Goal: Task Accomplishment & Management: Manage account settings

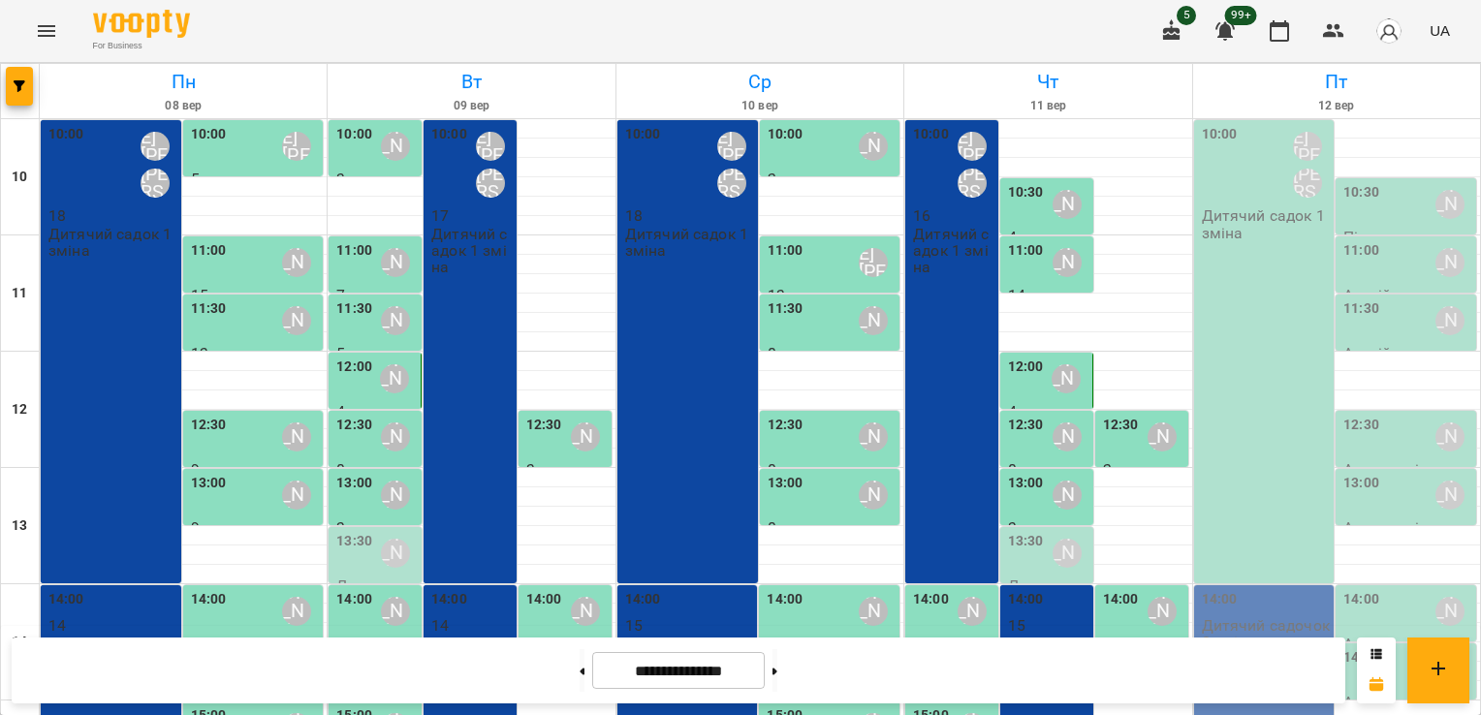
click at [1236, 297] on div "10:00 Шварова [PERSON_NAME] [PERSON_NAME] садок 1 зміна" at bounding box center [1264, 351] width 141 height 463
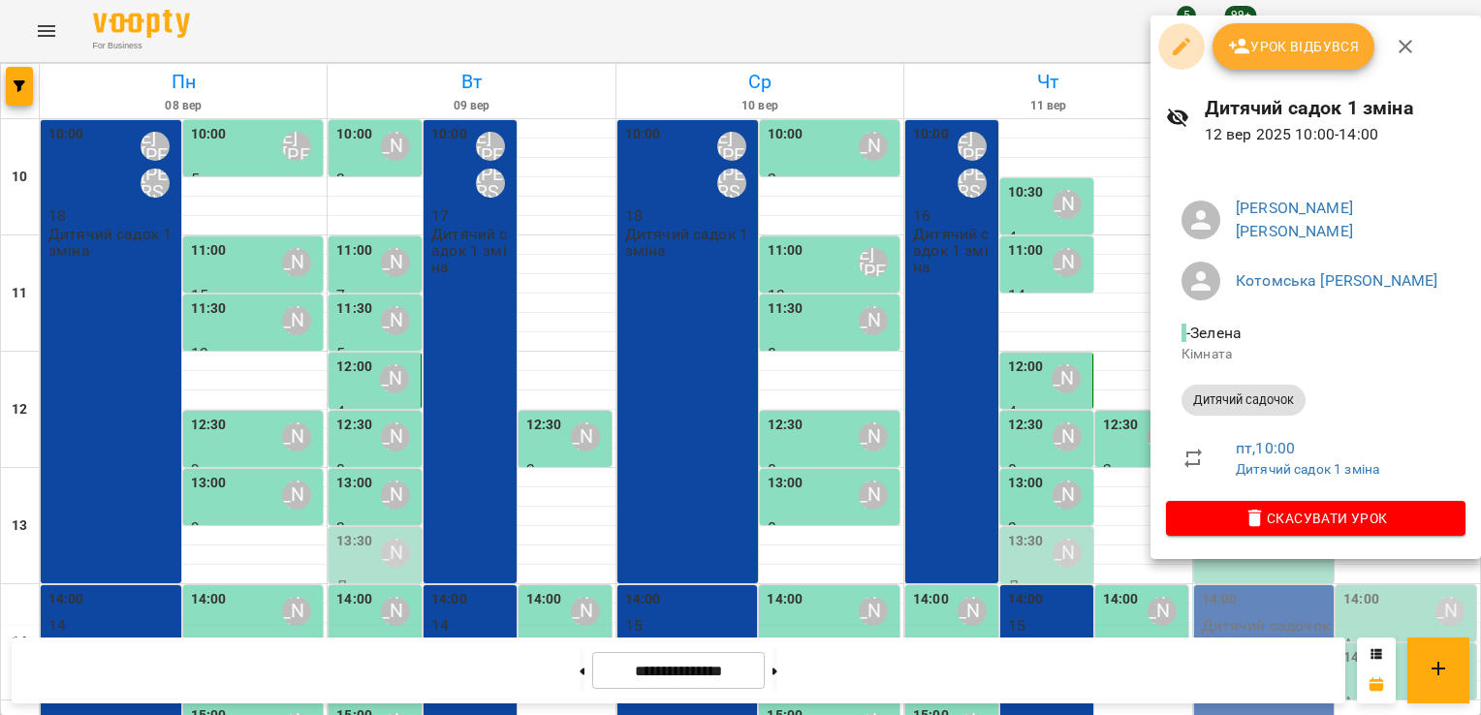
click at [1172, 53] on icon "button" at bounding box center [1181, 46] width 23 height 23
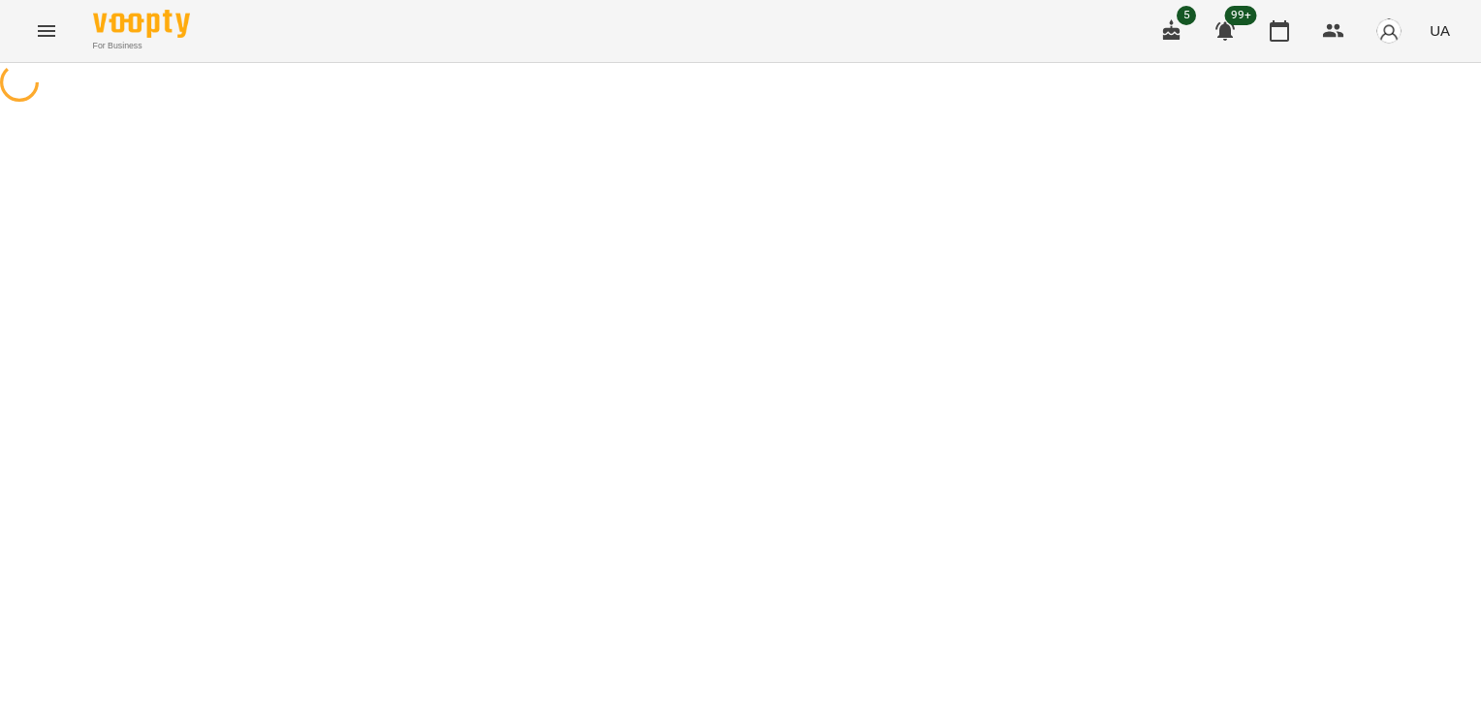
select select "**********"
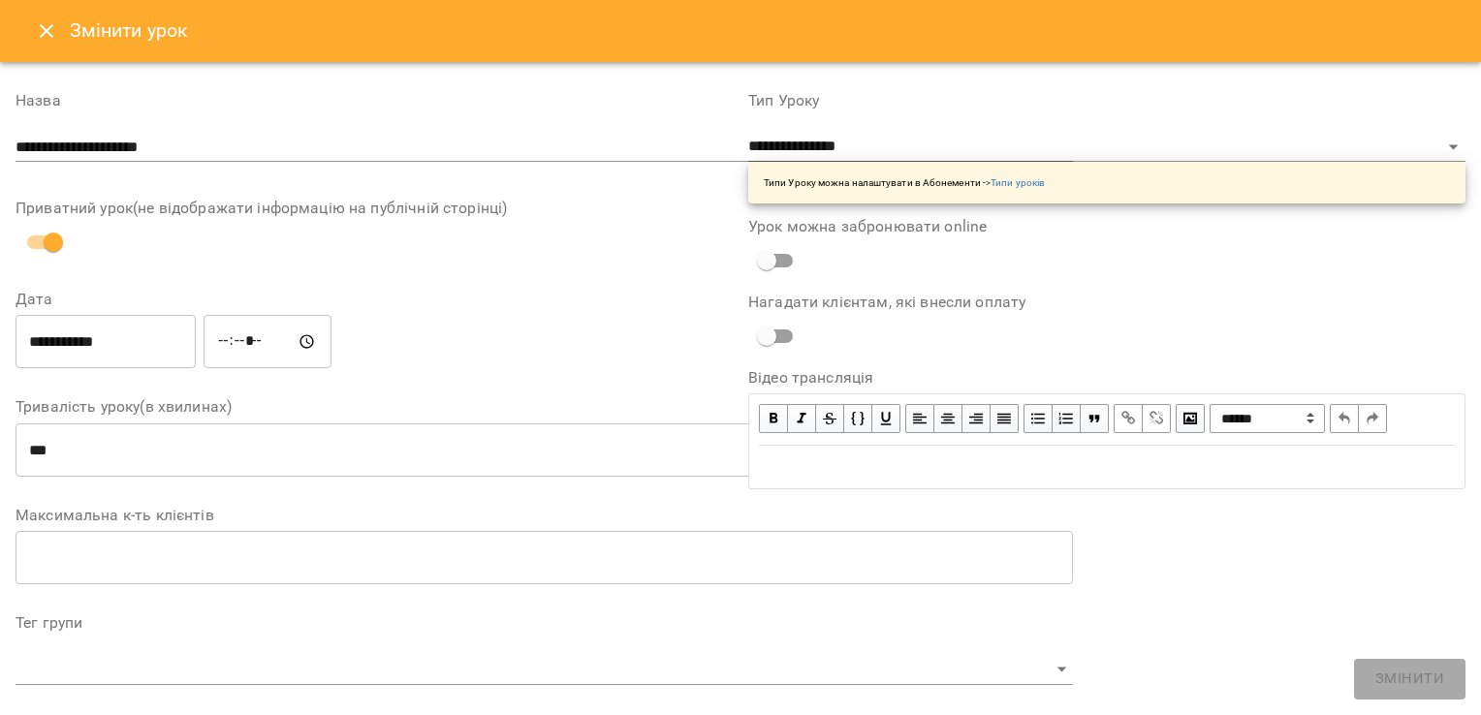
scroll to position [450, 0]
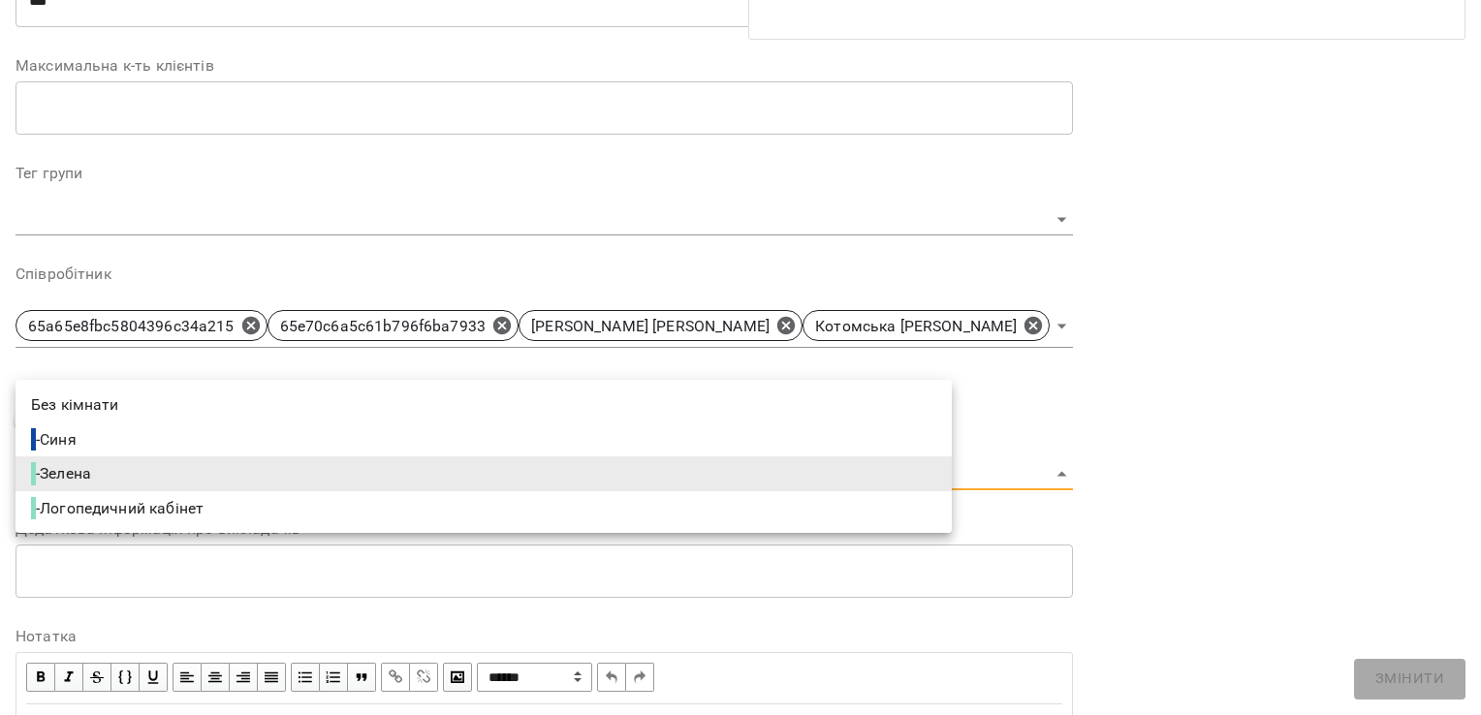
click at [253, 432] on li "- Синя" at bounding box center [484, 440] width 937 height 35
type input "**********"
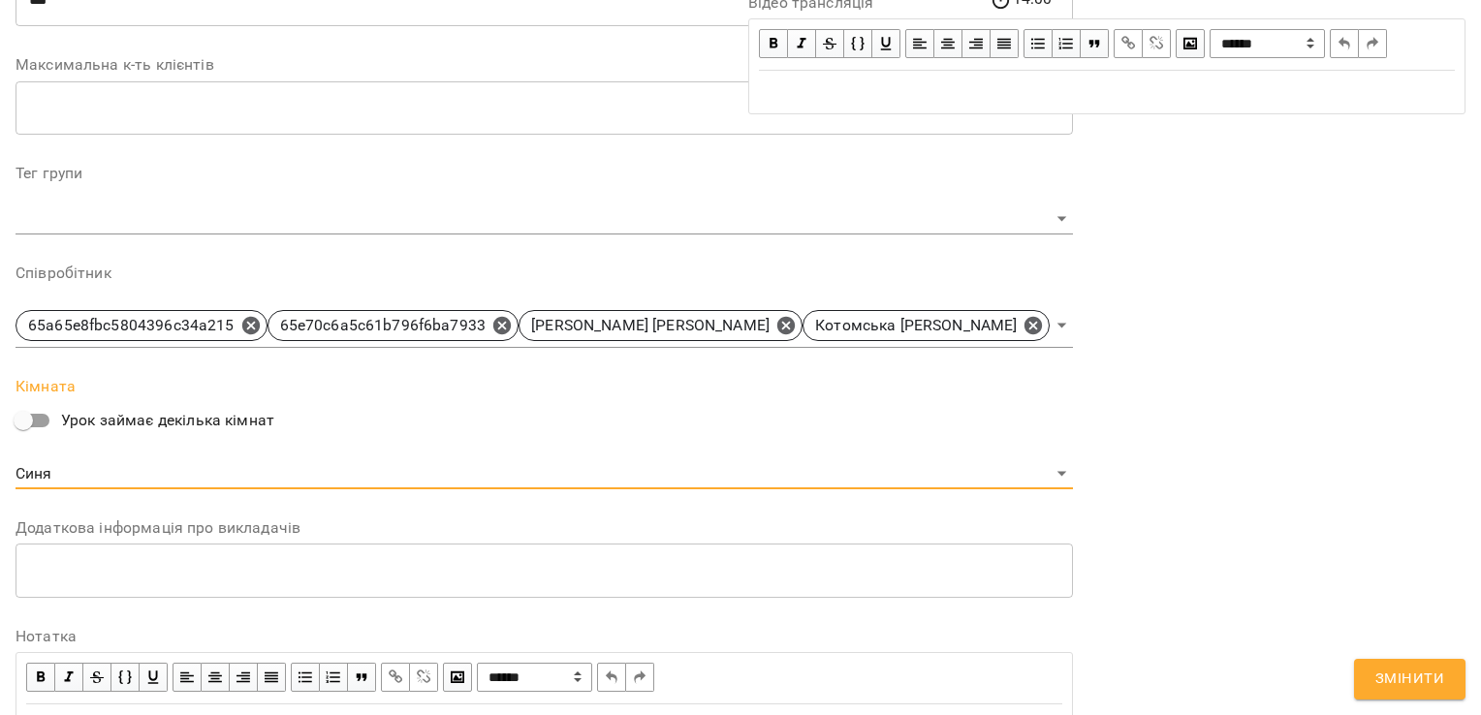
scroll to position [632, 0]
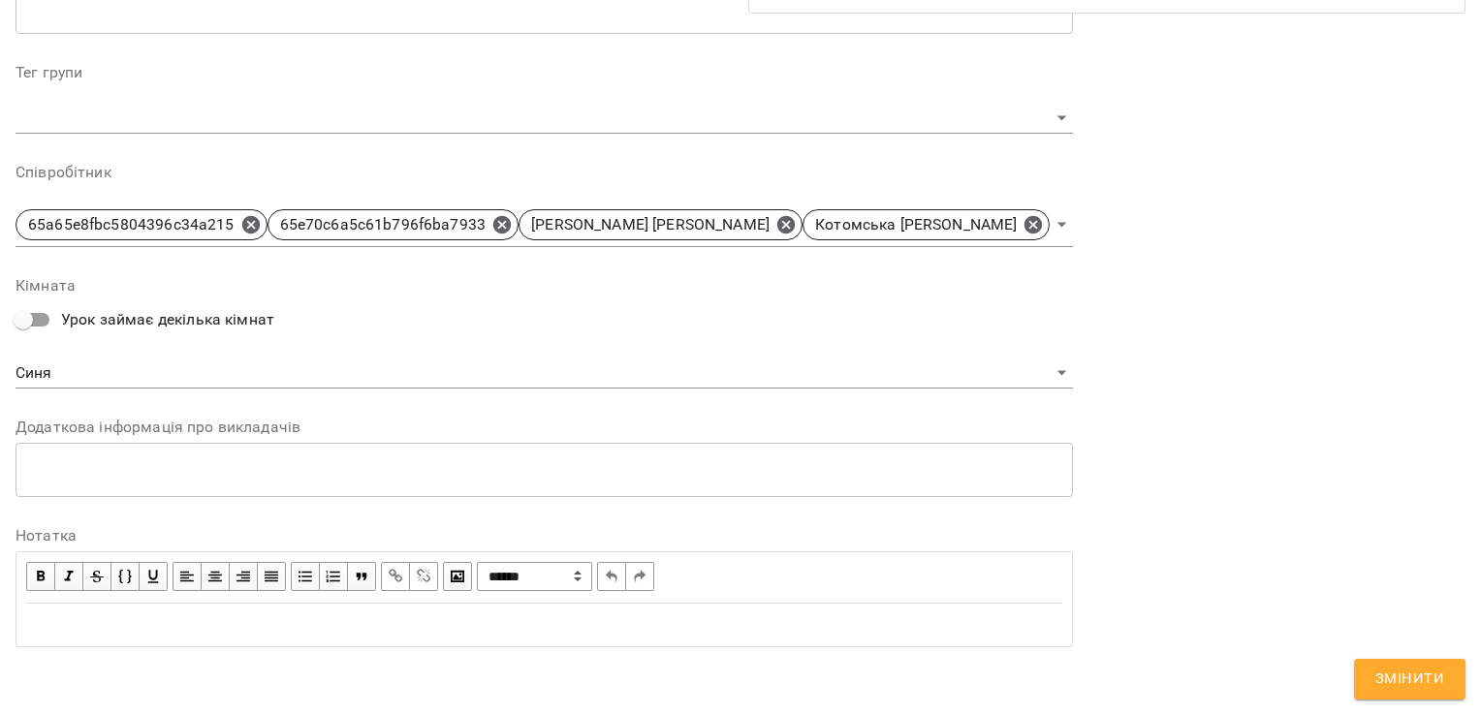
click at [1424, 696] on button "Змінити" at bounding box center [1409, 679] width 111 height 41
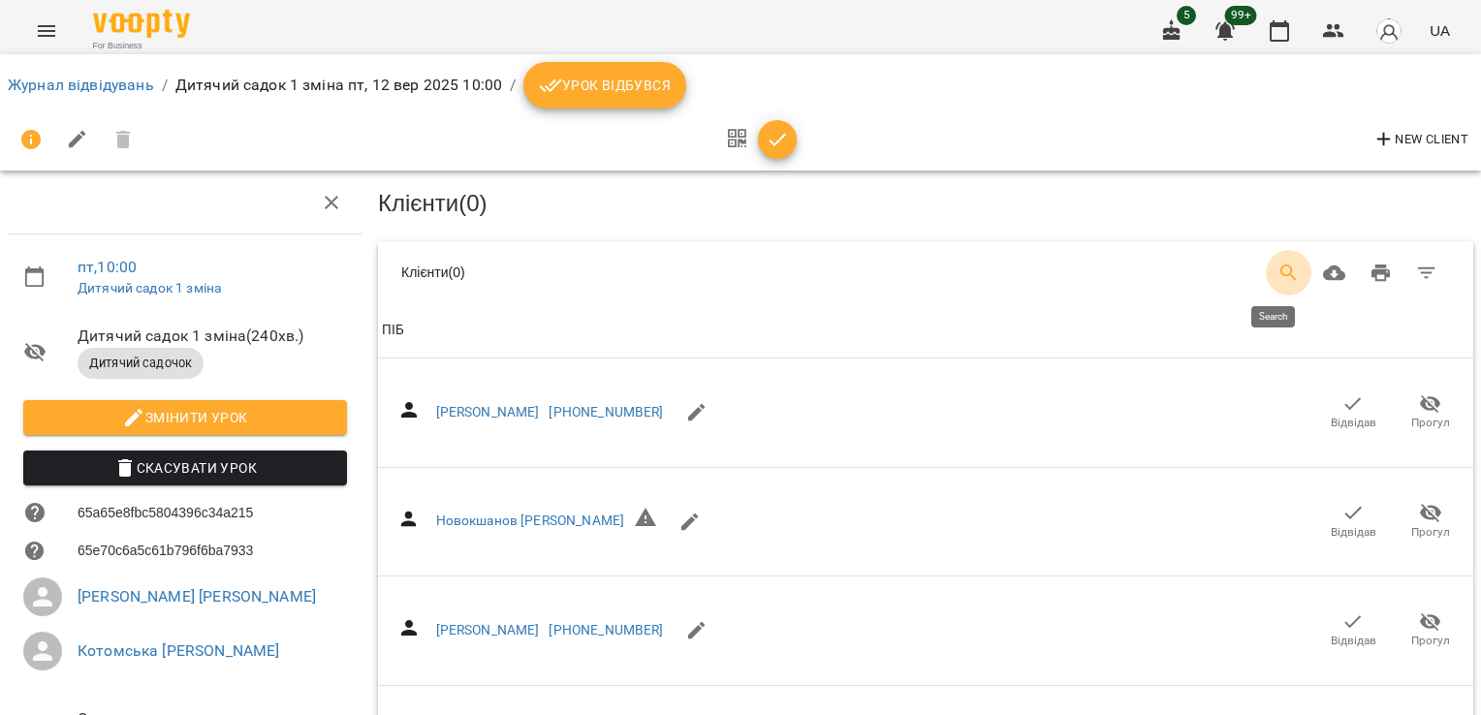
click at [1280, 262] on icon "Search" at bounding box center [1289, 273] width 23 height 23
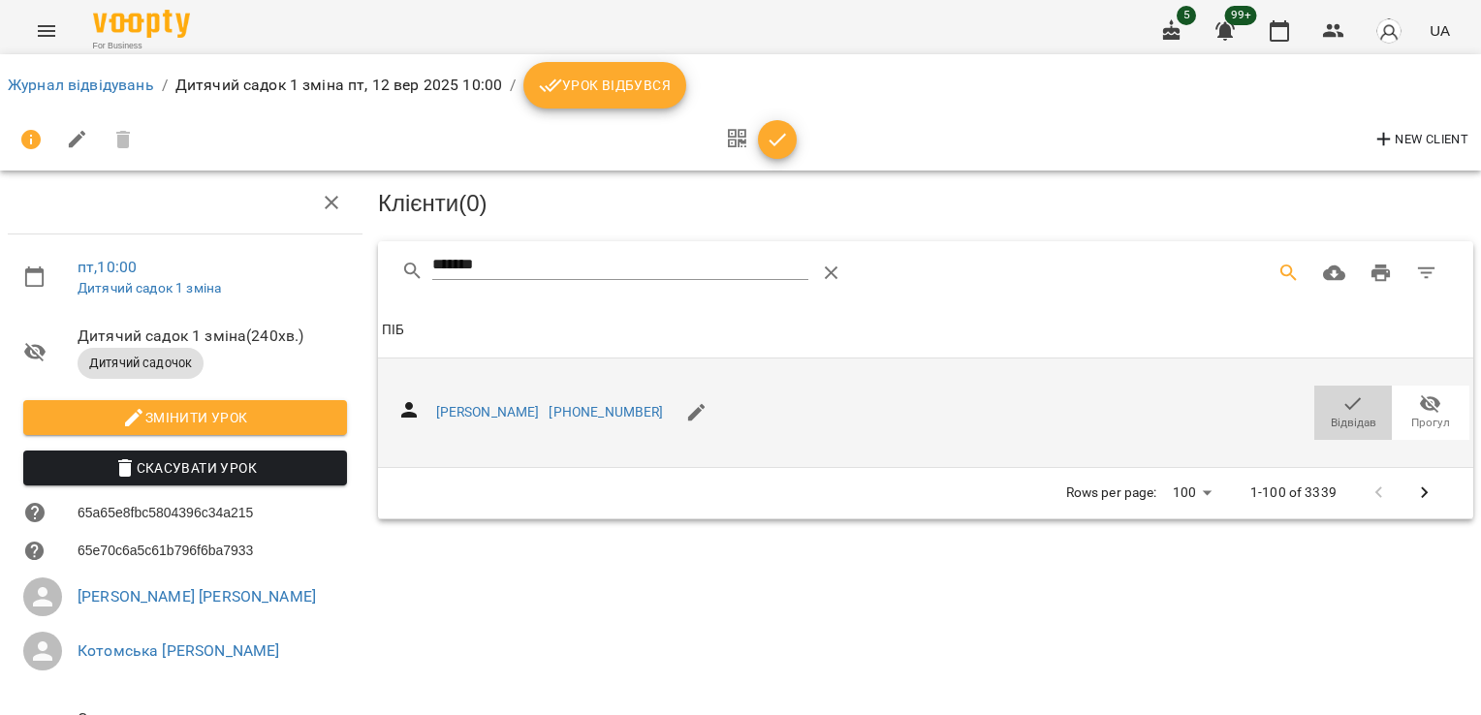
click at [1342, 395] on icon "button" at bounding box center [1353, 404] width 23 height 23
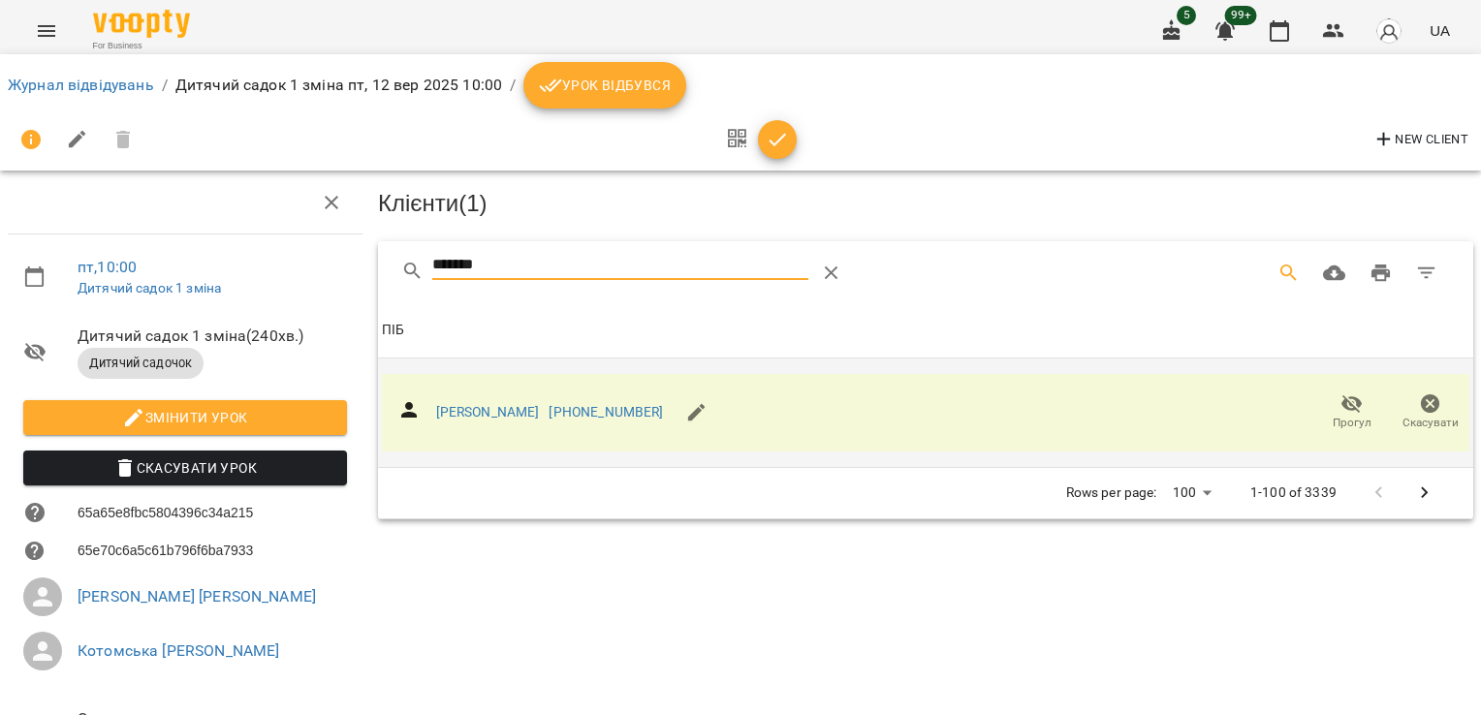
drag, startPoint x: 517, startPoint y: 259, endPoint x: 337, endPoint y: 258, distance: 179.4
click at [337, 258] on div "пт , 10:00 Дитячий садок 1 зміна Дитячий садок 1 зміна ( 240 хв. ) Дитячий садо…" at bounding box center [740, 479] width 1497 height 801
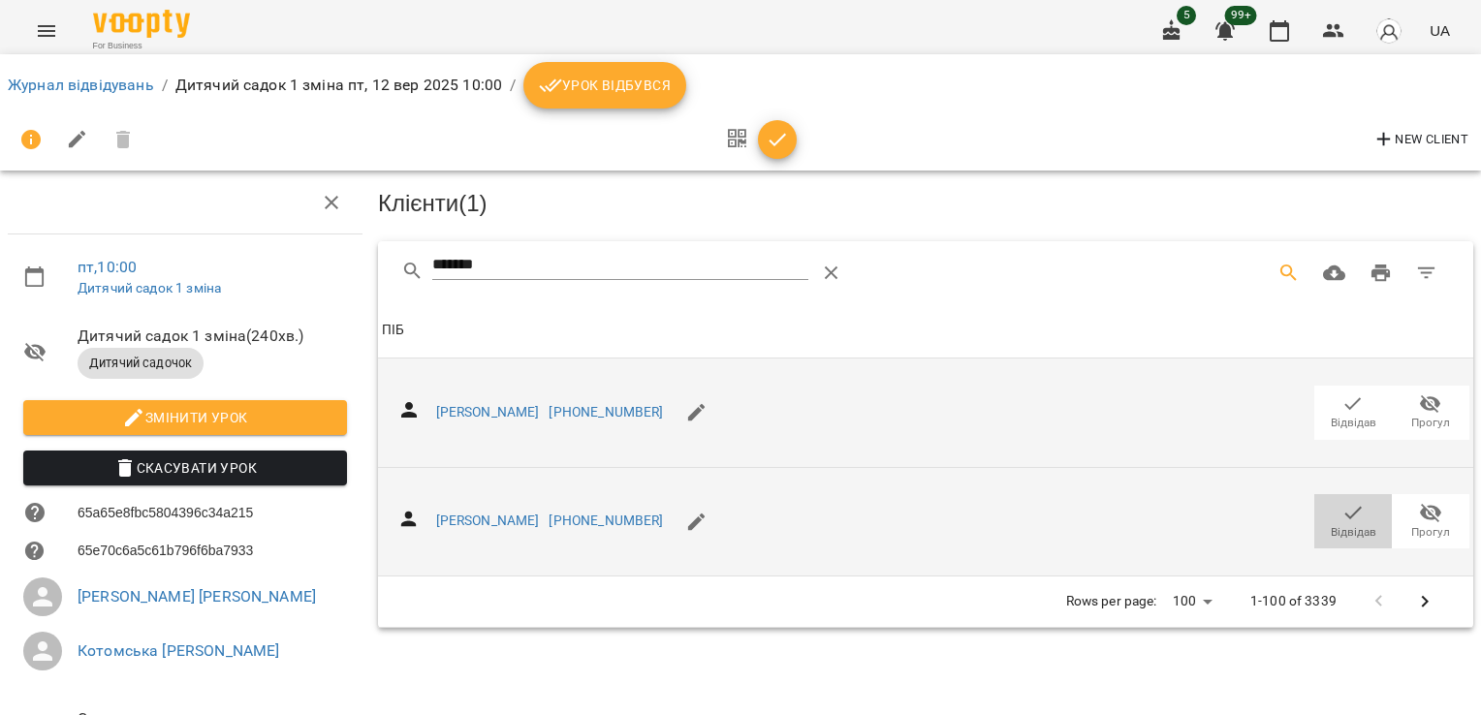
click at [1342, 503] on icon "button" at bounding box center [1353, 512] width 23 height 23
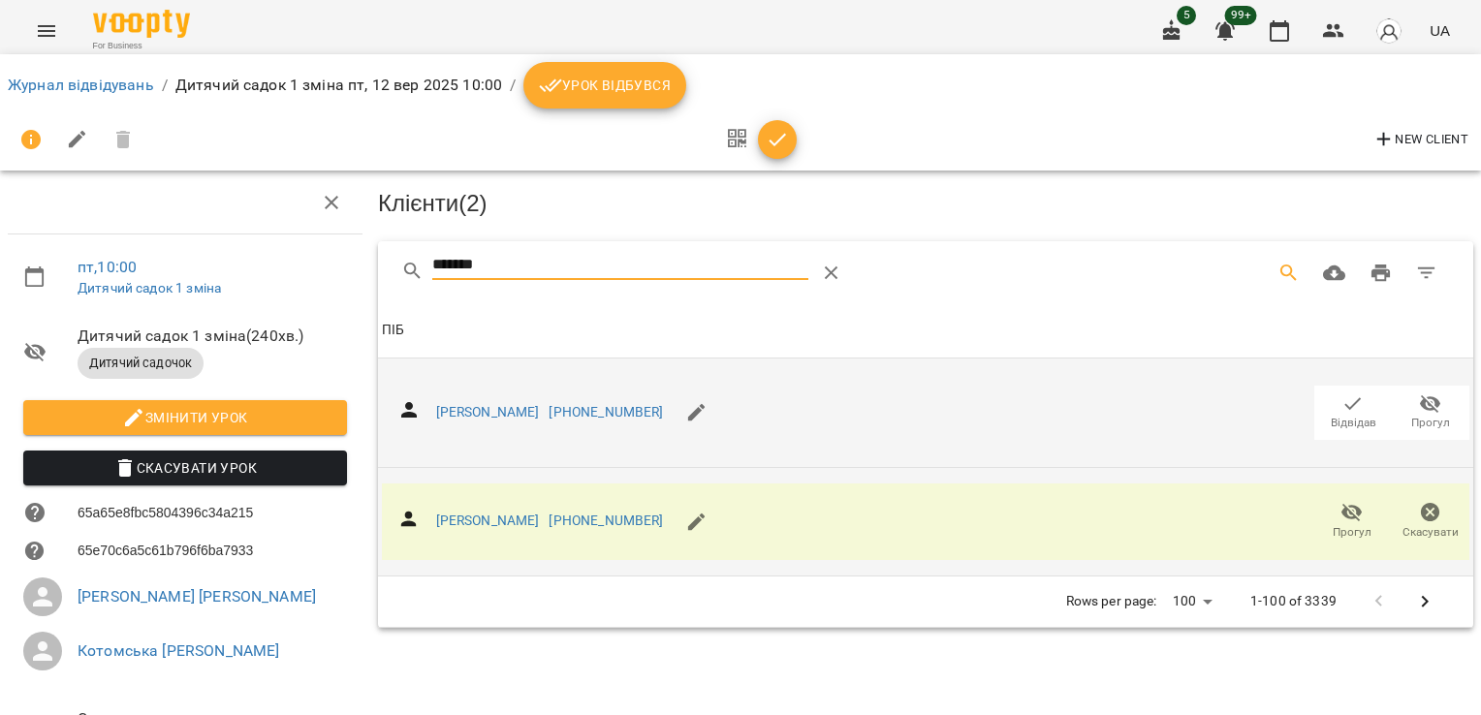
drag, startPoint x: 525, startPoint y: 256, endPoint x: 319, endPoint y: 263, distance: 206.6
click at [326, 266] on div "пт , 10:00 Дитячий садок 1 зміна Дитячий садок 1 зміна ( 240 хв. ) Дитячий садо…" at bounding box center [740, 479] width 1497 height 801
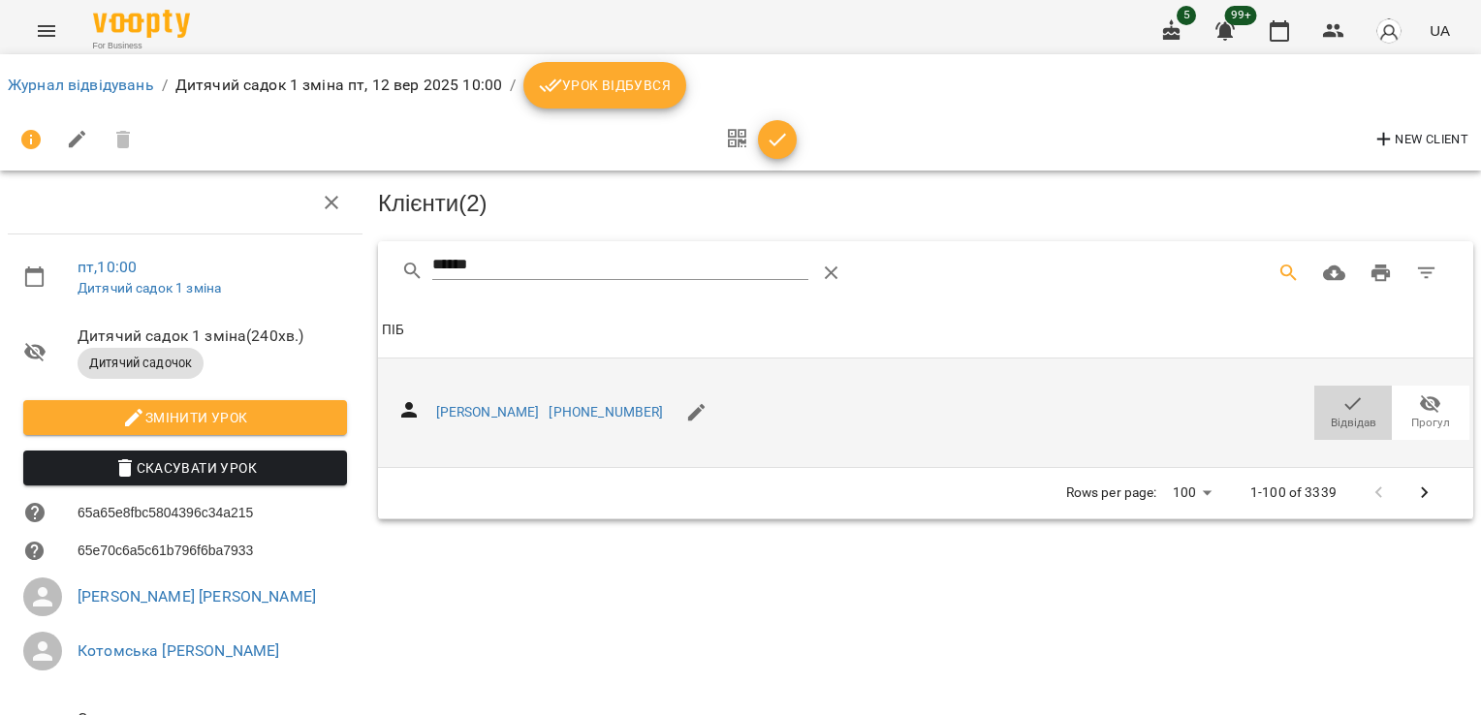
click at [1342, 405] on icon "button" at bounding box center [1353, 404] width 23 height 23
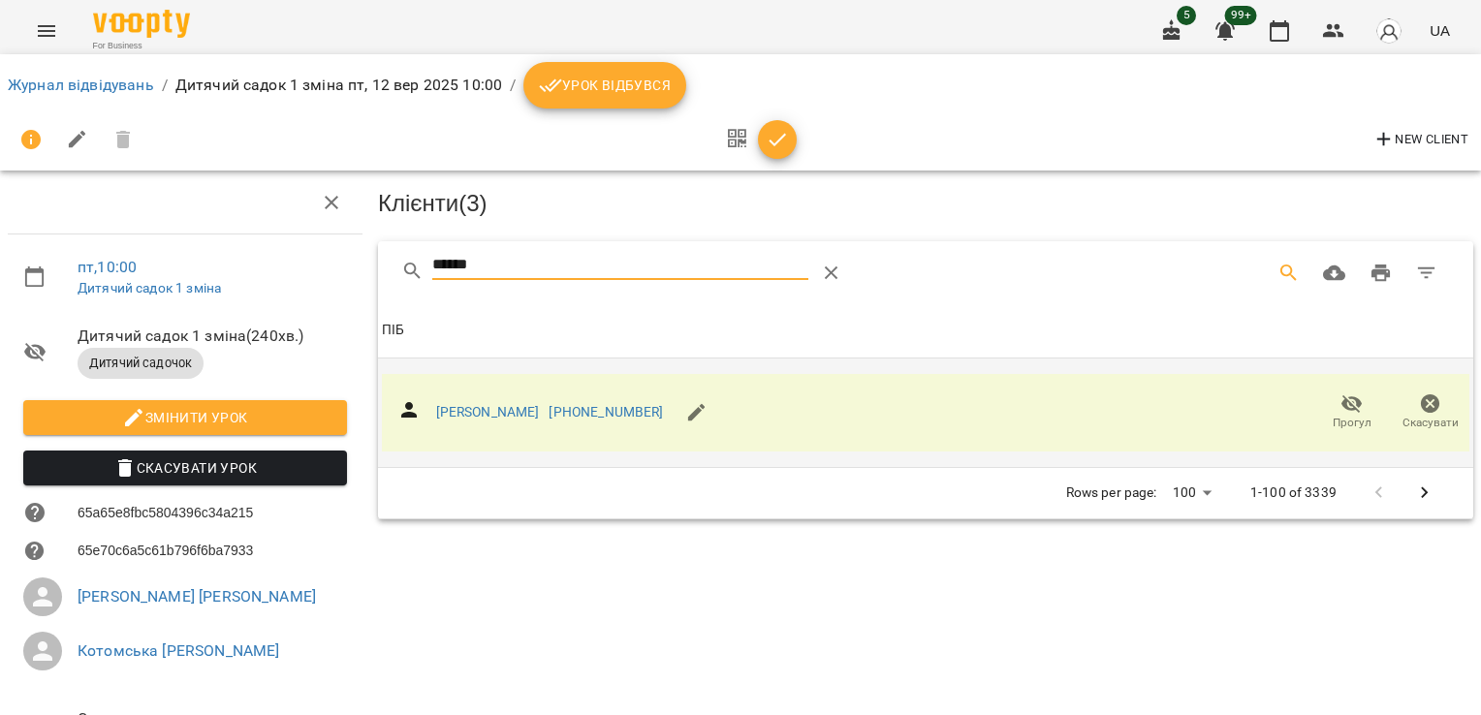
drag, startPoint x: 488, startPoint y: 270, endPoint x: 227, endPoint y: 273, distance: 260.8
click at [227, 273] on div "пт , 10:00 Дитячий садок 1 зміна Дитячий садок 1 зміна ( 240 хв. ) Дитячий садо…" at bounding box center [740, 479] width 1497 height 801
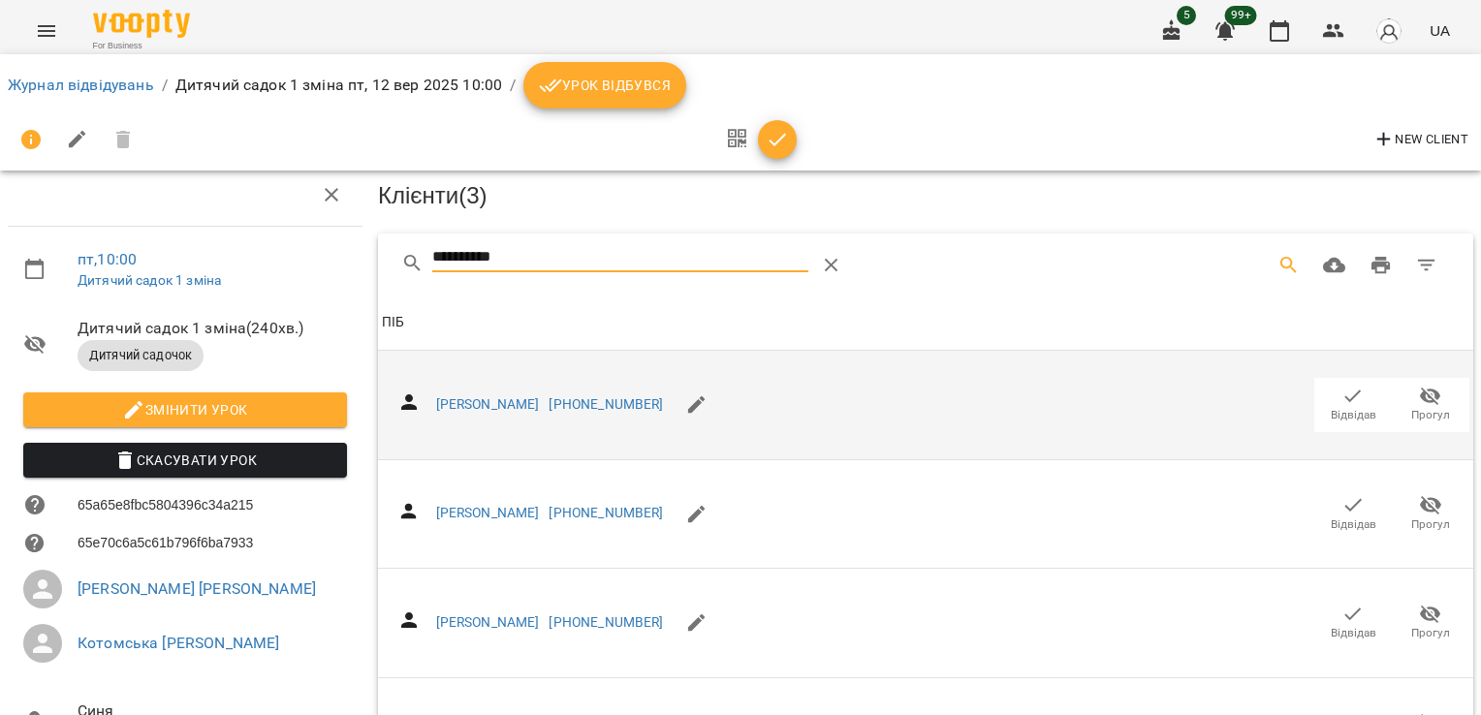
scroll to position [741, 0]
drag, startPoint x: 545, startPoint y: 245, endPoint x: 253, endPoint y: 248, distance: 291.8
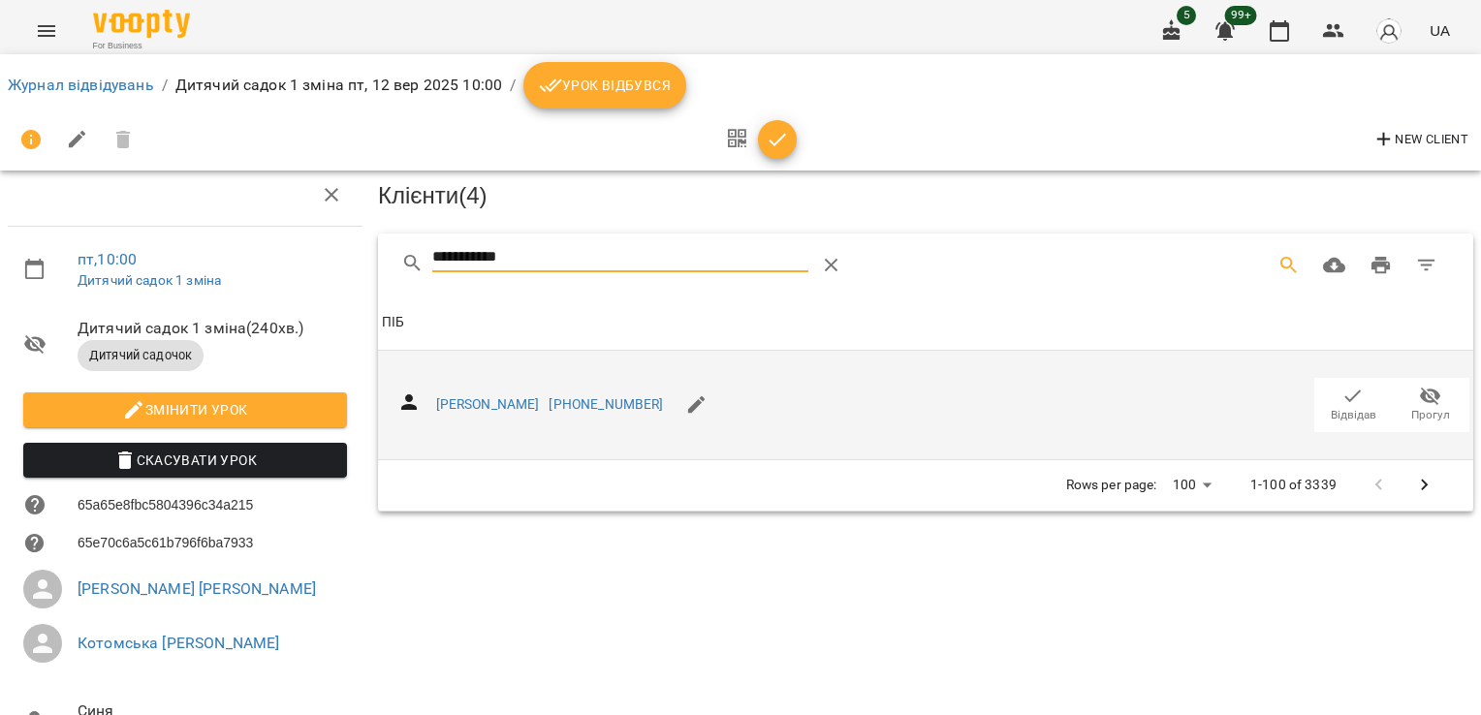
click at [1346, 390] on icon "button" at bounding box center [1354, 396] width 16 height 13
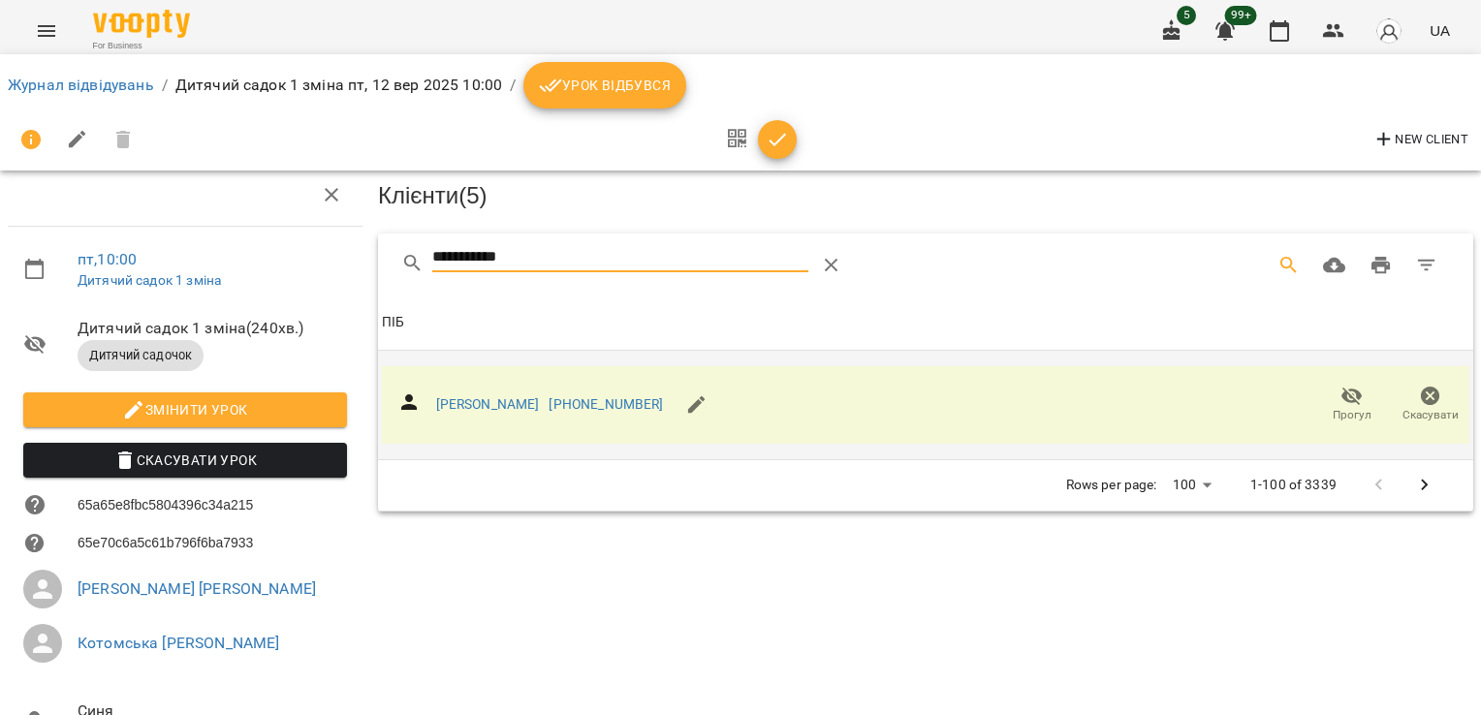
drag, startPoint x: 539, startPoint y: 246, endPoint x: 360, endPoint y: 254, distance: 179.5
click at [360, 254] on div "**********" at bounding box center [740, 471] width 1497 height 801
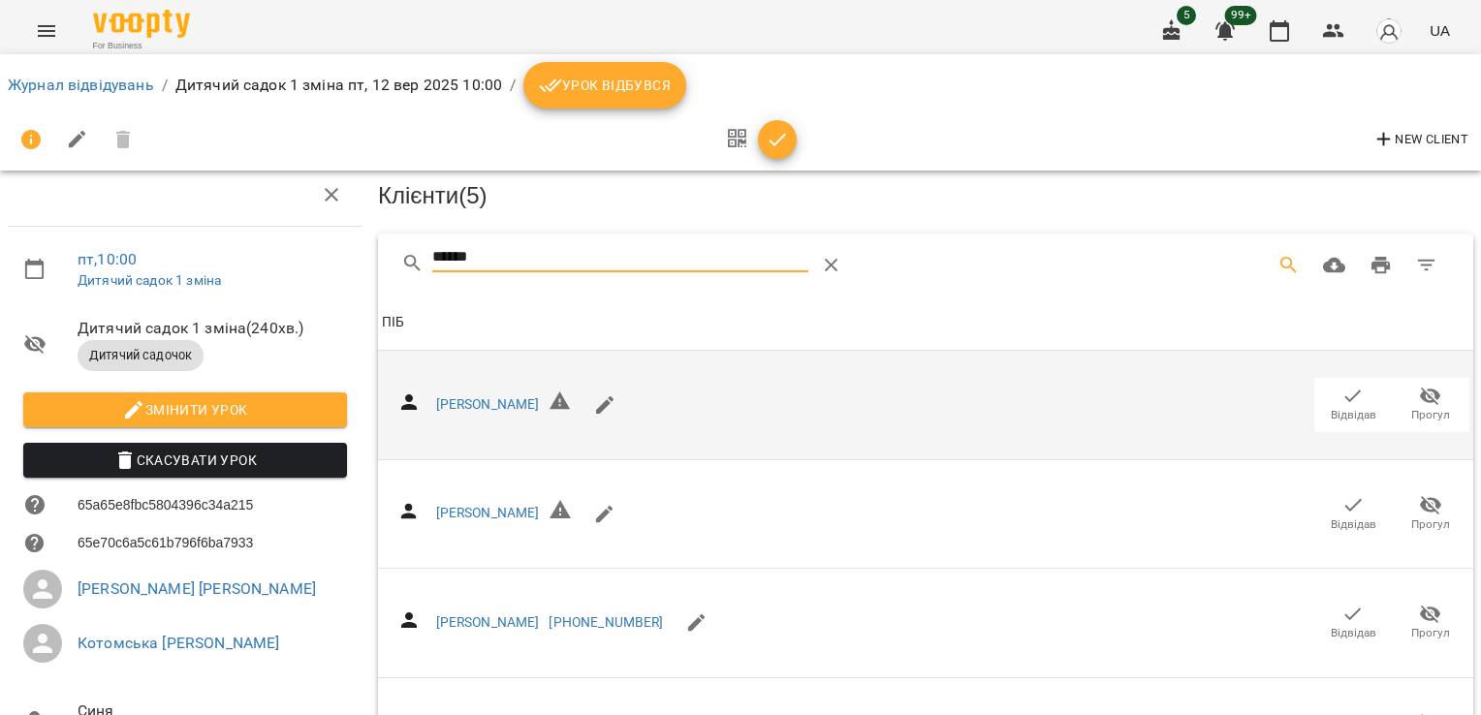
scroll to position [266, 0]
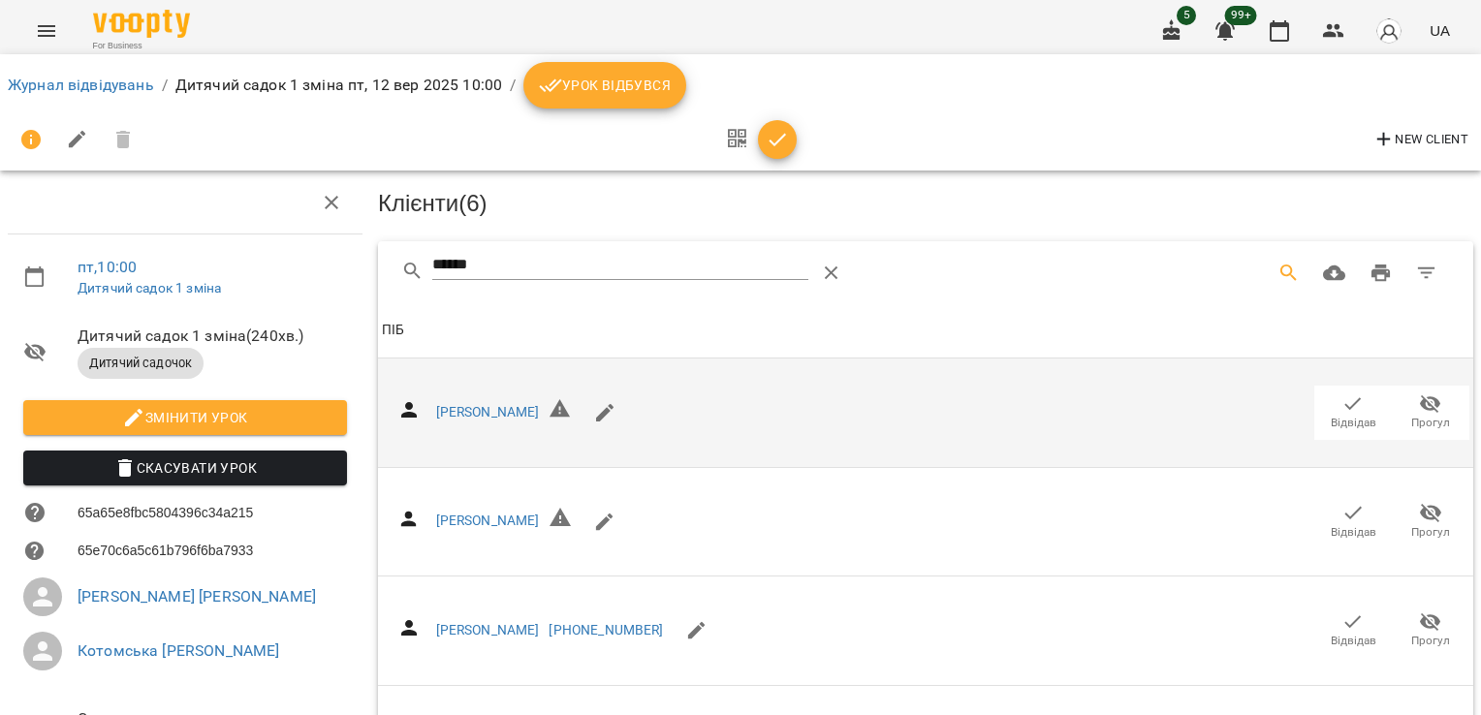
drag, startPoint x: 456, startPoint y: 263, endPoint x: 362, endPoint y: 259, distance: 94.1
click at [370, 260] on div "Клієнти ( 6 ) ****** Клієнти ( 6 ) ПІБ ПІБ [PERSON_NAME] Відвідав Прогул ПІБ [P…" at bounding box center [925, 564] width 1111 height 800
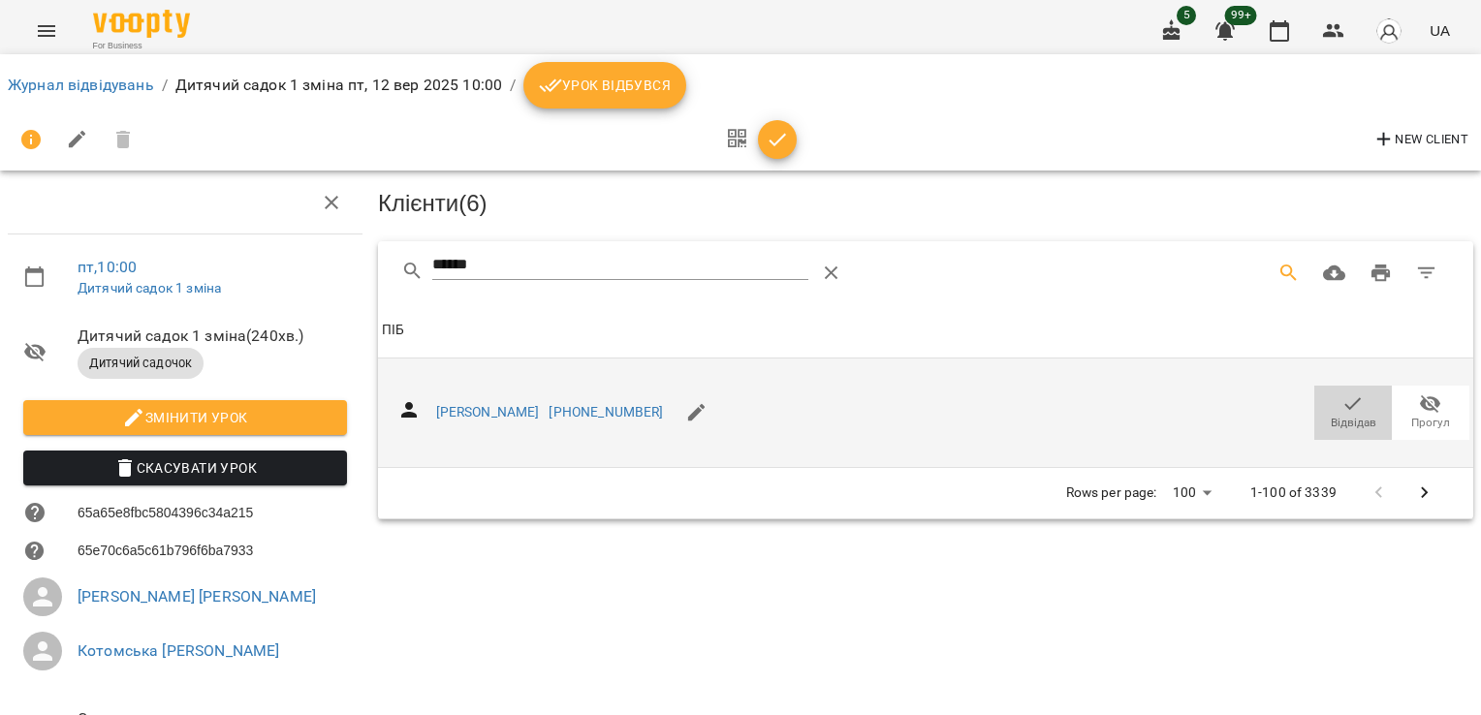
click at [1342, 410] on icon "button" at bounding box center [1353, 404] width 23 height 23
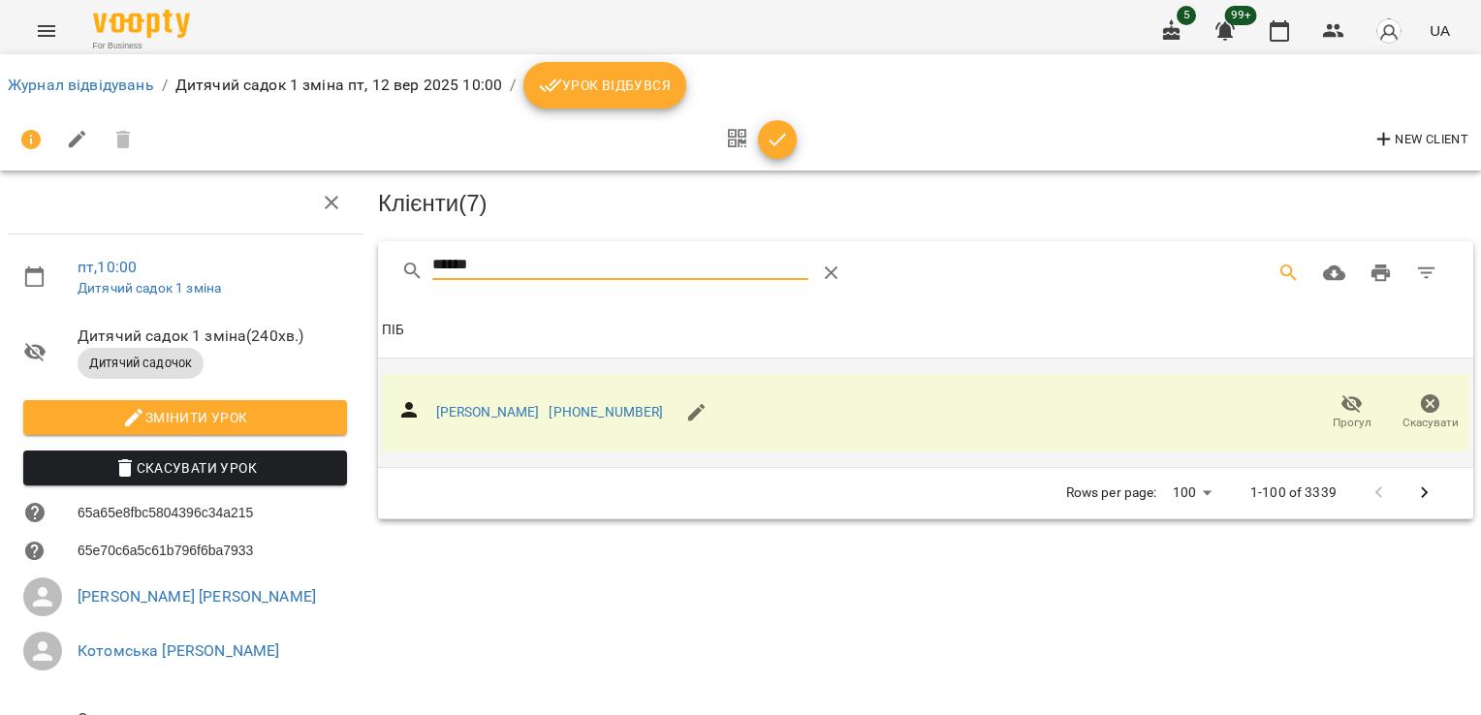
drag, startPoint x: 512, startPoint y: 270, endPoint x: 284, endPoint y: 282, distance: 228.2
click at [283, 288] on div "пт , 10:00 Дитячий садок 1 зміна Дитячий садок 1 зміна ( 240 хв. ) Дитячий садо…" at bounding box center [740, 479] width 1497 height 801
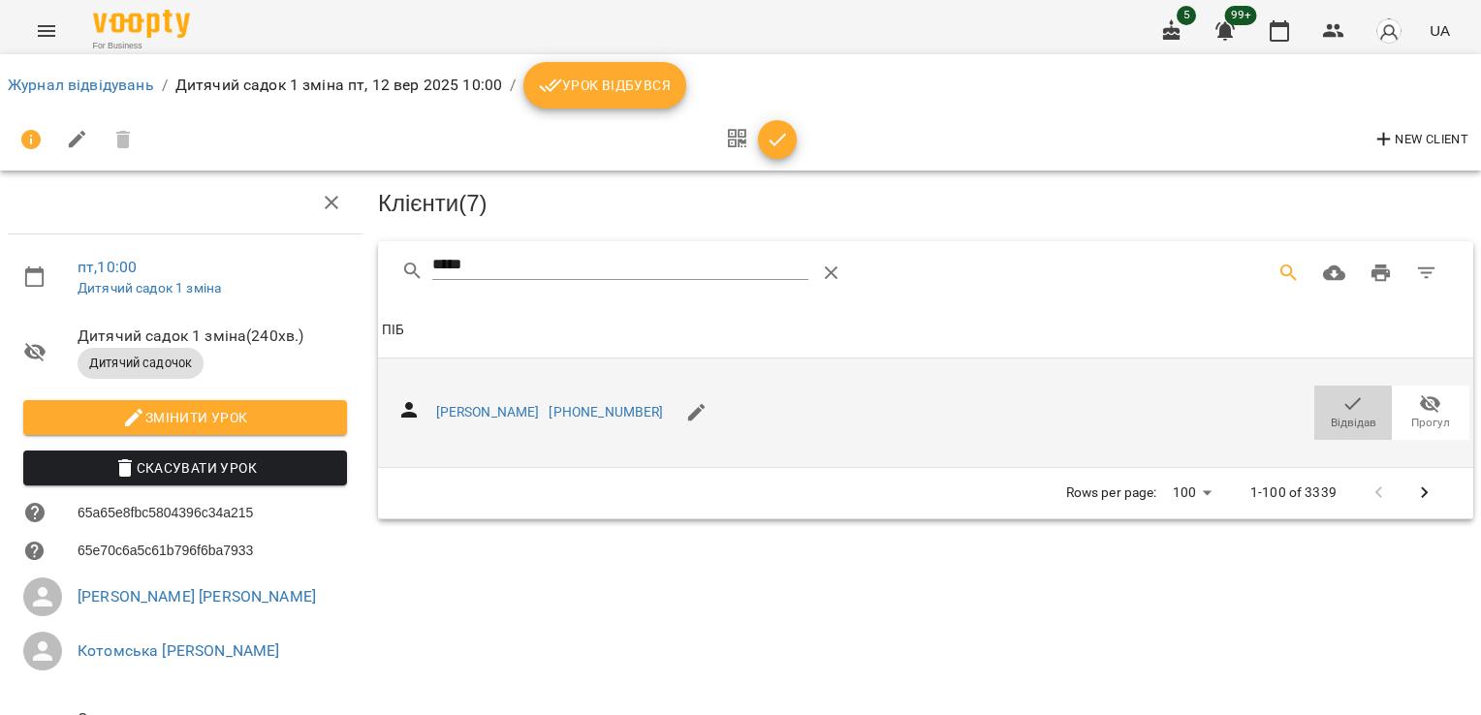
click at [1340, 417] on span "Відвідав" at bounding box center [1354, 423] width 46 height 16
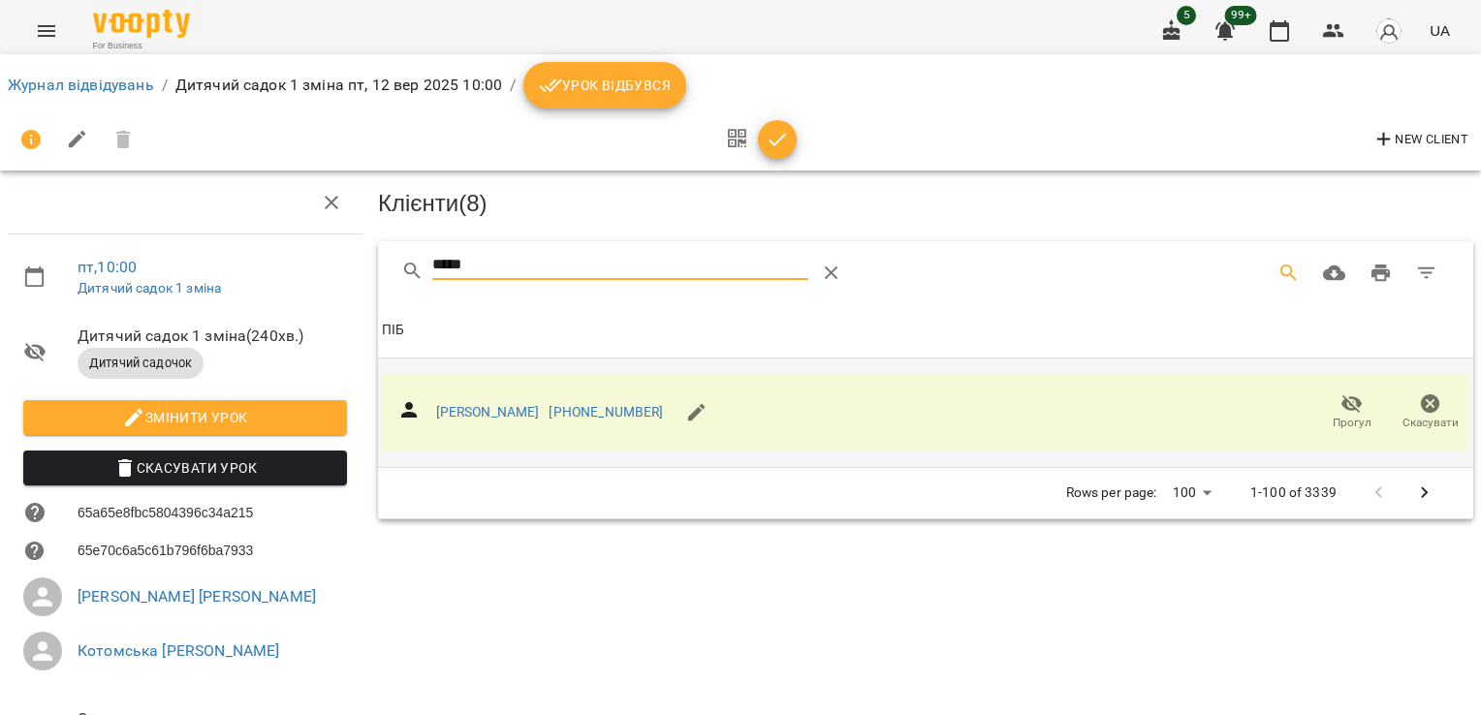
drag, startPoint x: 549, startPoint y: 265, endPoint x: 278, endPoint y: 288, distance: 271.5
click at [278, 288] on div "пт , 10:00 Дитячий садок 1 зміна Дитячий садок 1 зміна ( 240 хв. ) Дитячий садо…" at bounding box center [740, 479] width 1497 height 801
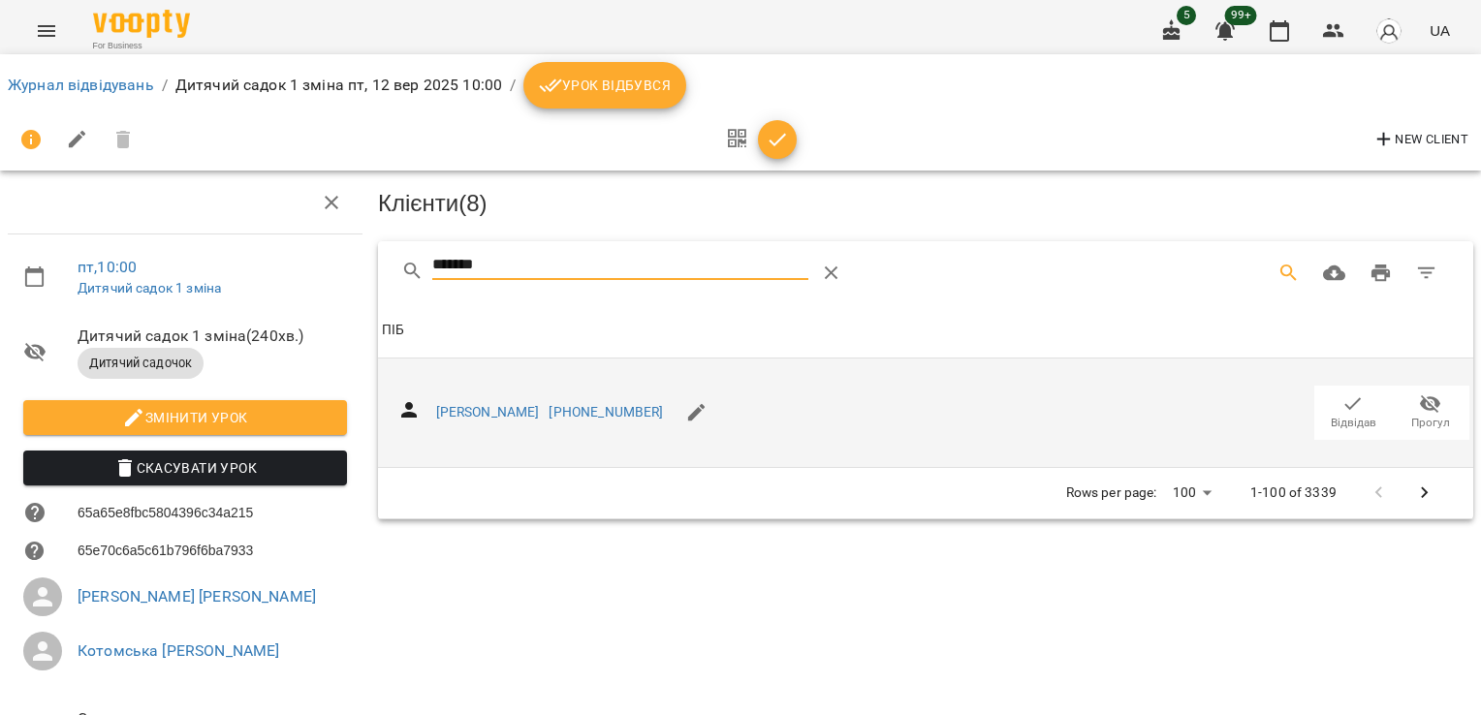
click at [1341, 415] on span "Відвідав" at bounding box center [1354, 423] width 46 height 16
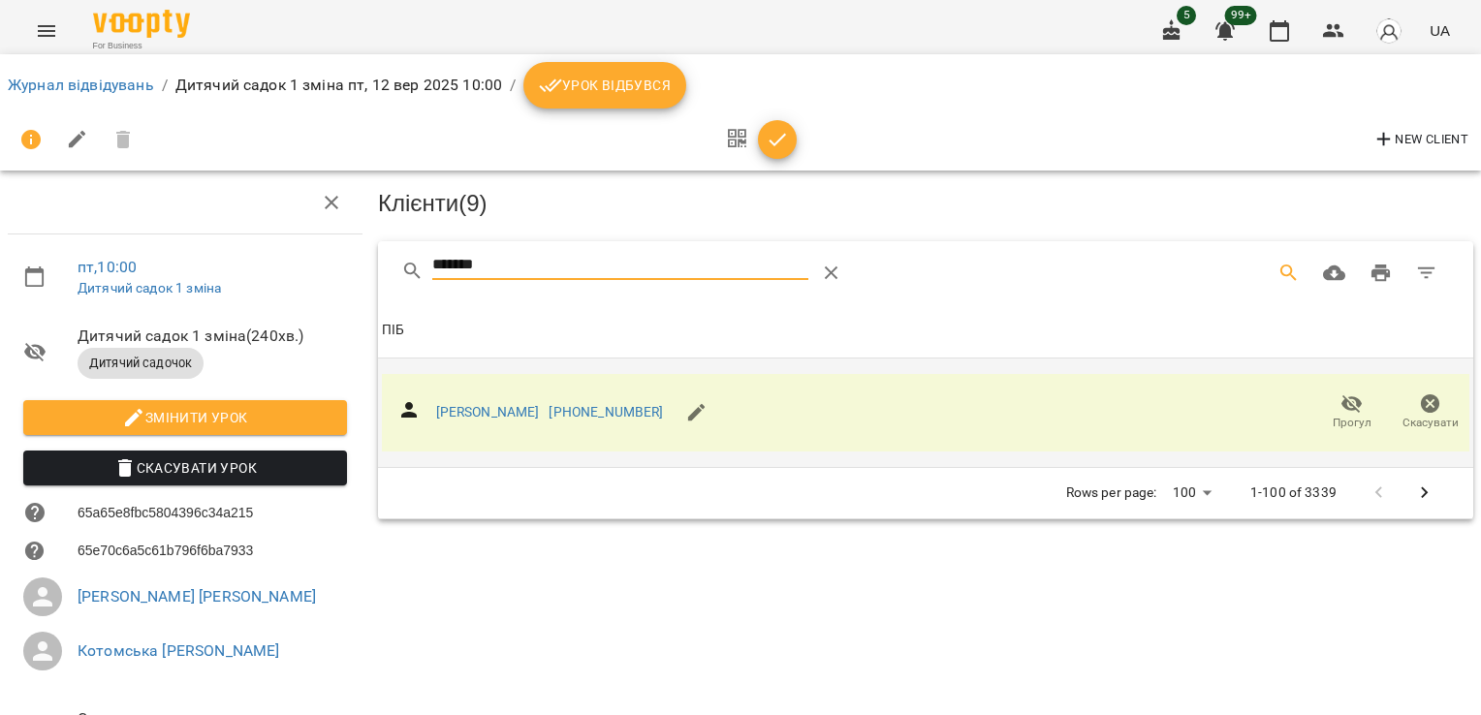
drag, startPoint x: 545, startPoint y: 265, endPoint x: 421, endPoint y: 256, distance: 124.4
click at [423, 257] on div "*******" at bounding box center [674, 273] width 547 height 47
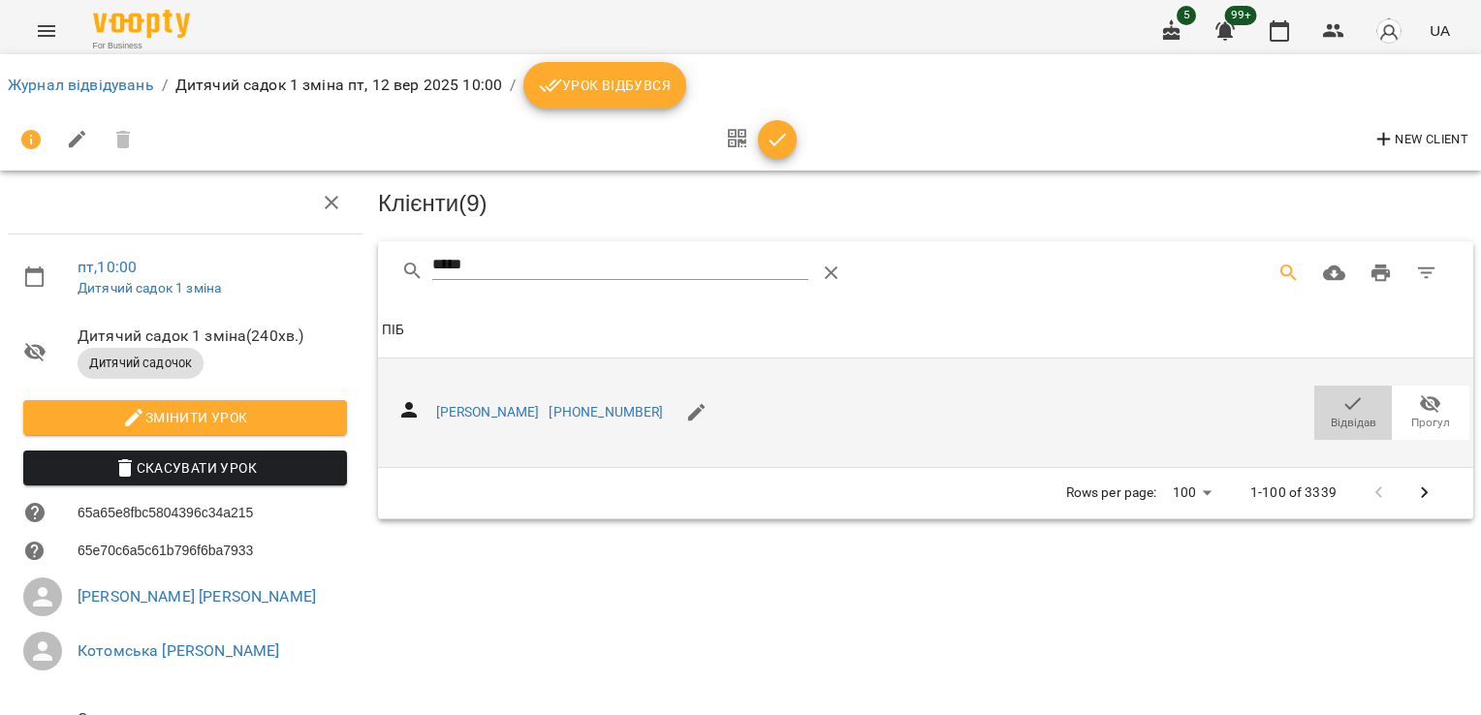
click at [1346, 401] on icon "button" at bounding box center [1354, 403] width 16 height 13
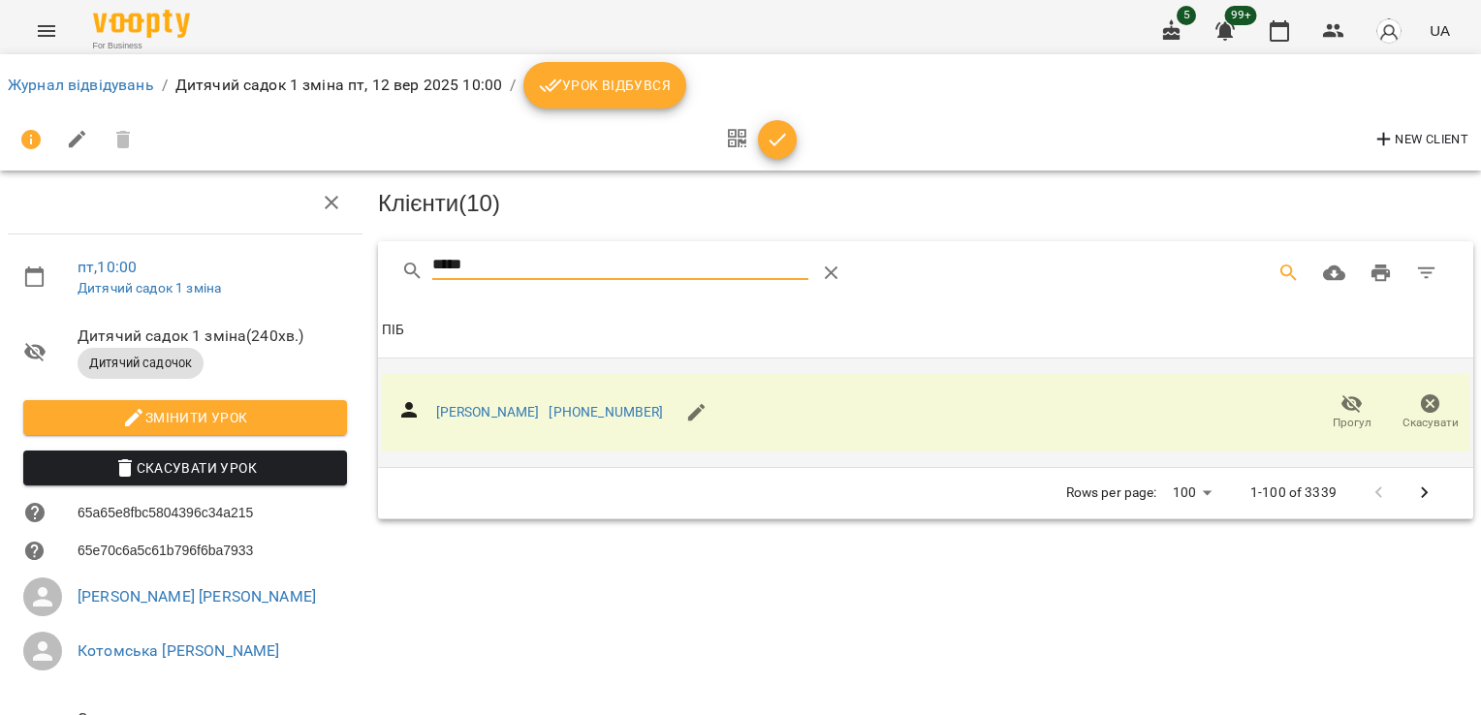
drag, startPoint x: 481, startPoint y: 262, endPoint x: 377, endPoint y: 280, distance: 105.4
click at [378, 280] on div "*****" at bounding box center [926, 272] width 1096 height 62
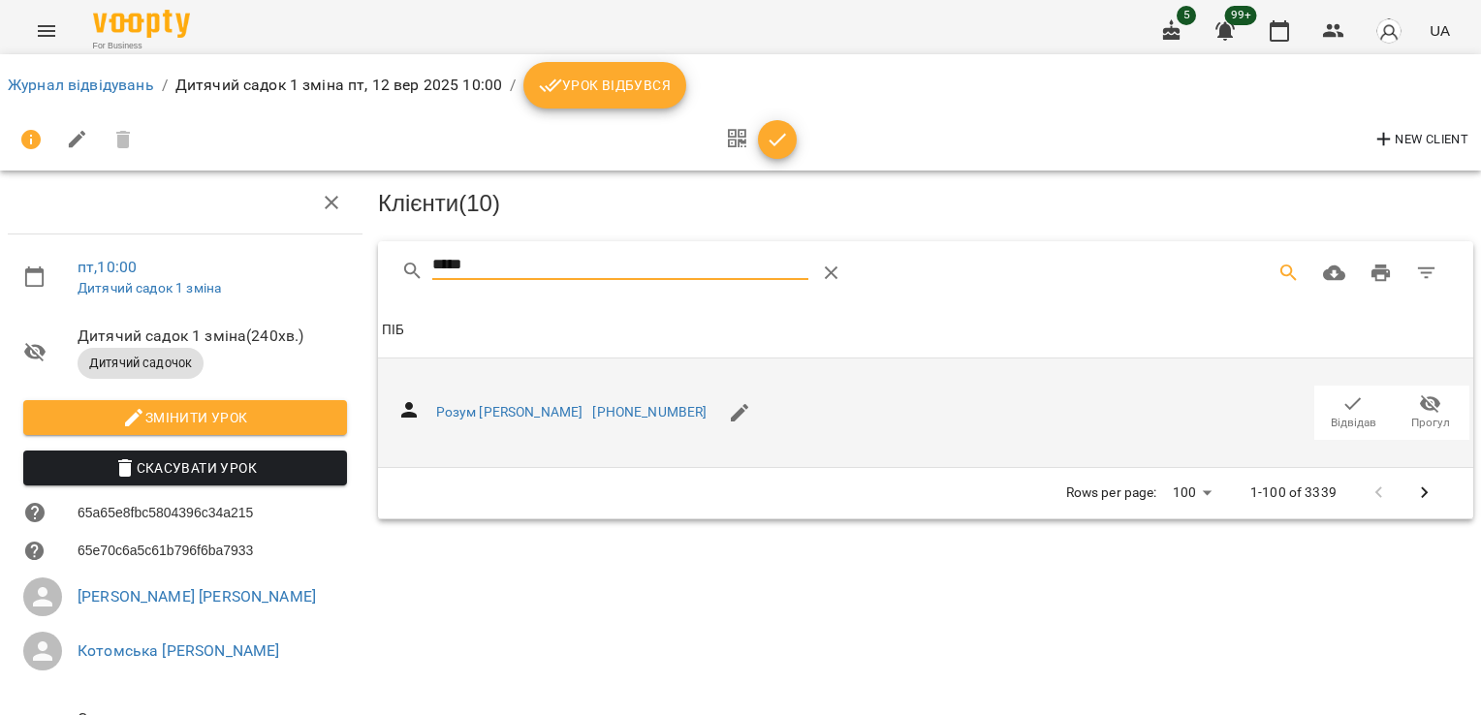
click at [1343, 424] on span "Відвідав" at bounding box center [1354, 423] width 46 height 16
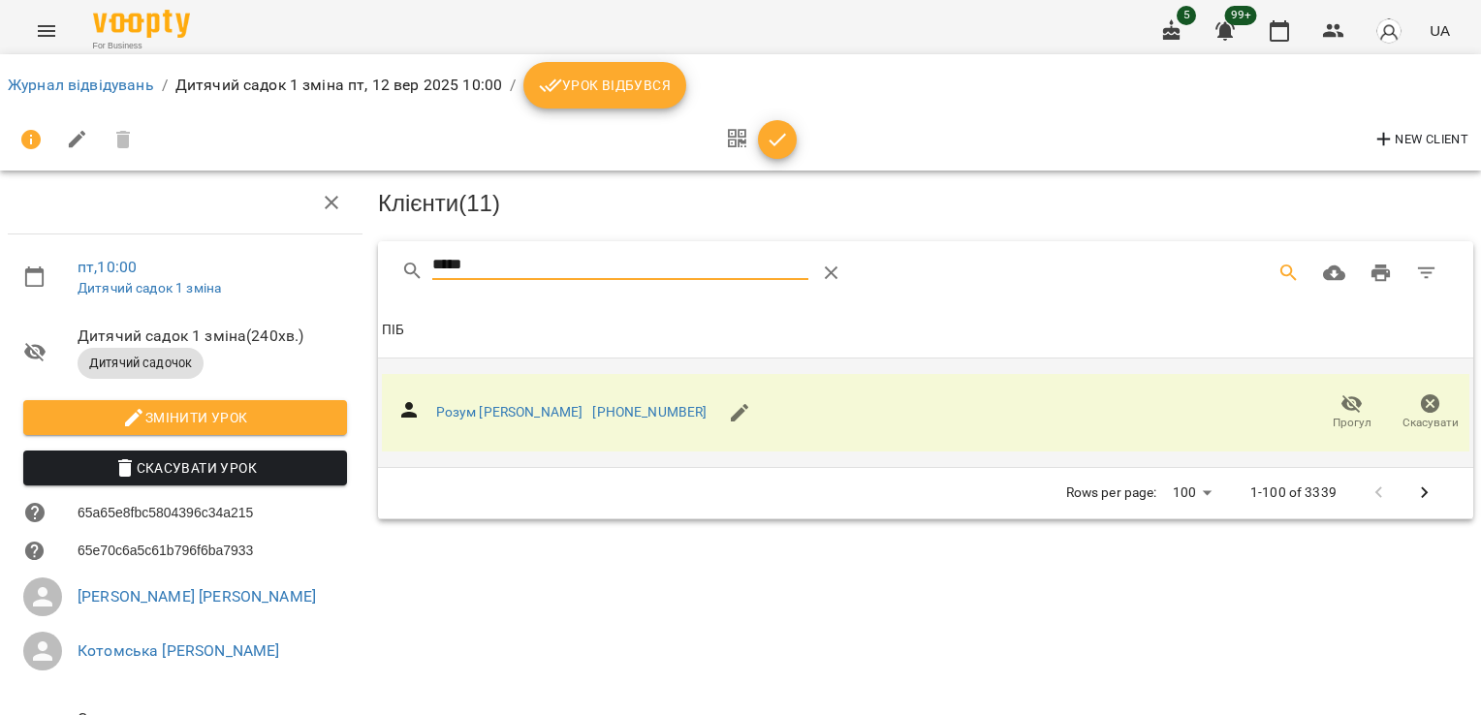
drag, startPoint x: 502, startPoint y: 268, endPoint x: 307, endPoint y: 291, distance: 196.2
click at [307, 291] on div "пт , 10:00 Дитячий садок 1 зміна Дитячий садок 1 зміна ( 240 хв. ) Дитячий садо…" at bounding box center [740, 479] width 1497 height 801
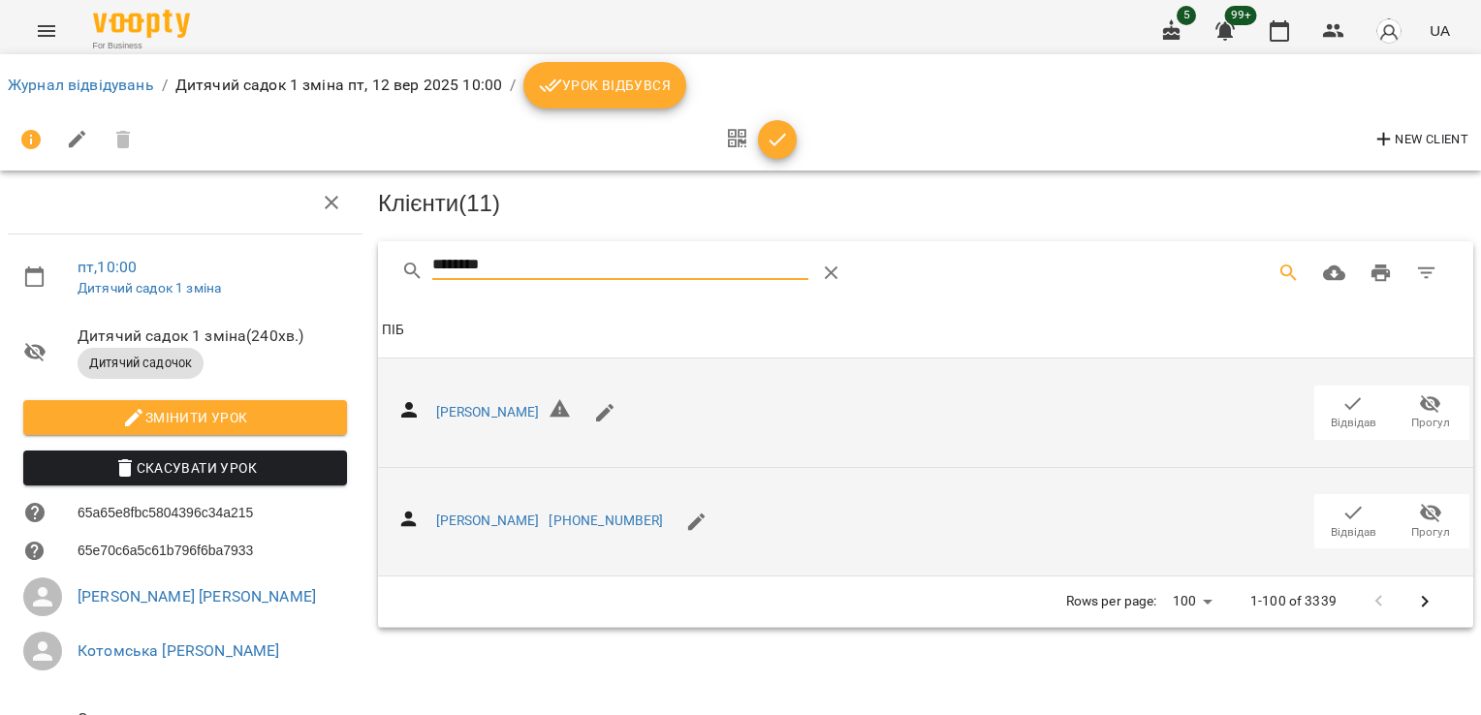
click at [1346, 524] on span "Відвідав" at bounding box center [1354, 532] width 46 height 16
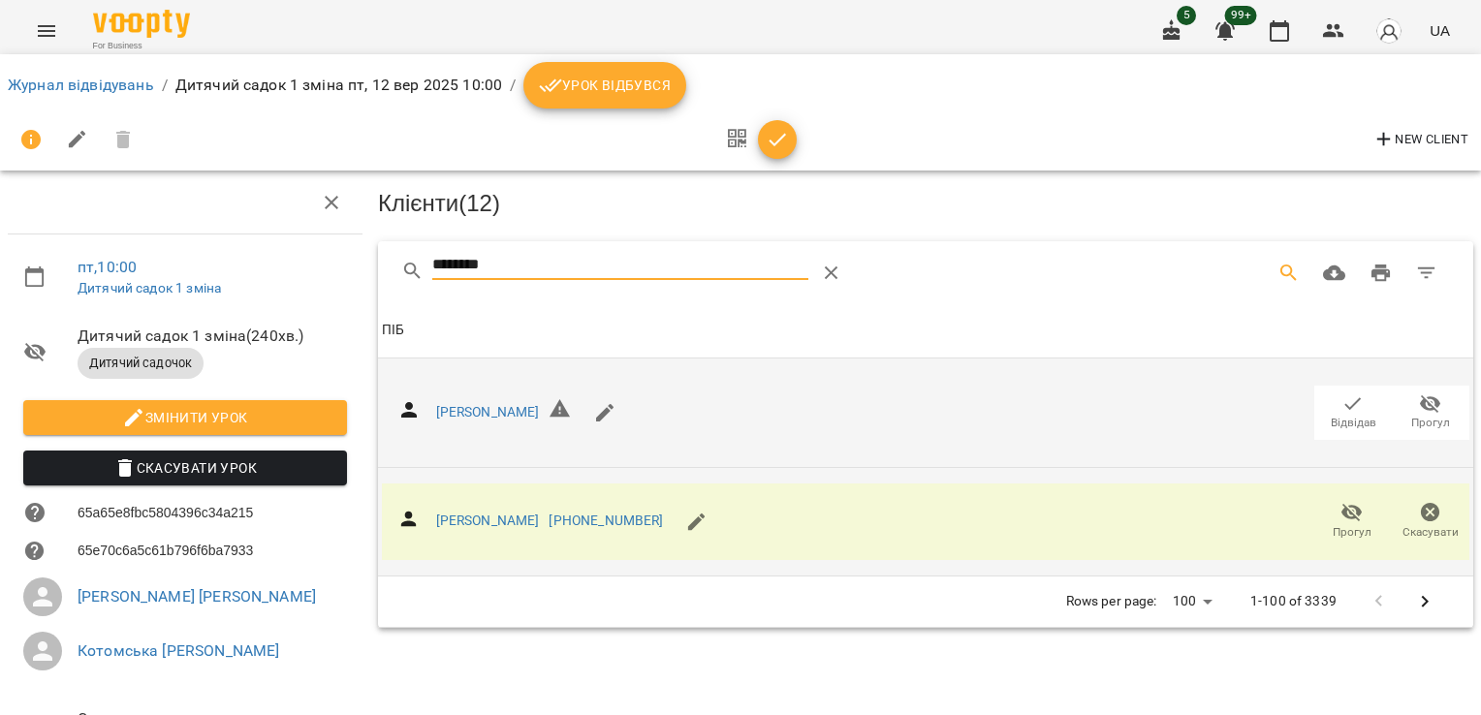
drag, startPoint x: 539, startPoint y: 255, endPoint x: 306, endPoint y: 254, distance: 232.7
click at [306, 254] on div "пт , 10:00 Дитячий садок 1 зміна Дитячий садок 1 зміна ( 240 хв. ) Дитячий садо…" at bounding box center [740, 479] width 1497 height 801
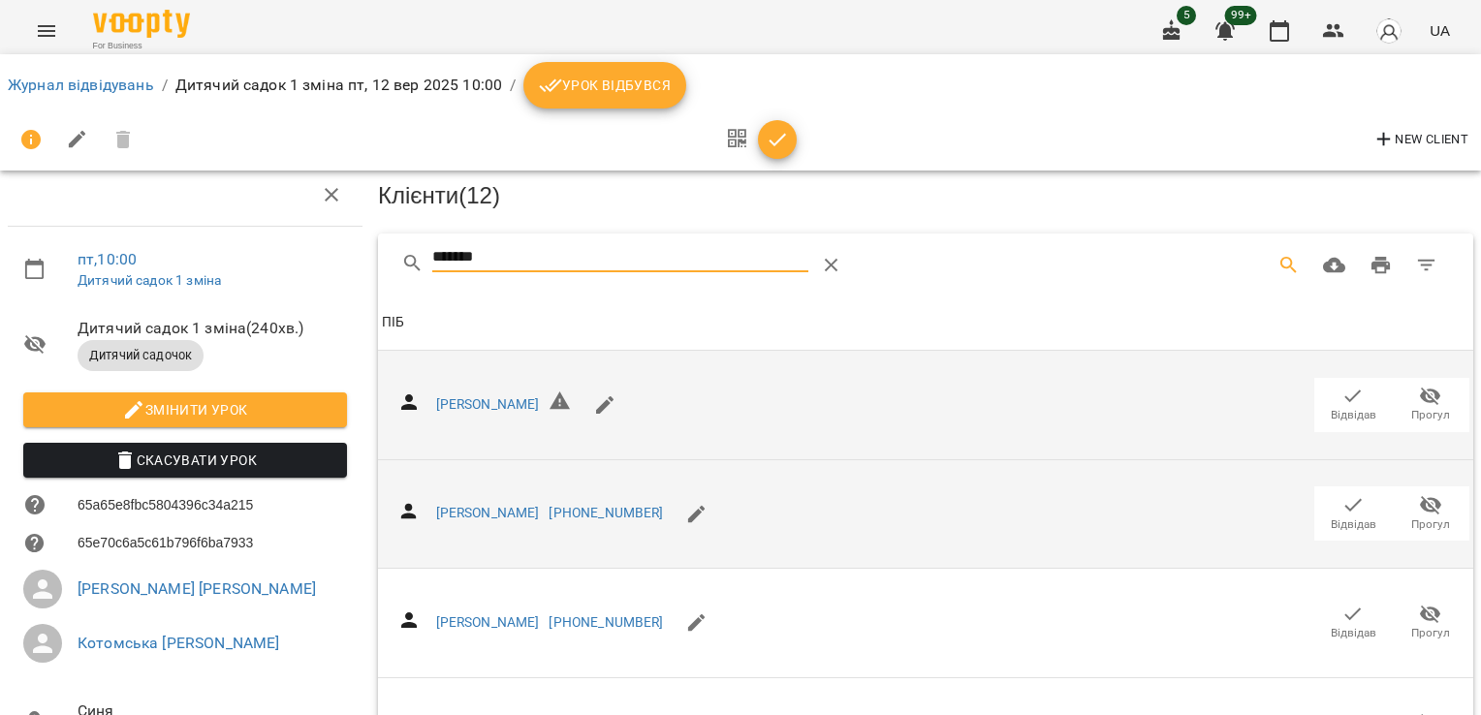
scroll to position [266, 0]
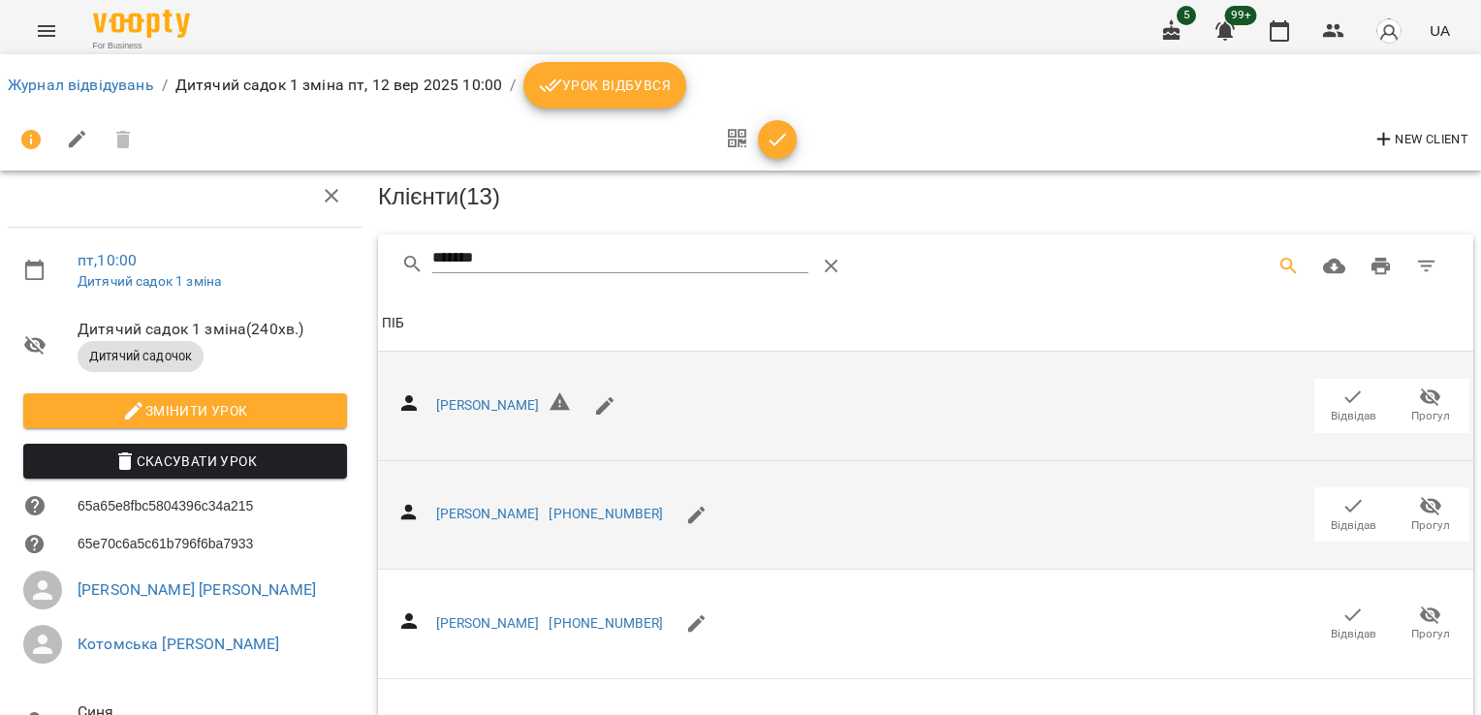
scroll to position [0, 0]
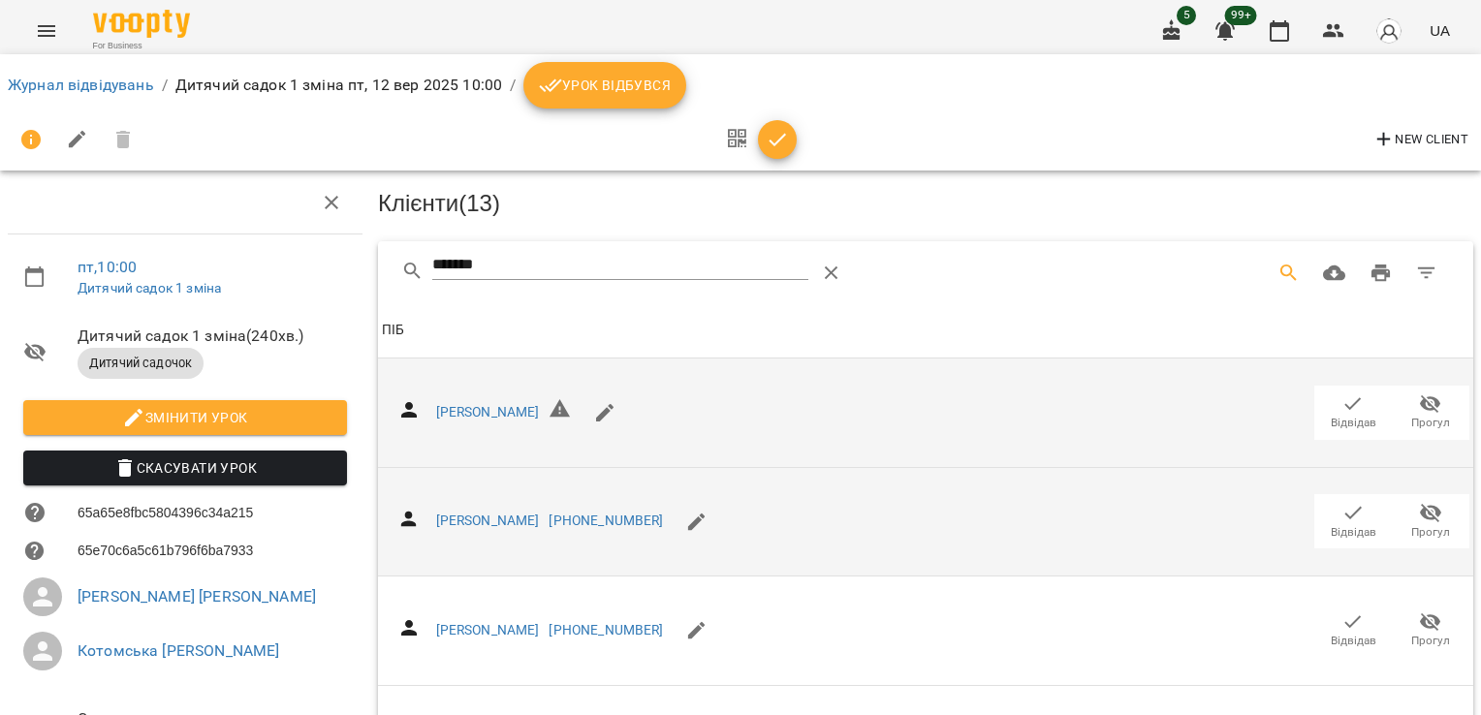
drag, startPoint x: 488, startPoint y: 264, endPoint x: 278, endPoint y: 254, distance: 209.6
click at [278, 254] on div "пт , 10:00 Дитячий садок 1 зміна Дитячий садок 1 зміна ( 240 хв. ) Дитячий садо…" at bounding box center [740, 525] width 1497 height 893
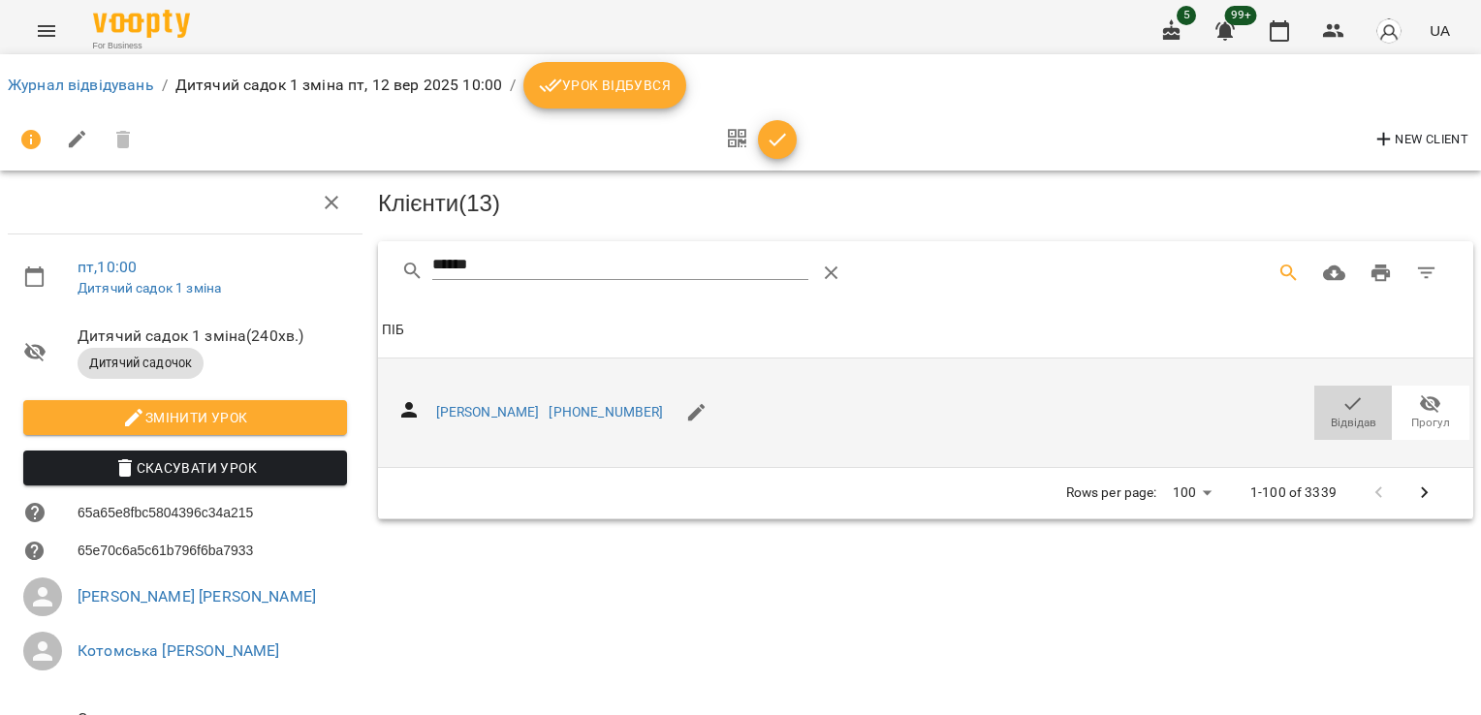
click at [1346, 404] on icon "button" at bounding box center [1354, 403] width 16 height 13
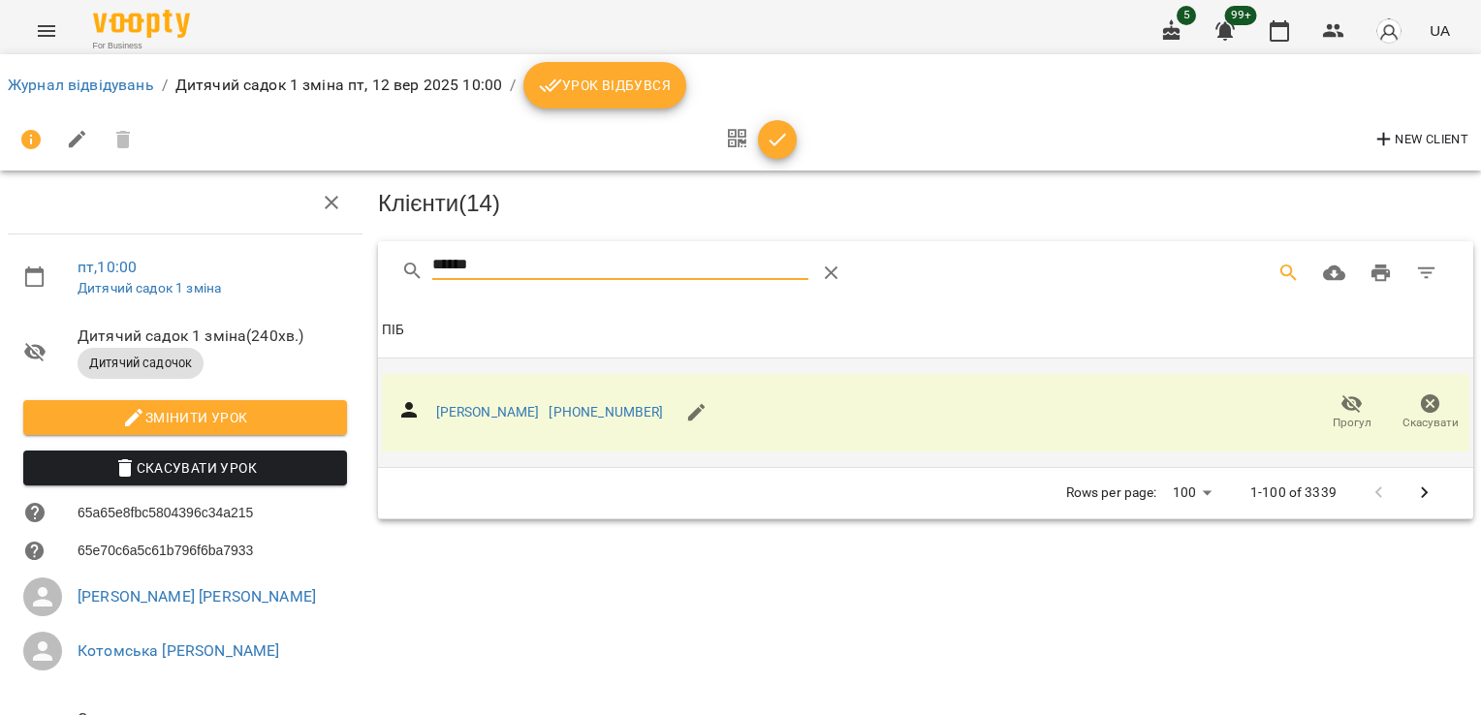
drag, startPoint x: 515, startPoint y: 271, endPoint x: 291, endPoint y: 269, distance: 224.0
click at [291, 269] on div "пт , 10:00 Дитячий садок 1 зміна Дитячий садок 1 зміна ( 240 хв. ) Дитячий садо…" at bounding box center [740, 479] width 1497 height 801
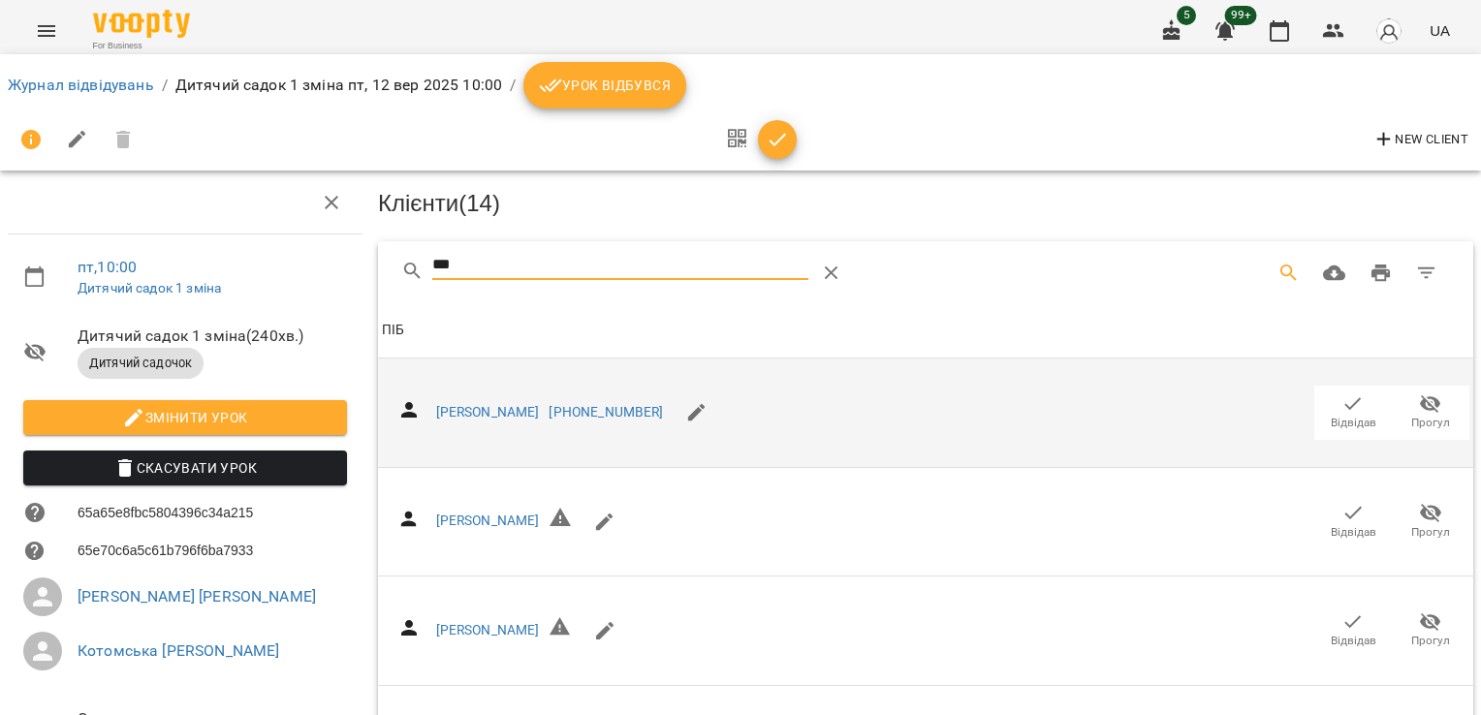
click at [1333, 415] on span "Відвідав" at bounding box center [1354, 423] width 46 height 16
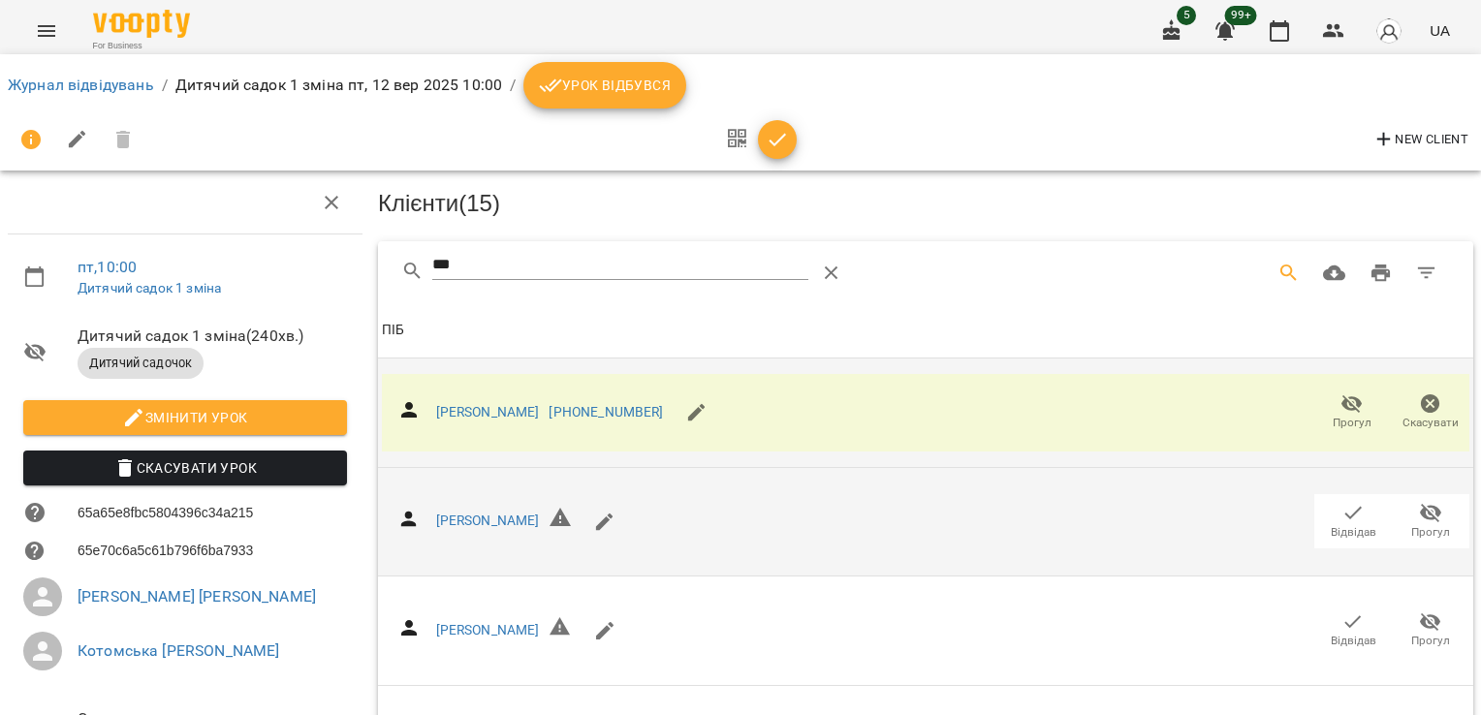
click at [1342, 519] on icon "button" at bounding box center [1353, 512] width 23 height 23
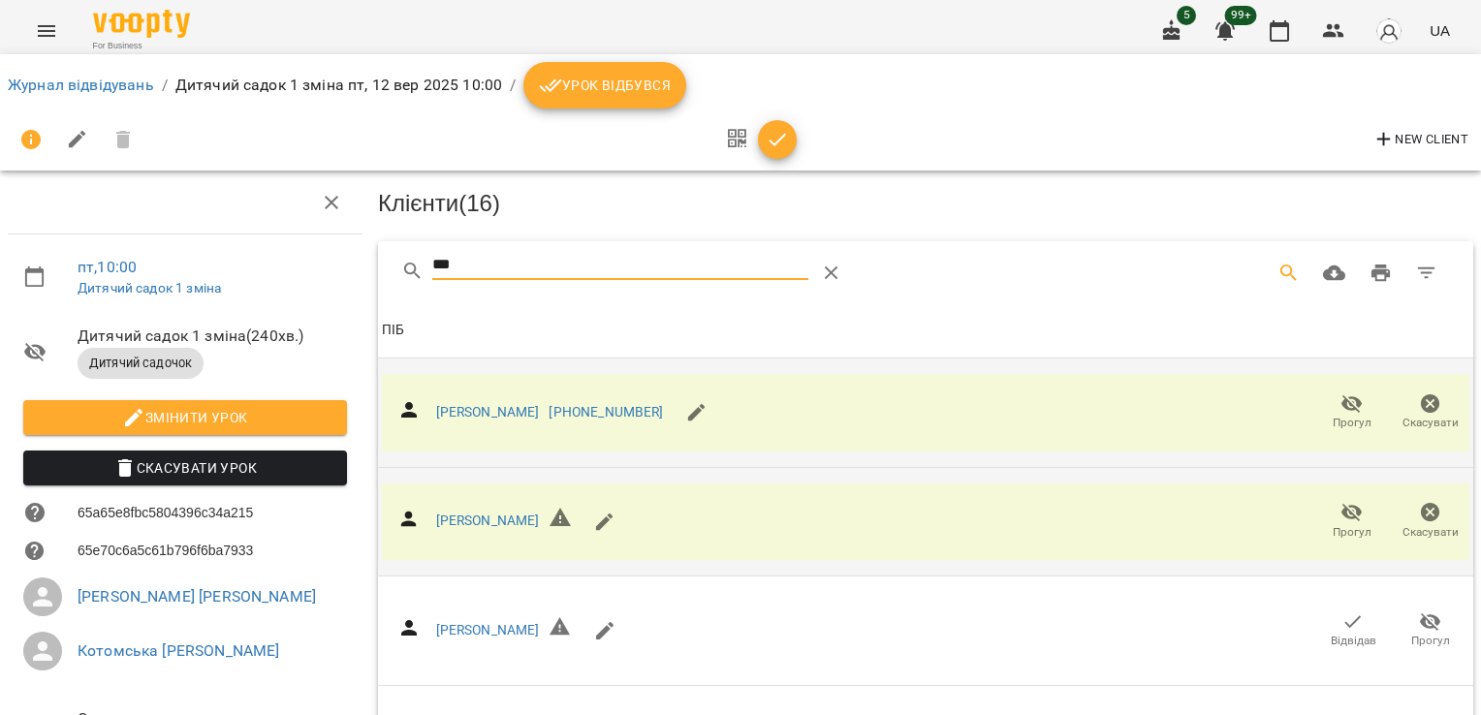
drag, startPoint x: 650, startPoint y: 276, endPoint x: 383, endPoint y: 288, distance: 266.9
click at [383, 288] on div "***" at bounding box center [926, 272] width 1096 height 62
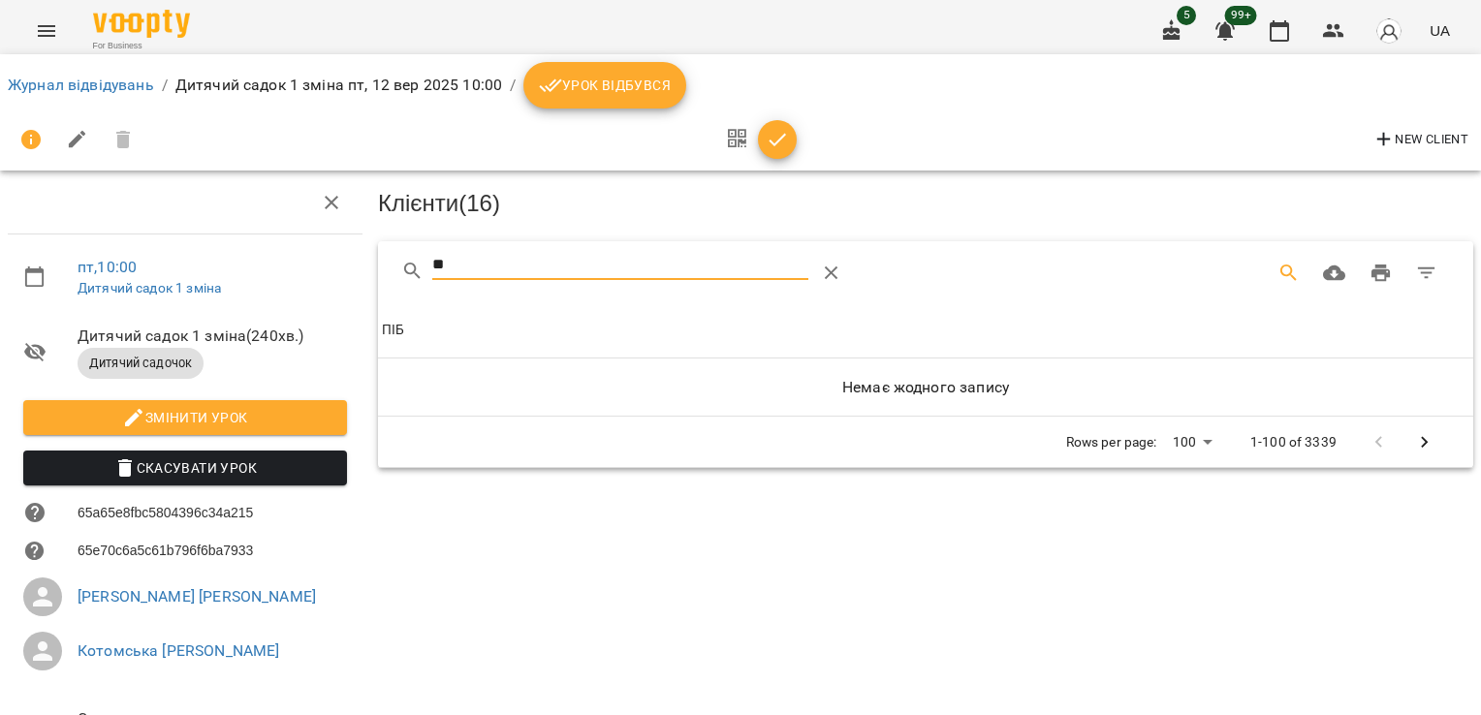
type input "*"
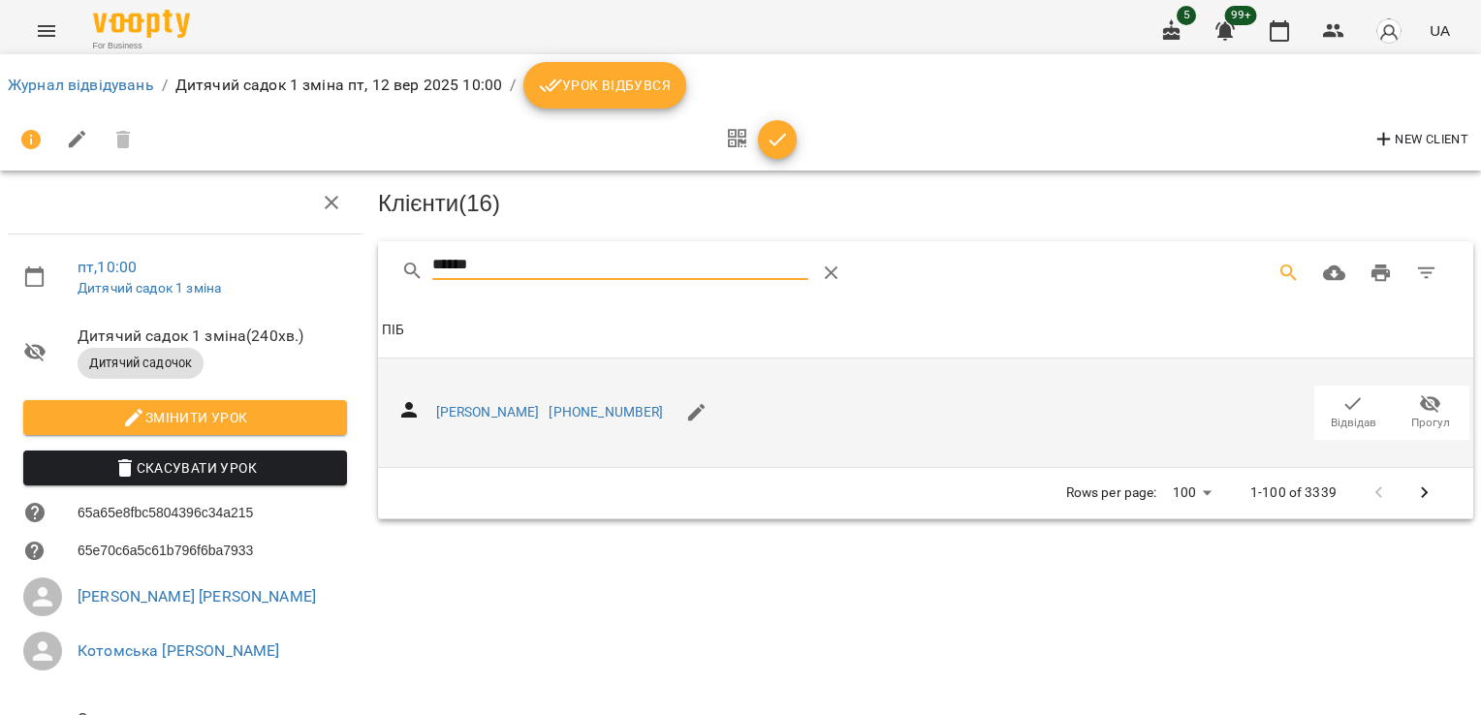
type input "******"
click at [1347, 410] on icon "button" at bounding box center [1353, 404] width 23 height 23
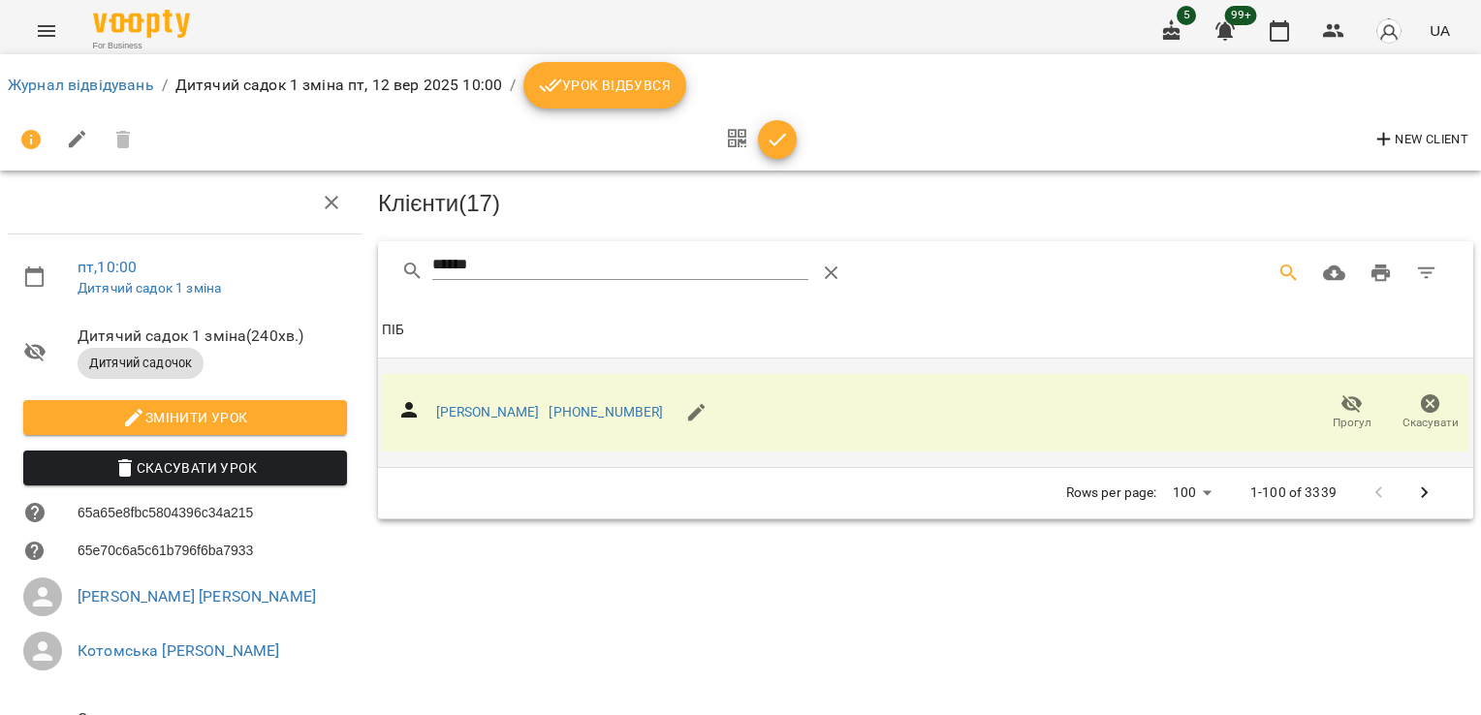
click at [786, 153] on button "button" at bounding box center [777, 139] width 39 height 39
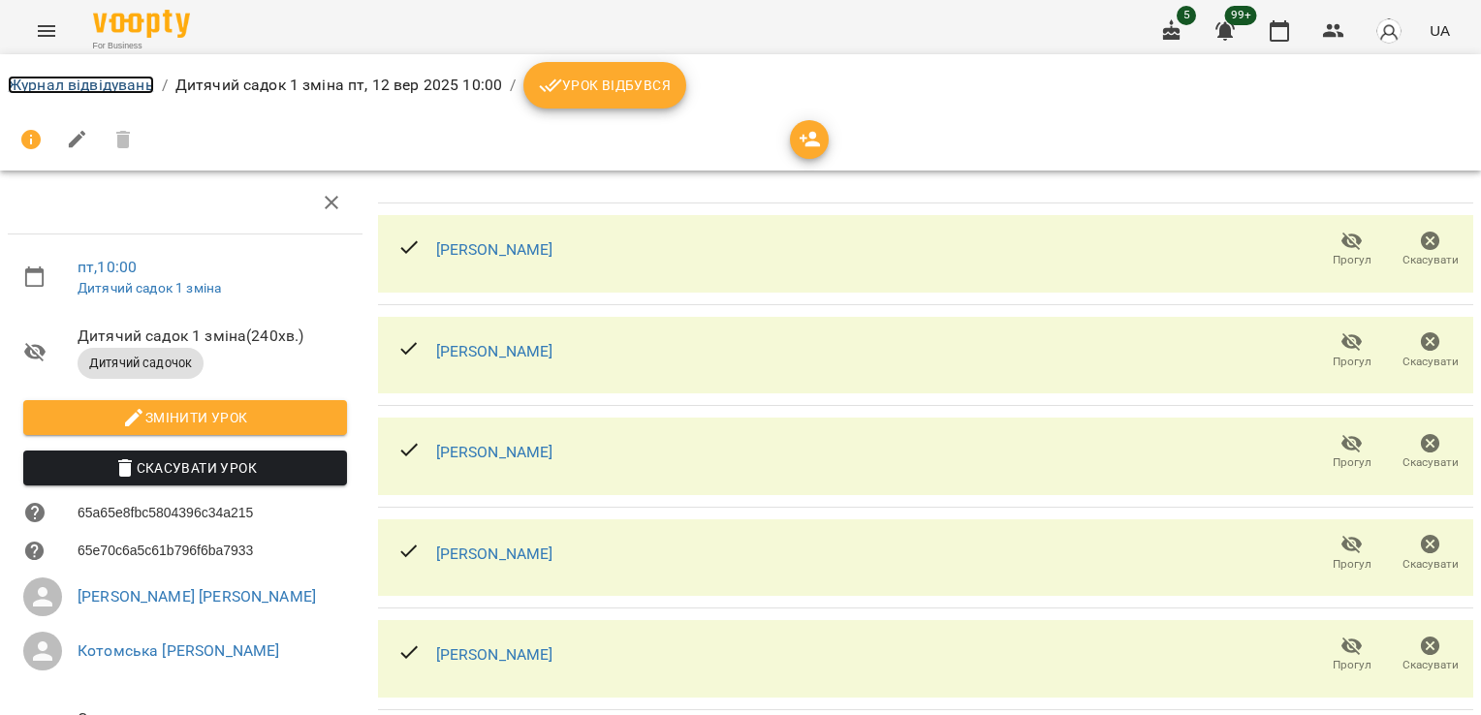
click at [33, 80] on link "Журнал відвідувань" at bounding box center [81, 85] width 146 height 18
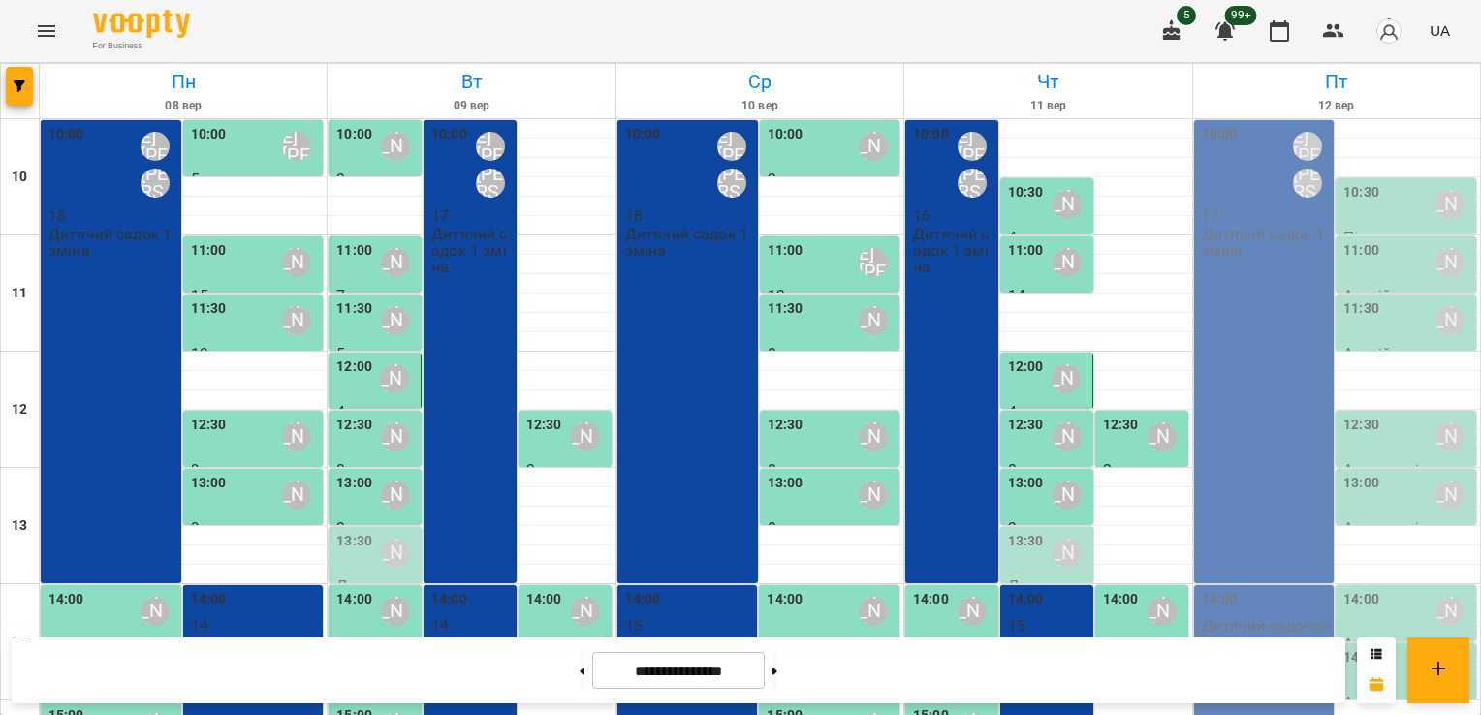
click at [1272, 267] on div "10:00 Шварова [PERSON_NAME] [PERSON_NAME] 17 Дитячий садок 1 зміна" at bounding box center [1264, 351] width 141 height 463
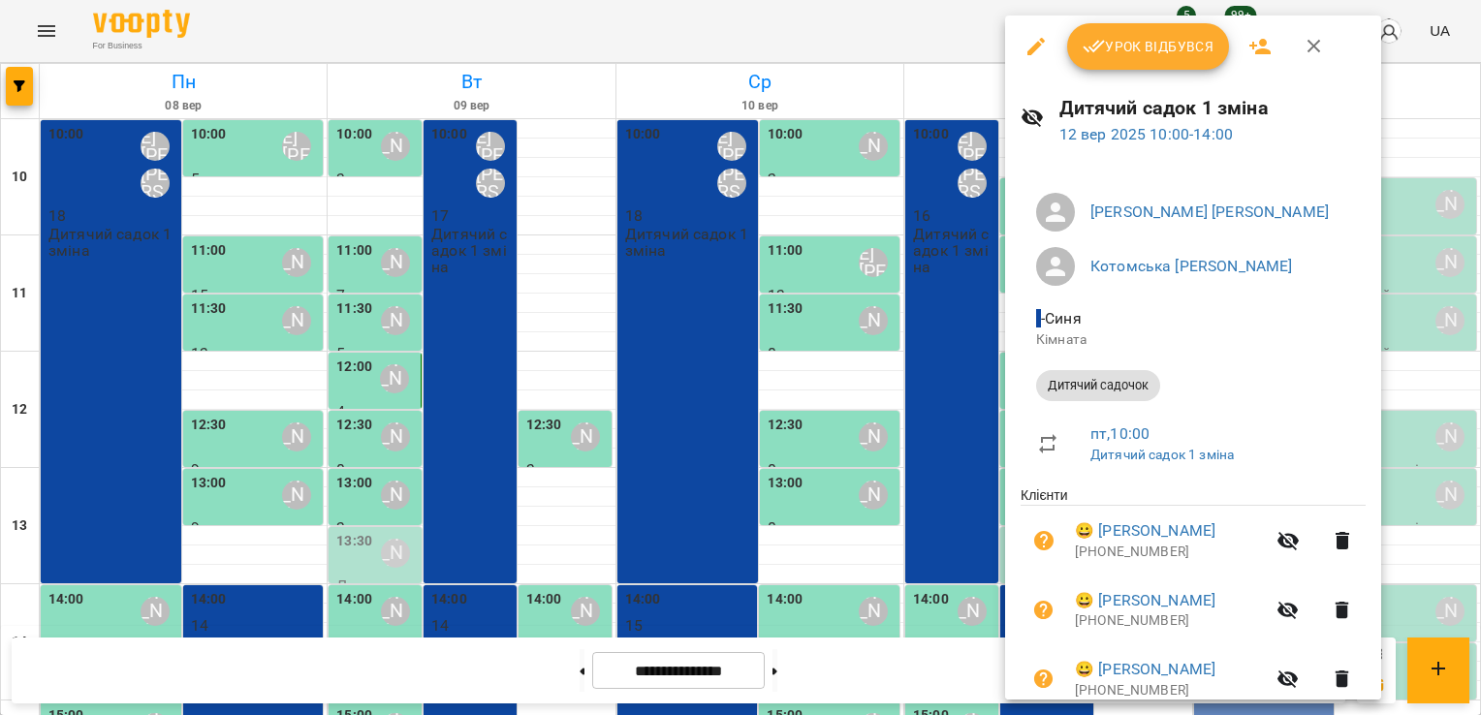
click at [1314, 42] on icon "button" at bounding box center [1314, 46] width 23 height 23
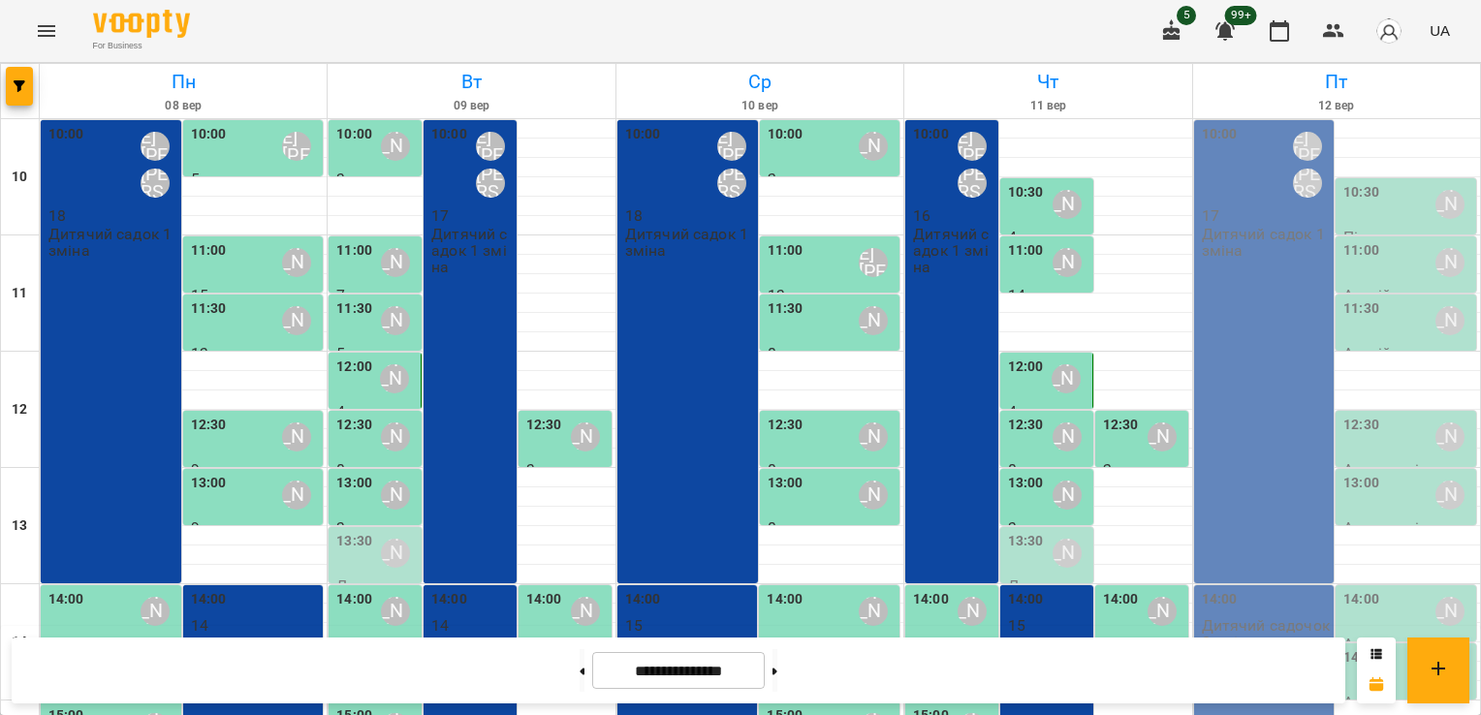
click at [1251, 253] on p "Дитячий садок 1 зміна" at bounding box center [1266, 243] width 129 height 34
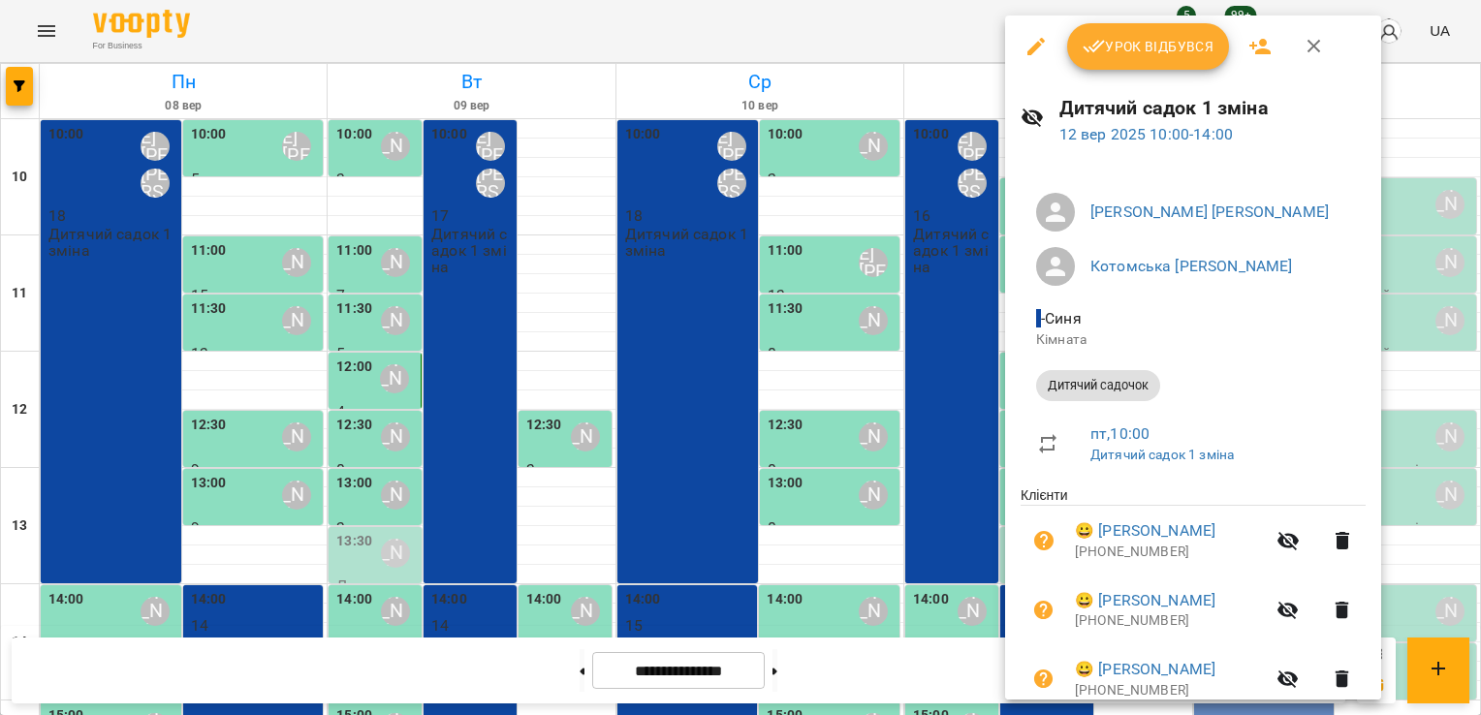
click at [1261, 43] on icon "button" at bounding box center [1260, 47] width 21 height 16
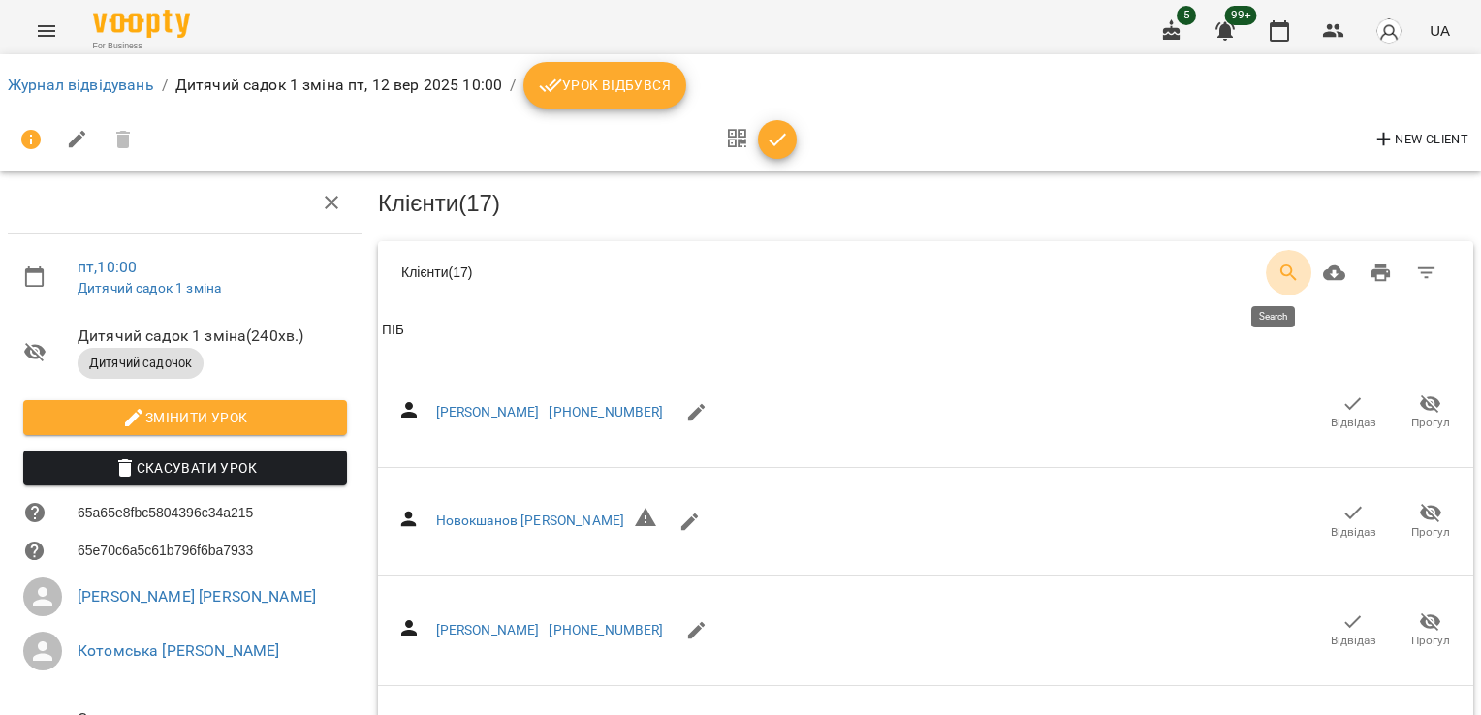
click at [1281, 274] on icon "Search" at bounding box center [1289, 273] width 16 height 16
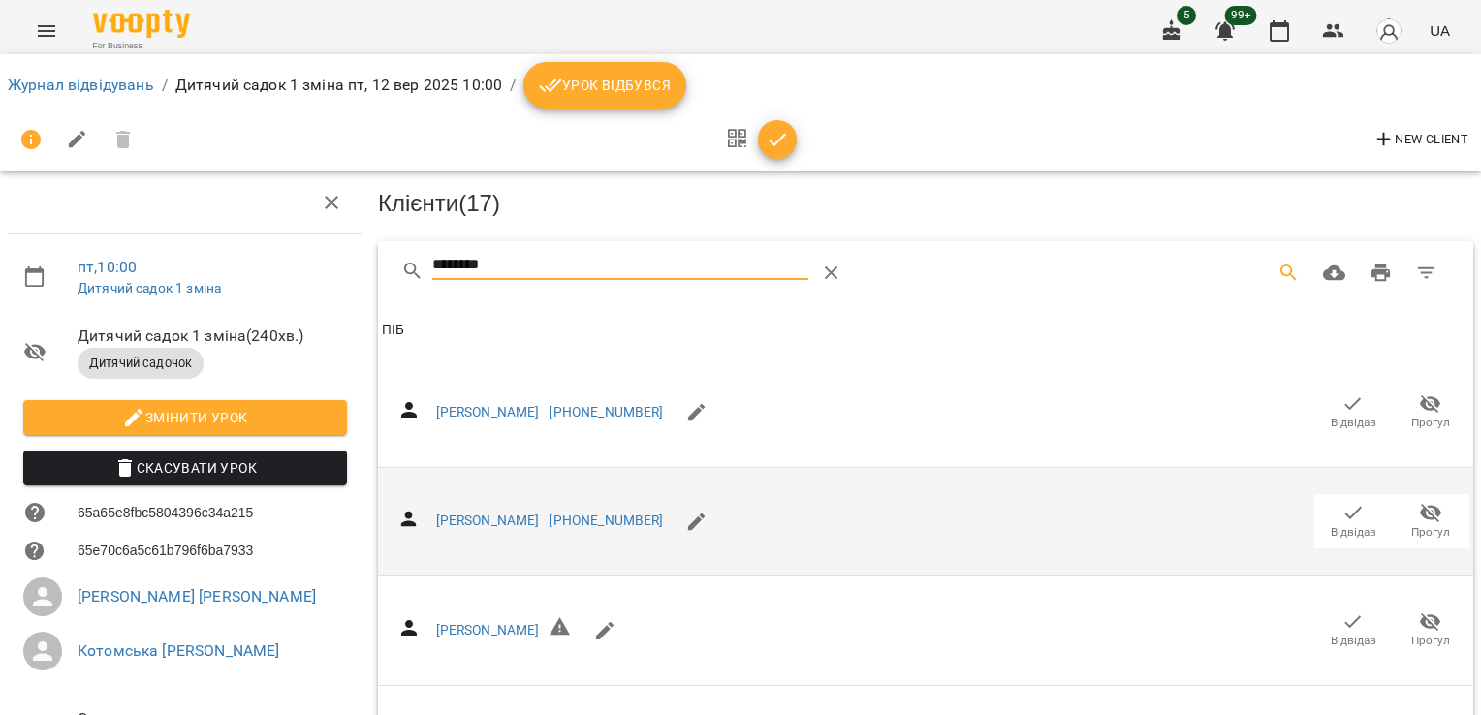
type input "********"
click at [1343, 510] on icon "button" at bounding box center [1353, 512] width 23 height 23
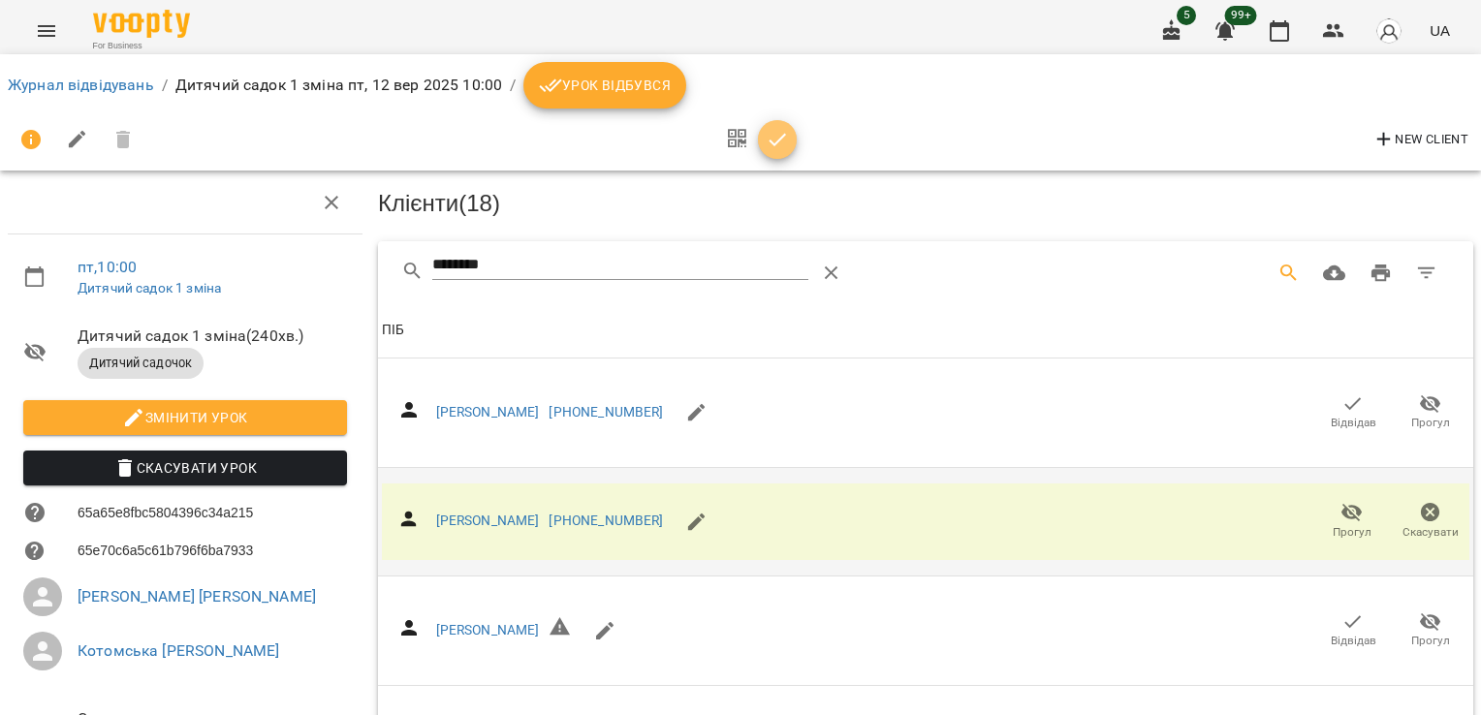
click at [774, 137] on icon "button" at bounding box center [777, 139] width 23 height 23
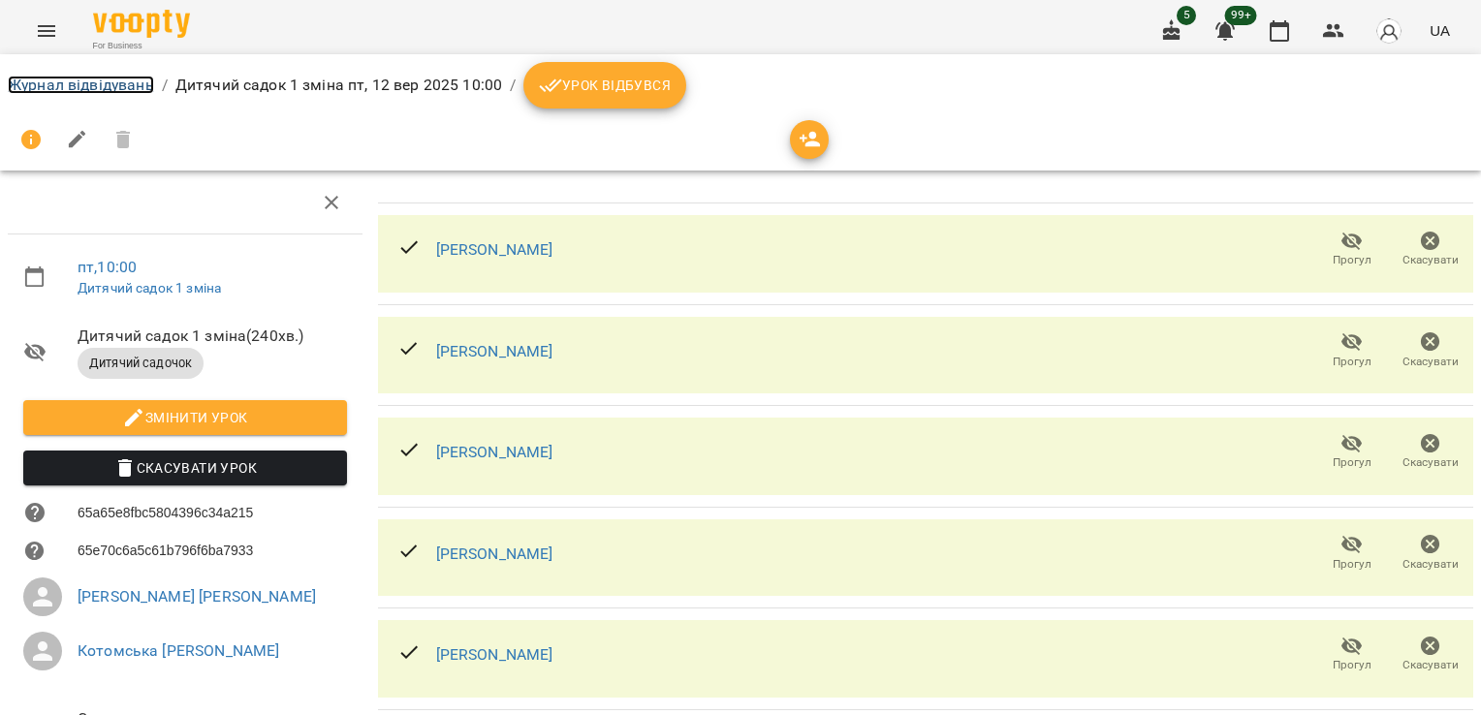
click at [116, 80] on link "Журнал відвідувань" at bounding box center [81, 85] width 146 height 18
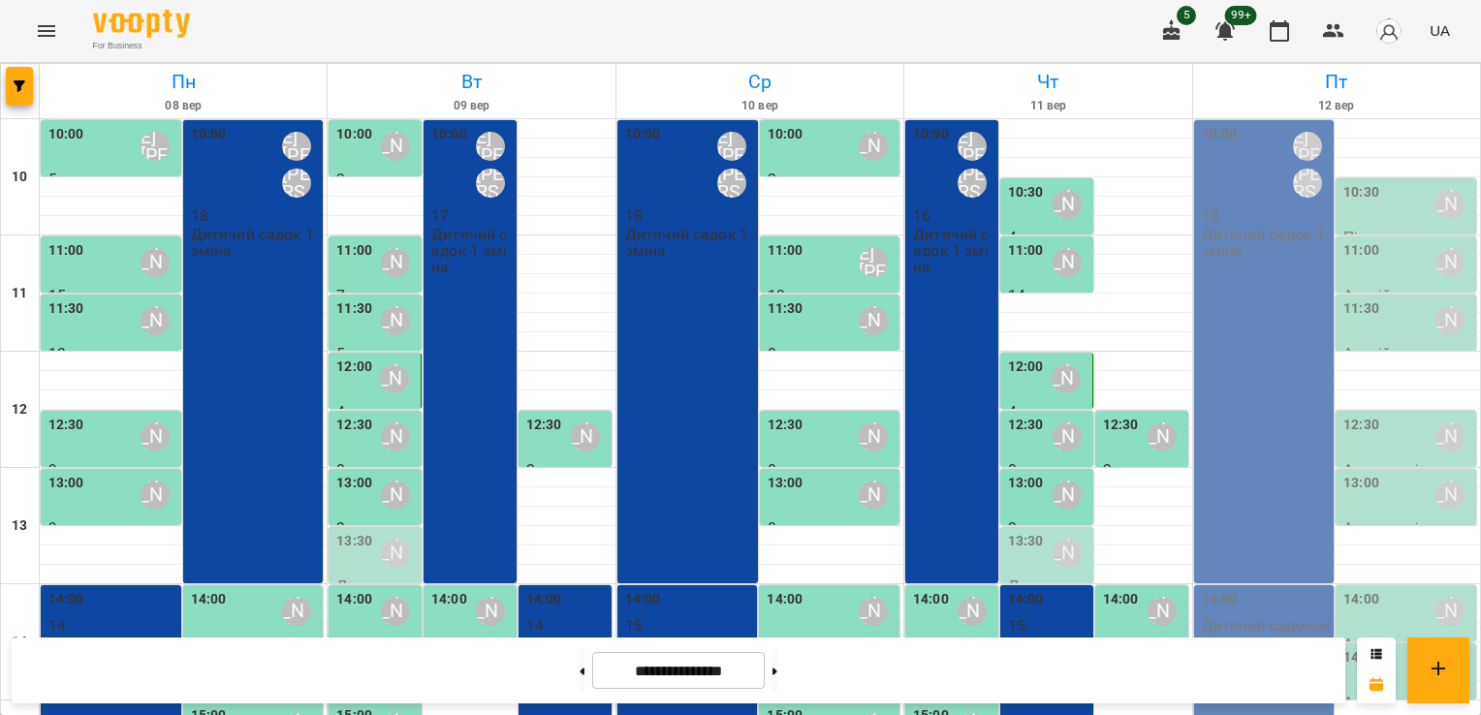
click at [1221, 304] on div "10:00 Шварова [PERSON_NAME] [PERSON_NAME] 18 Дитячий садок 1 зміна" at bounding box center [1264, 351] width 141 height 463
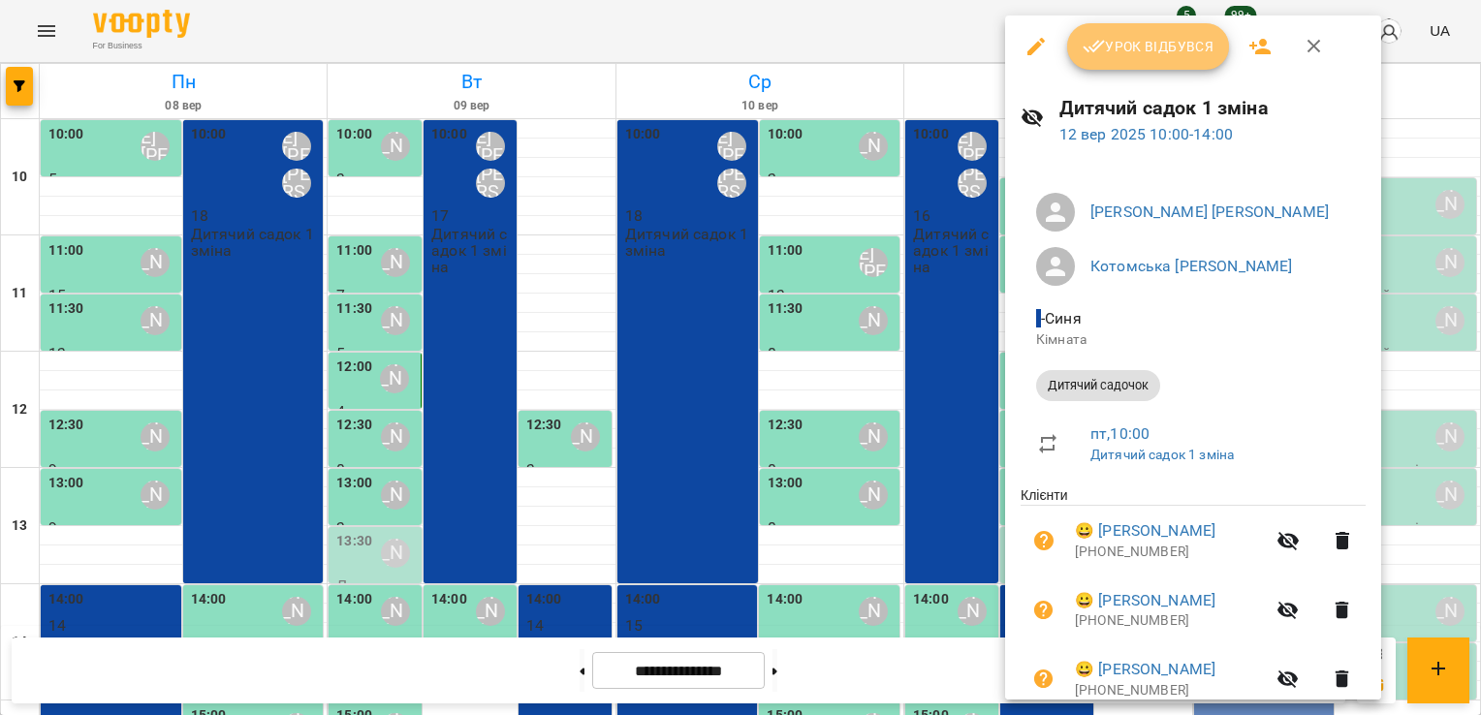
click at [1106, 60] on button "Урок відбувся" at bounding box center [1148, 46] width 163 height 47
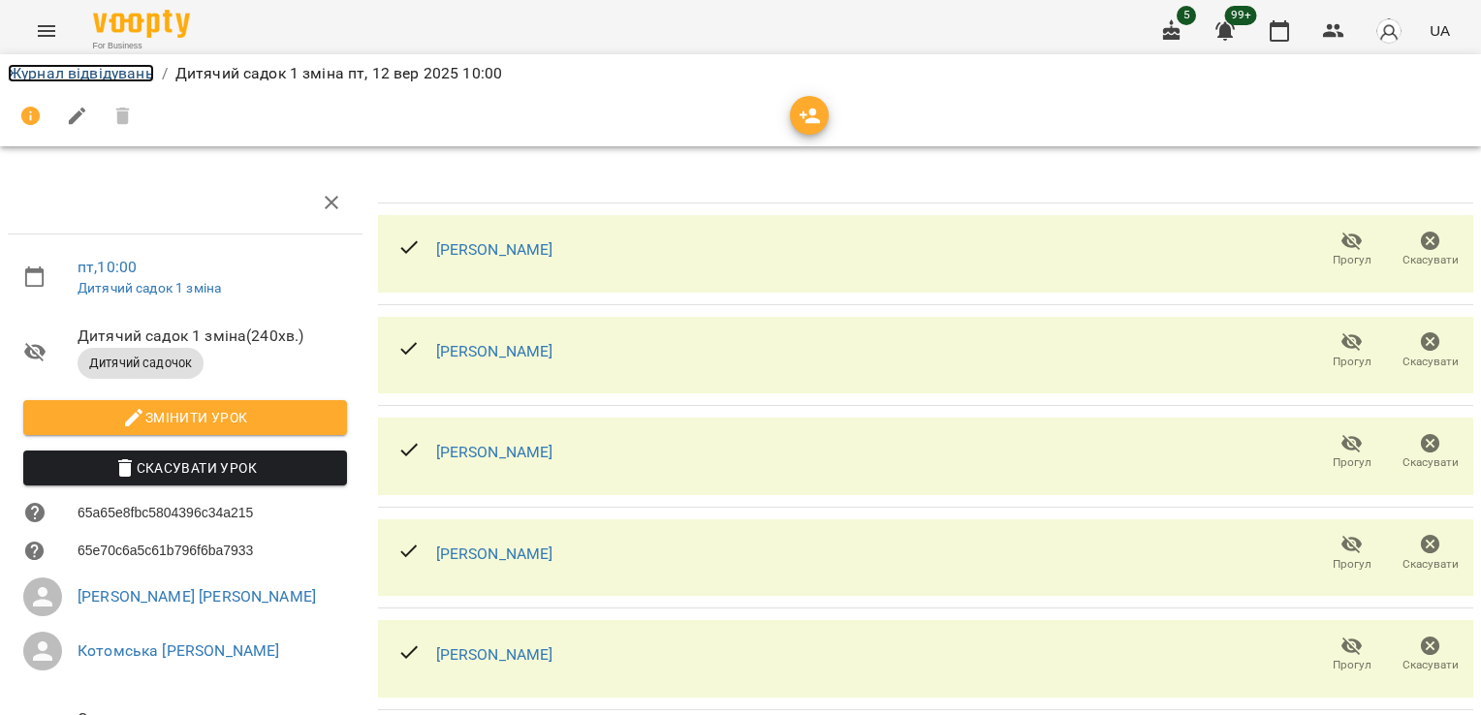
click at [70, 69] on link "Журнал відвідувань" at bounding box center [81, 73] width 146 height 18
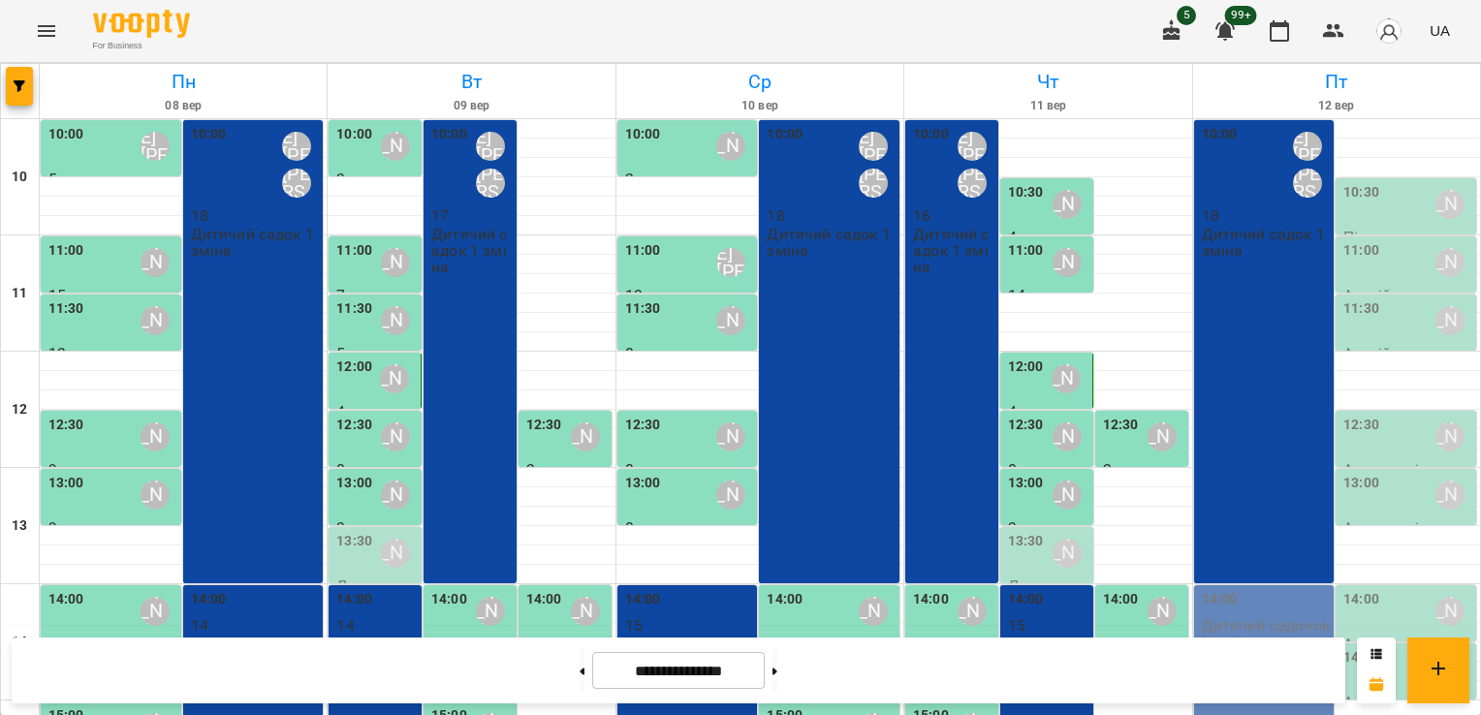
click at [1377, 197] on div "10:30 [PERSON_NAME]" at bounding box center [1408, 204] width 129 height 45
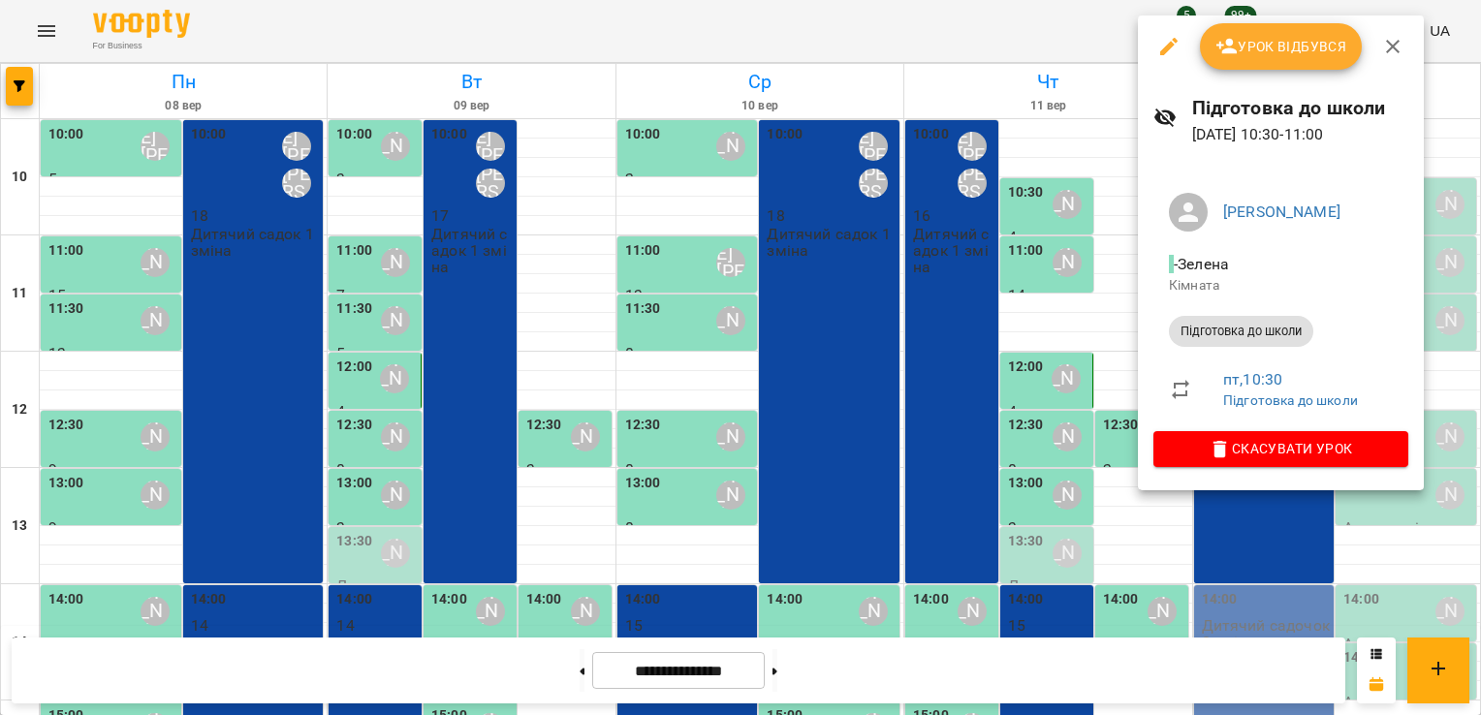
click at [1168, 51] on icon "button" at bounding box center [1169, 46] width 23 height 23
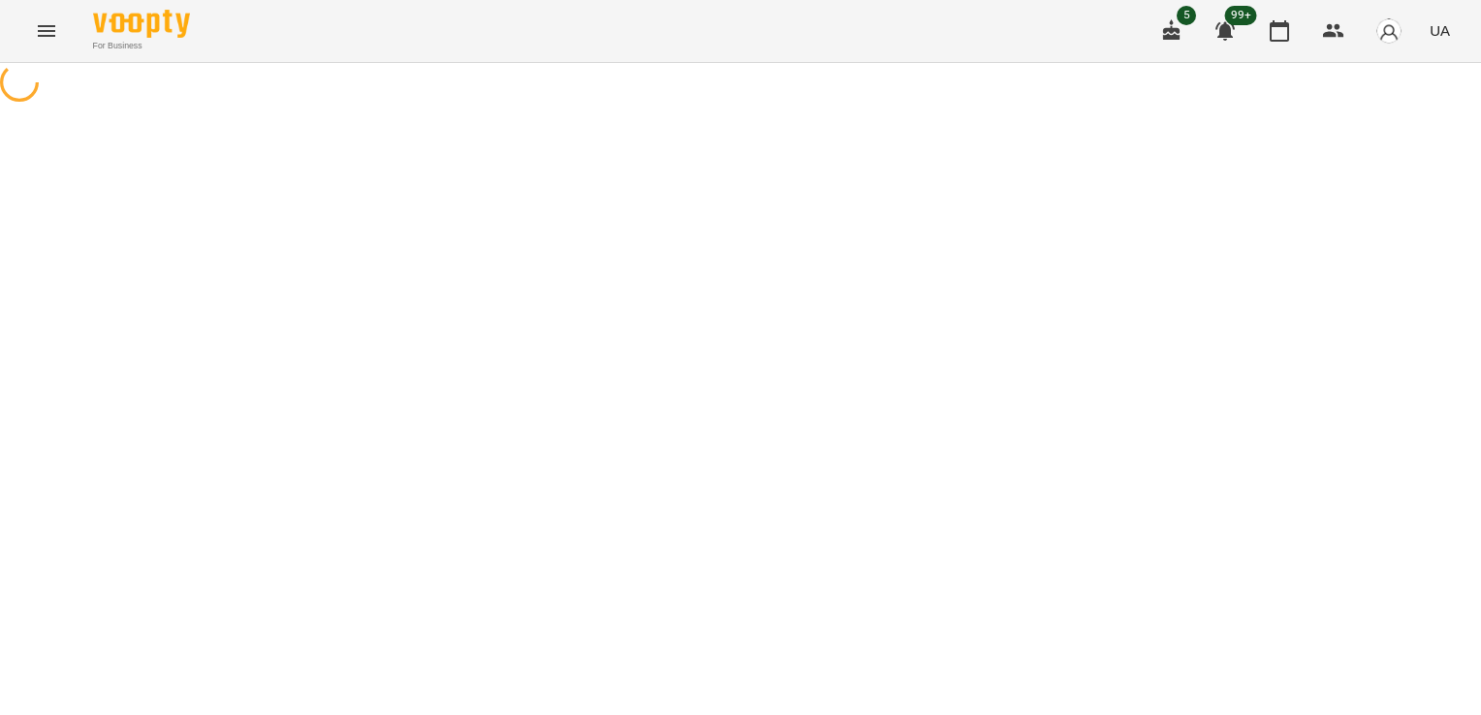
select select "**********"
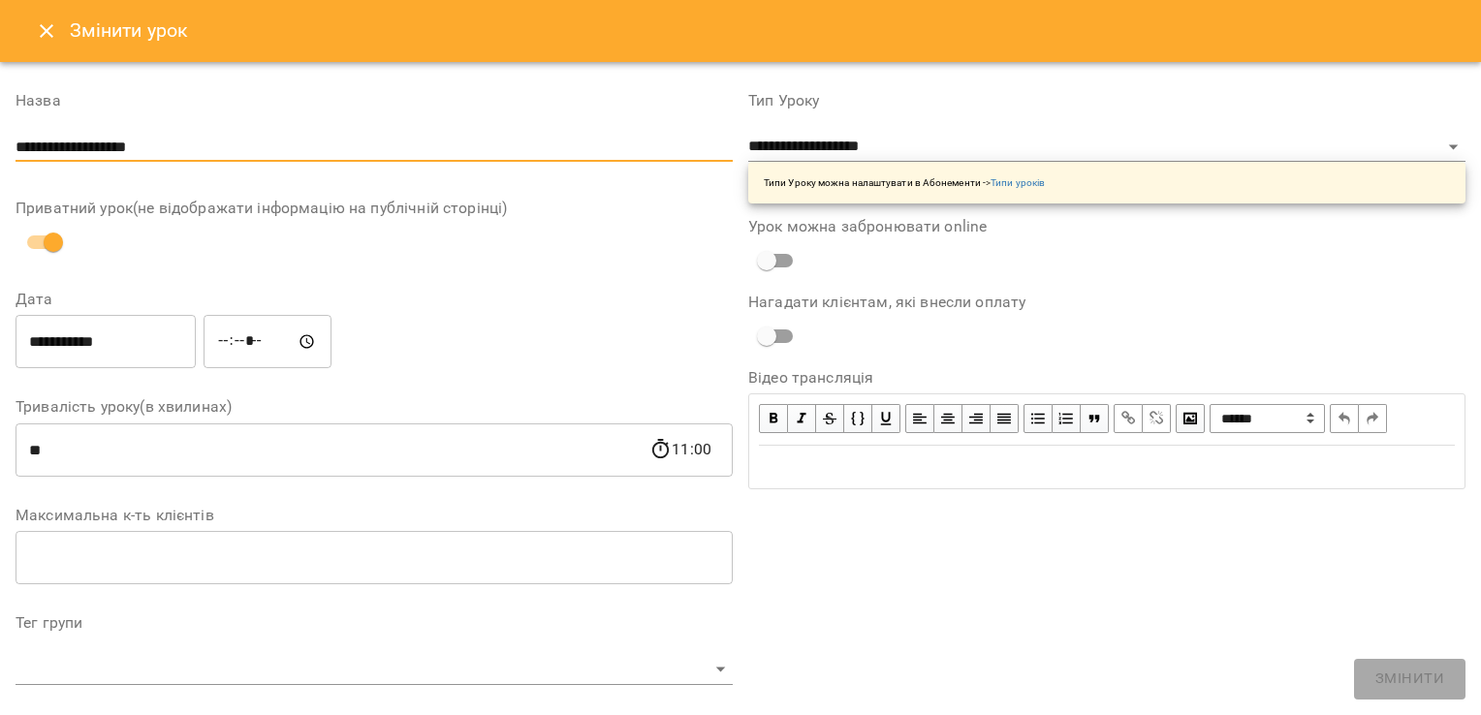
drag, startPoint x: 140, startPoint y: 158, endPoint x: -4, endPoint y: 161, distance: 143.5
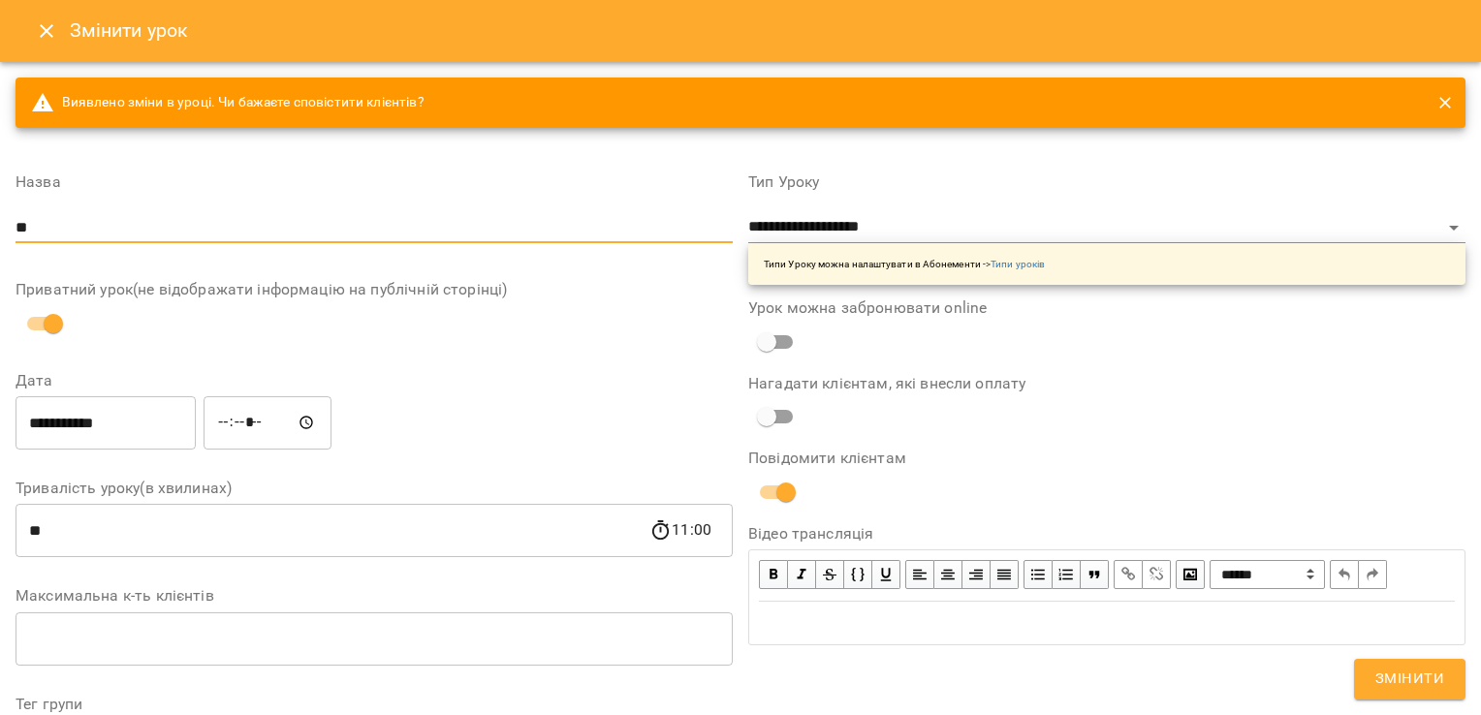
type input "**********"
click at [769, 215] on select "**********" at bounding box center [1106, 227] width 717 height 31
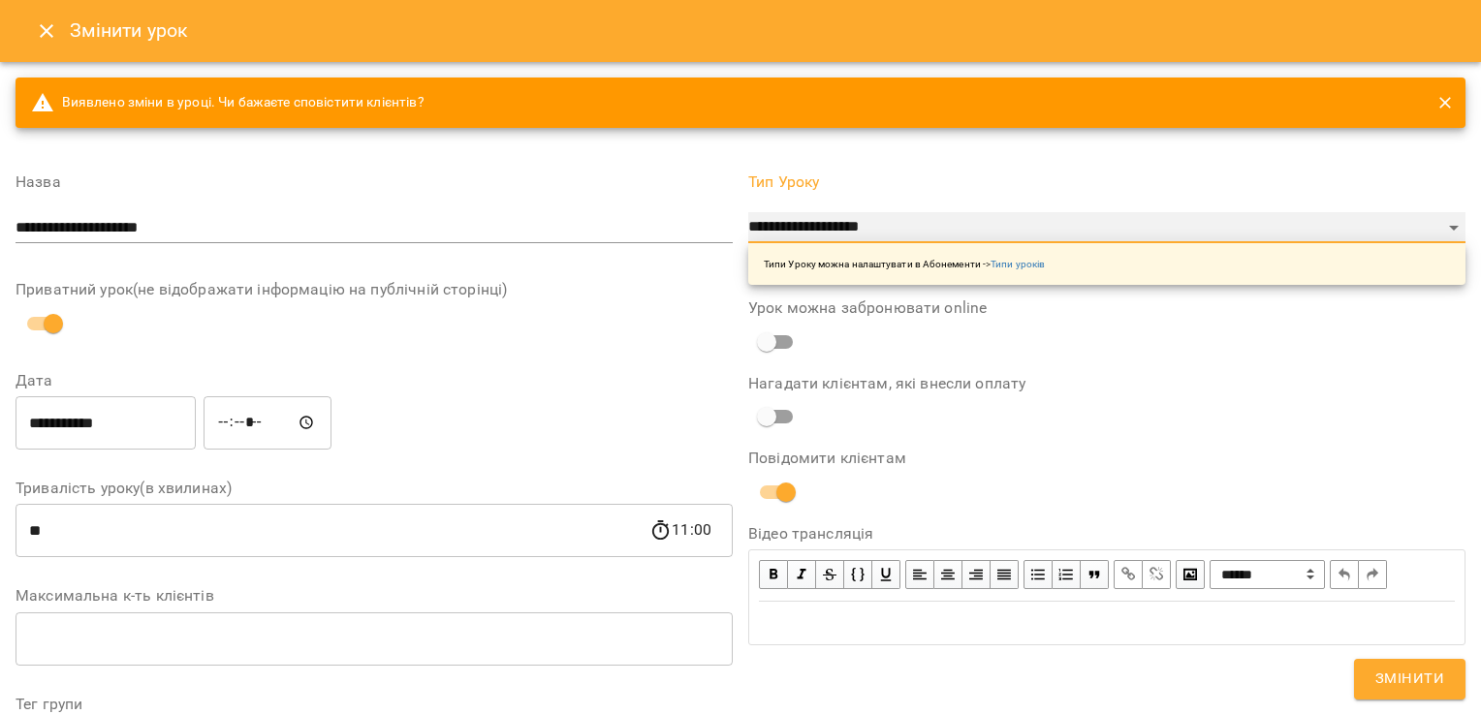
select select "**********"
click at [748, 212] on select "**********" at bounding box center [1106, 227] width 717 height 31
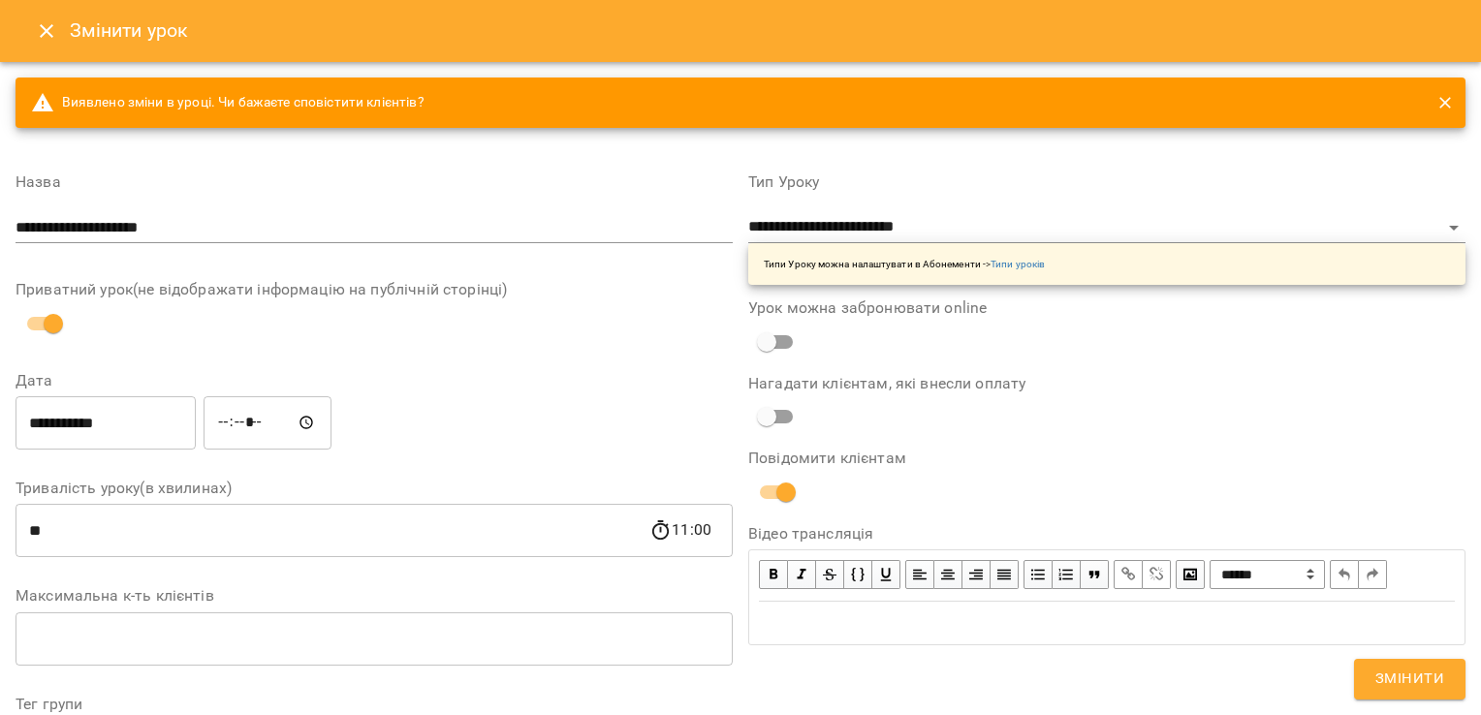
click at [580, 370] on div "**********" at bounding box center [374, 727] width 717 height 1136
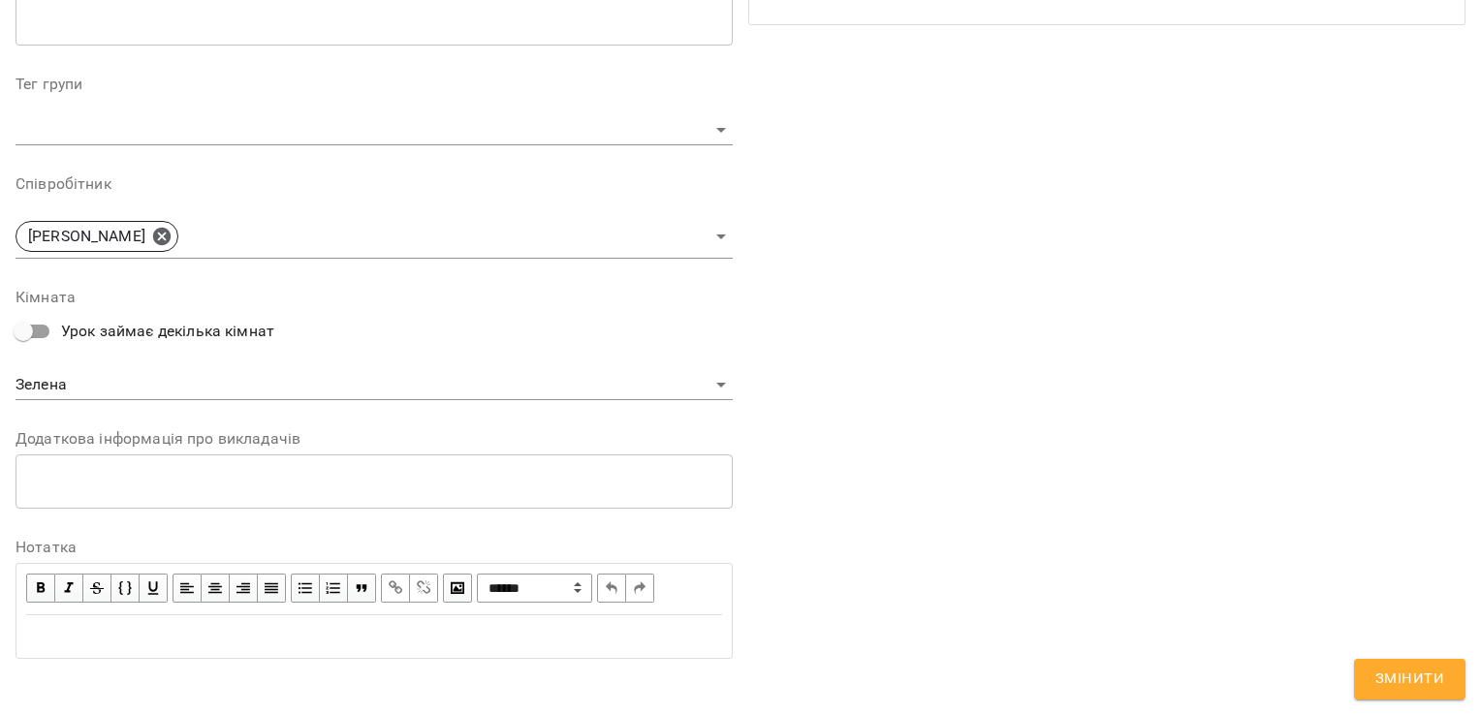
scroll to position [632, 0]
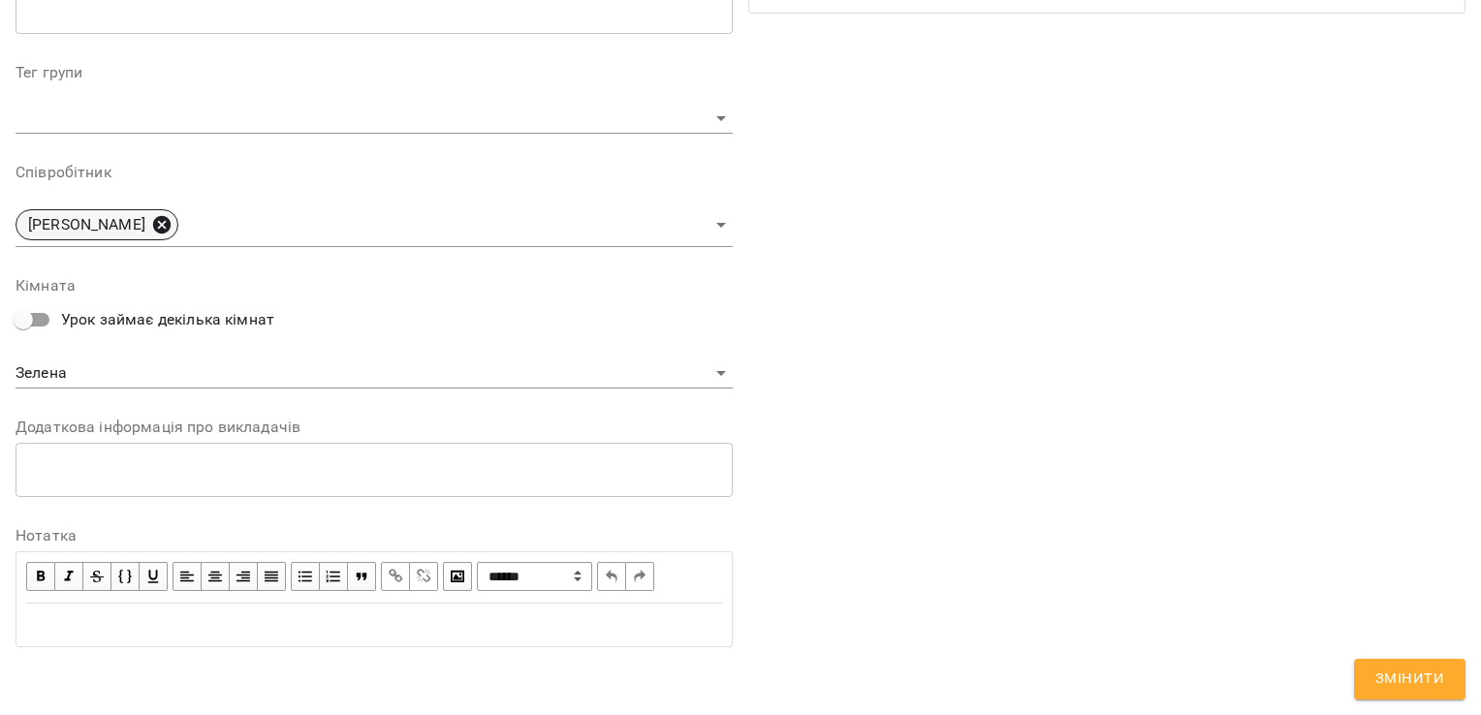
click at [173, 234] on icon at bounding box center [161, 224] width 21 height 21
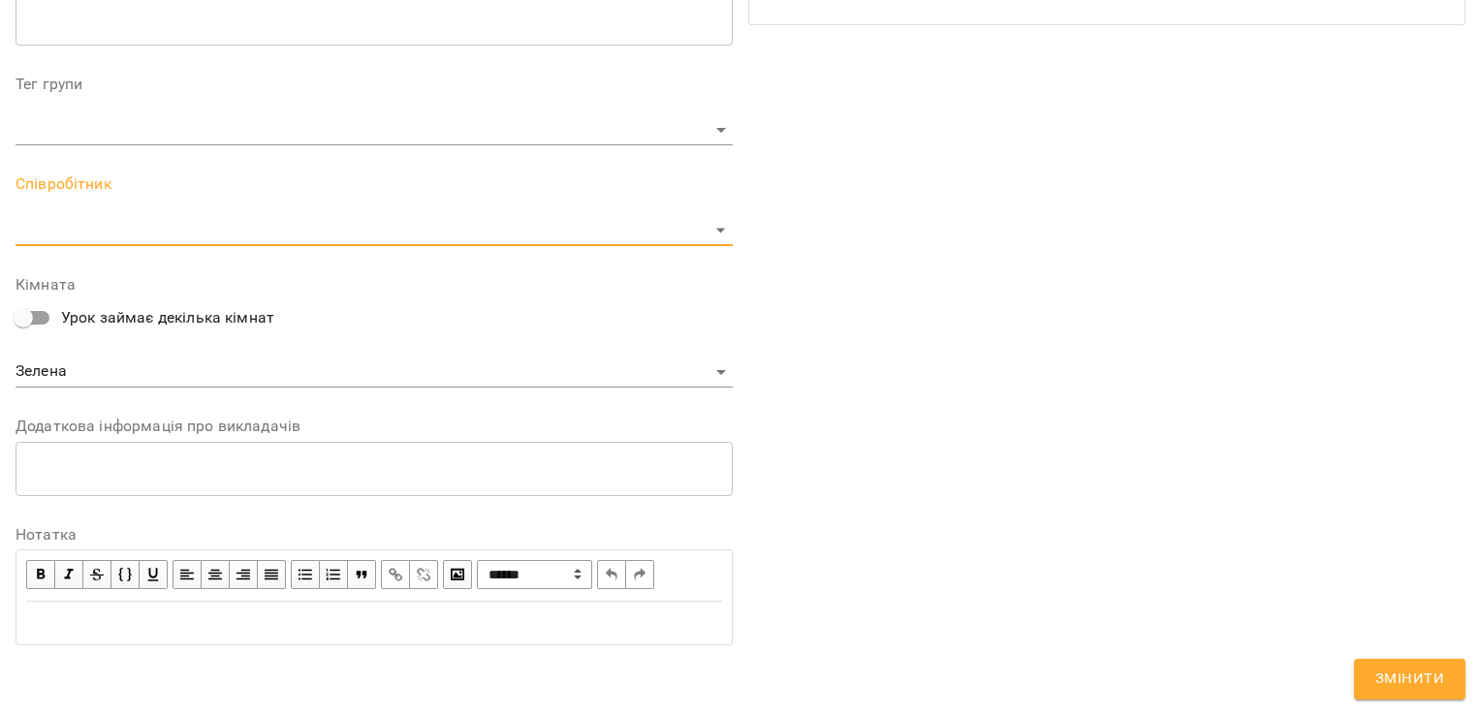
scroll to position [619, 0]
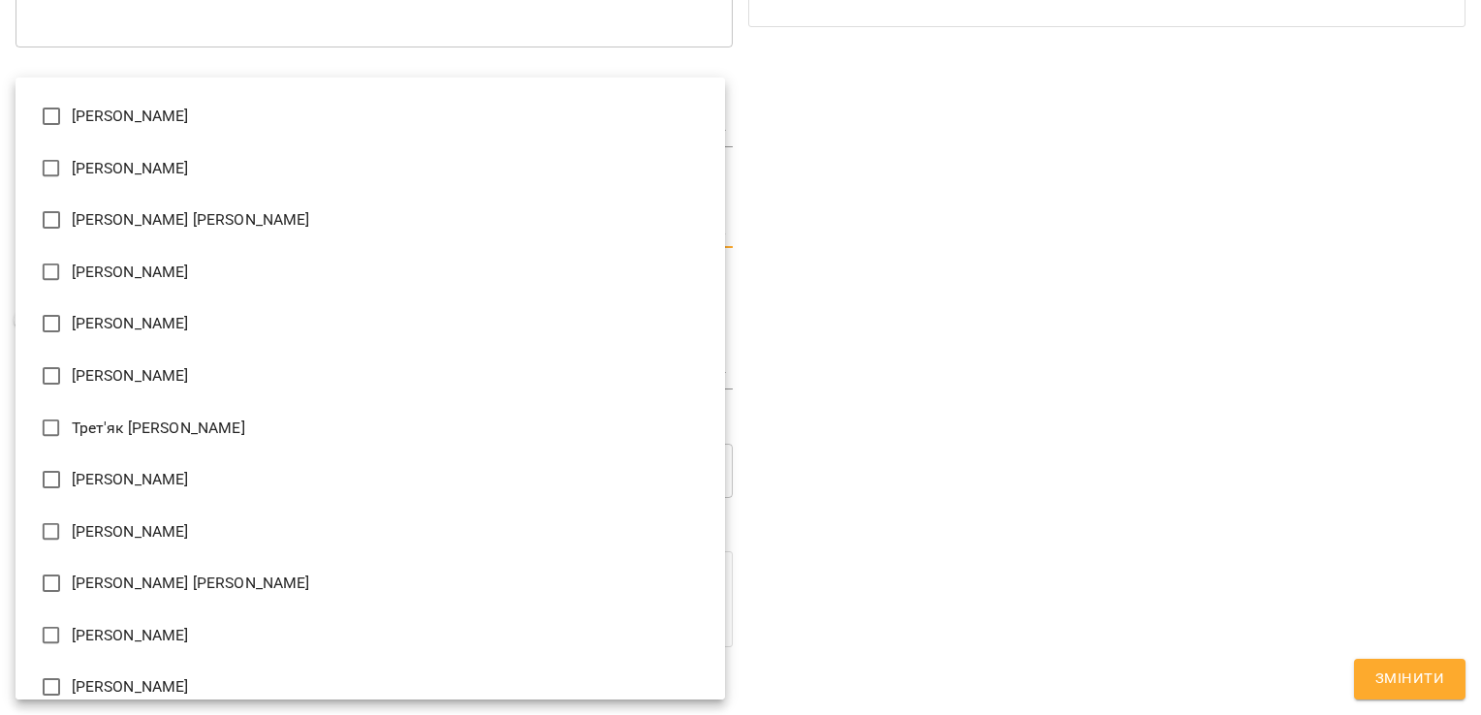
scroll to position [3064, 0]
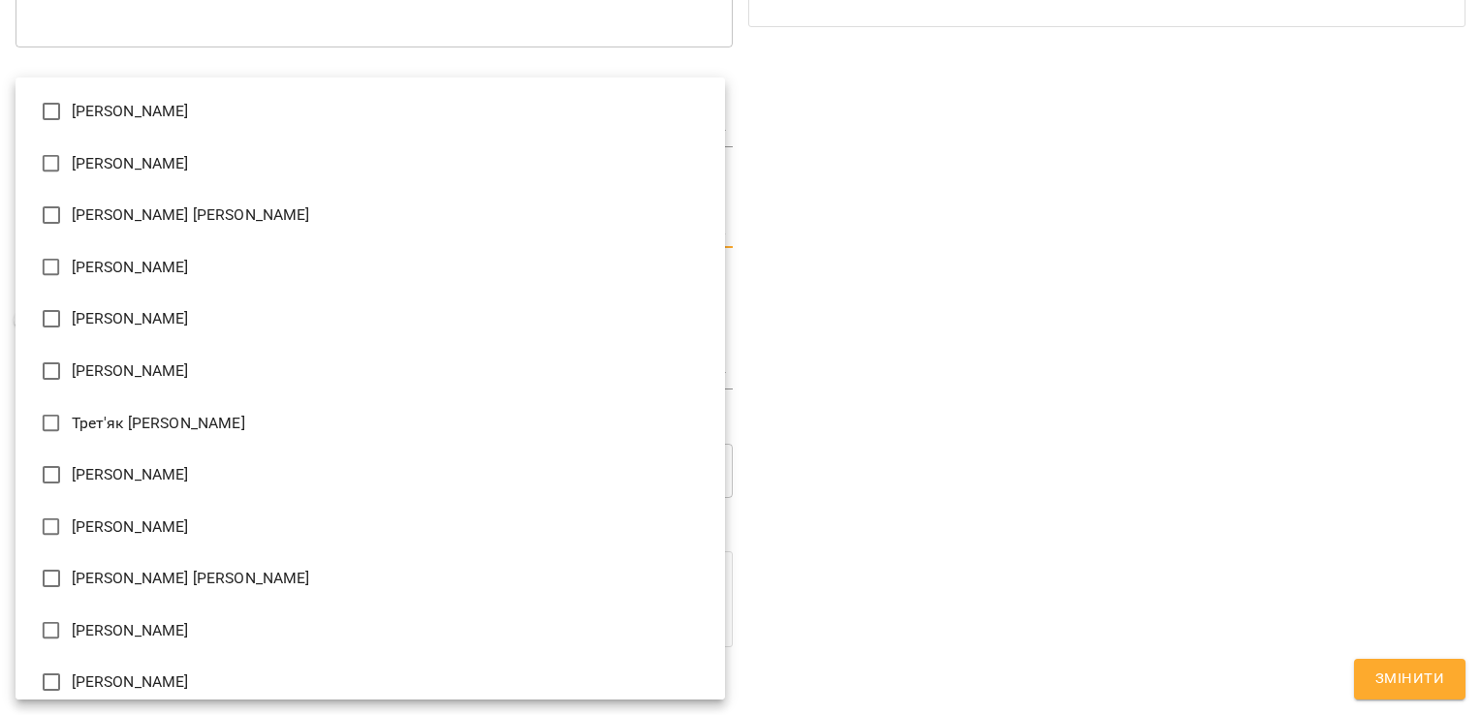
click at [173, 568] on li "[PERSON_NAME] [PERSON_NAME]" at bounding box center [371, 579] width 710 height 52
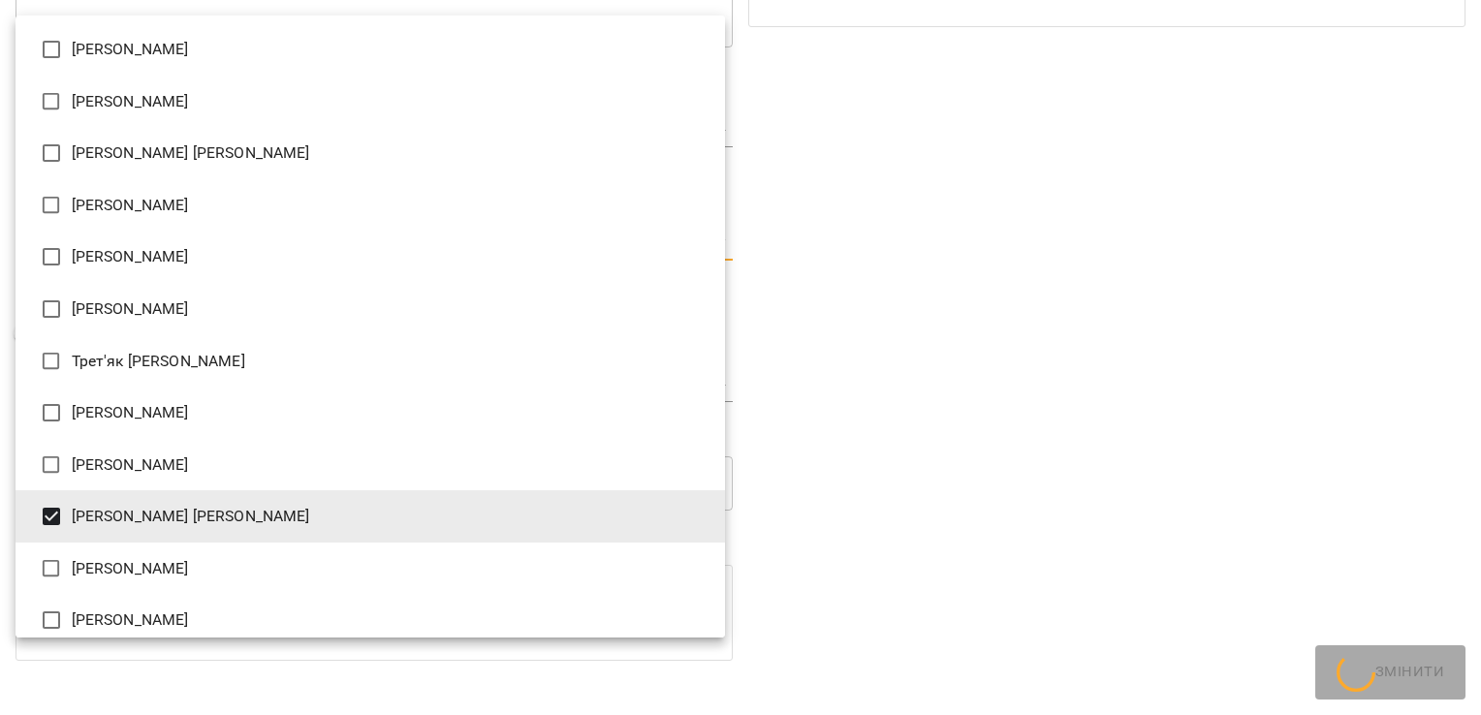
type input "**********"
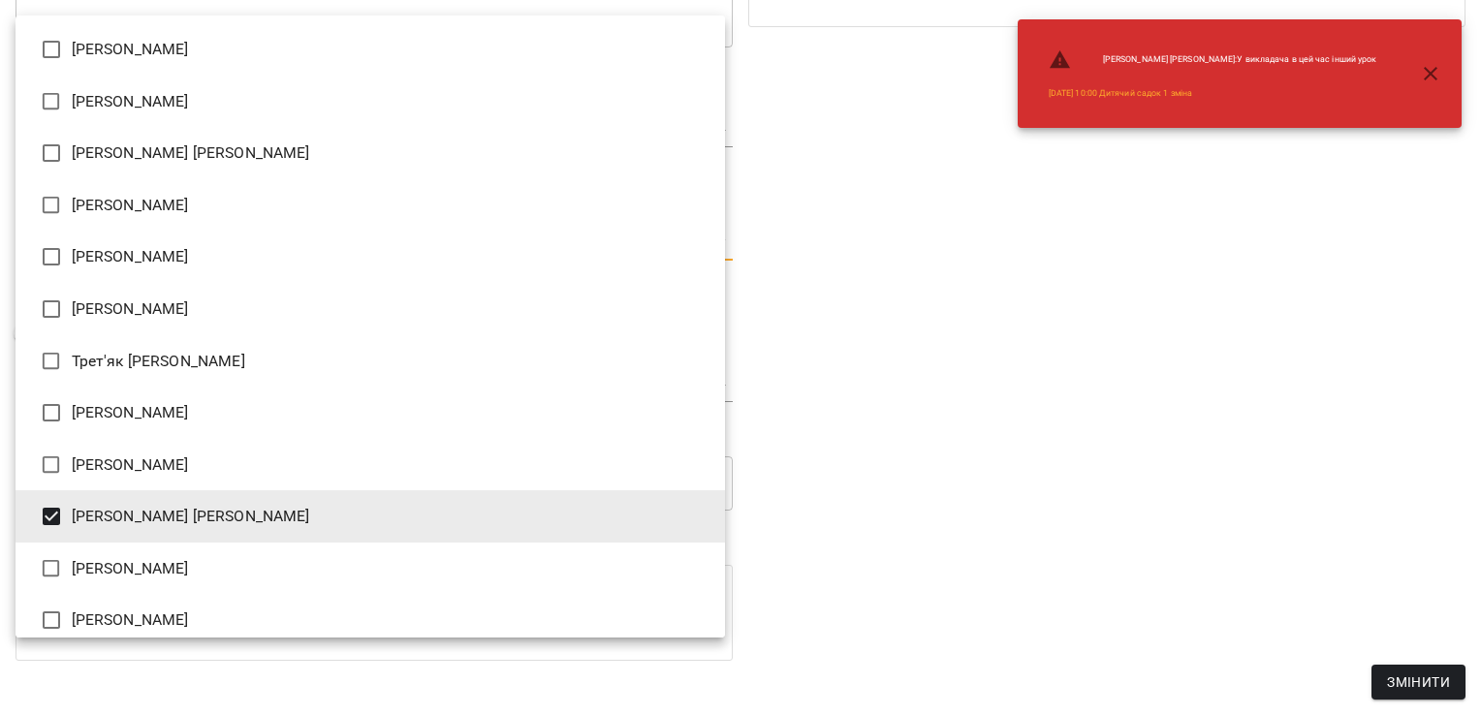
drag, startPoint x: 1030, startPoint y: 436, endPoint x: 1012, endPoint y: 437, distance: 17.5
click at [1029, 436] on div at bounding box center [740, 357] width 1481 height 715
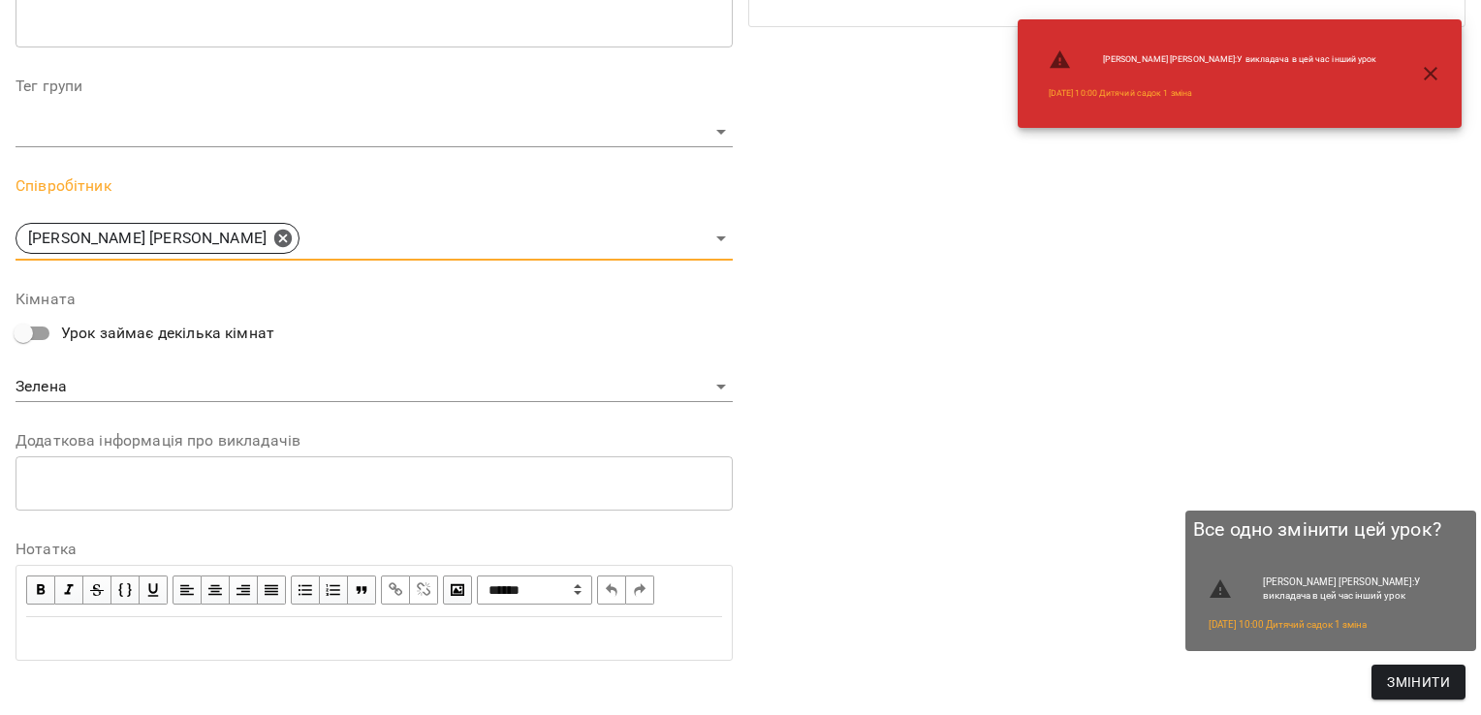
click at [1413, 683] on span "Змінити" at bounding box center [1418, 682] width 63 height 23
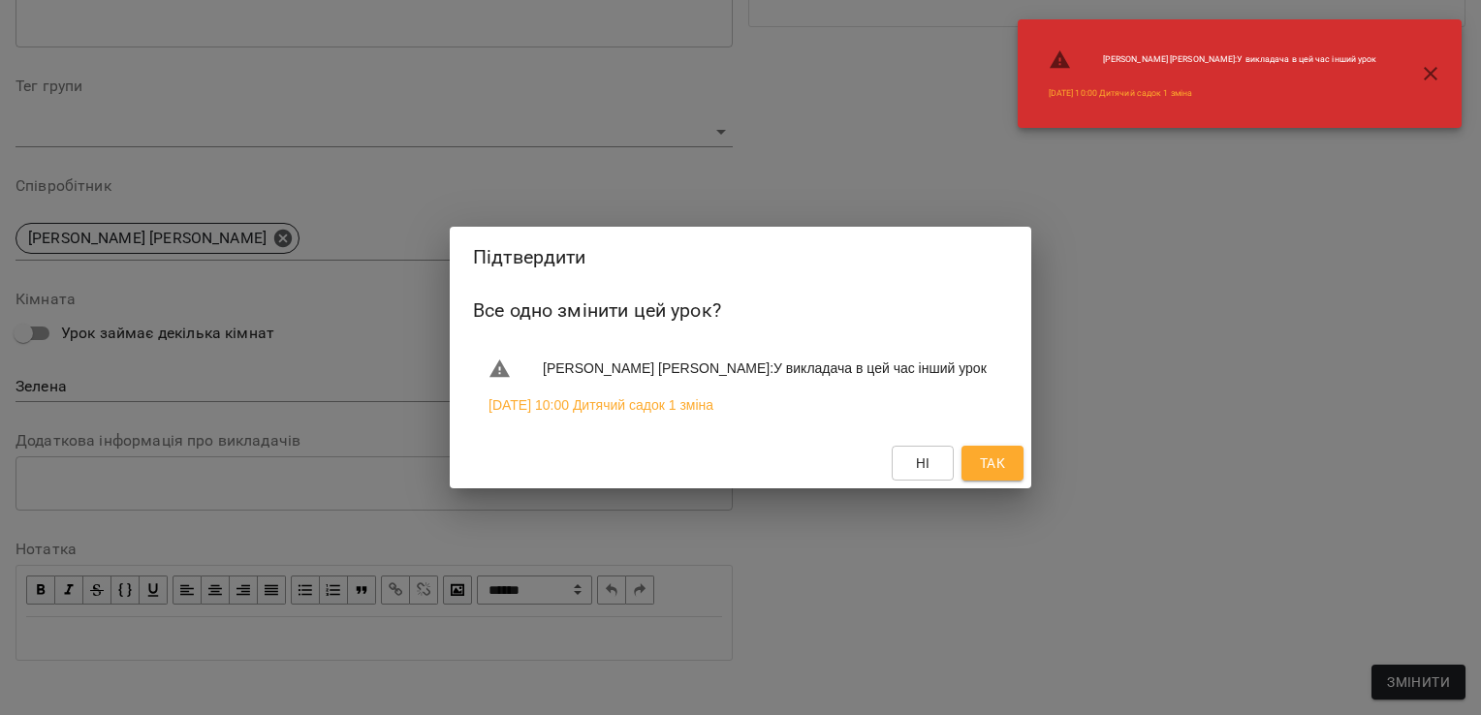
click at [992, 460] on span "Так" at bounding box center [992, 463] width 25 height 23
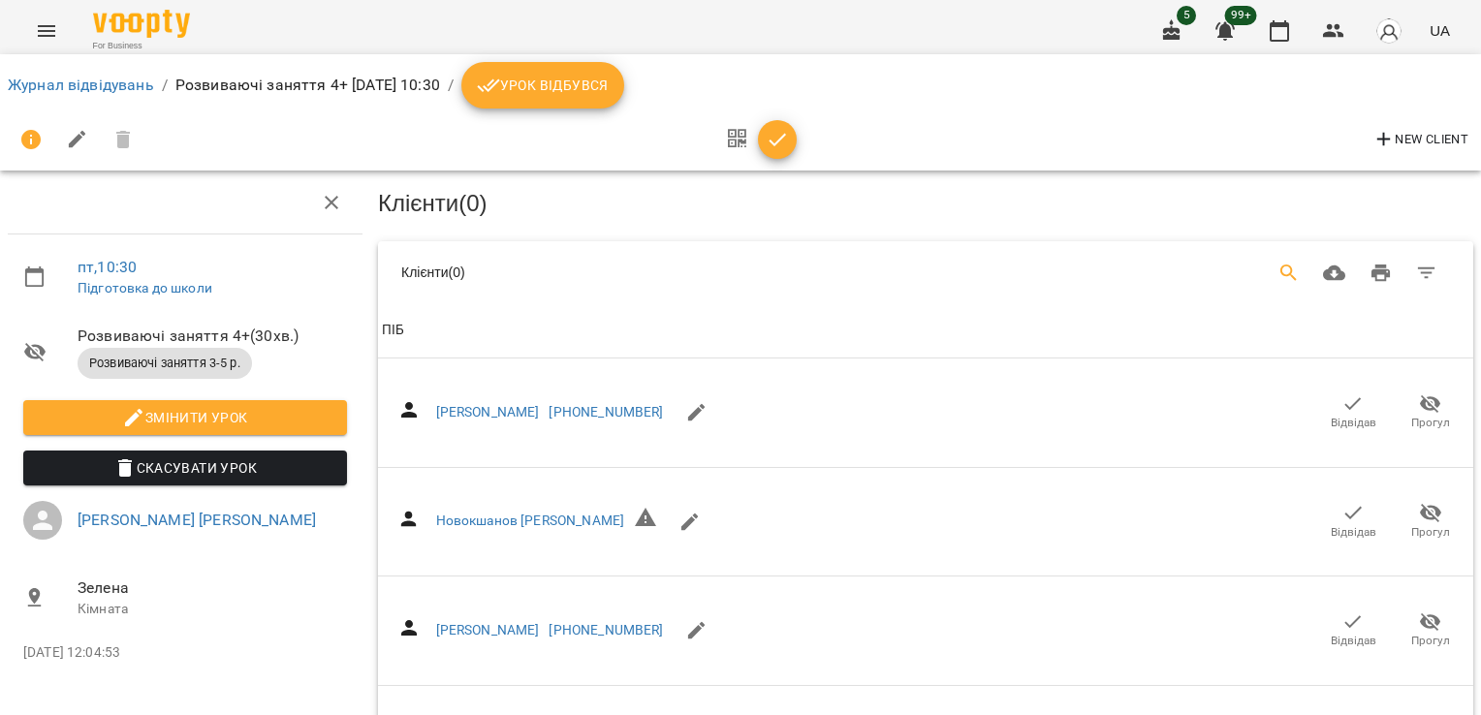
click at [1280, 256] on button "Search" at bounding box center [1289, 273] width 47 height 47
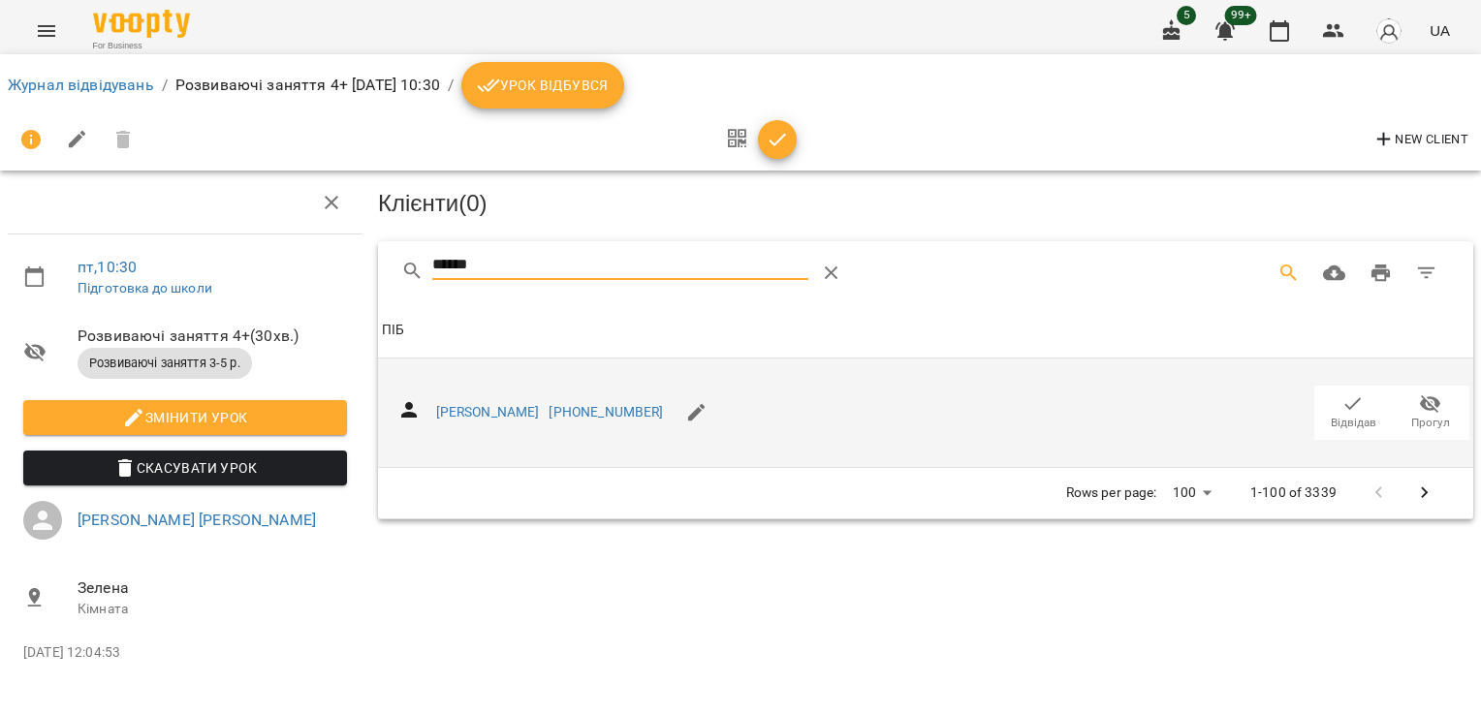
click at [1354, 397] on icon "button" at bounding box center [1353, 404] width 23 height 23
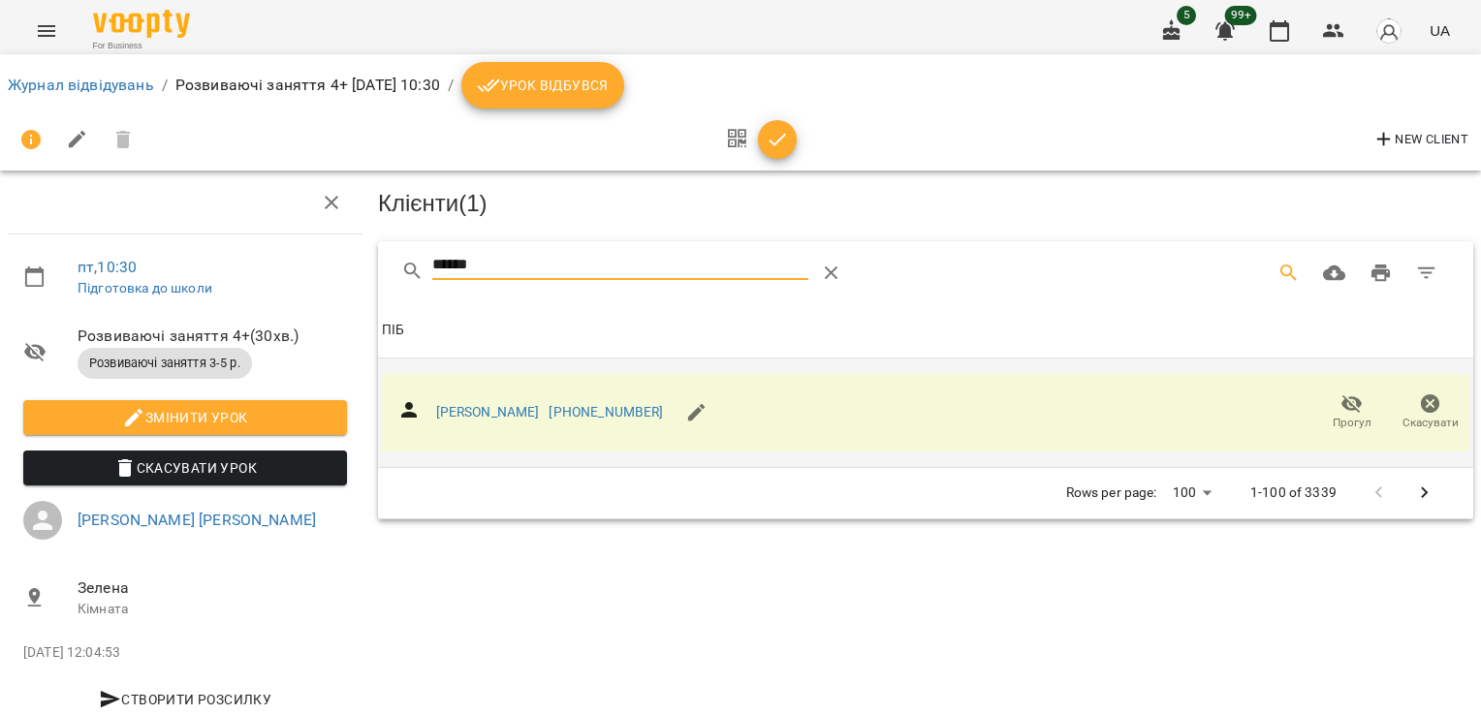
drag, startPoint x: 521, startPoint y: 270, endPoint x: 392, endPoint y: 267, distance: 129.0
click at [392, 267] on div "******" at bounding box center [926, 272] width 1096 height 62
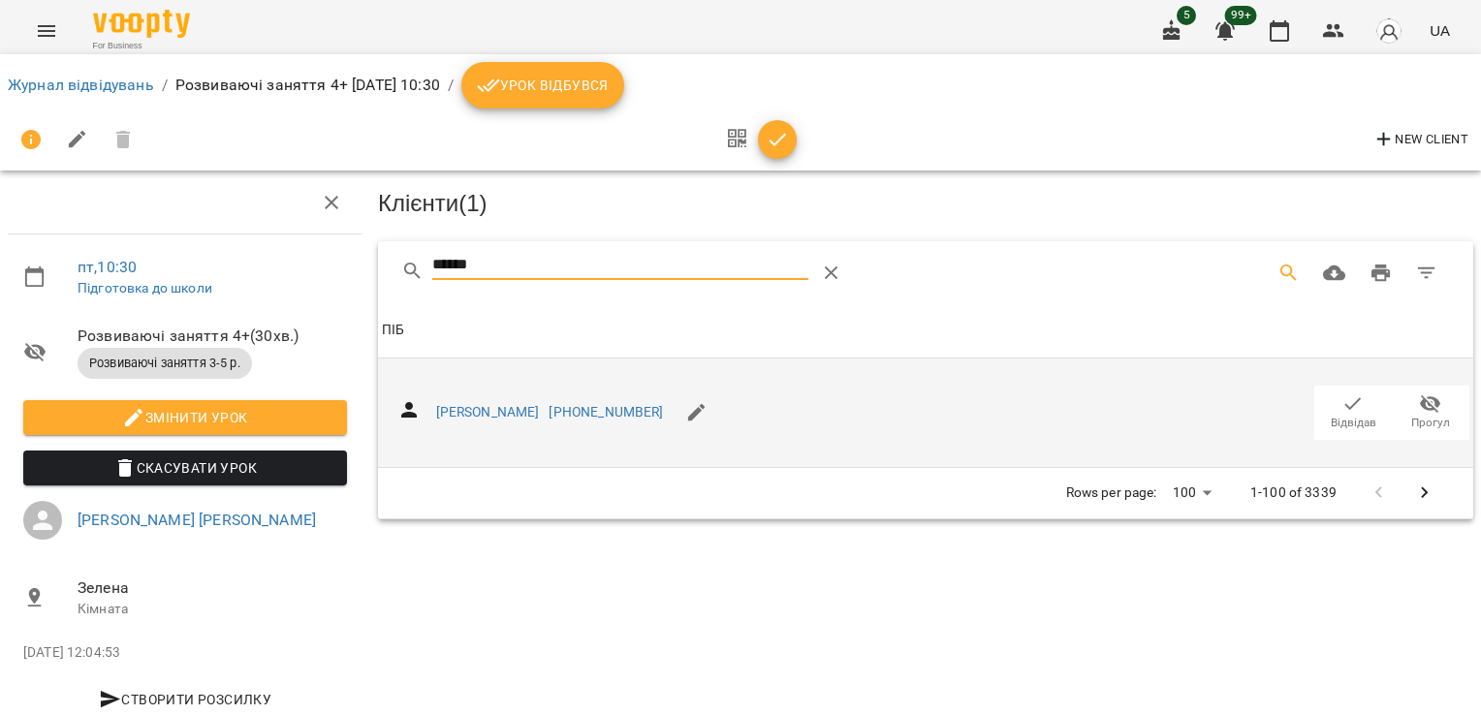
click at [1342, 393] on icon "button" at bounding box center [1353, 404] width 23 height 23
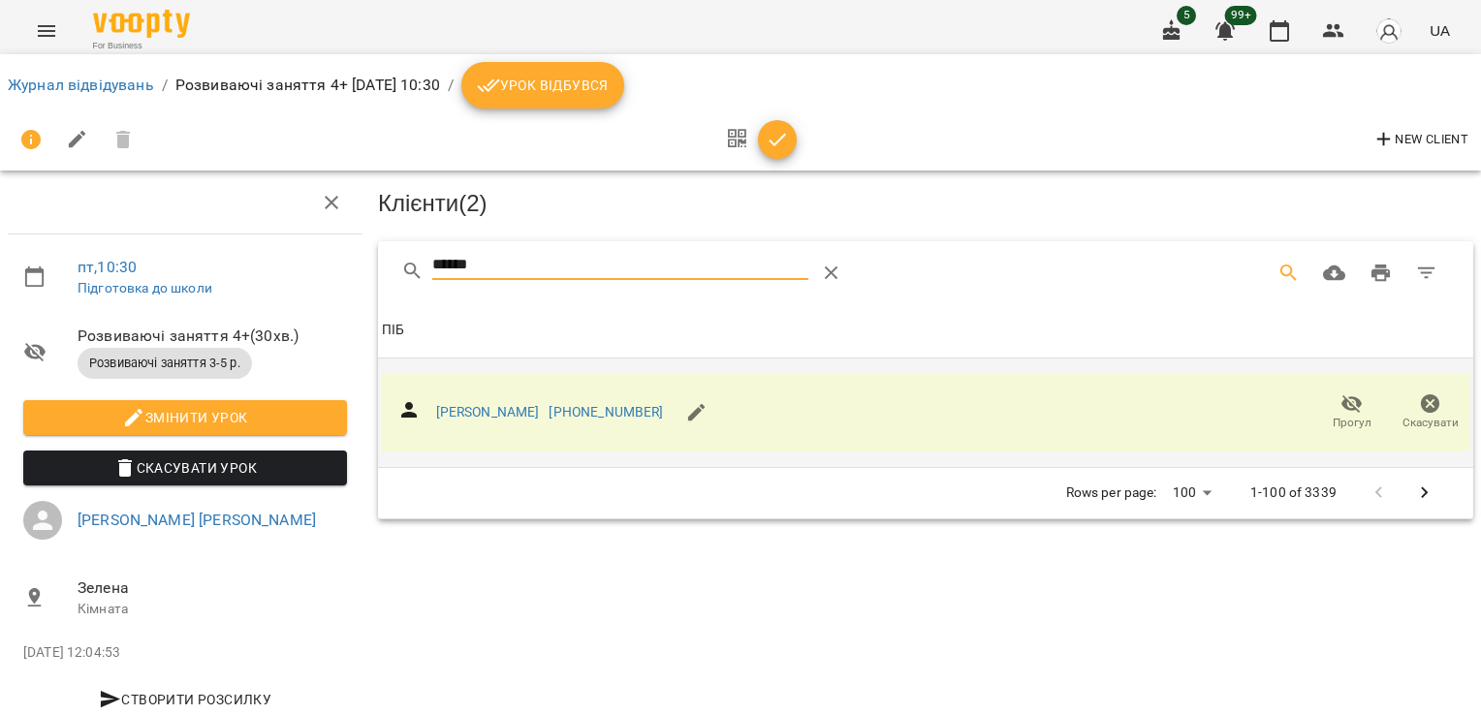
drag, startPoint x: 479, startPoint y: 266, endPoint x: 294, endPoint y: 251, distance: 185.7
click at [297, 253] on div "пт , 10:30 Підготовка до школи Розвиваючі заняття 4+ ( 30 хв. ) Розвиваючі заня…" at bounding box center [740, 414] width 1497 height 670
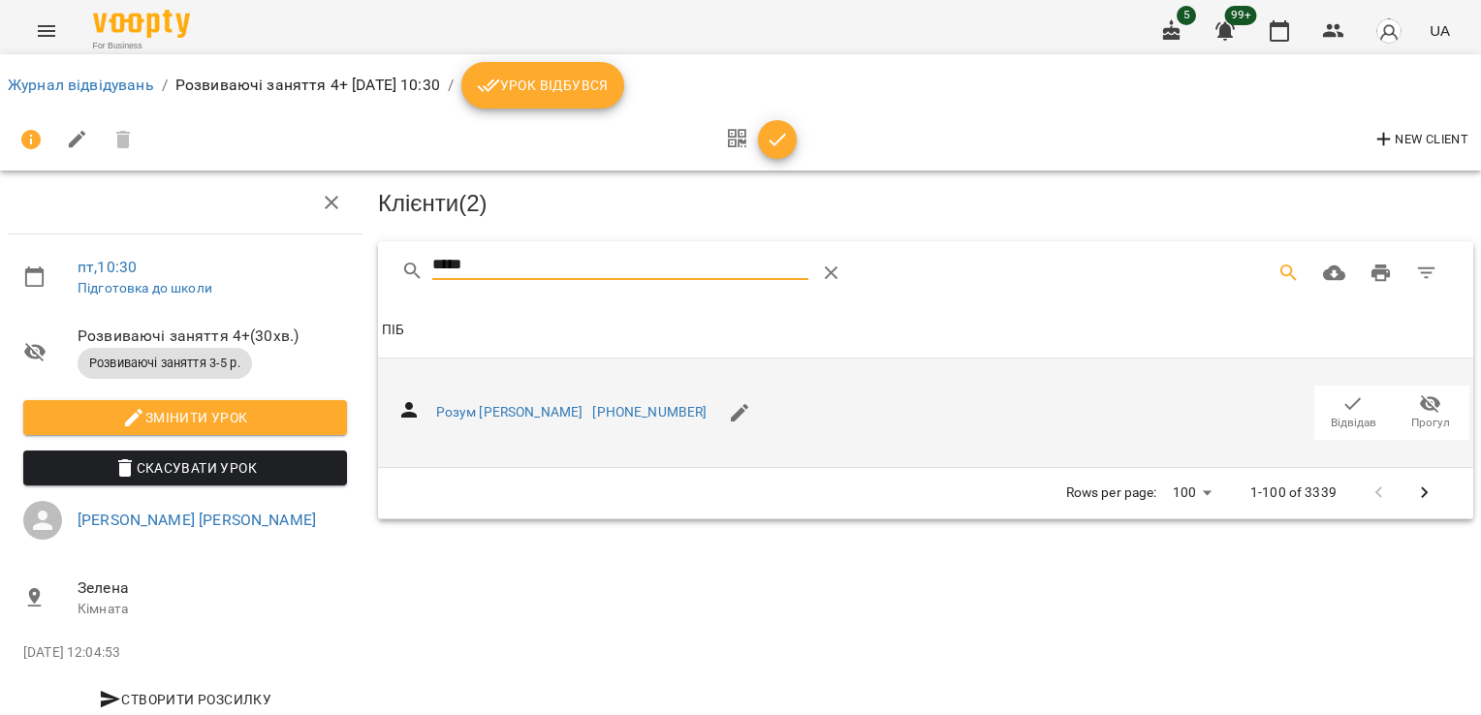
click at [1333, 418] on span "Відвідав" at bounding box center [1354, 423] width 46 height 16
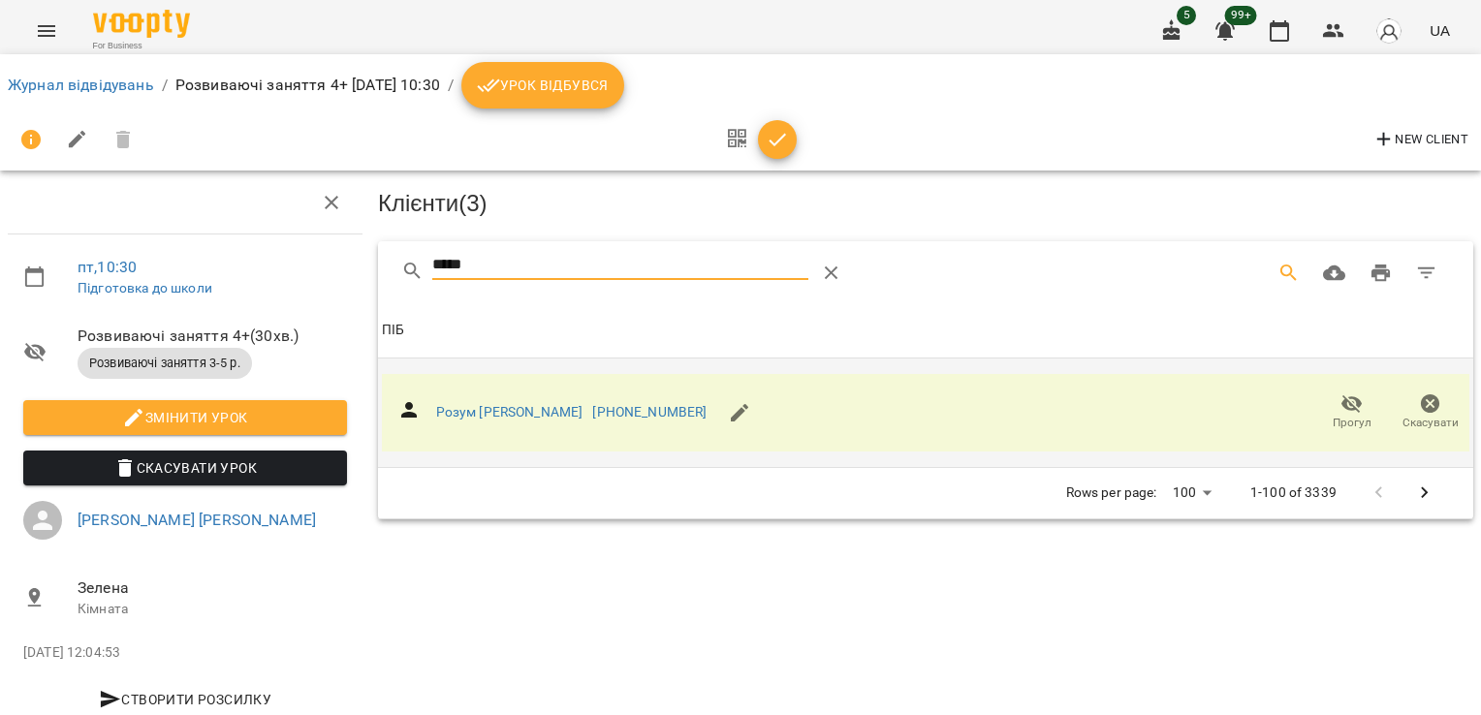
drag, startPoint x: 560, startPoint y: 275, endPoint x: 367, endPoint y: 270, distance: 193.0
click at [374, 270] on div "***** Клієнти ( 3 ) ПІБ ПІБ Розум [PERSON_NAME] [PHONE_NUMBER] Прогул Скасувати…" at bounding box center [925, 380] width 1103 height 285
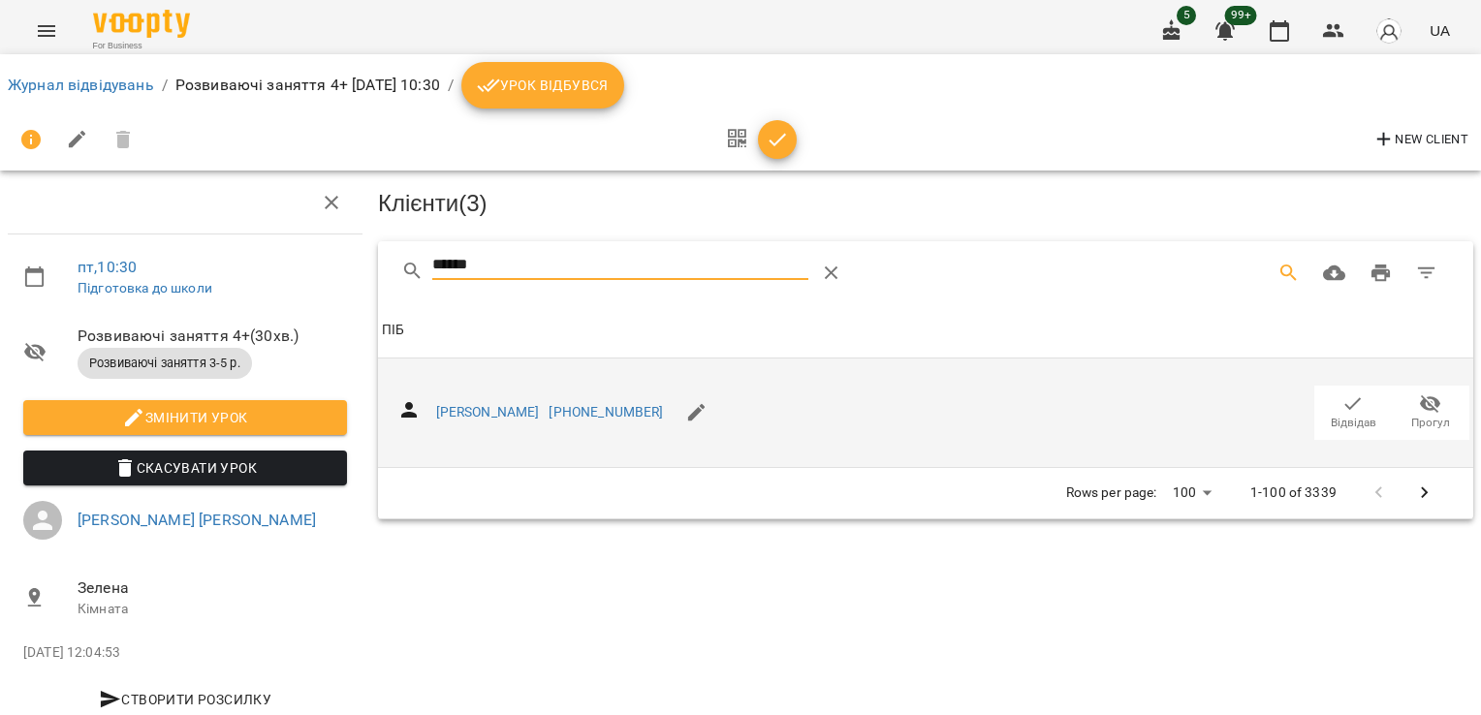
click at [1353, 410] on span "Відвідав" at bounding box center [1353, 412] width 54 height 39
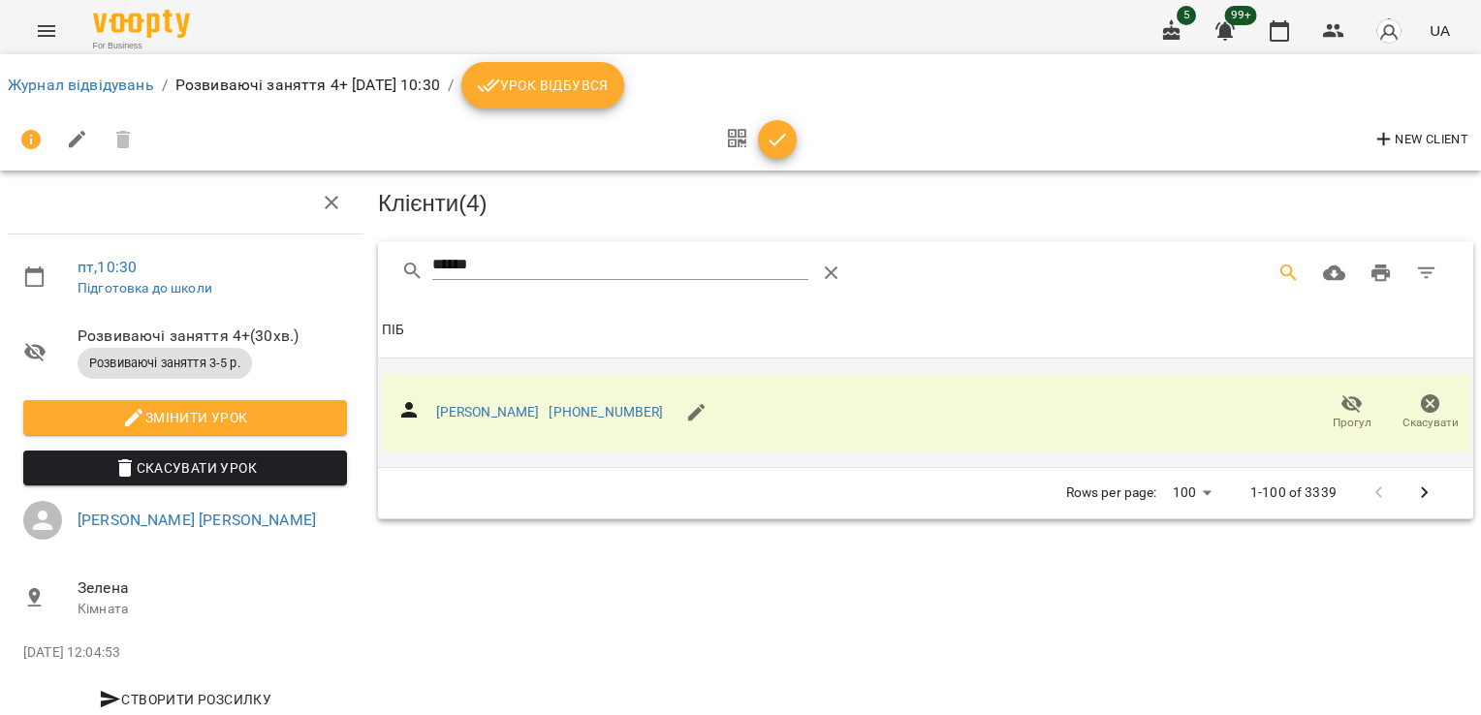
drag, startPoint x: 423, startPoint y: 270, endPoint x: 365, endPoint y: 257, distance: 59.7
click at [374, 261] on div "****** Клієнти ( 4 ) ПІБ [PERSON_NAME] [PHONE_NUMBER] Прогул Скасувати Rows per…" at bounding box center [925, 380] width 1103 height 285
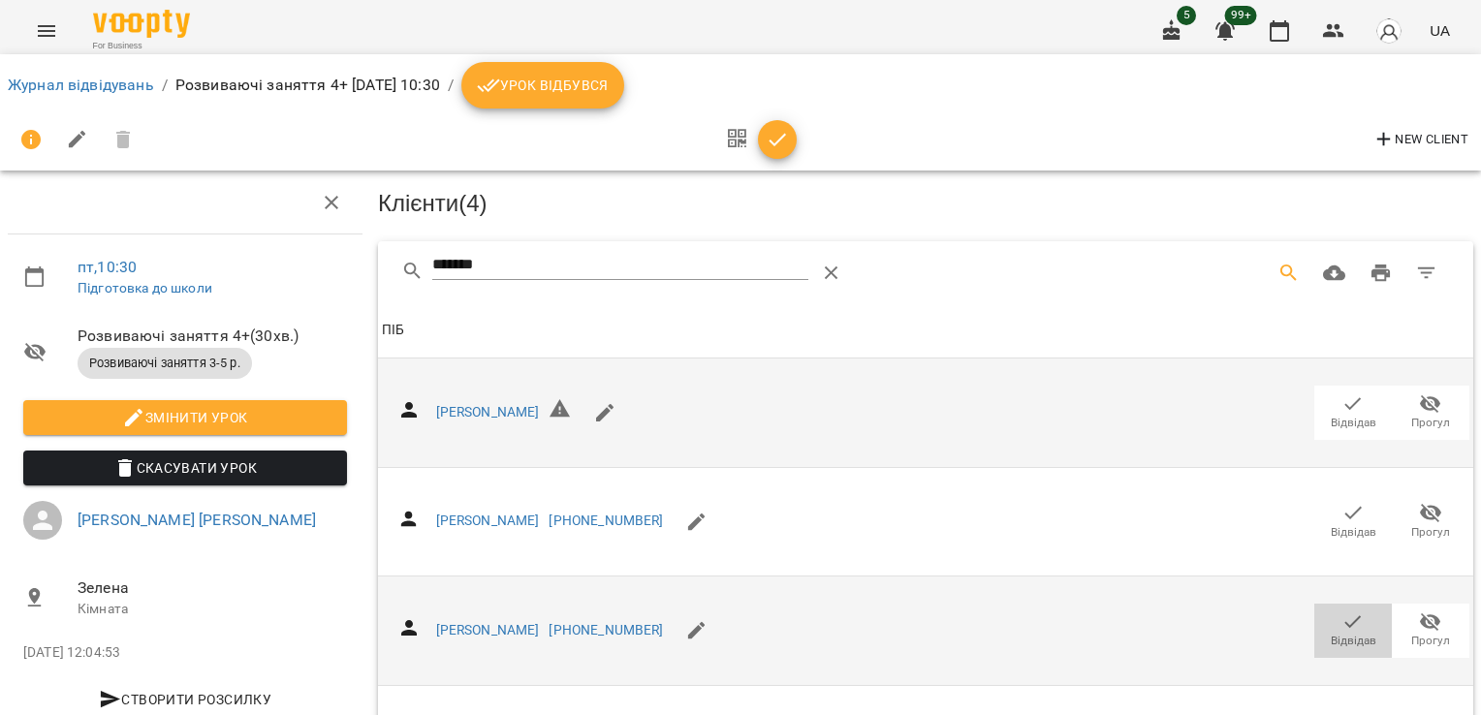
click at [1342, 628] on icon "button" at bounding box center [1353, 622] width 23 height 23
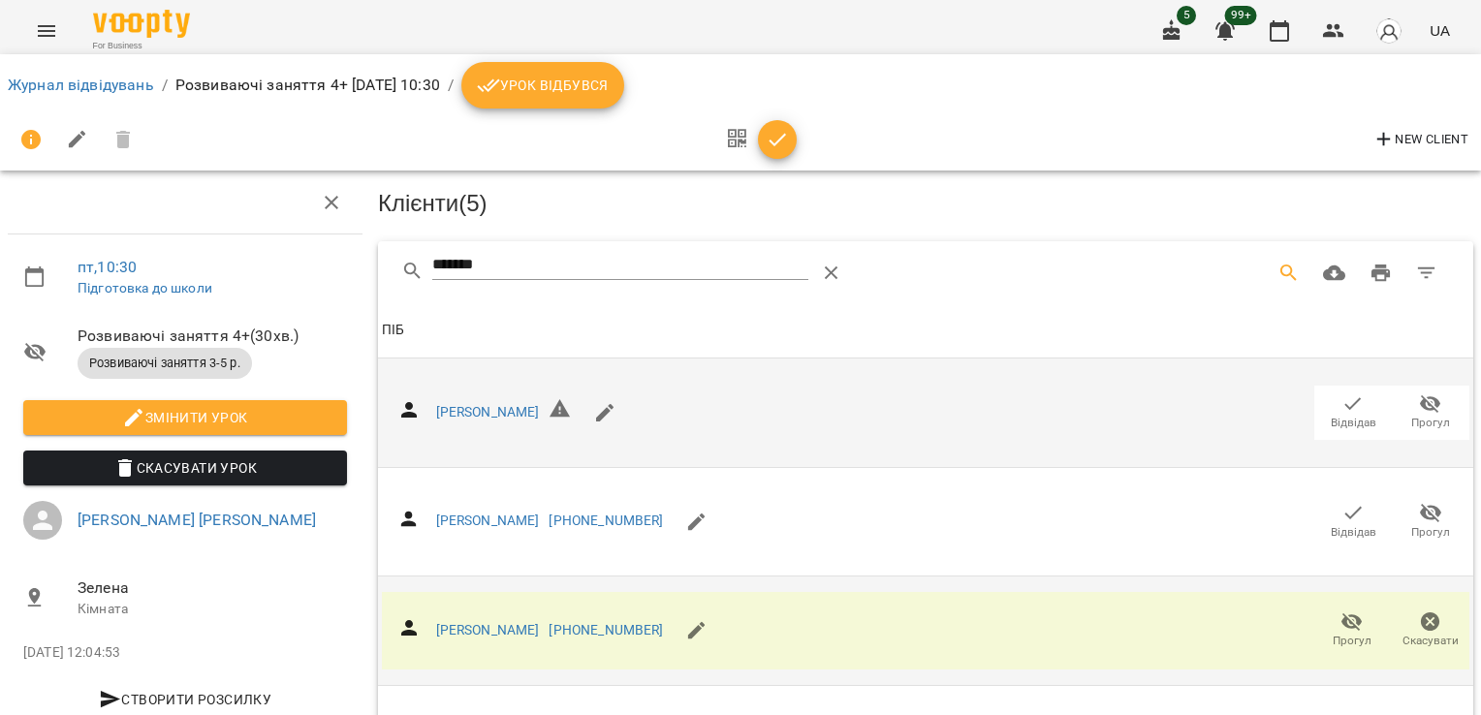
drag, startPoint x: 521, startPoint y: 261, endPoint x: 345, endPoint y: 273, distance: 175.9
click at [353, 275] on div "пт , 10:30 Підготовка до школи Розвиваючі заняття 4+ ( 30 хв. ) Розвиваючі заня…" at bounding box center [740, 525] width 1497 height 893
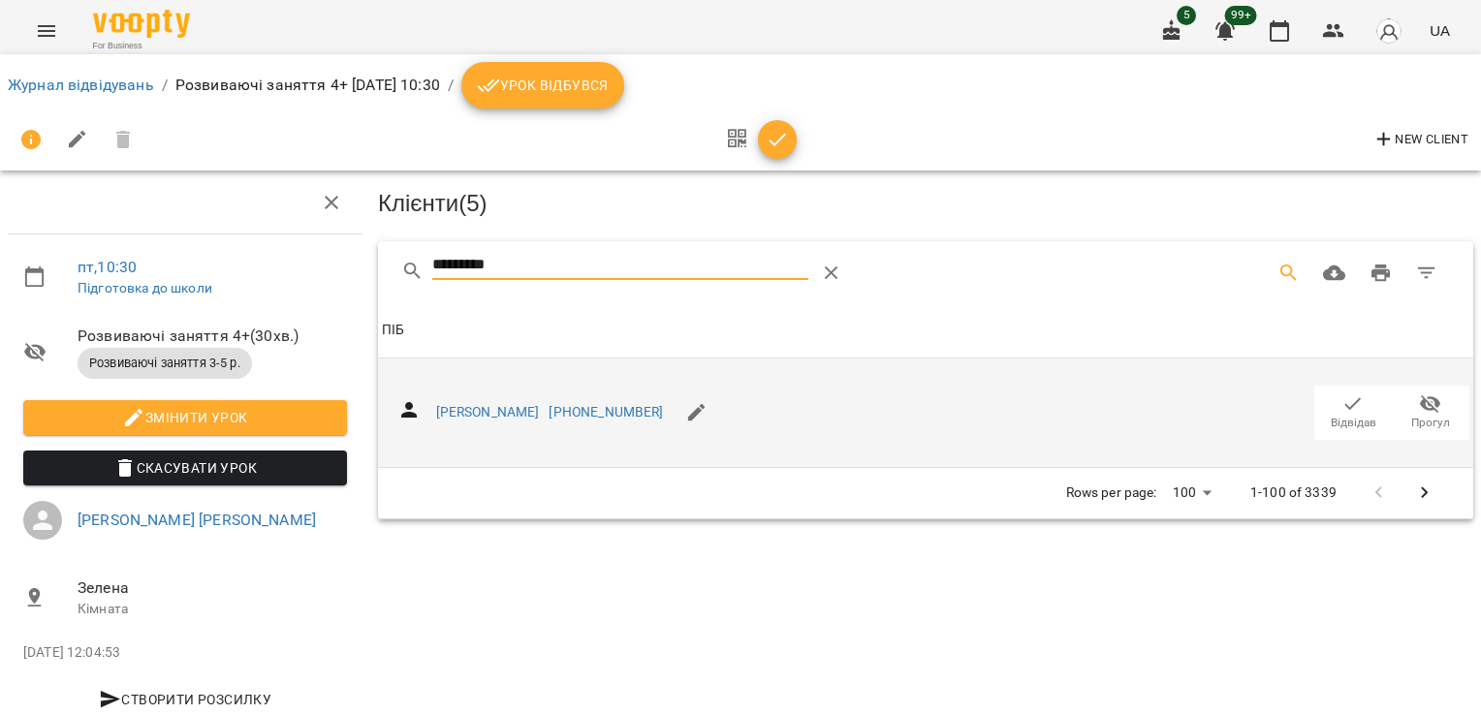
type input "*********"
click at [1326, 408] on span "Відвідав" at bounding box center [1353, 412] width 54 height 39
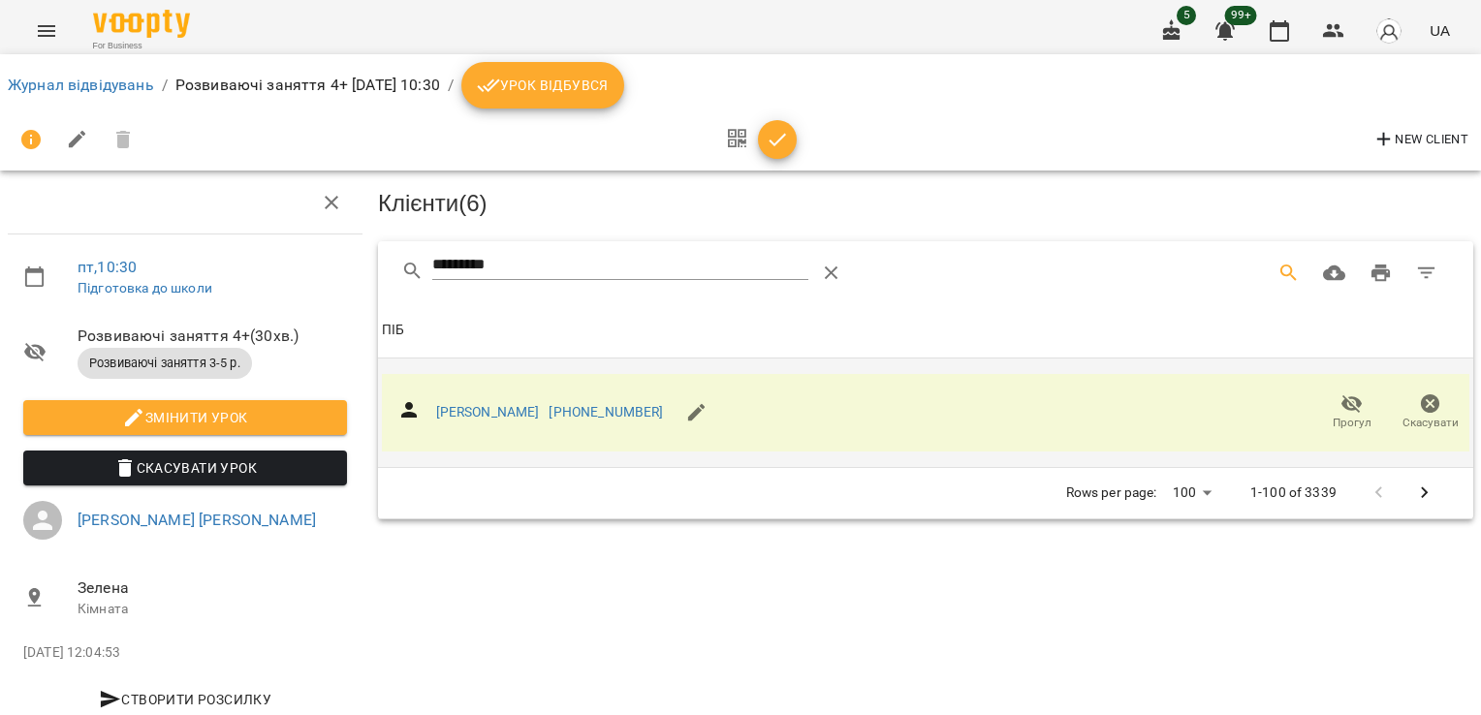
click at [787, 140] on icon "button" at bounding box center [777, 139] width 23 height 23
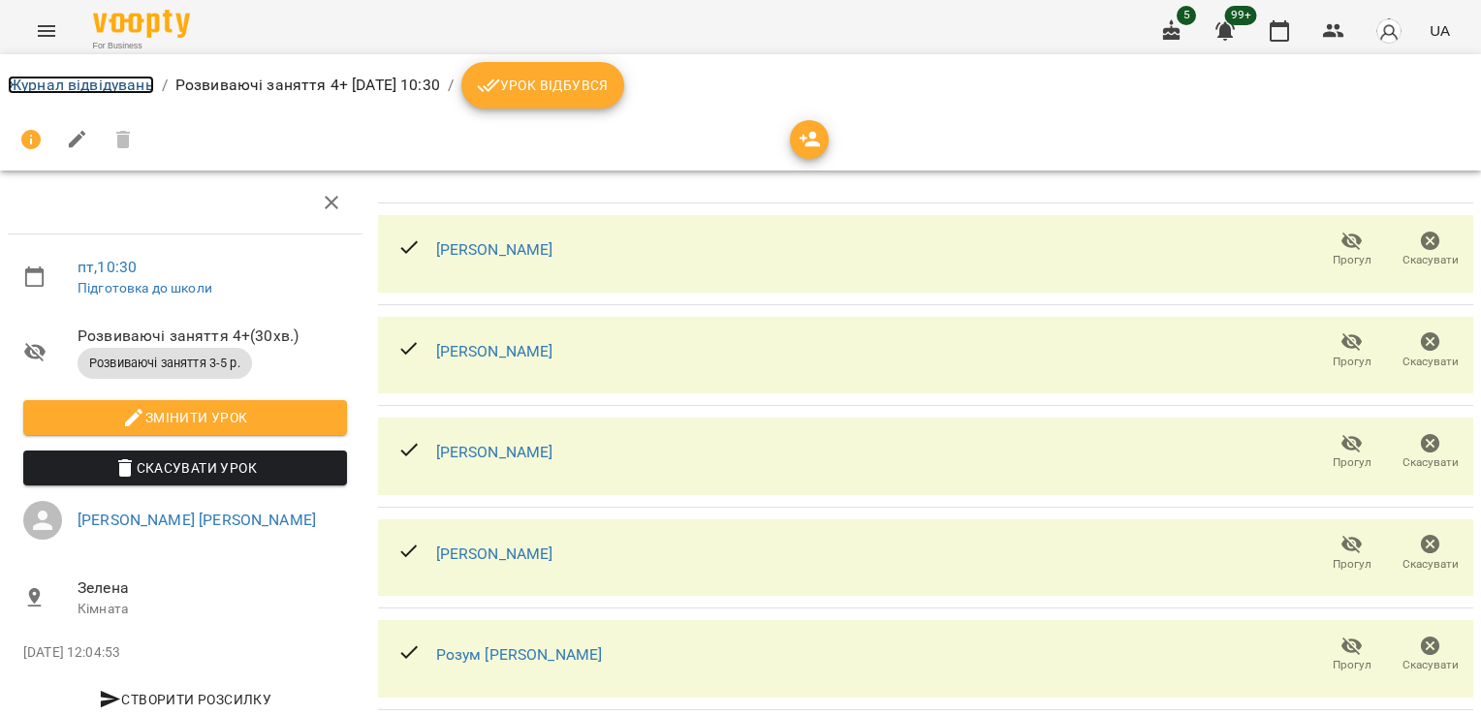
click at [47, 78] on link "Журнал відвідувань" at bounding box center [81, 85] width 146 height 18
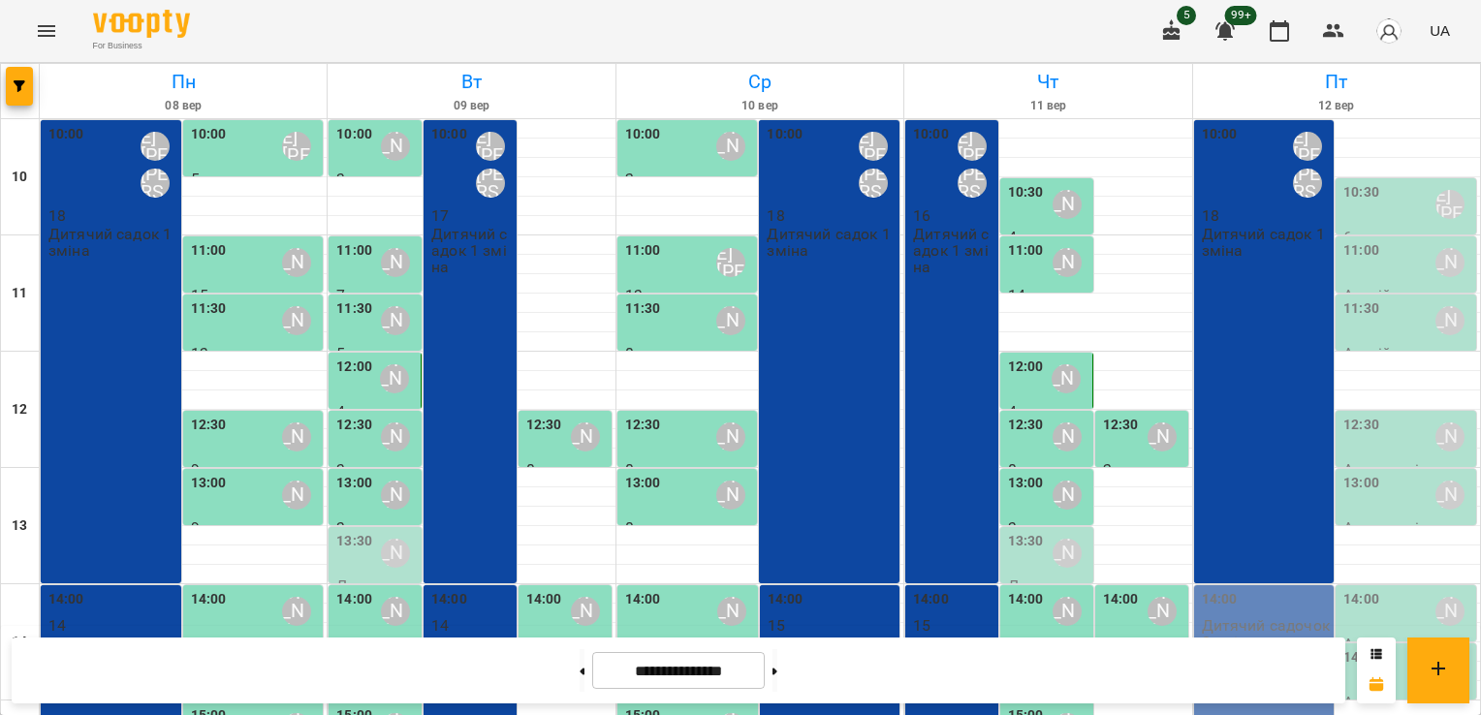
click at [1362, 219] on div "10:30" at bounding box center [1362, 204] width 36 height 45
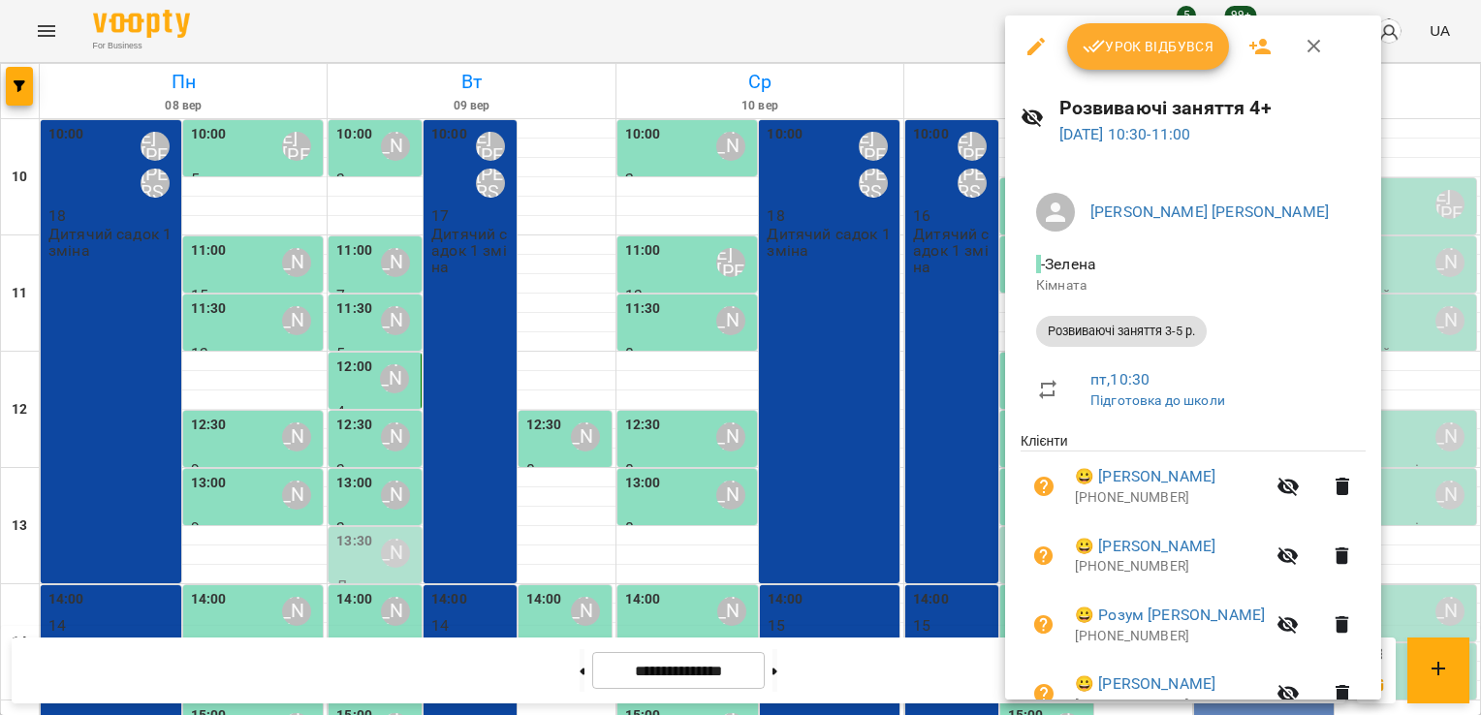
click at [1175, 48] on span "Урок відбувся" at bounding box center [1149, 46] width 132 height 23
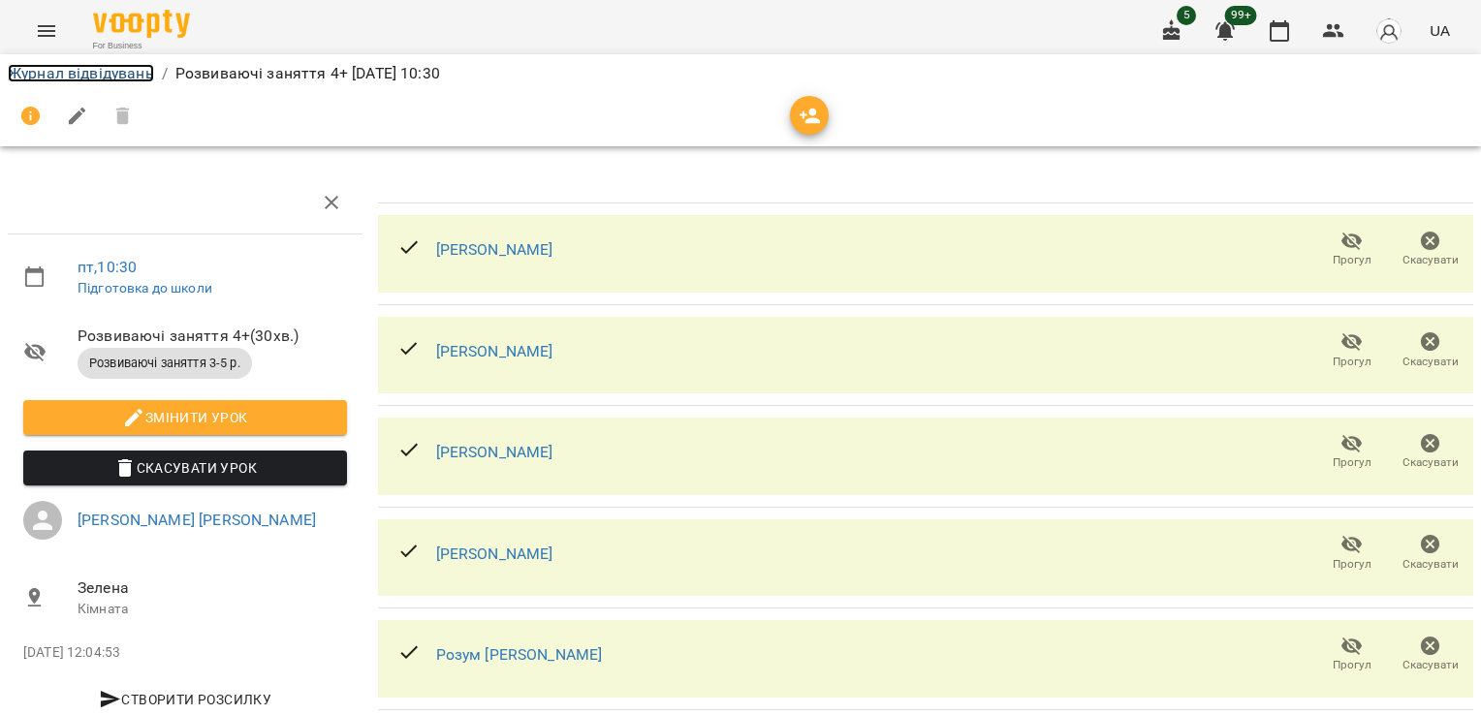
click at [117, 78] on link "Журнал відвідувань" at bounding box center [81, 73] width 146 height 18
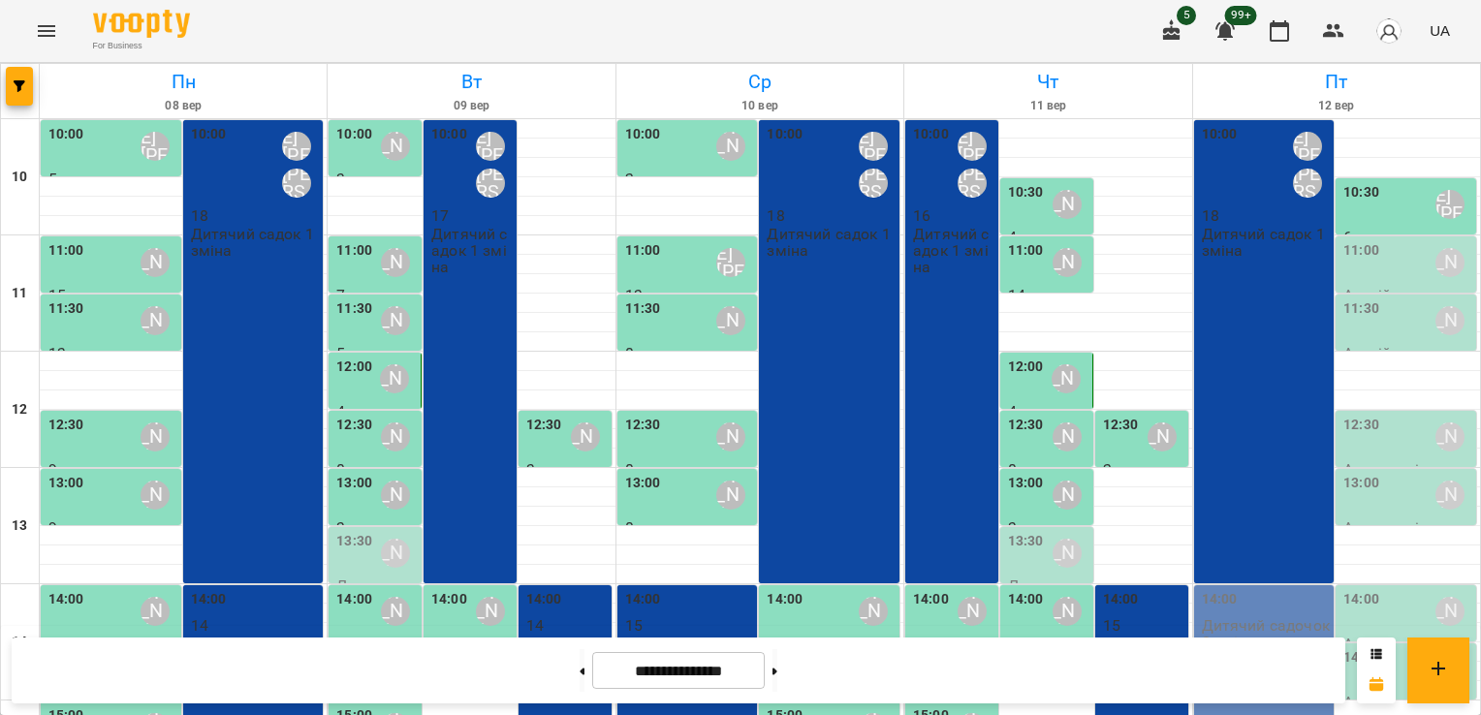
click at [1357, 274] on div "11:00" at bounding box center [1362, 262] width 36 height 45
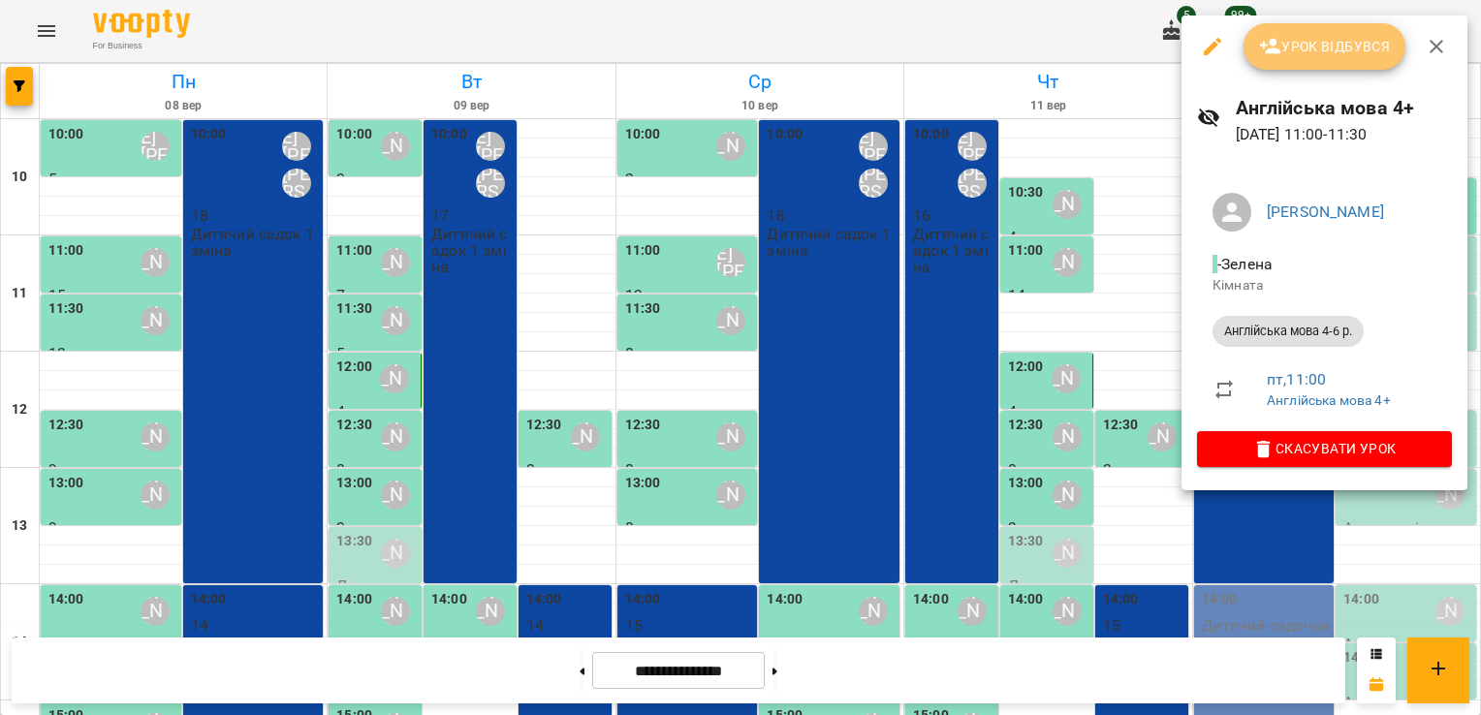
click at [1340, 54] on span "Урок відбувся" at bounding box center [1325, 46] width 132 height 23
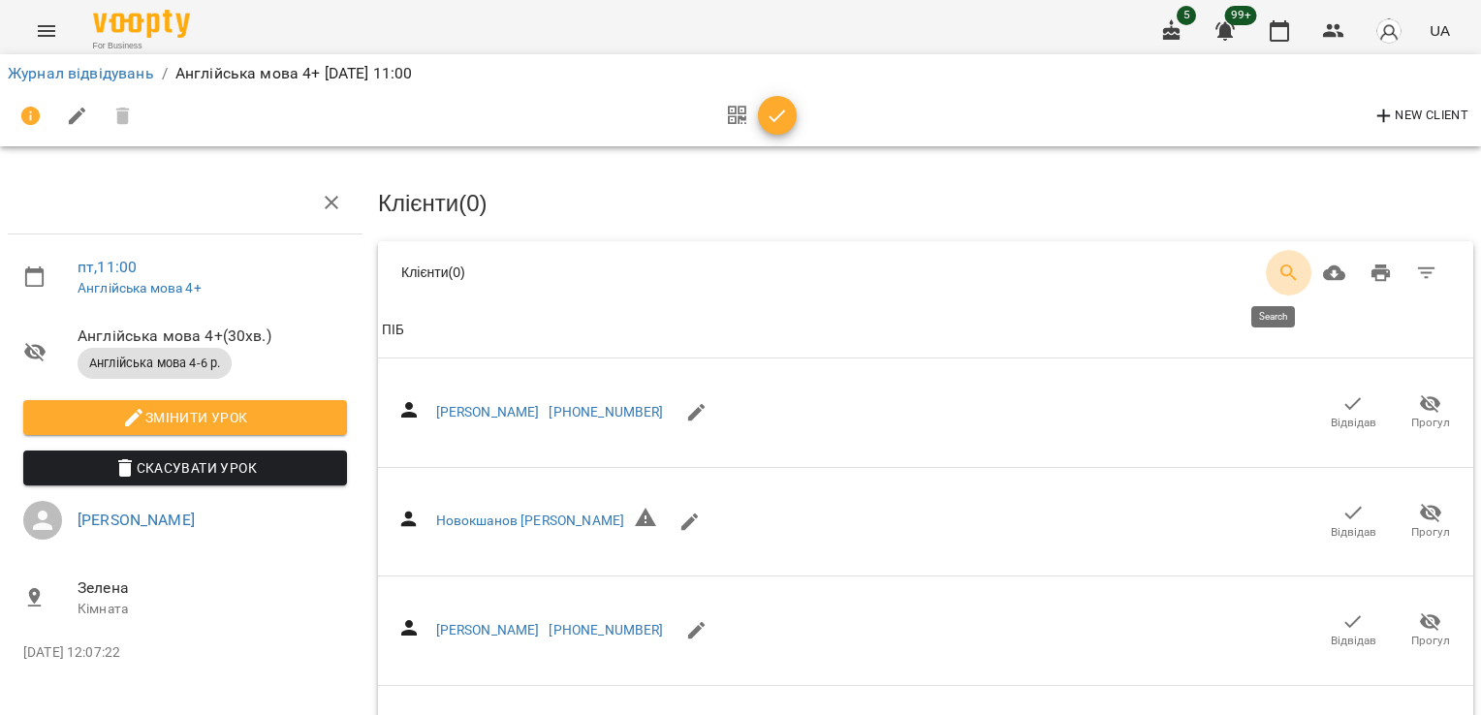
click at [1278, 268] on icon "Search" at bounding box center [1289, 273] width 23 height 23
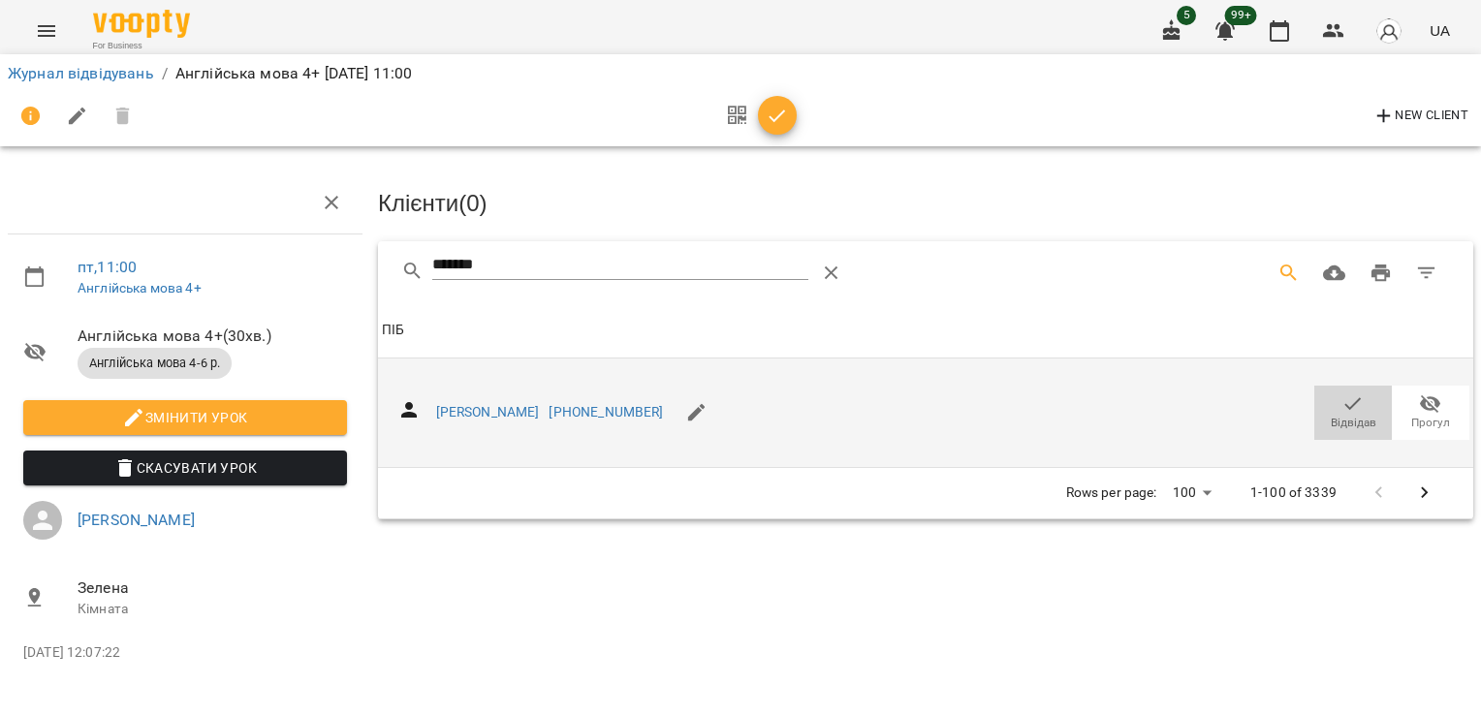
click at [1350, 399] on icon "button" at bounding box center [1353, 404] width 23 height 23
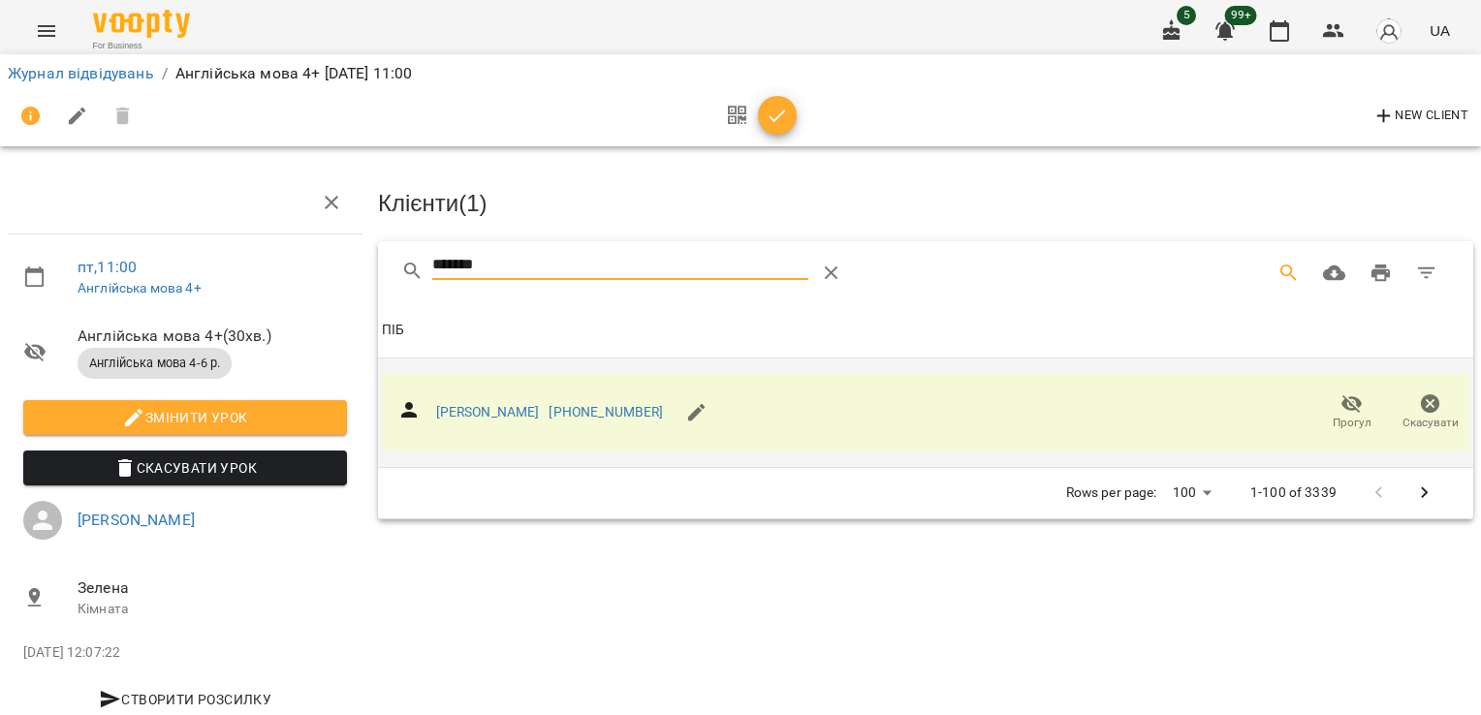
drag, startPoint x: 548, startPoint y: 254, endPoint x: 339, endPoint y: 258, distance: 208.5
click at [340, 259] on div "пт , 11:00 Англійська мова 4+ Англійська мова 4+ ( 30 хв. ) Англійська мова 4-6…" at bounding box center [740, 414] width 1497 height 670
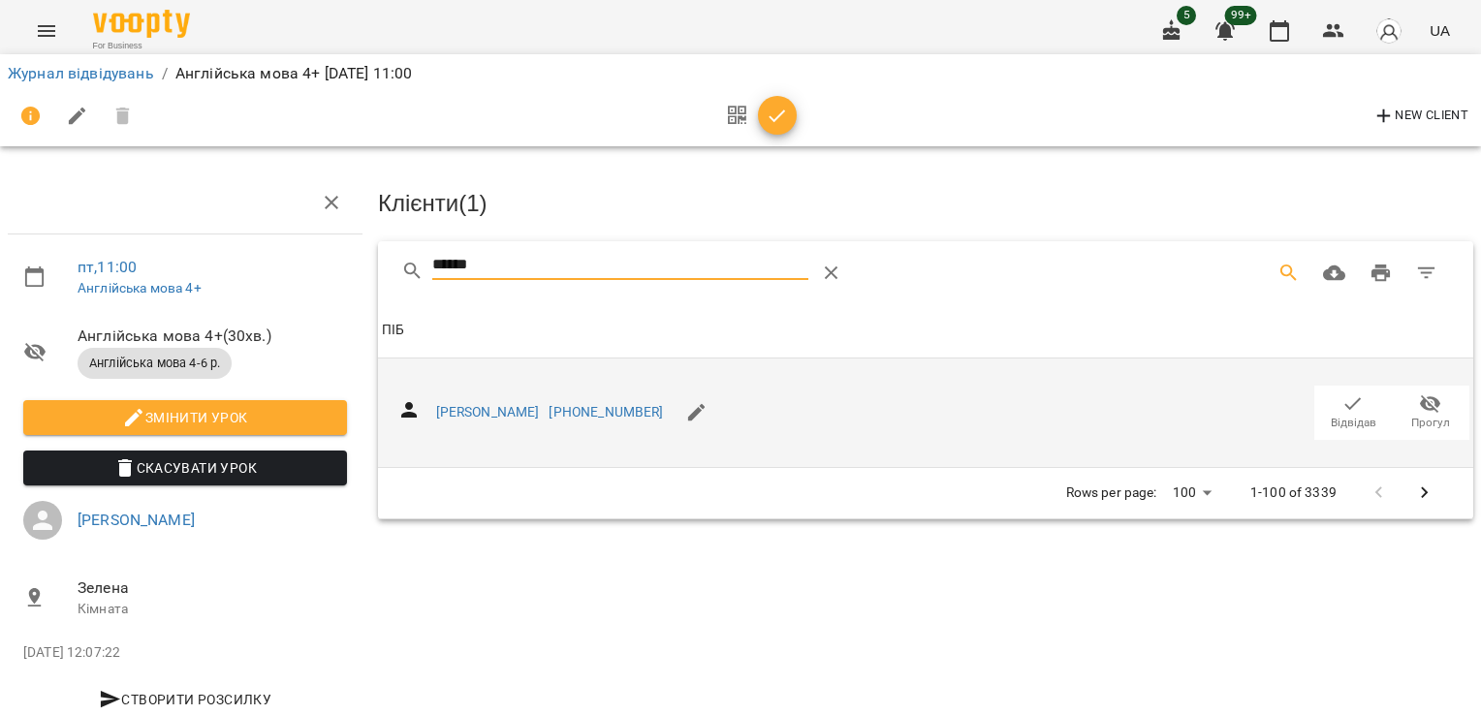
click at [1342, 397] on icon "button" at bounding box center [1353, 404] width 23 height 23
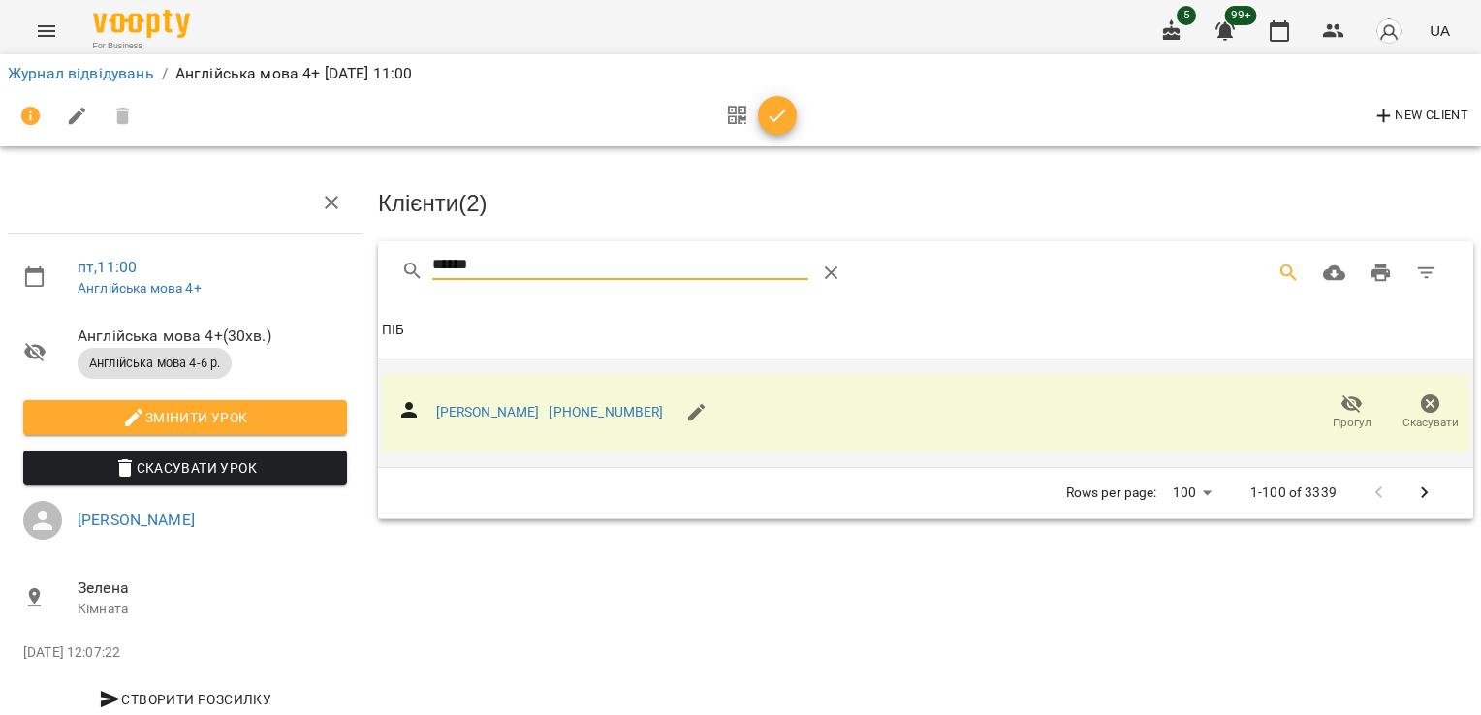
drag, startPoint x: 477, startPoint y: 265, endPoint x: 323, endPoint y: 266, distance: 154.1
click at [326, 269] on div "пт , 11:00 Англійська мова 4+ Англійська мова 4+ ( 30 хв. ) Англійська мова 4-6…" at bounding box center [740, 414] width 1497 height 670
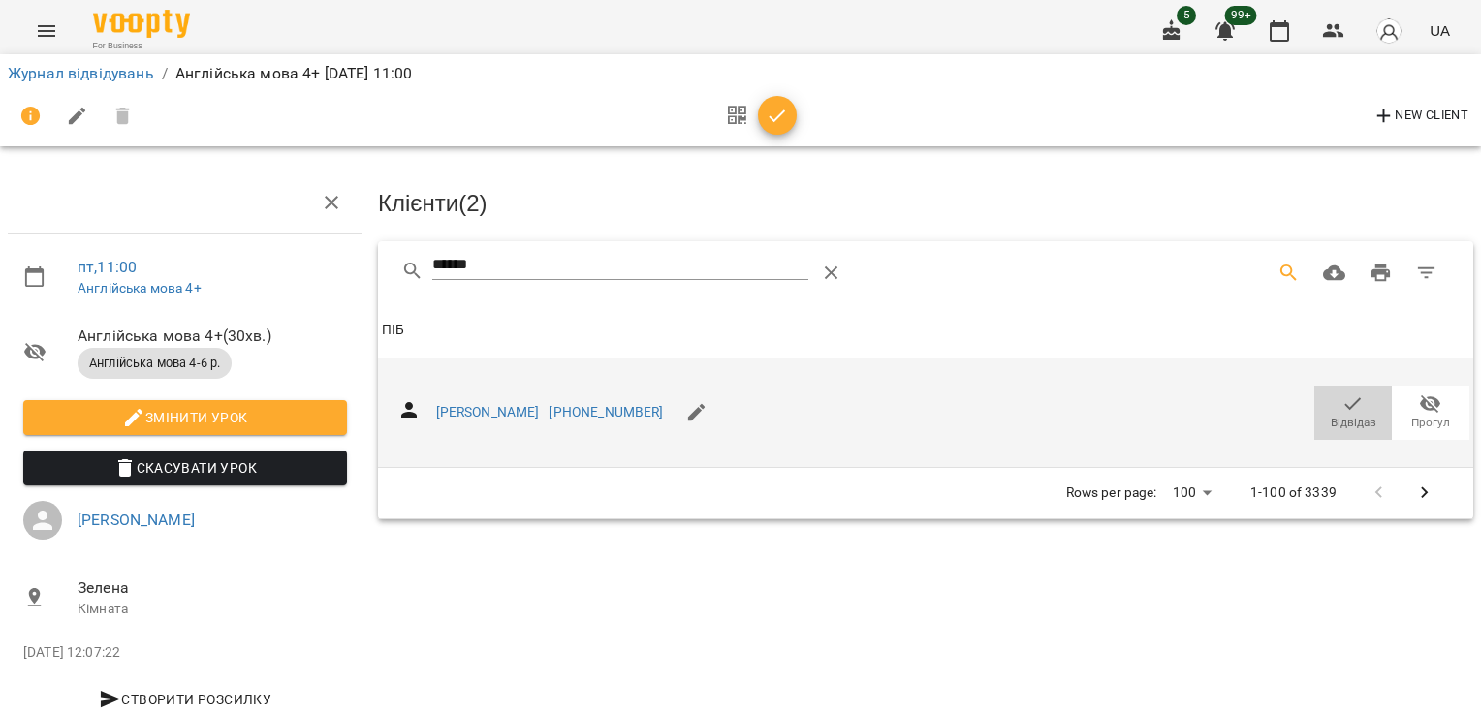
click at [1348, 410] on icon "button" at bounding box center [1353, 404] width 23 height 23
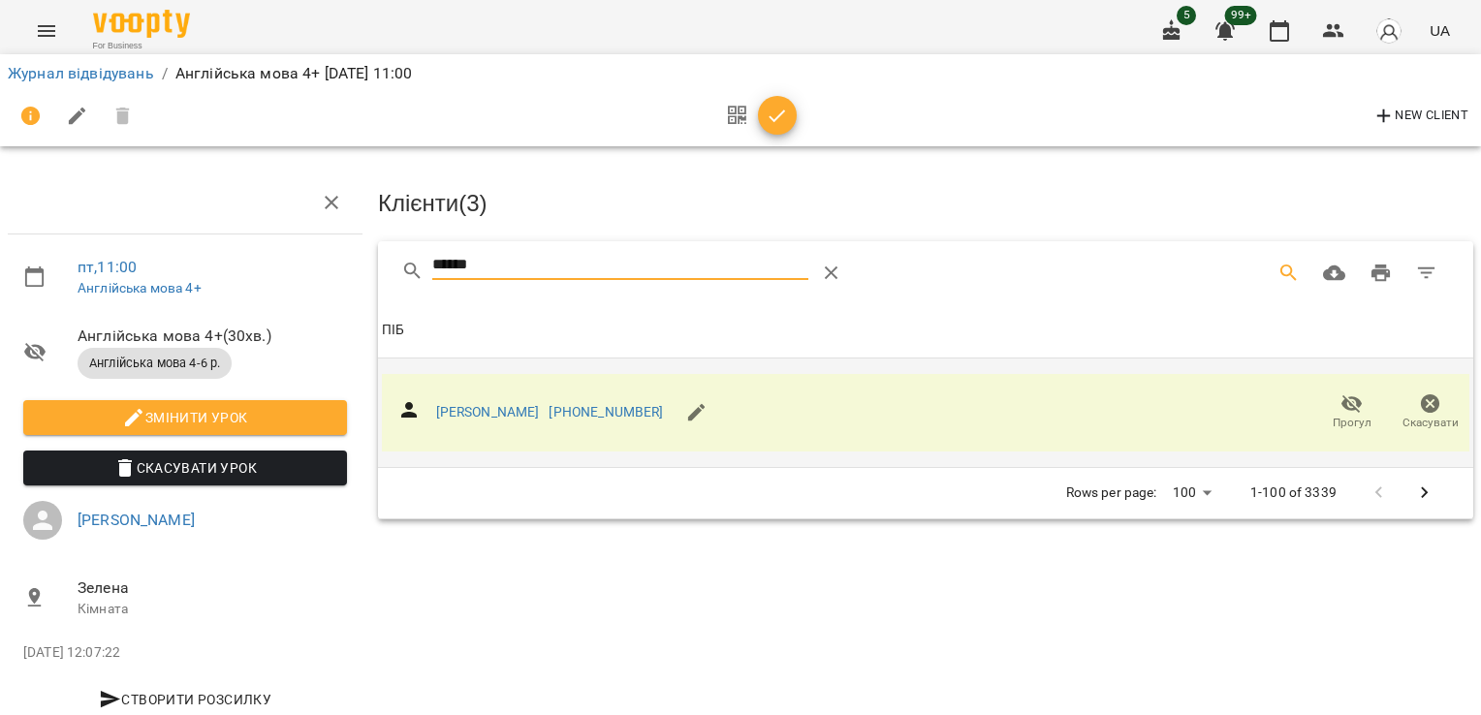
drag, startPoint x: 487, startPoint y: 272, endPoint x: 390, endPoint y: 274, distance: 97.0
click at [394, 274] on div "******" at bounding box center [926, 272] width 1096 height 62
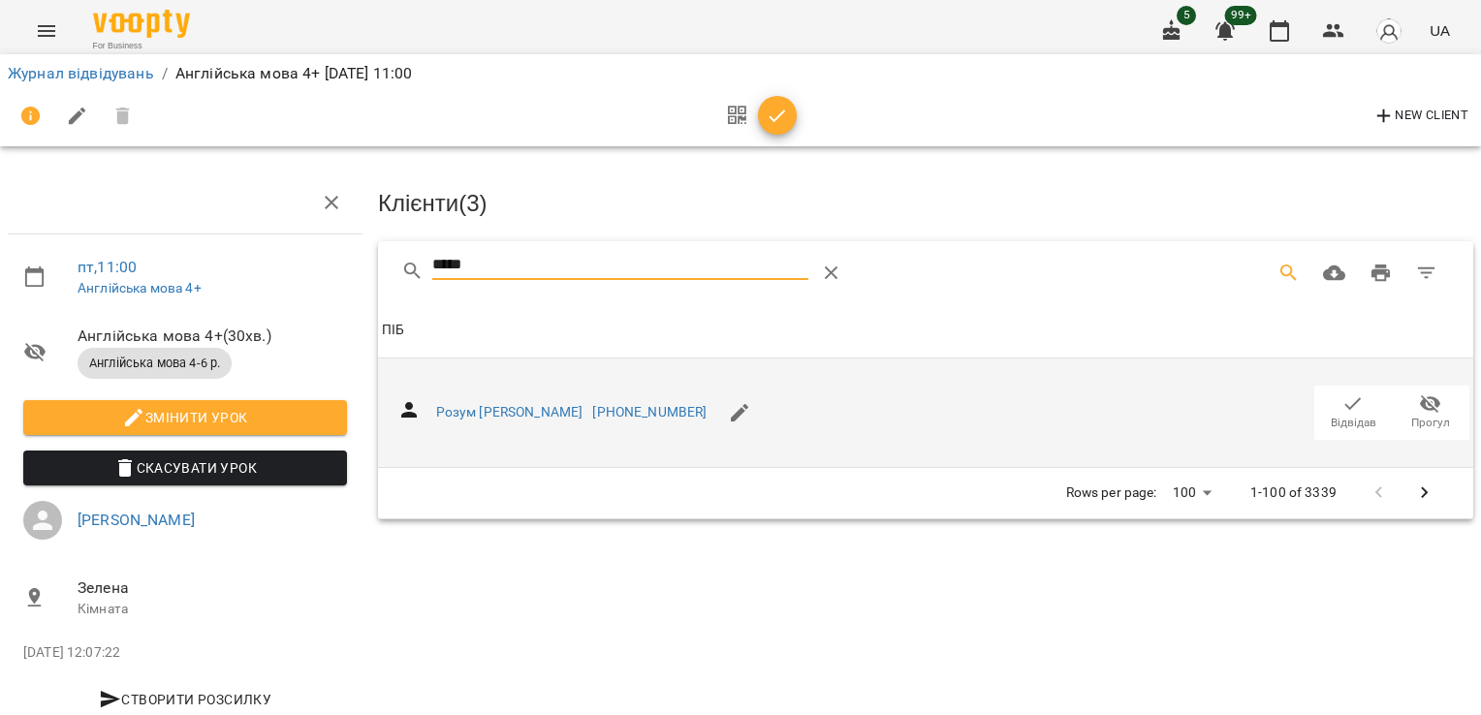
click at [1342, 403] on icon "button" at bounding box center [1353, 404] width 23 height 23
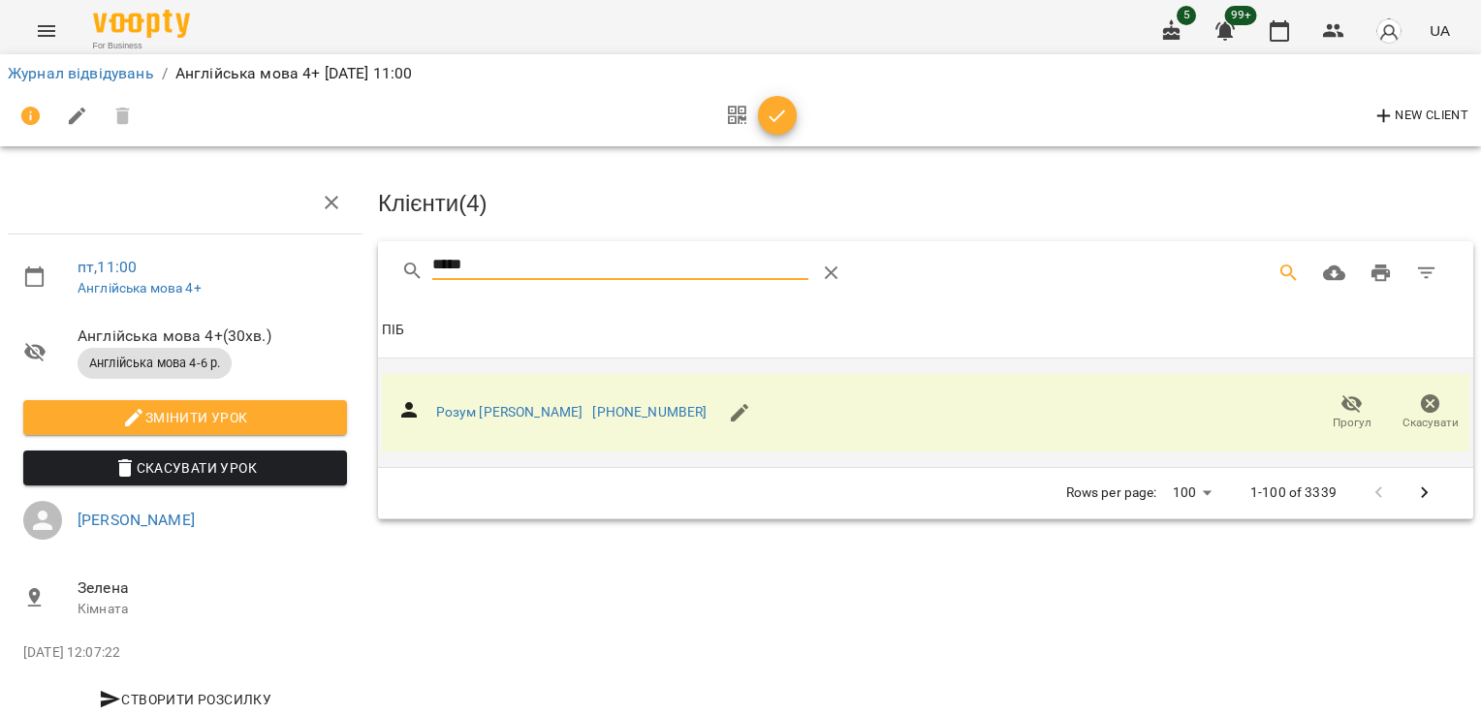
drag, startPoint x: 463, startPoint y: 279, endPoint x: 311, endPoint y: 283, distance: 152.3
click at [311, 283] on div "пт , 11:00 Англійська мова 4+ Англійська мова 4+ ( 30 хв. ) Англійська мова 4-6…" at bounding box center [740, 414] width 1497 height 670
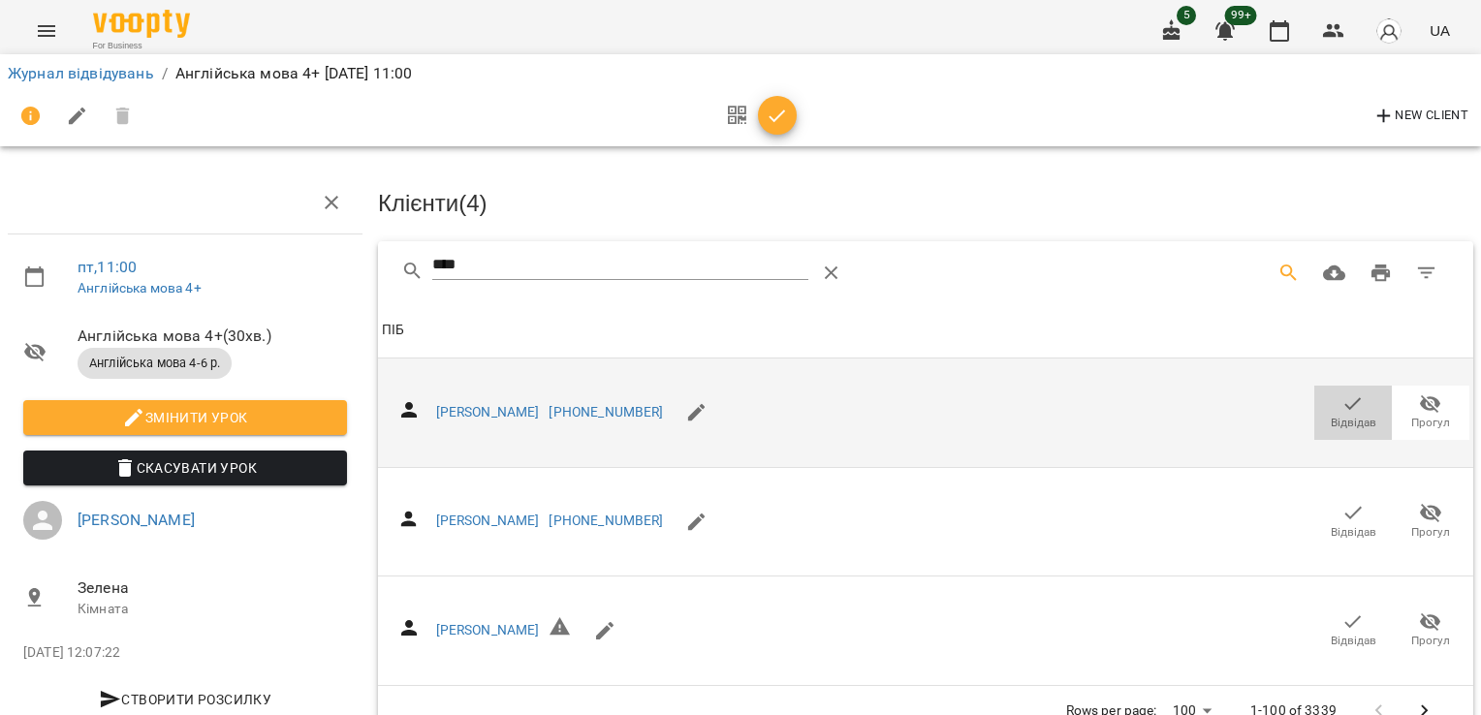
click at [1347, 405] on icon "button" at bounding box center [1353, 404] width 23 height 23
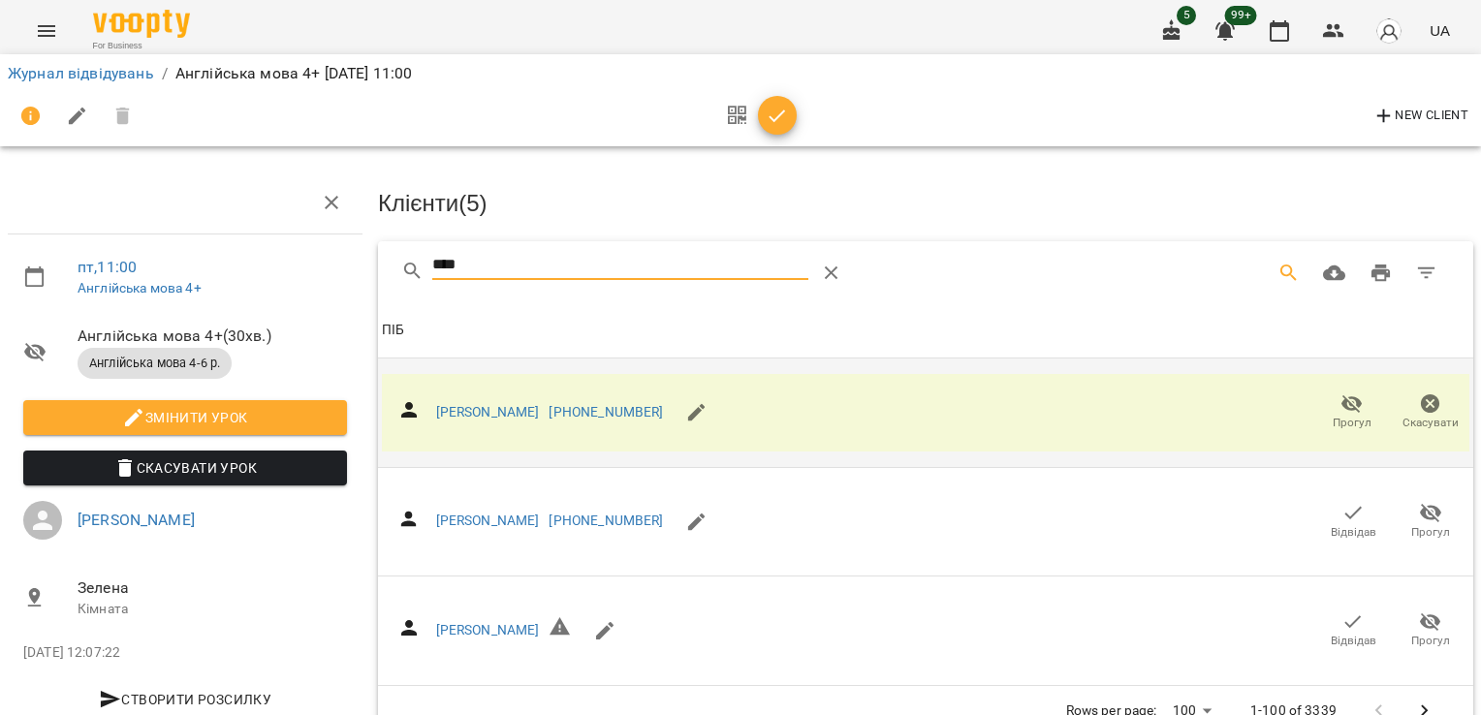
drag, startPoint x: 524, startPoint y: 263, endPoint x: 334, endPoint y: 262, distance: 189.0
click at [349, 270] on div "пт , 11:00 Англійська мова 4+ Англійська мова 4+ ( 30 хв. ) Англійська мова 4-6…" at bounding box center [740, 416] width 1497 height 675
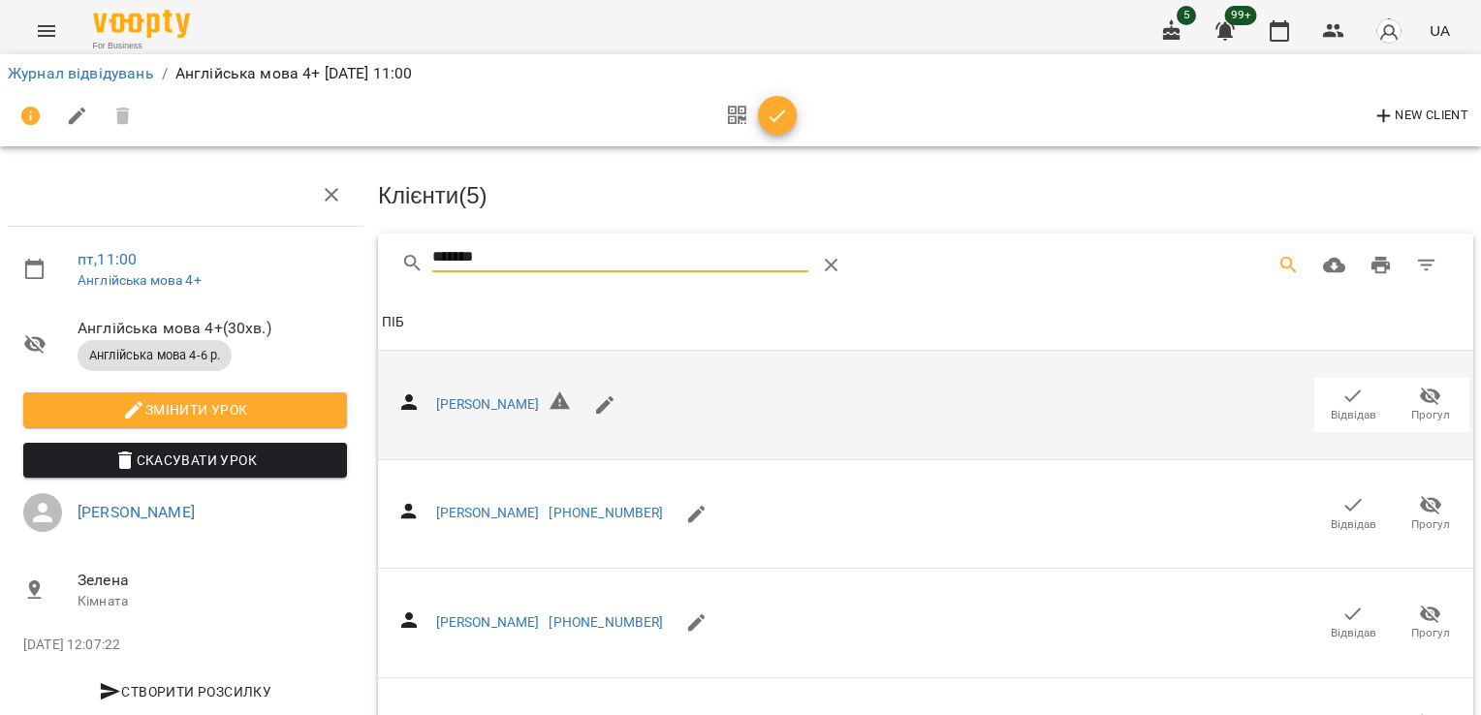
scroll to position [220, 0]
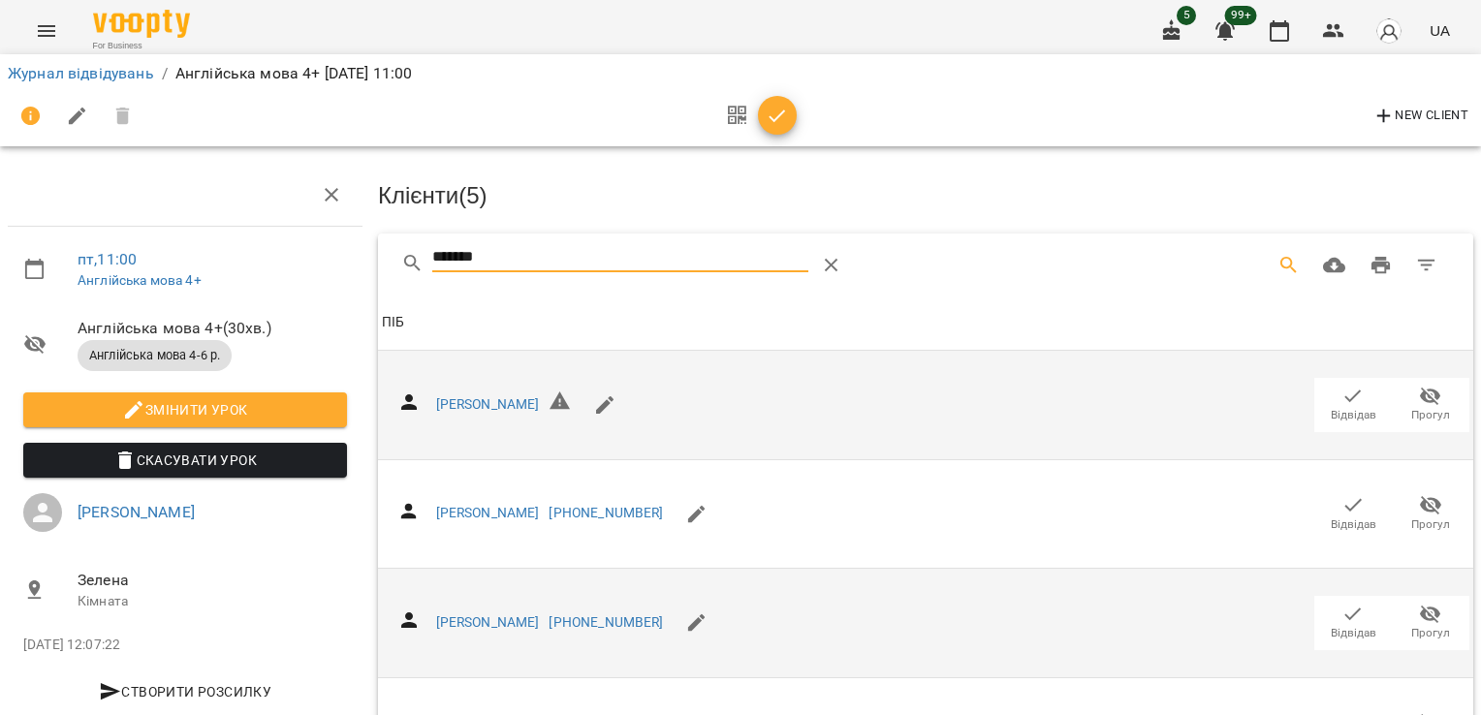
click at [1326, 603] on span "Відвідав" at bounding box center [1353, 622] width 54 height 39
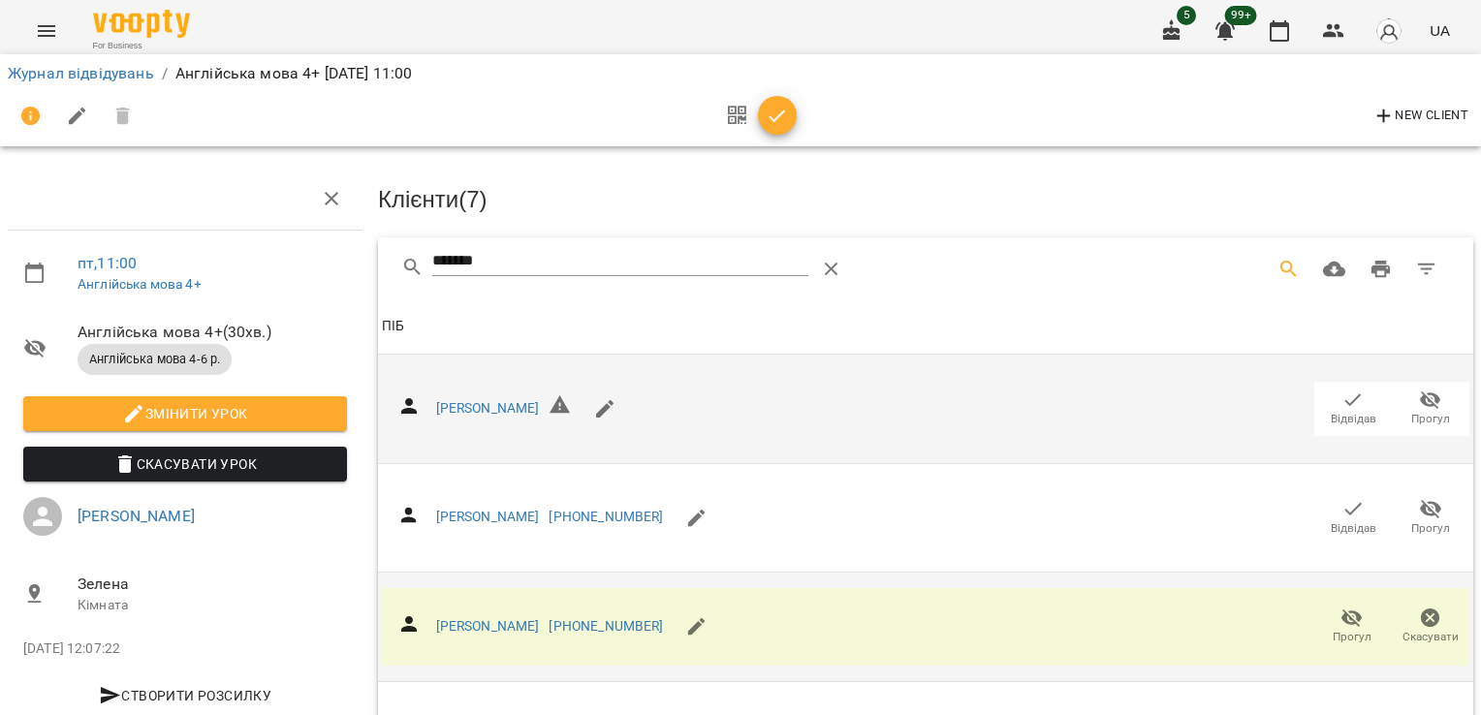
scroll to position [0, 0]
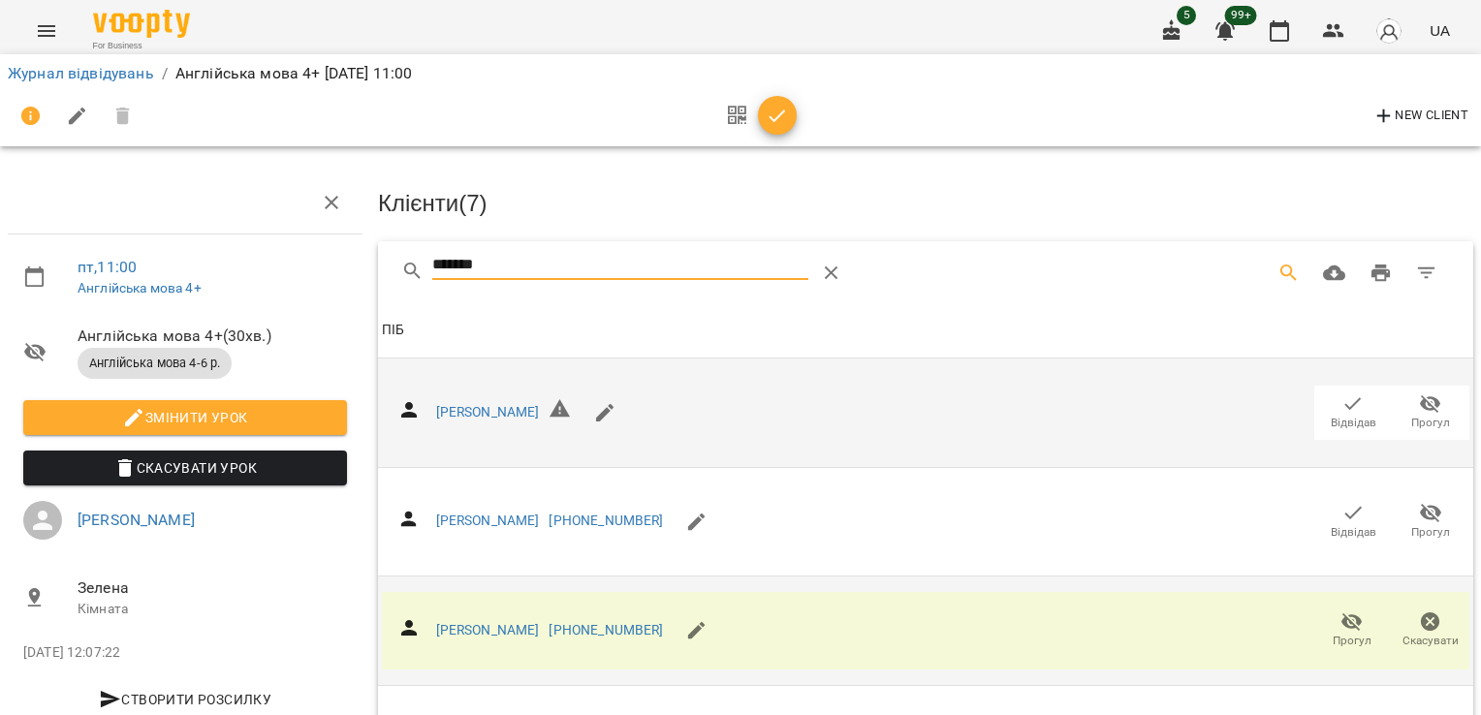
drag, startPoint x: 504, startPoint y: 257, endPoint x: 274, endPoint y: 267, distance: 230.0
click at [292, 270] on div "пт , 11:00 Англійська мова 4+ Англійська мова 4+ ( 30 хв. ) Англійська мова 4-6…" at bounding box center [740, 525] width 1497 height 893
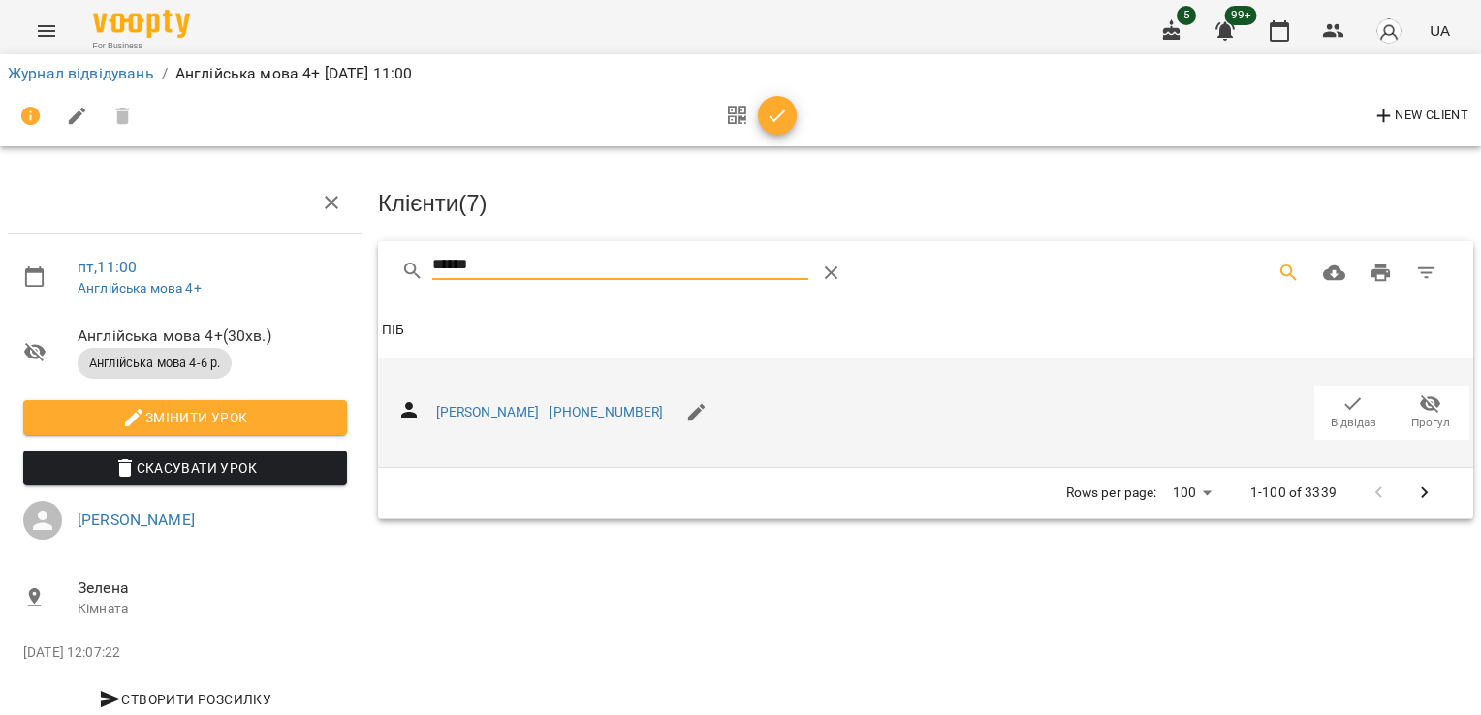
type input "******"
drag, startPoint x: 1338, startPoint y: 403, endPoint x: 1334, endPoint y: 413, distance: 10.4
click at [1346, 403] on icon "button" at bounding box center [1354, 403] width 16 height 13
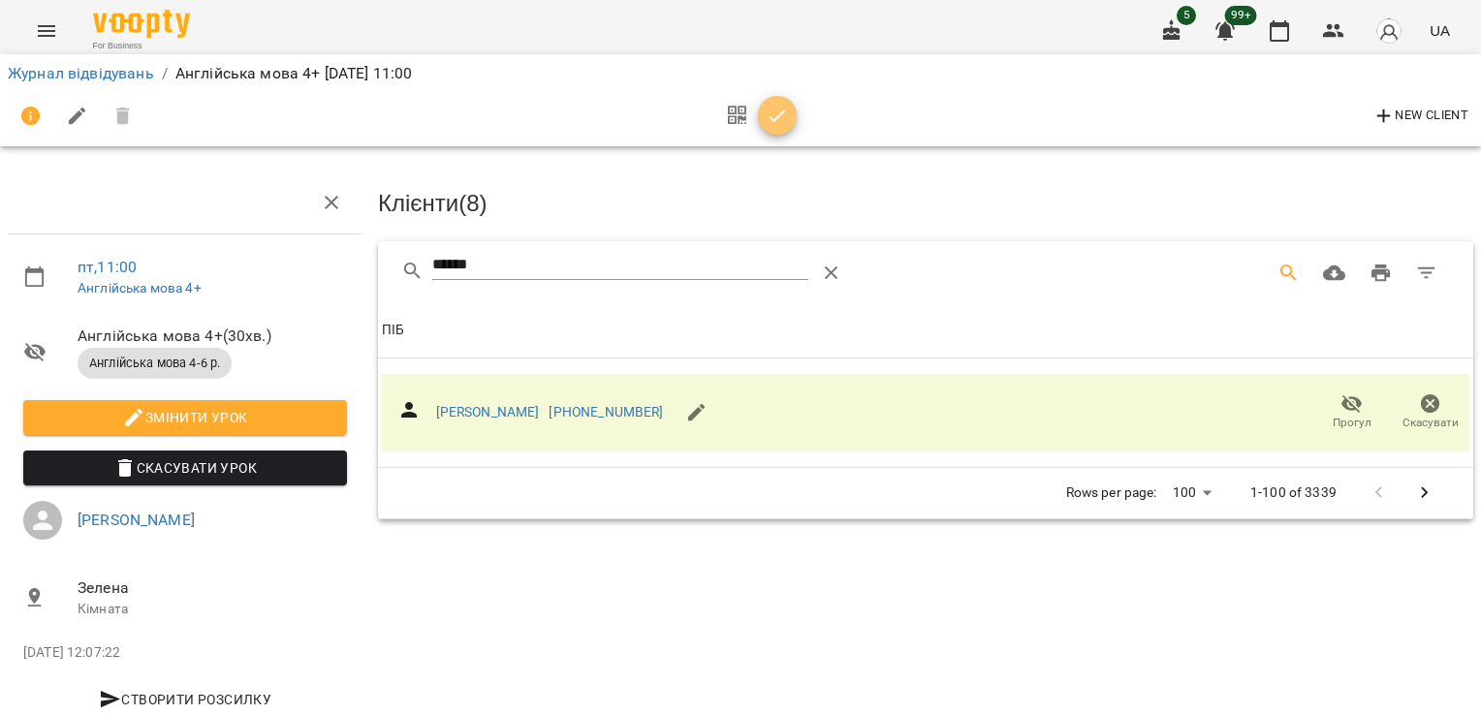
click at [787, 120] on icon "button" at bounding box center [777, 116] width 23 height 23
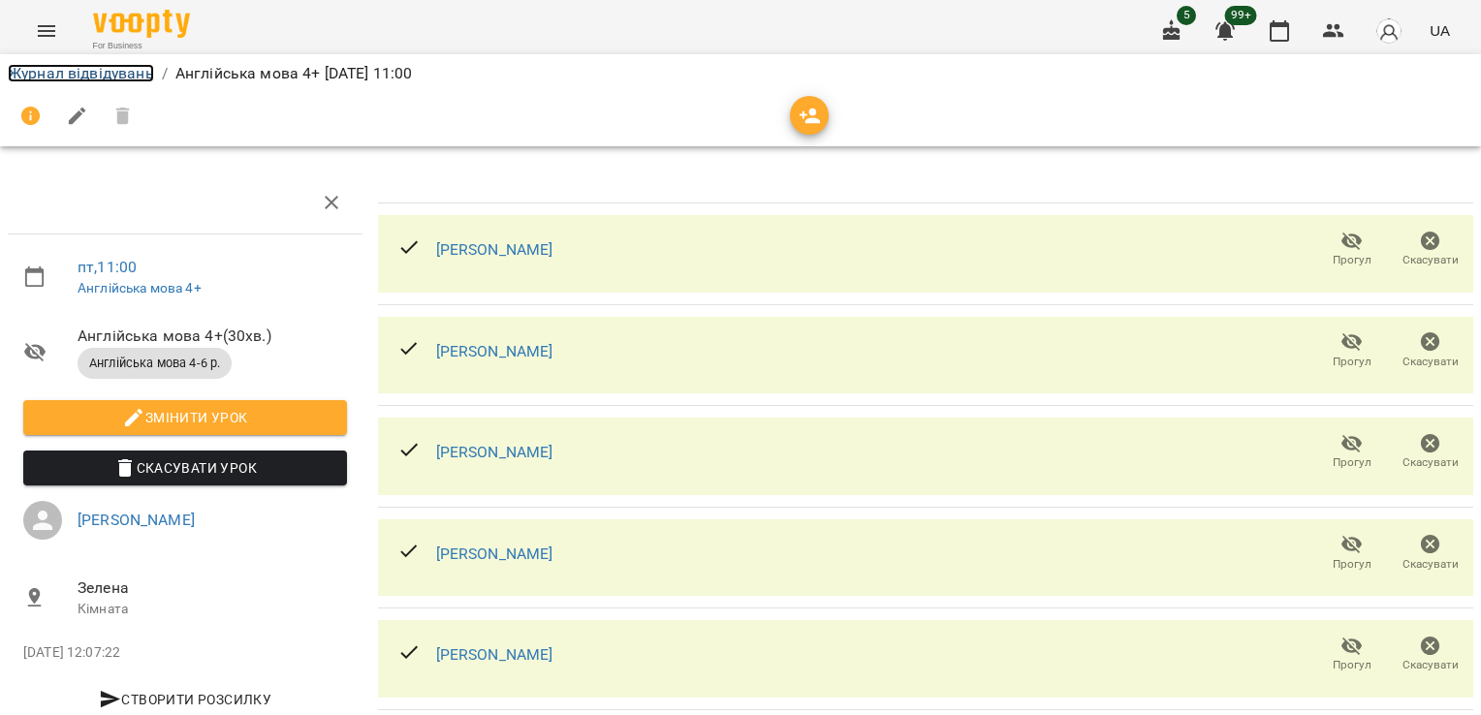
click at [81, 73] on link "Журнал відвідувань" at bounding box center [81, 73] width 146 height 18
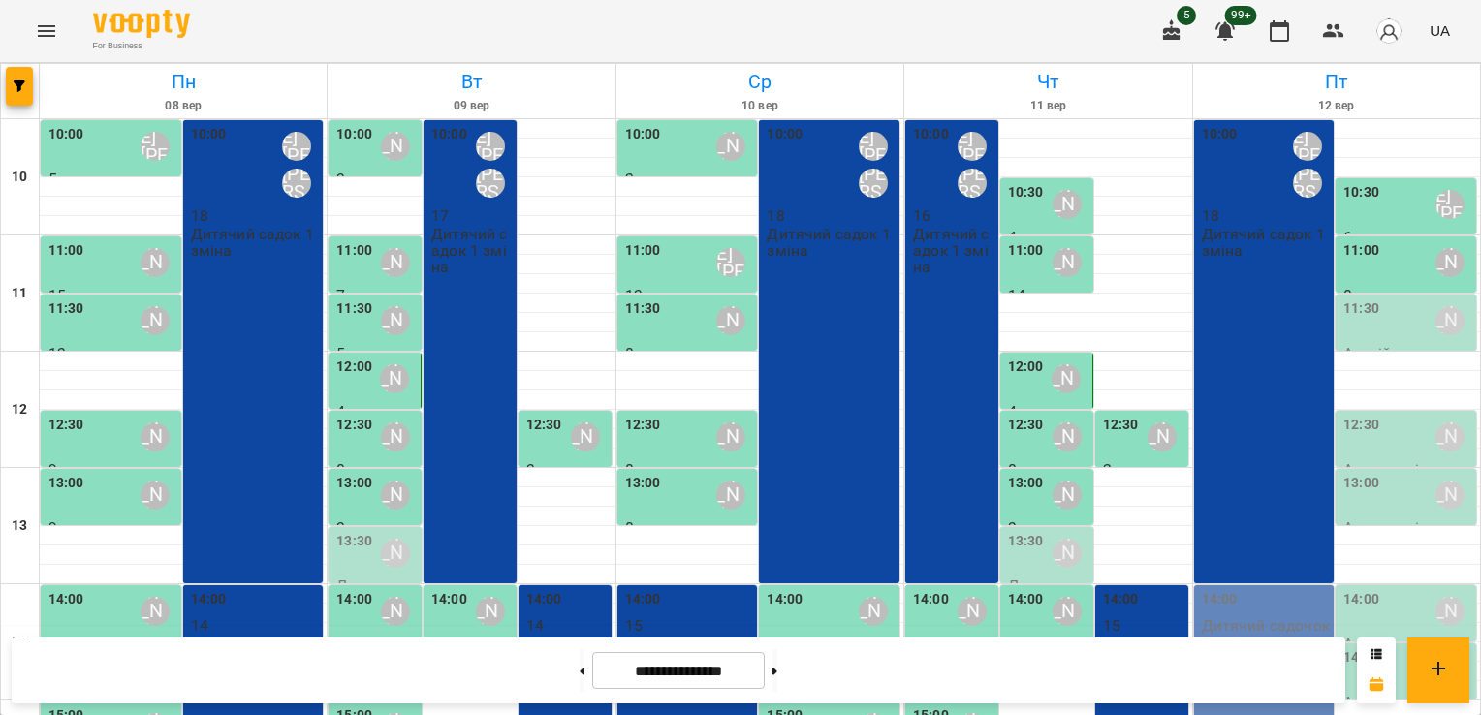
click at [1388, 331] on div "11:30 [PERSON_NAME]" at bounding box center [1408, 321] width 129 height 45
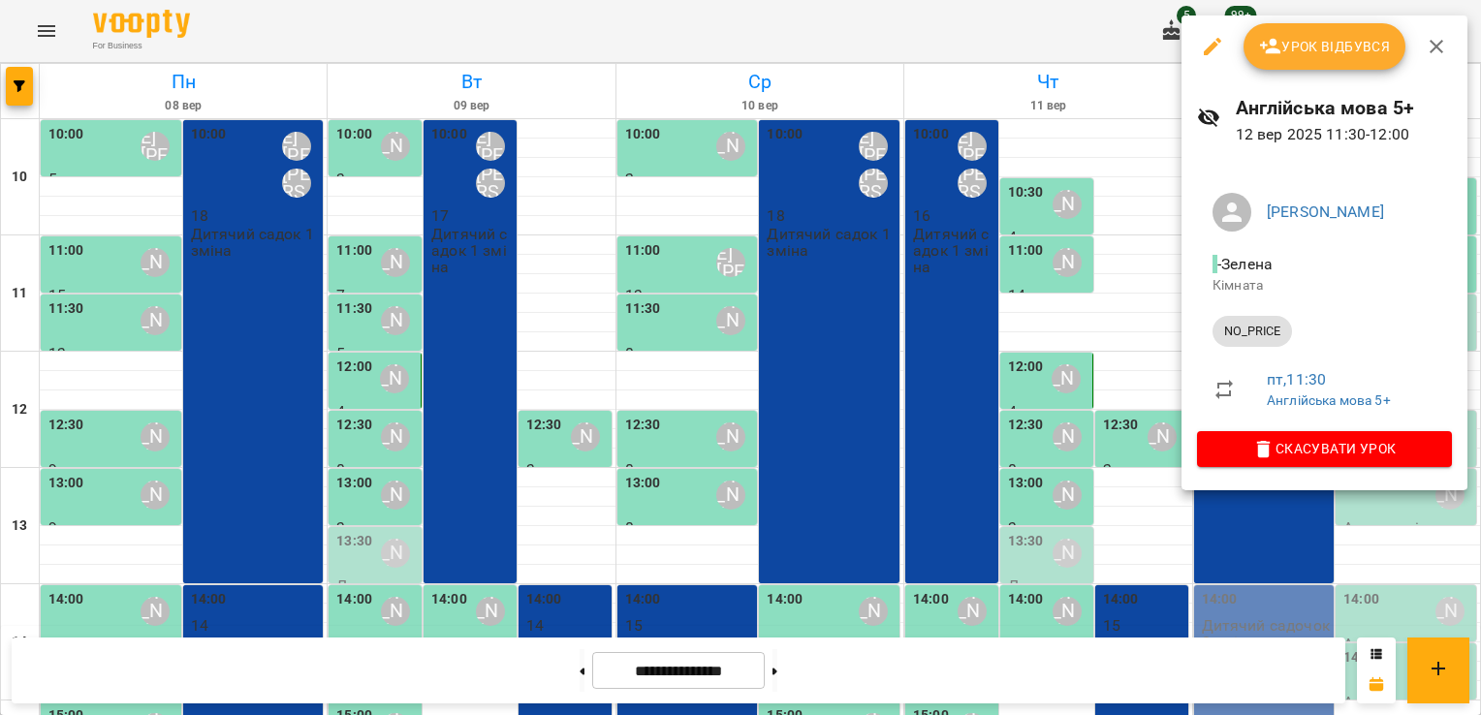
click at [1303, 54] on span "Урок відбувся" at bounding box center [1325, 46] width 132 height 23
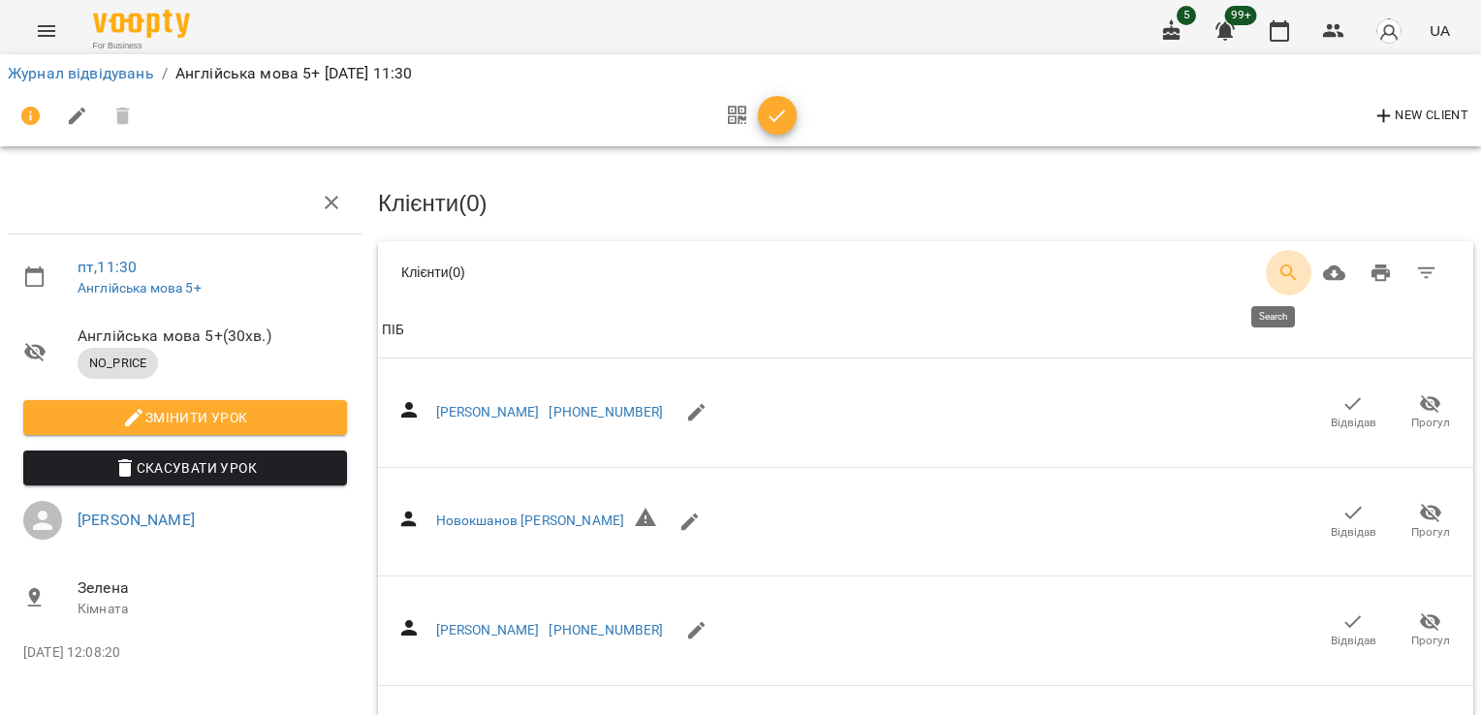
click at [1278, 268] on icon "Search" at bounding box center [1289, 273] width 23 height 23
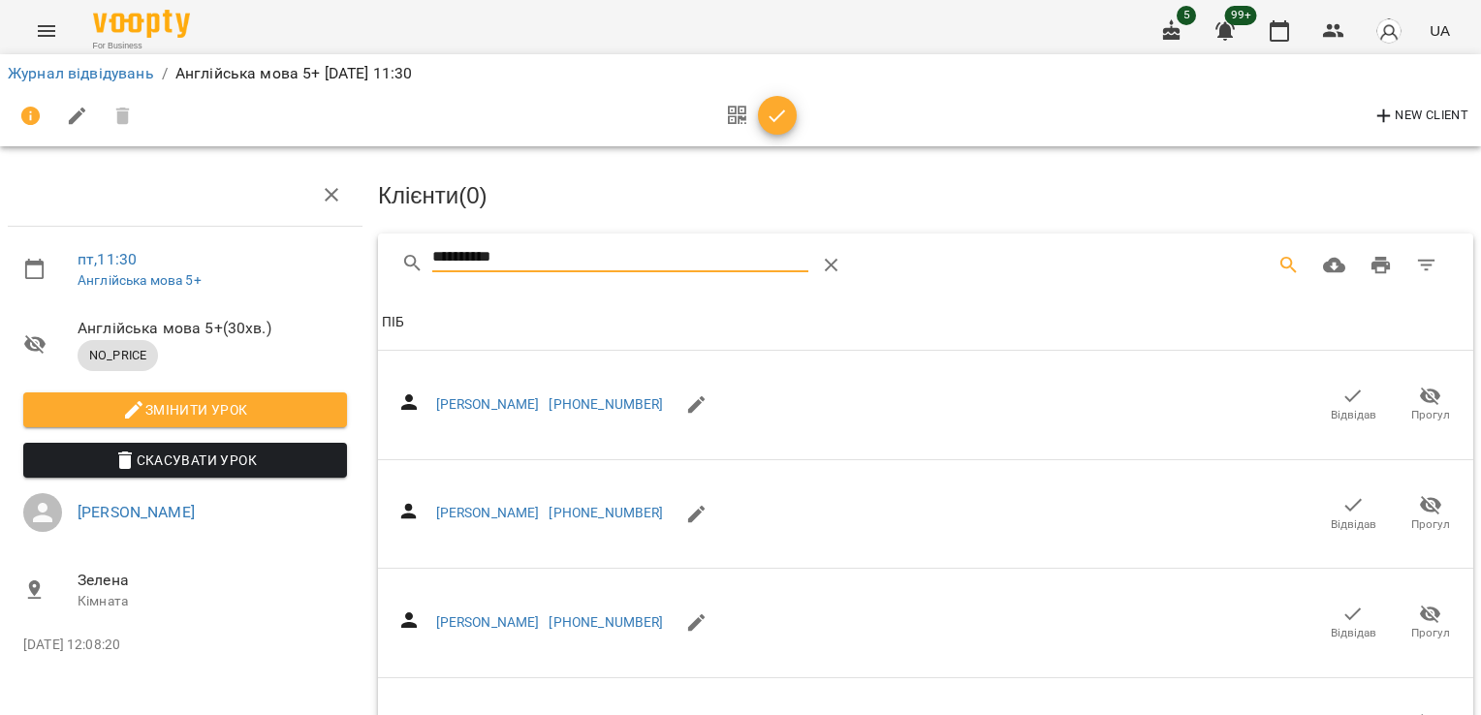
scroll to position [790, 0]
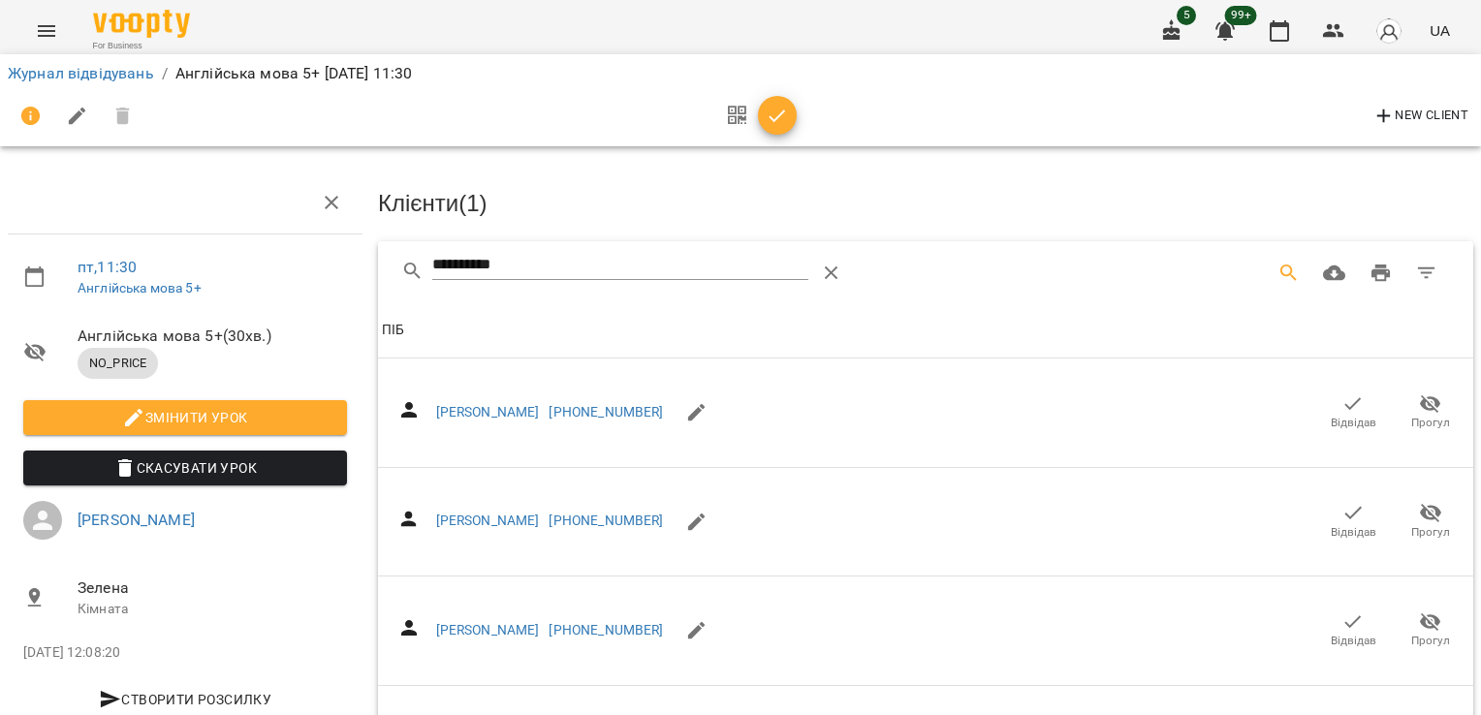
drag, startPoint x: 432, startPoint y: 258, endPoint x: 326, endPoint y: 254, distance: 106.7
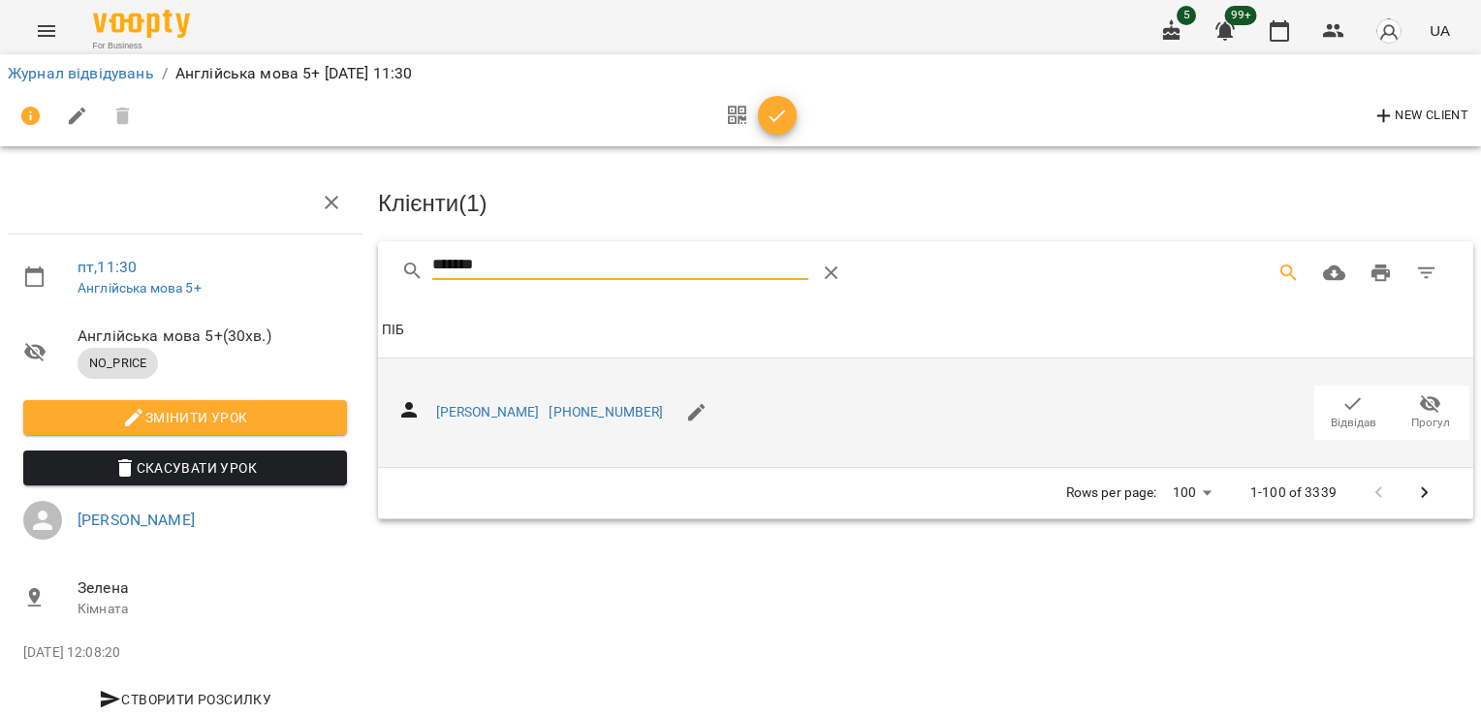
click at [1346, 403] on icon "button" at bounding box center [1354, 403] width 16 height 13
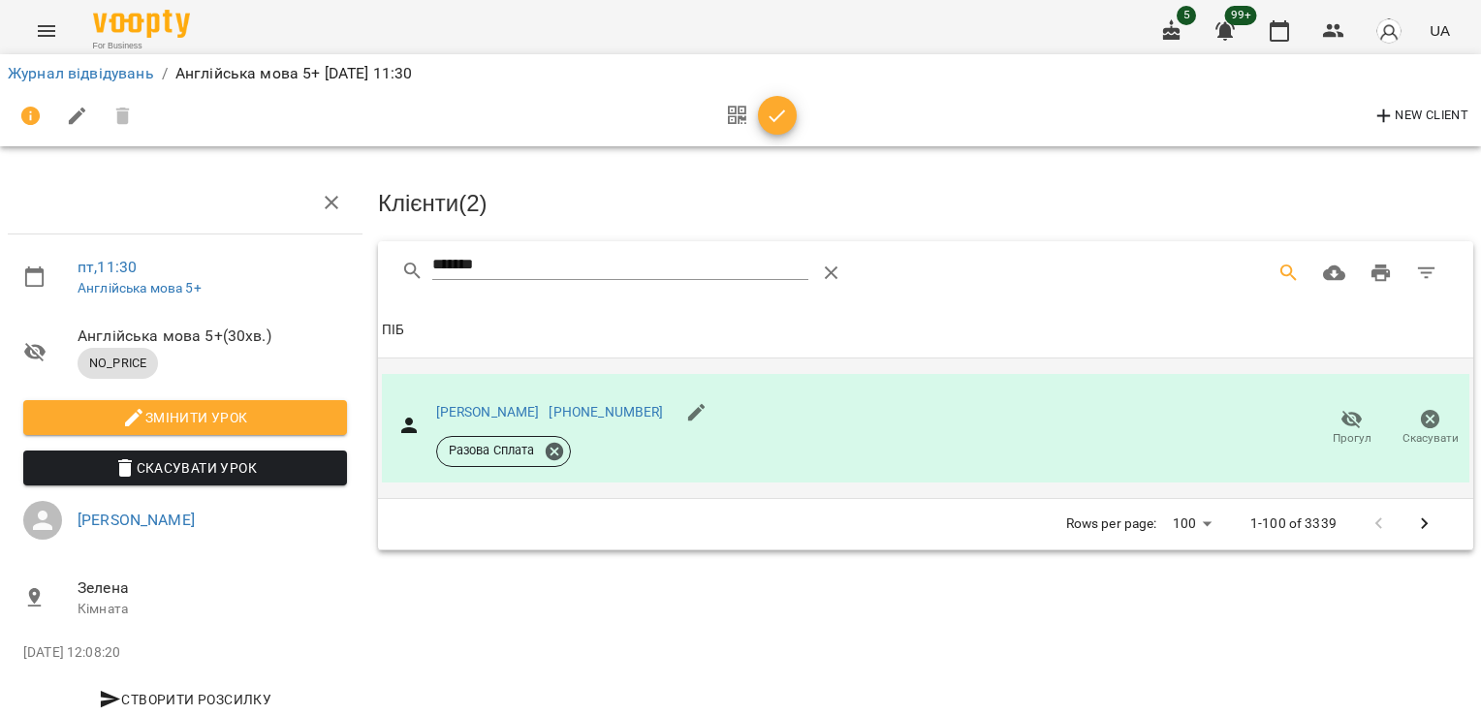
drag, startPoint x: 333, startPoint y: 262, endPoint x: 324, endPoint y: 259, distance: 10.1
click at [329, 262] on div "пт , 11:30 Англійська мова 5+ Англійська мова 5+ ( 30 хв. ) NO_PRICE Змінити ур…" at bounding box center [740, 414] width 1497 height 670
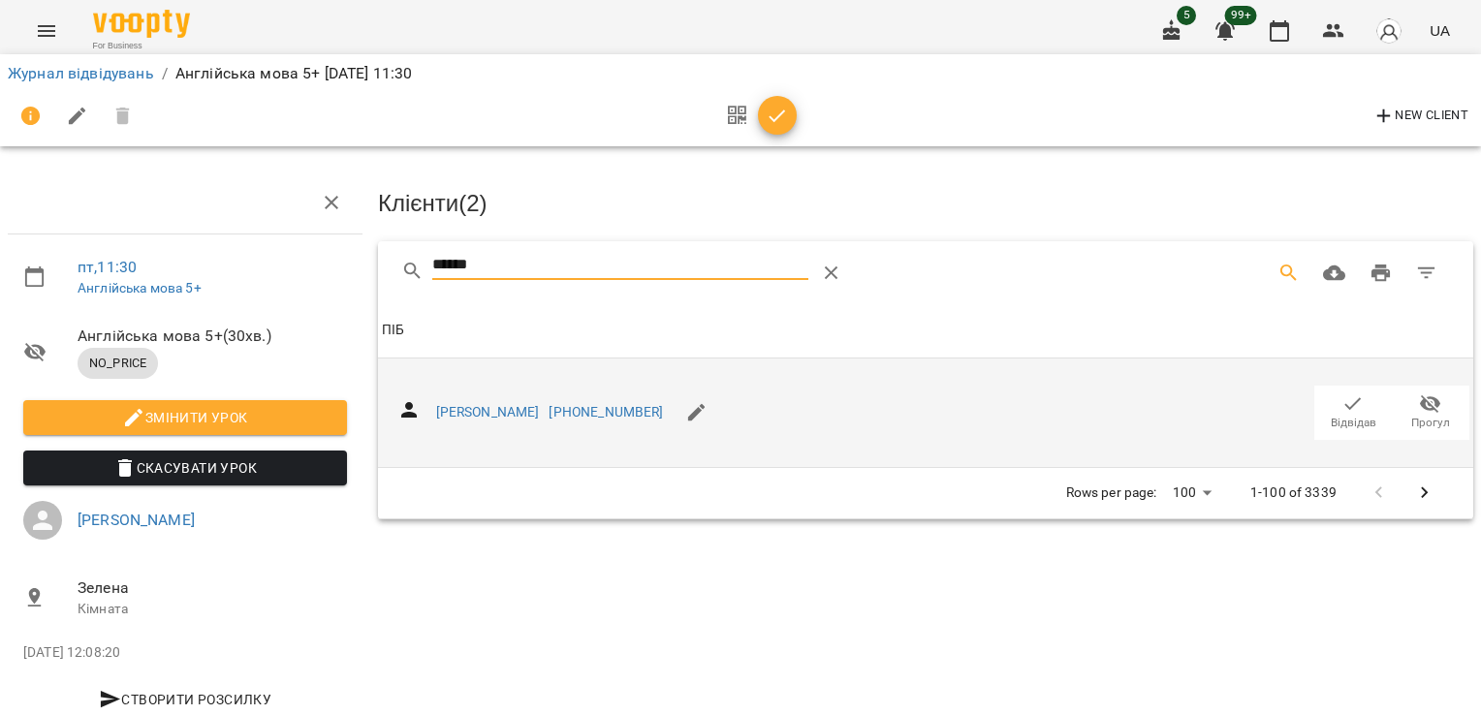
click at [1326, 396] on span "Відвідав" at bounding box center [1353, 412] width 54 height 39
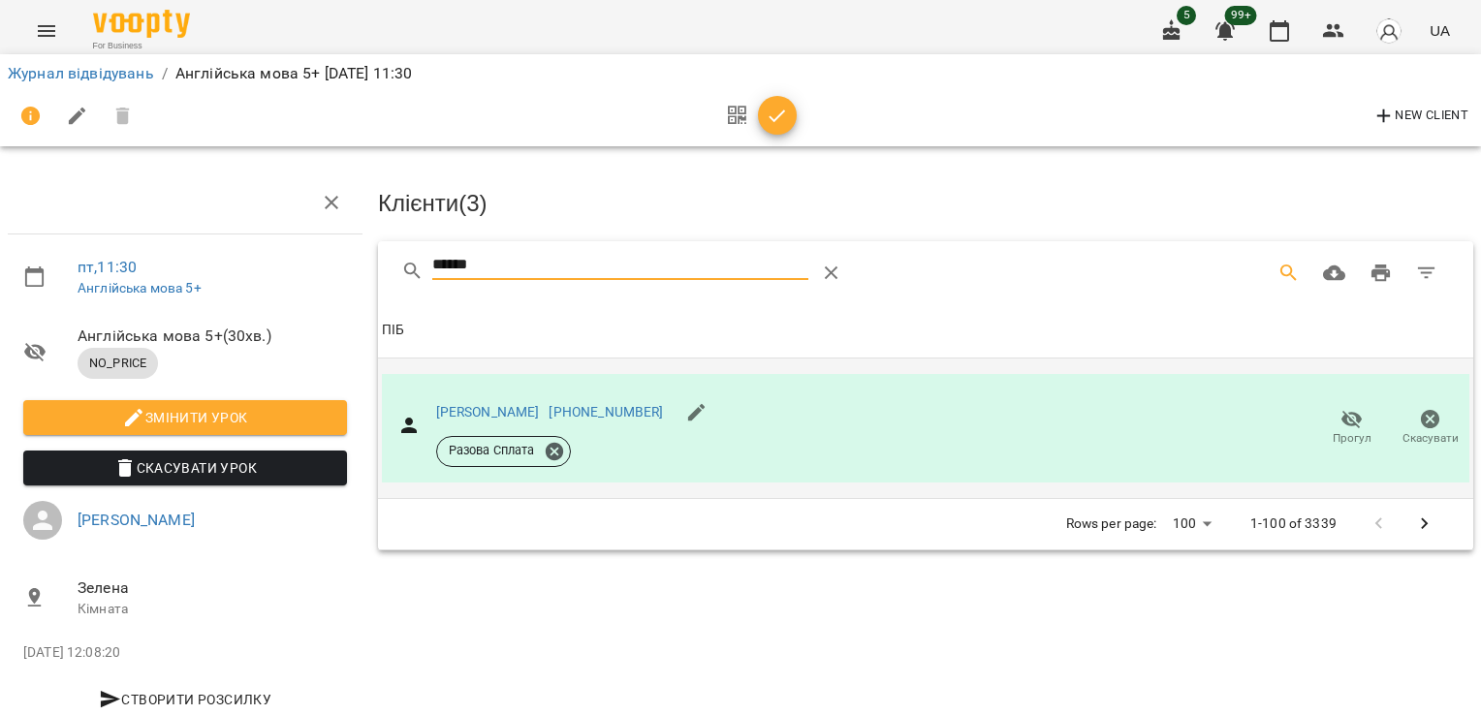
drag, startPoint x: 502, startPoint y: 254, endPoint x: 263, endPoint y: 252, distance: 239.5
click at [262, 258] on div "пт , 11:30 Англійська мова 5+ Англійська мова 5+ ( 30 хв. ) NO_PRICE Змінити ур…" at bounding box center [740, 414] width 1497 height 670
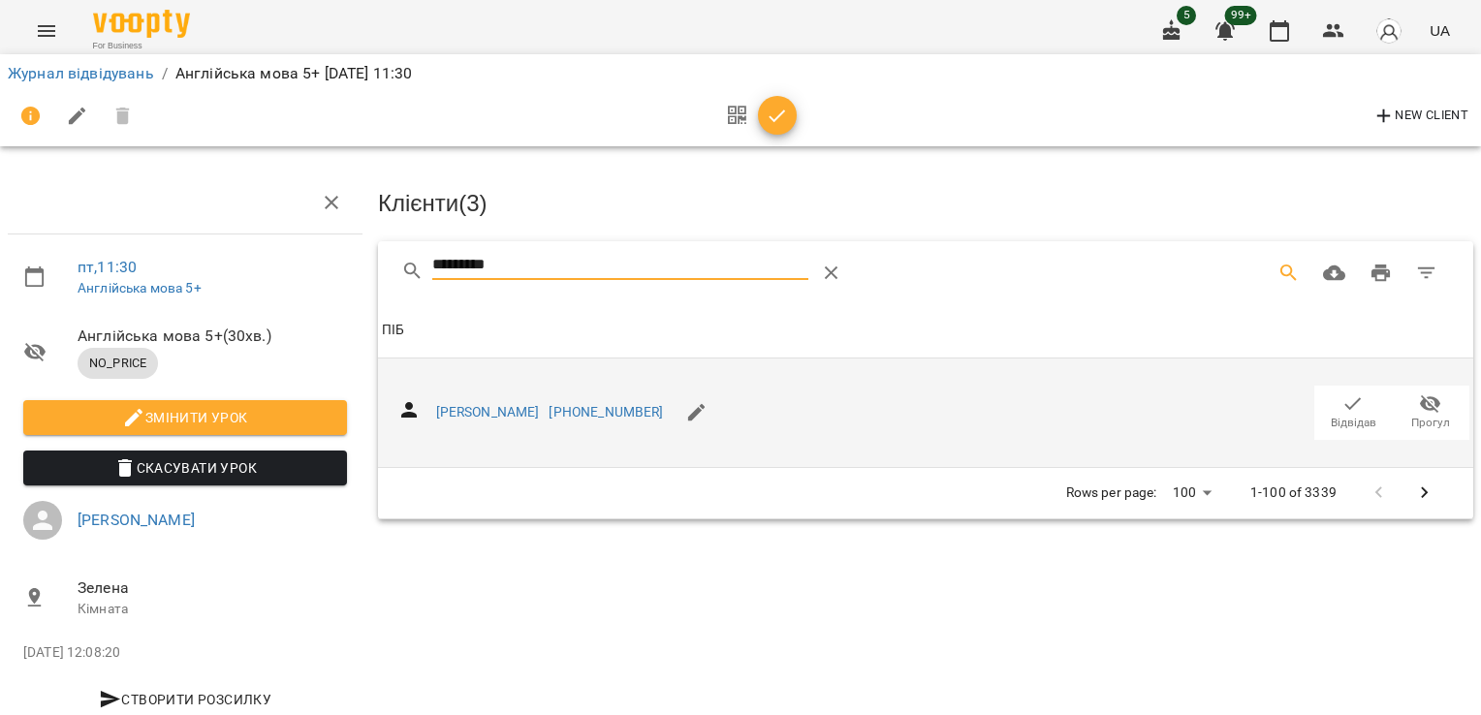
click at [1342, 405] on icon "button" at bounding box center [1353, 404] width 23 height 23
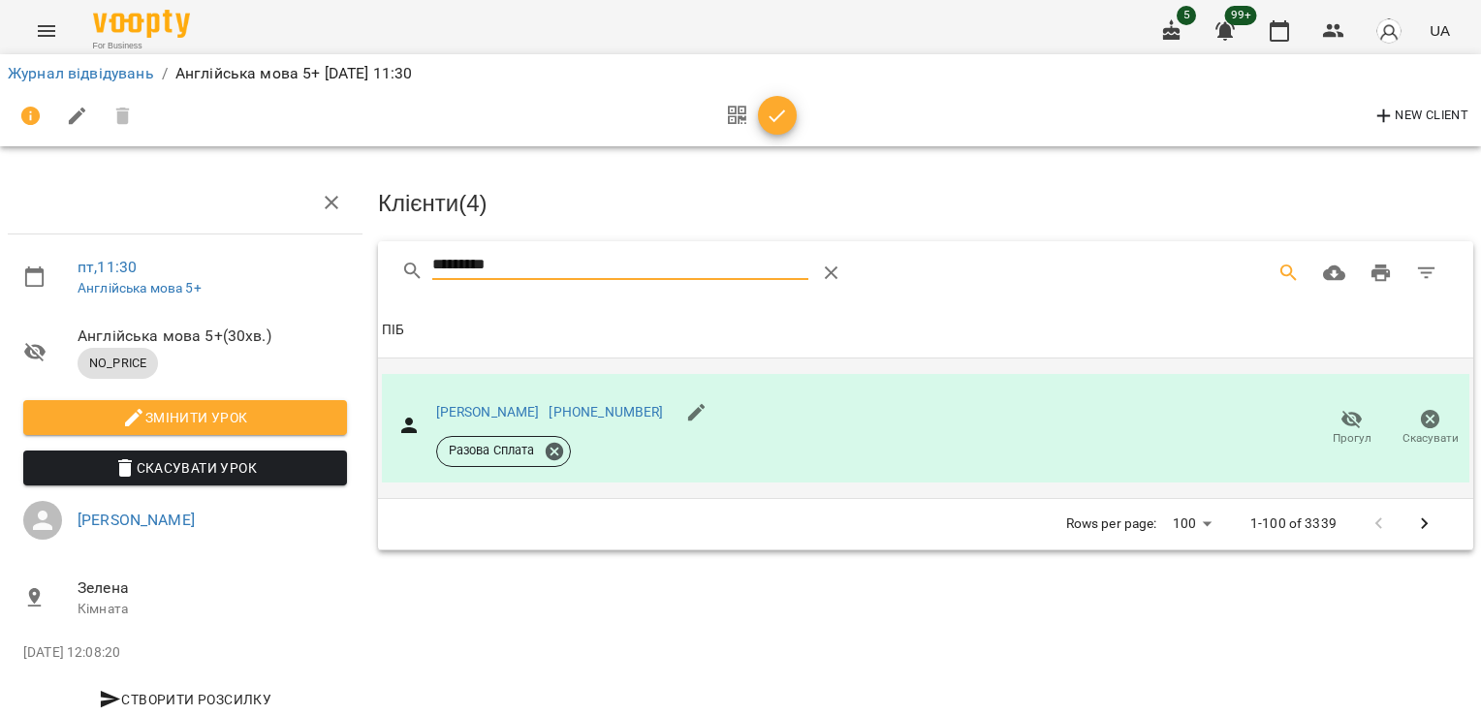
drag, startPoint x: 531, startPoint y: 273, endPoint x: 254, endPoint y: 254, distance: 277.9
click at [271, 273] on div "пт , 11:30 Англійська мова 5+ Англійська мова 5+ ( 30 хв. ) NO_PRICE Змінити ур…" at bounding box center [740, 414] width 1497 height 670
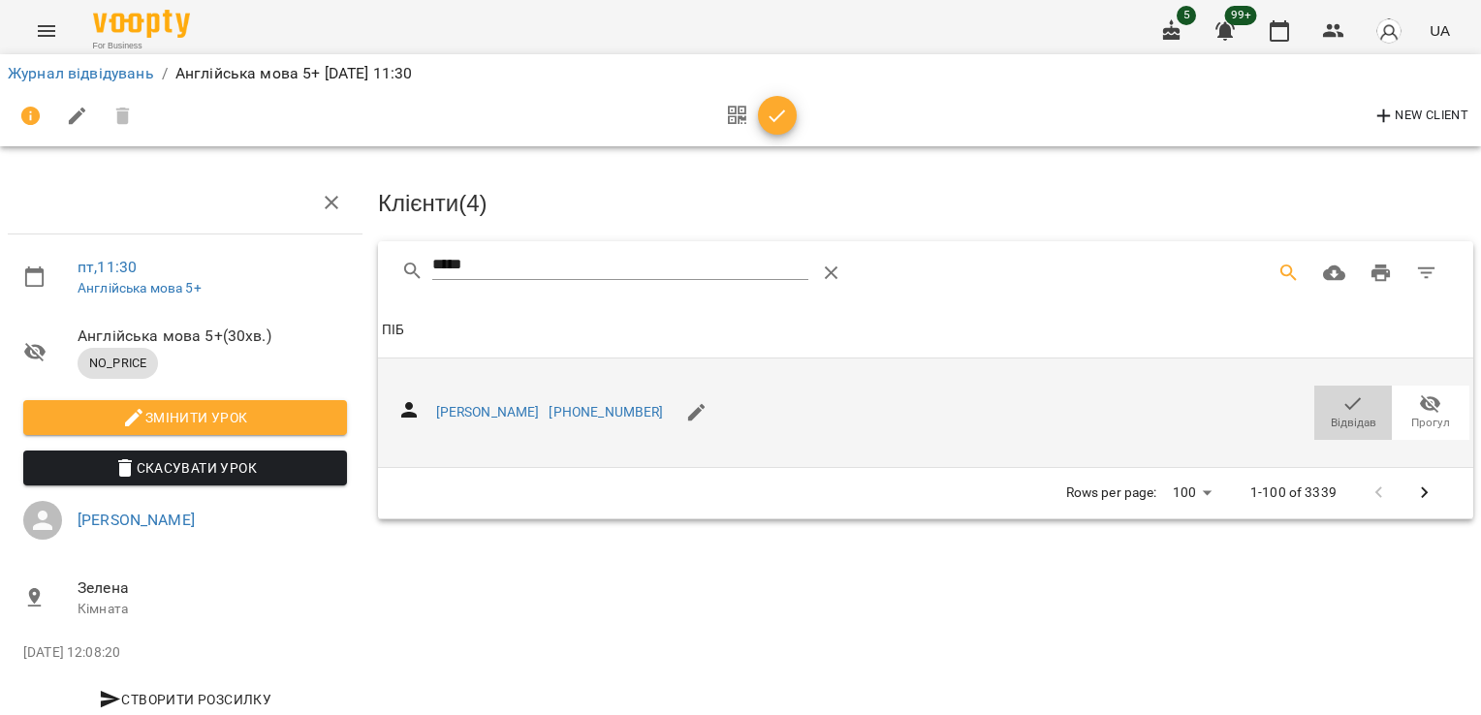
click at [1331, 415] on span "Відвідав" at bounding box center [1354, 423] width 46 height 16
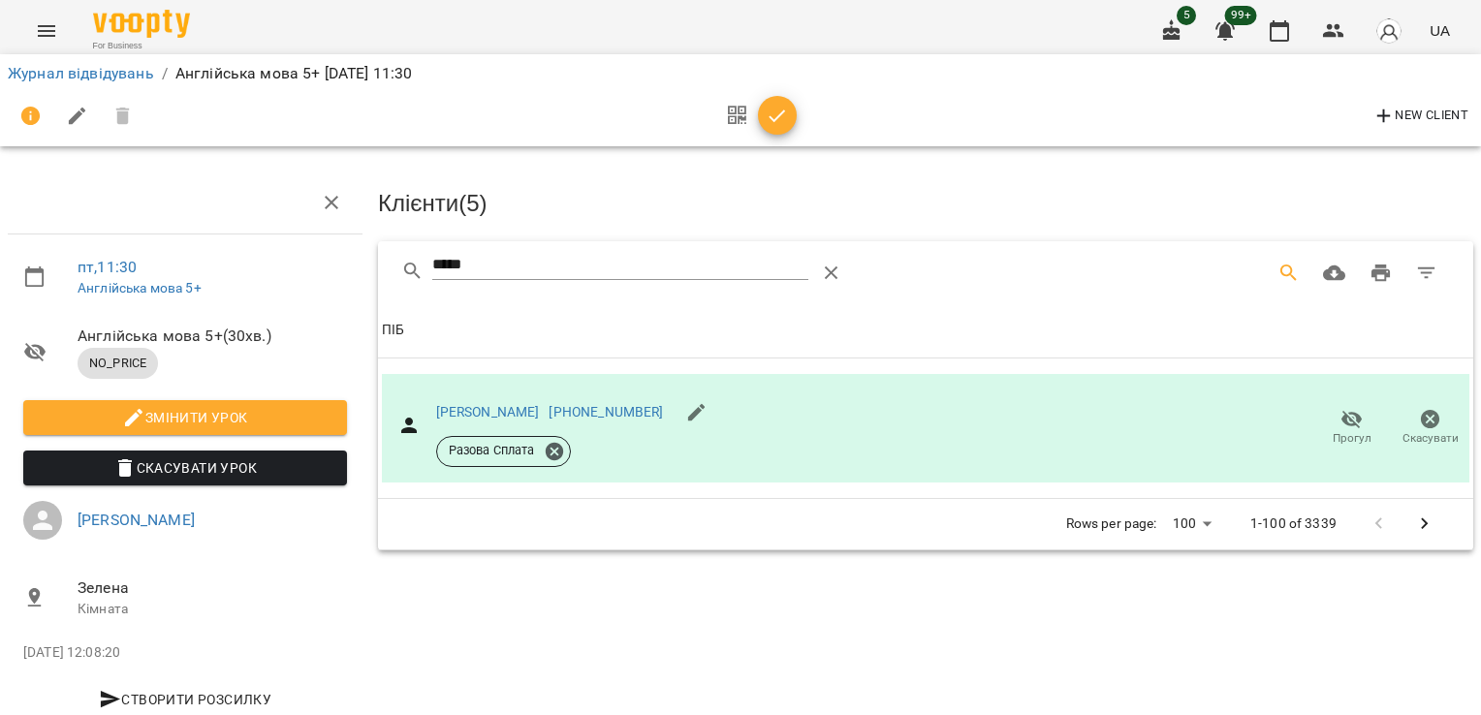
drag, startPoint x: 504, startPoint y: 265, endPoint x: 284, endPoint y: 266, distance: 220.1
click at [284, 266] on div "пт , 11:30 Англійська мова 5+ Англійська мова 5+ ( 30 хв. ) NO_PRICE Змінити ур…" at bounding box center [740, 414] width 1497 height 670
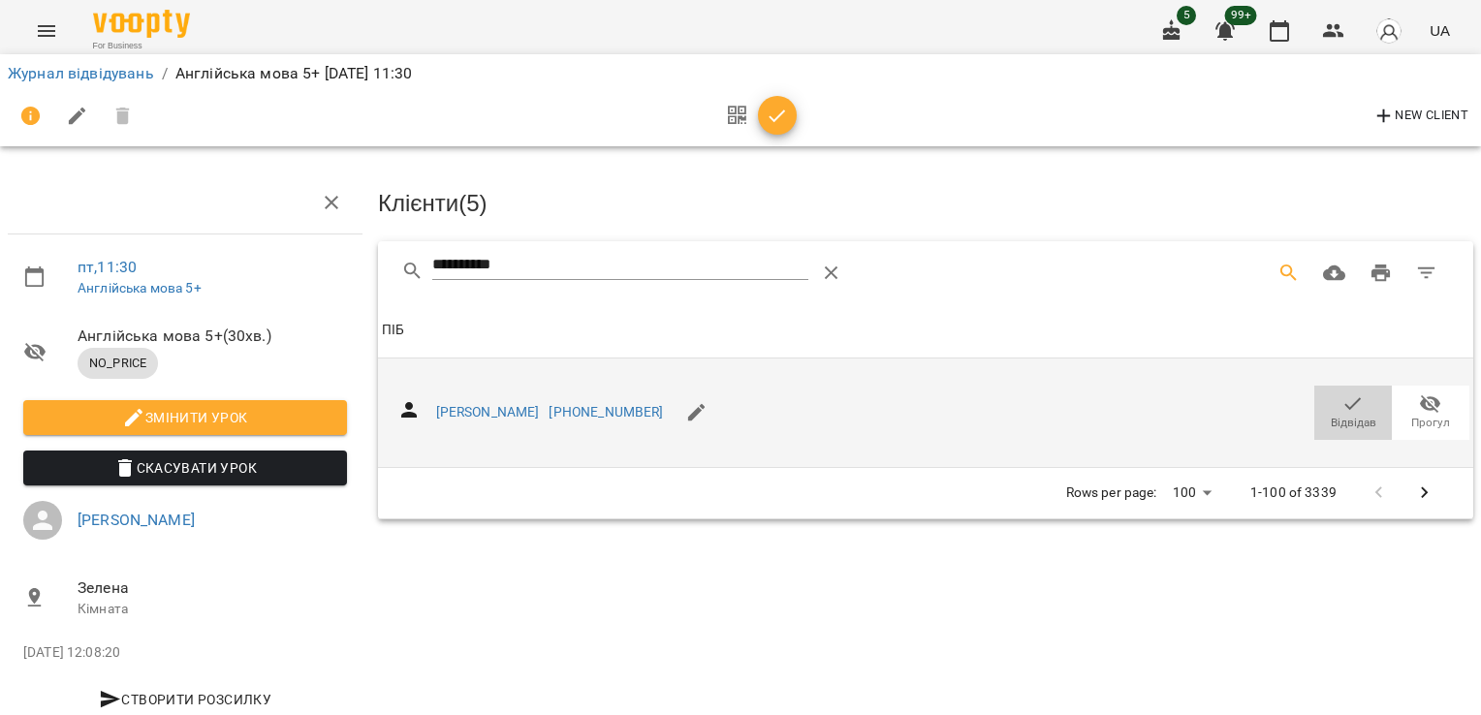
click at [1342, 410] on icon "button" at bounding box center [1353, 404] width 23 height 23
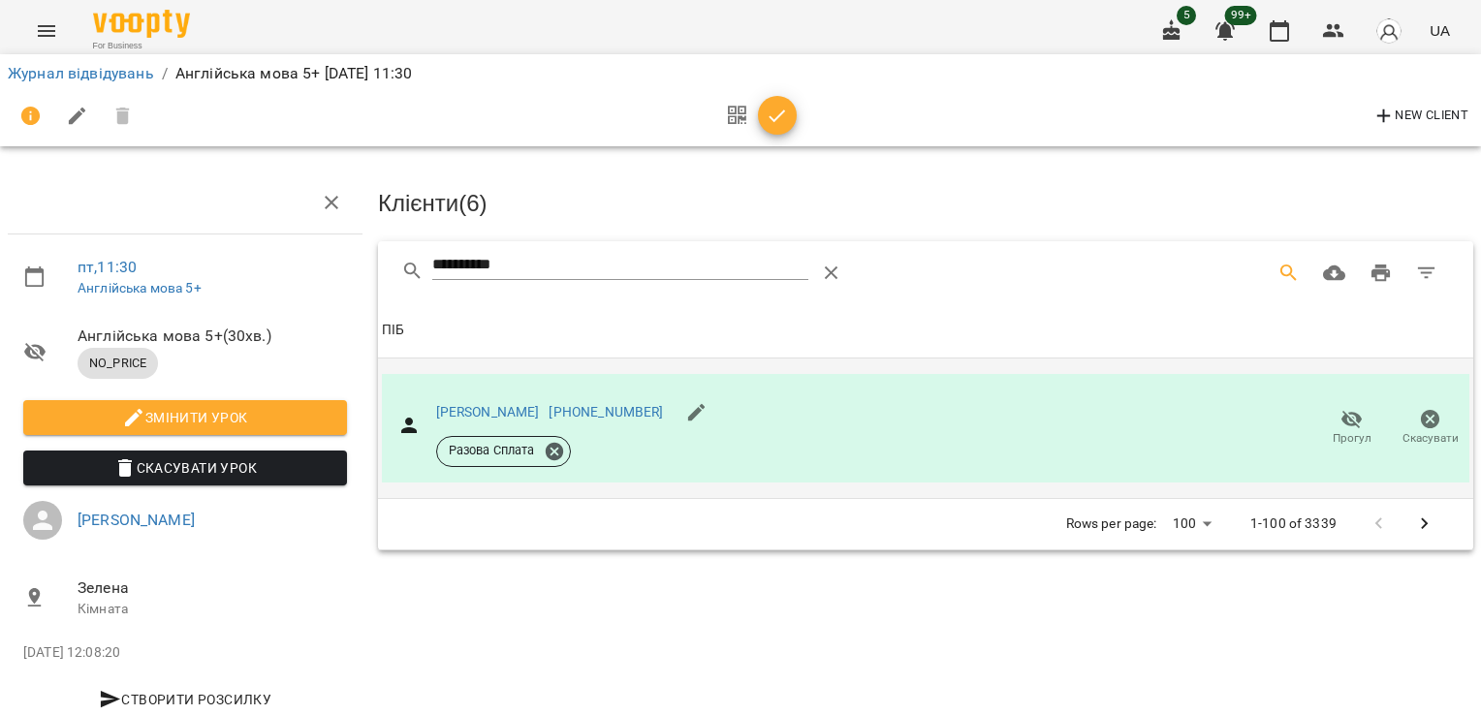
drag, startPoint x: 588, startPoint y: 277, endPoint x: 279, endPoint y: 270, distance: 309.3
click at [284, 272] on div "**********" at bounding box center [740, 414] width 1497 height 670
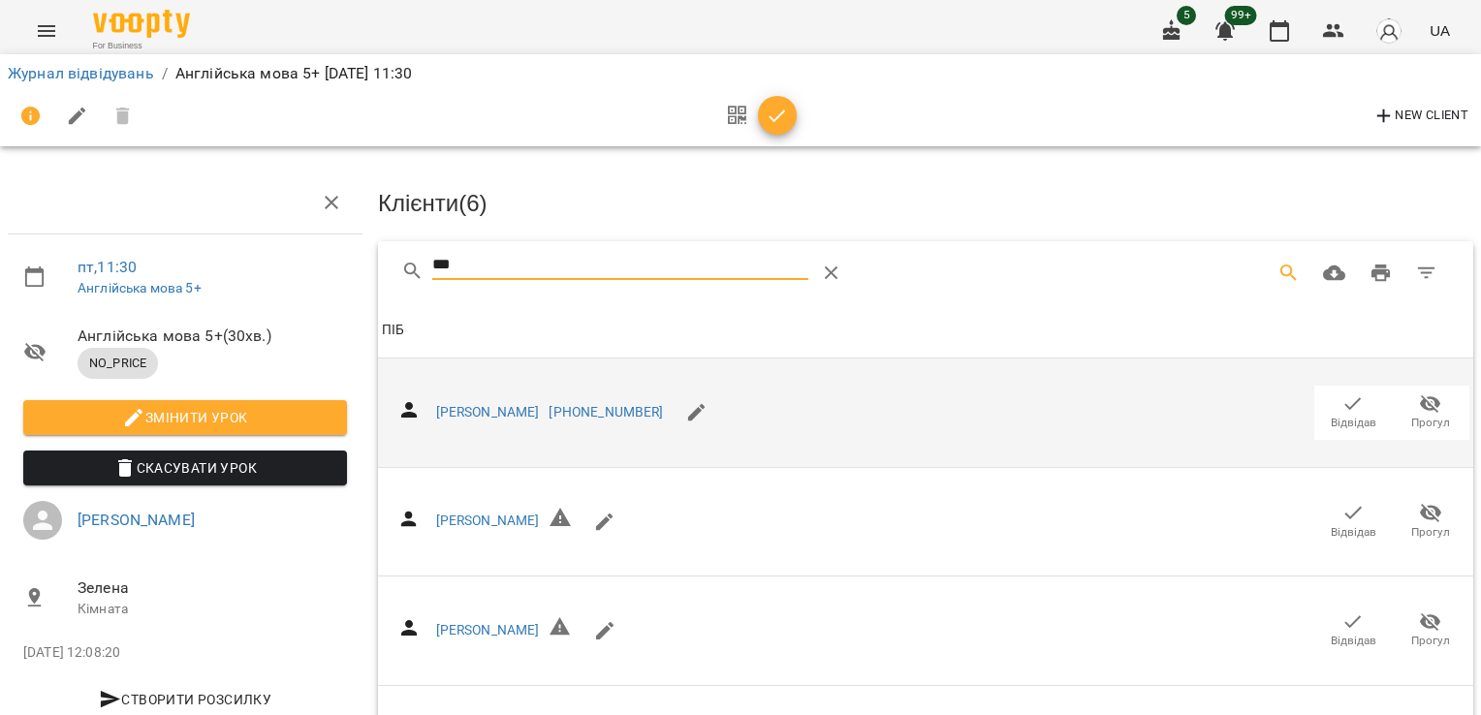
click at [1348, 404] on icon "button" at bounding box center [1353, 404] width 23 height 23
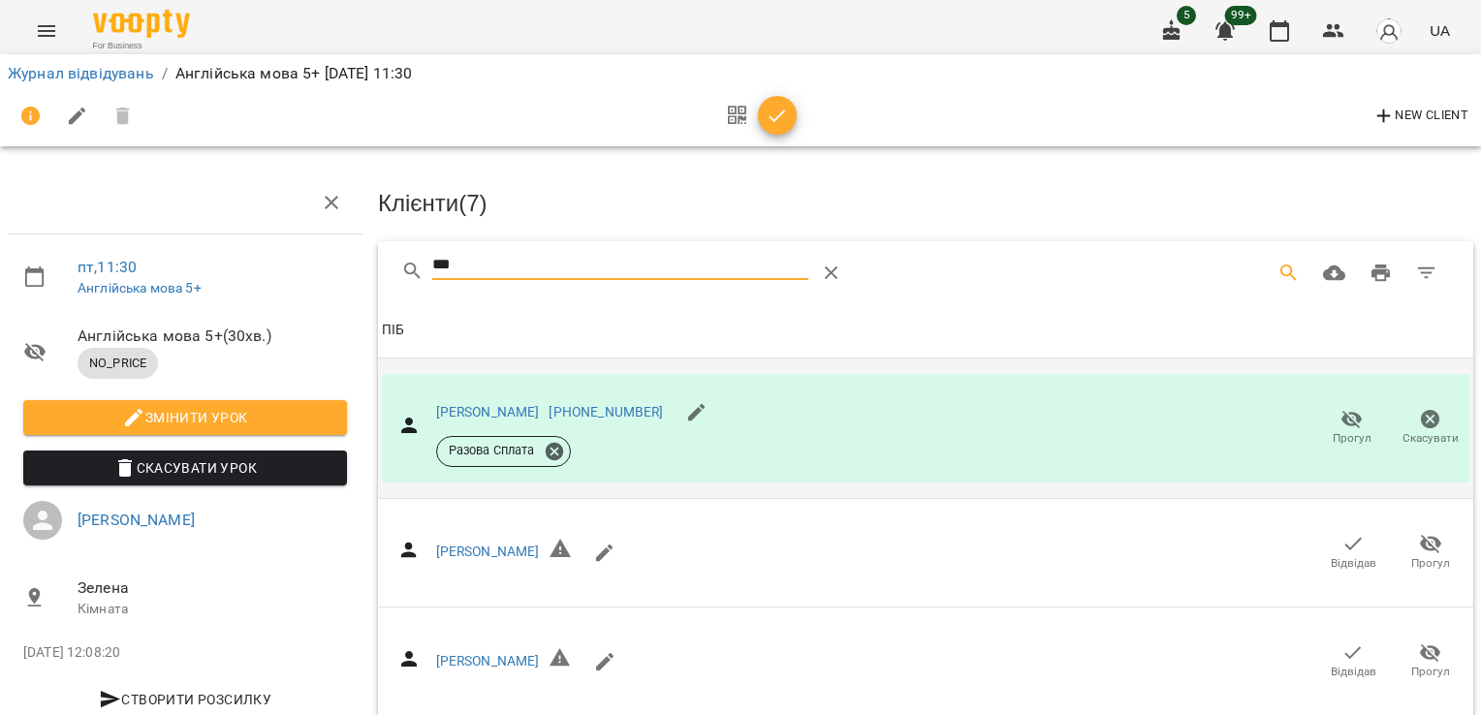
drag, startPoint x: 491, startPoint y: 261, endPoint x: 358, endPoint y: 266, distance: 132.9
click at [359, 266] on div "пт , 11:30 Англійська мова 5+ Англійська мова 5+ ( 30 хв. ) NO_PRICE Змінити ур…" at bounding box center [740, 541] width 1497 height 924
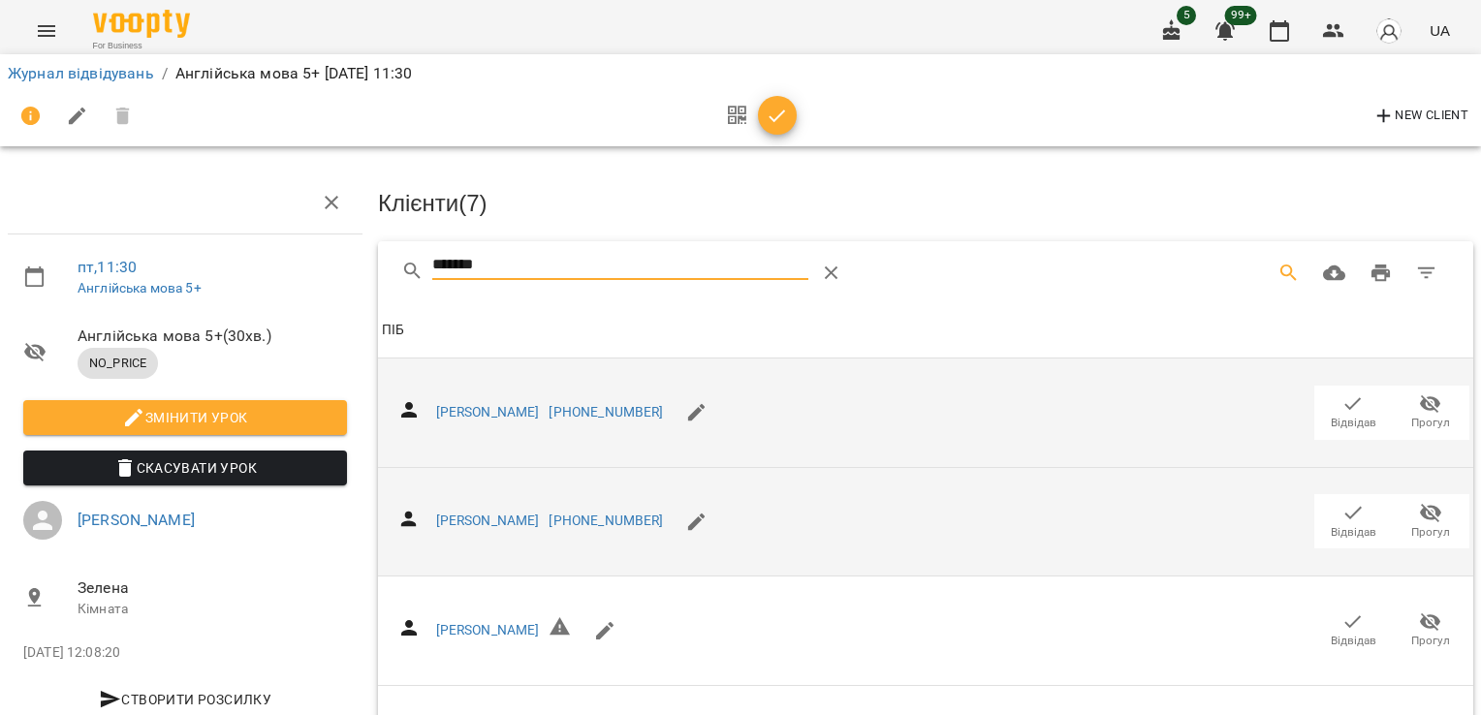
type input "*******"
click at [1347, 514] on icon "button" at bounding box center [1353, 512] width 23 height 23
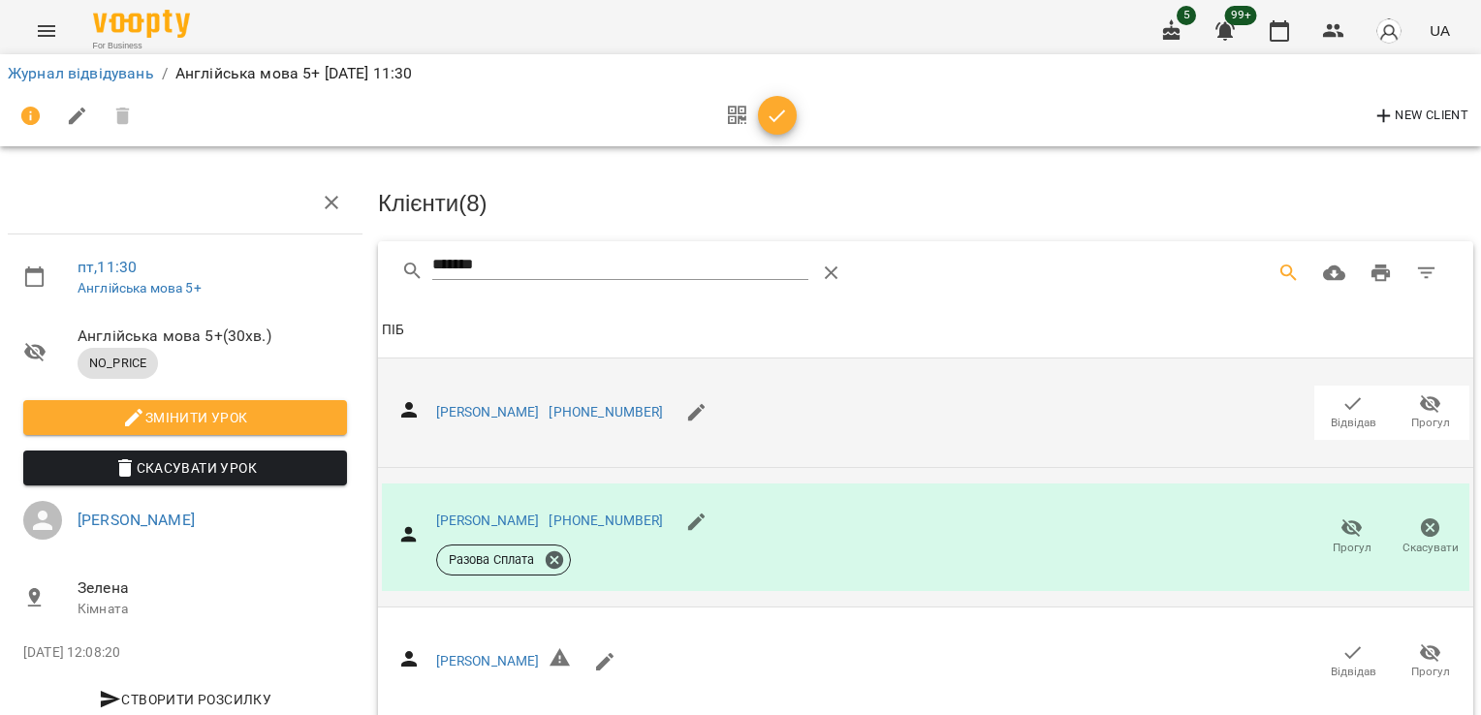
click at [771, 115] on icon "button" at bounding box center [777, 116] width 23 height 23
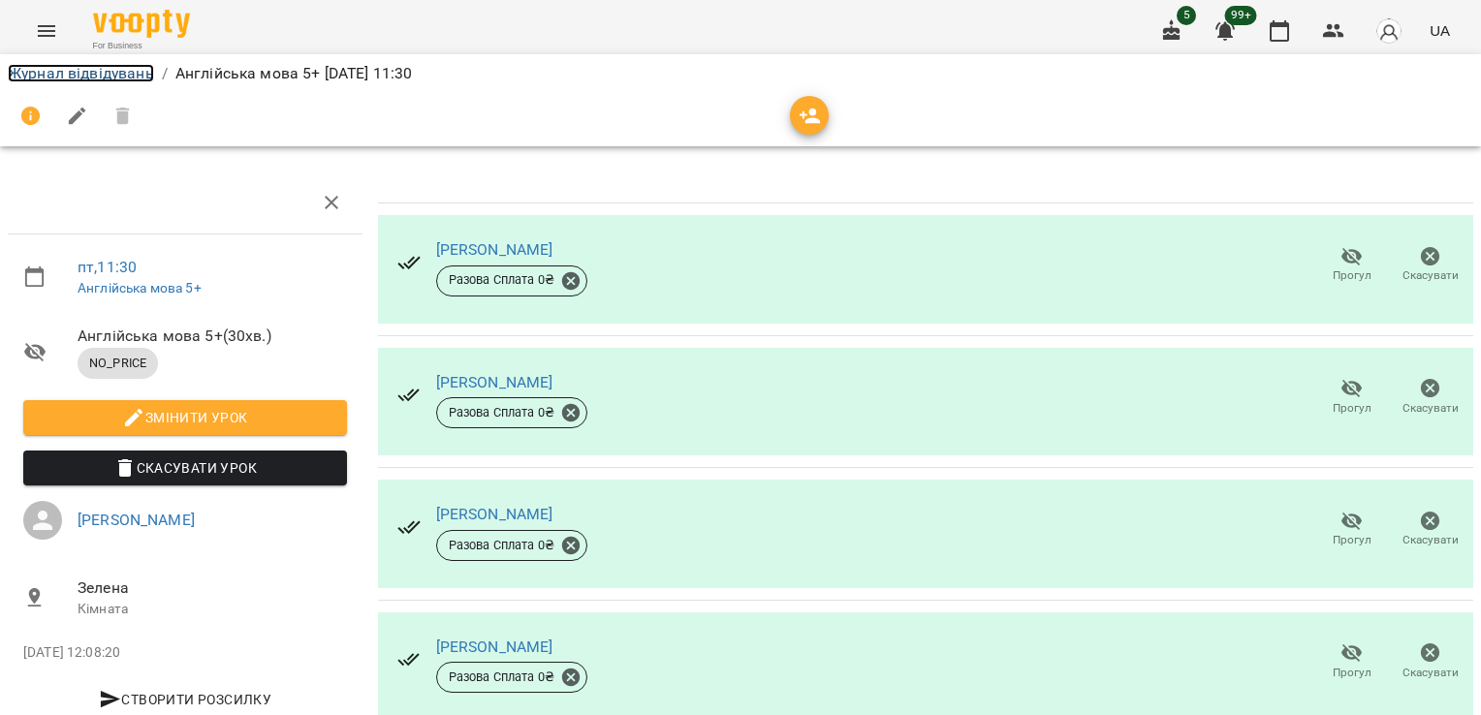
click at [90, 68] on link "Журнал відвідувань" at bounding box center [81, 73] width 146 height 18
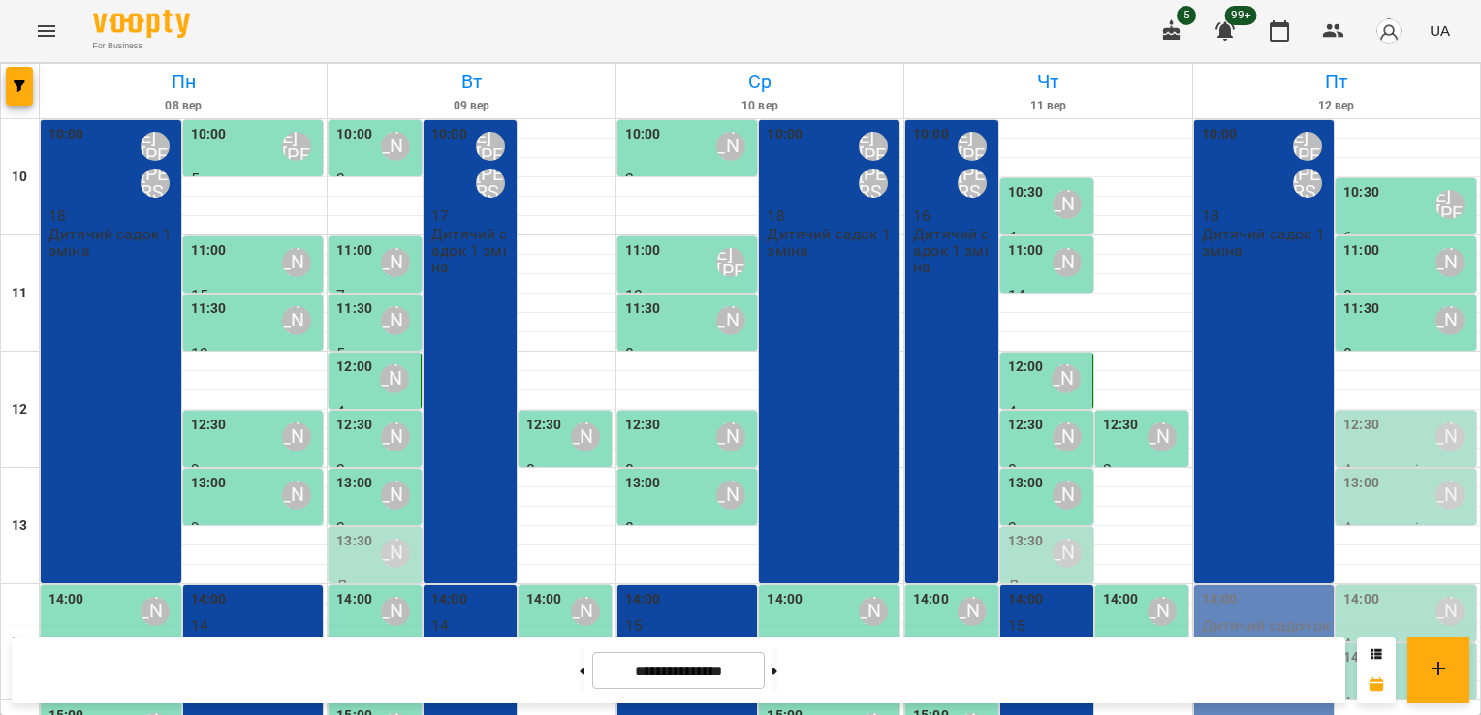
click at [1371, 452] on div "12:30 [PERSON_NAME]" at bounding box center [1408, 437] width 129 height 45
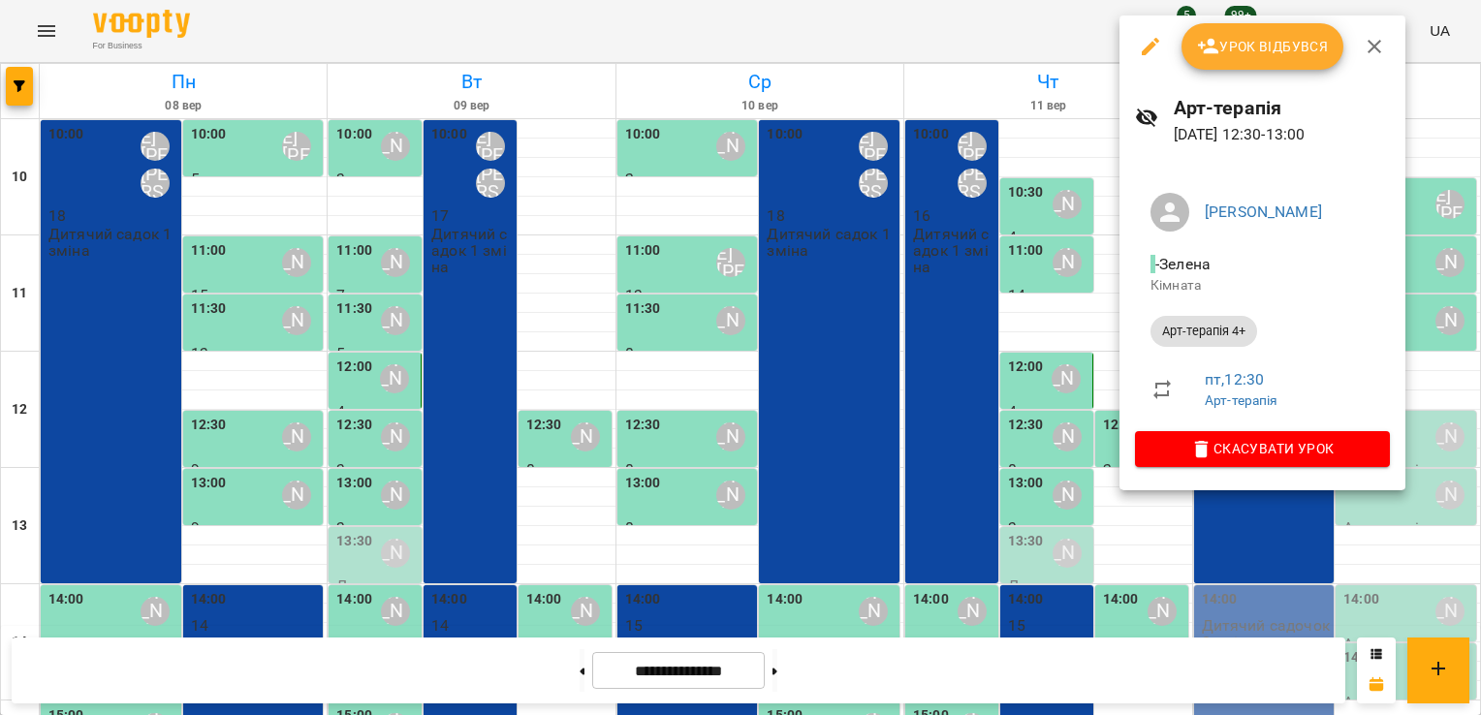
click at [1146, 48] on icon "button" at bounding box center [1150, 46] width 17 height 17
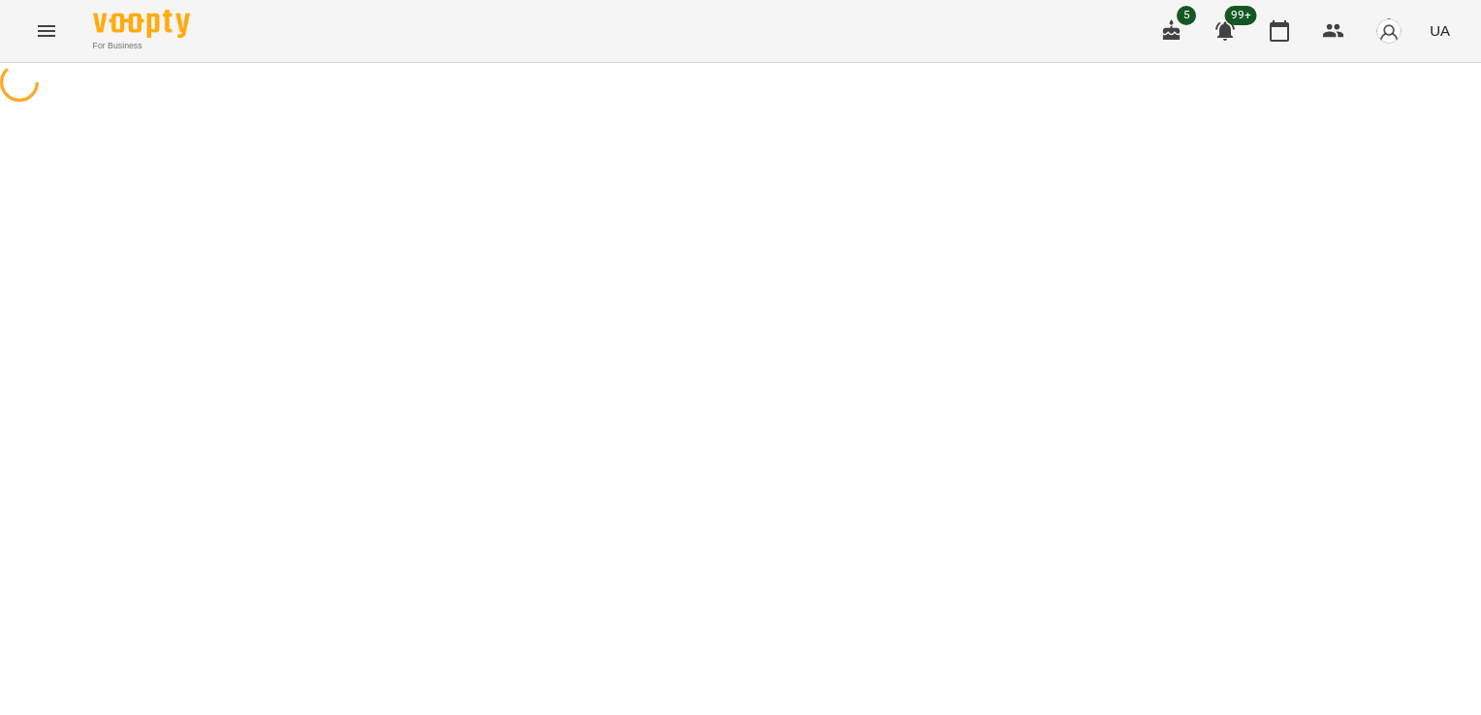
select select "**********"
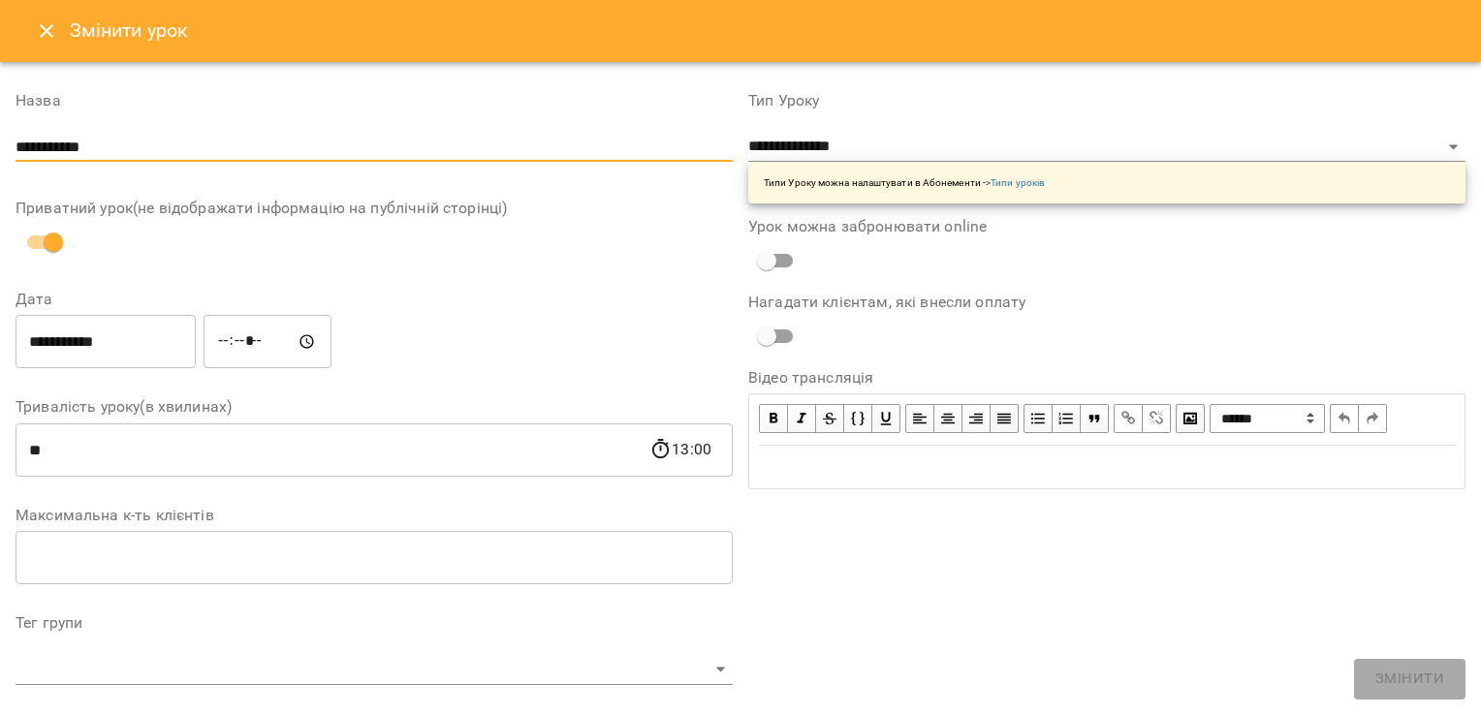
drag, startPoint x: 120, startPoint y: 134, endPoint x: -4, endPoint y: 140, distance: 124.2
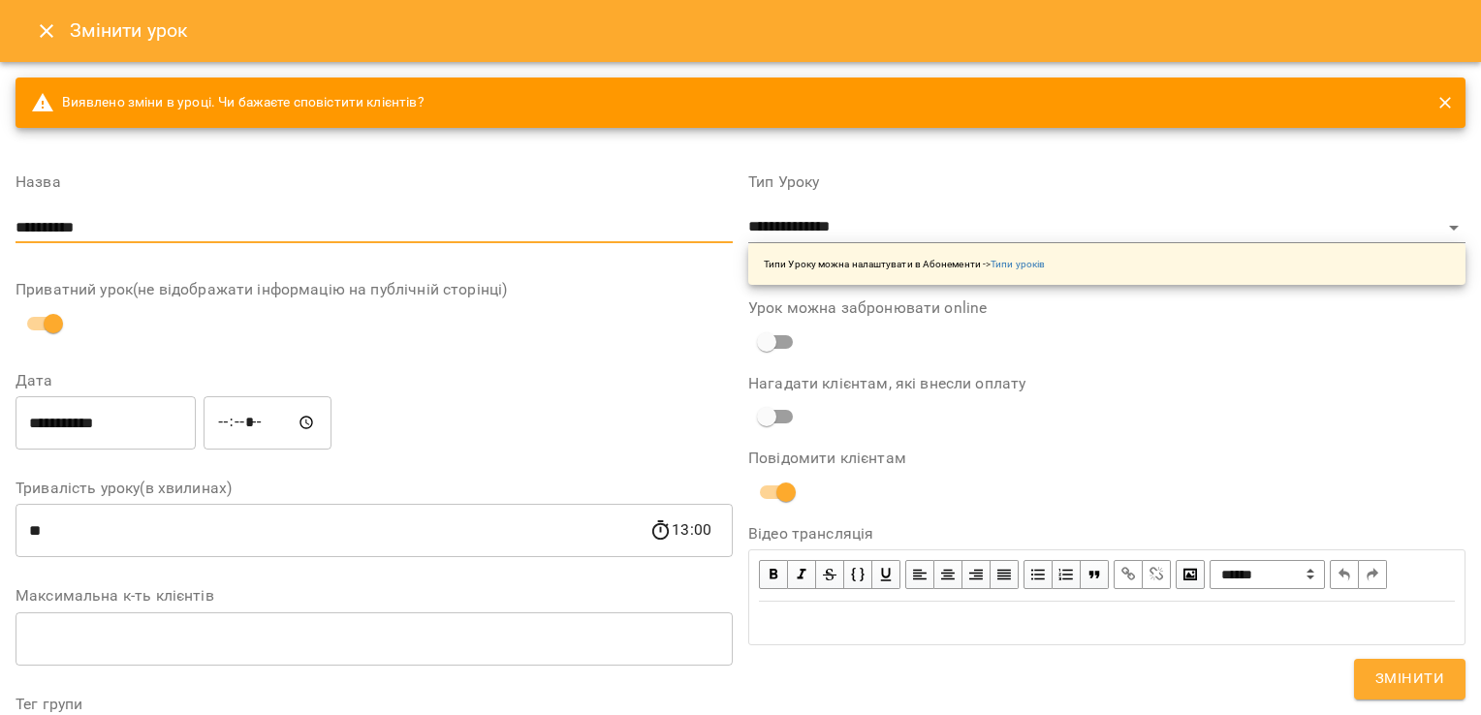
type input "**********"
click at [1401, 683] on span "Змінити" at bounding box center [1410, 679] width 69 height 25
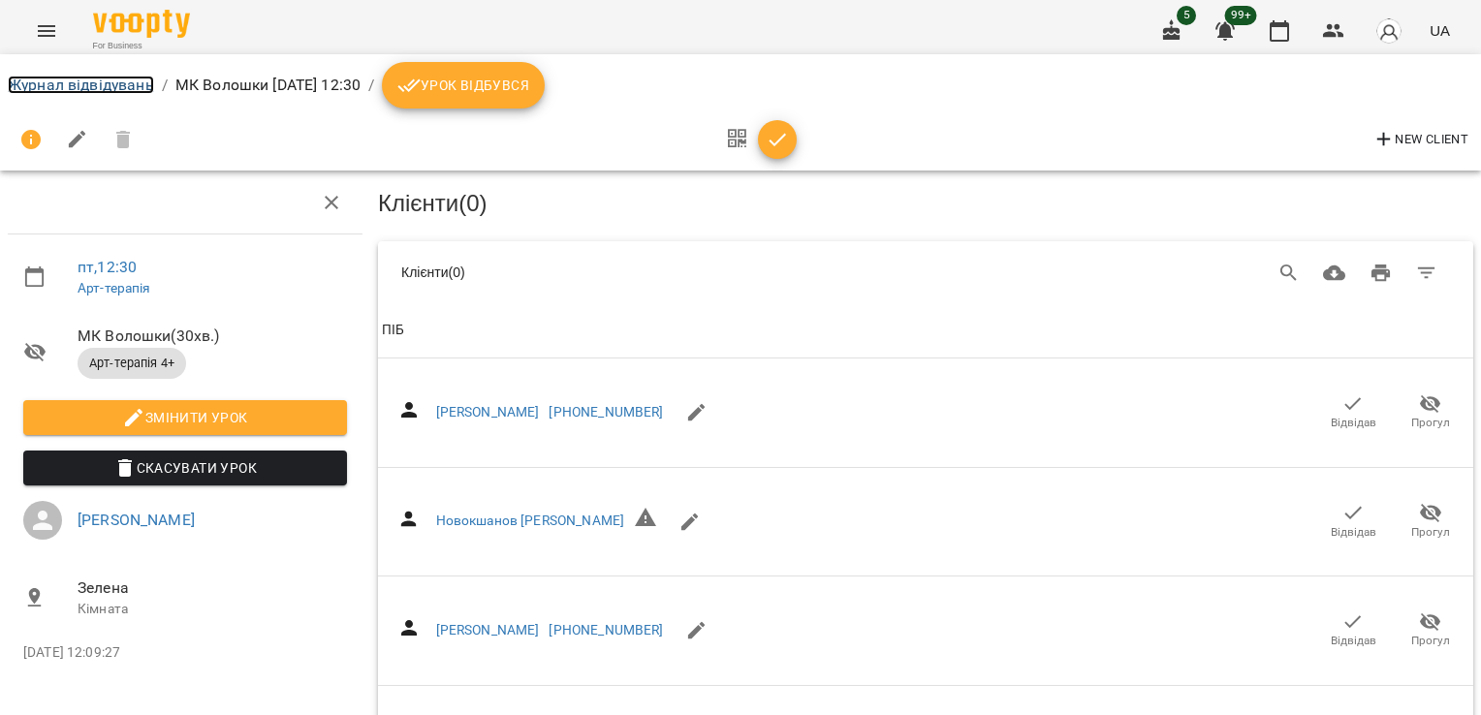
click at [73, 87] on link "Журнал відвідувань" at bounding box center [81, 85] width 146 height 18
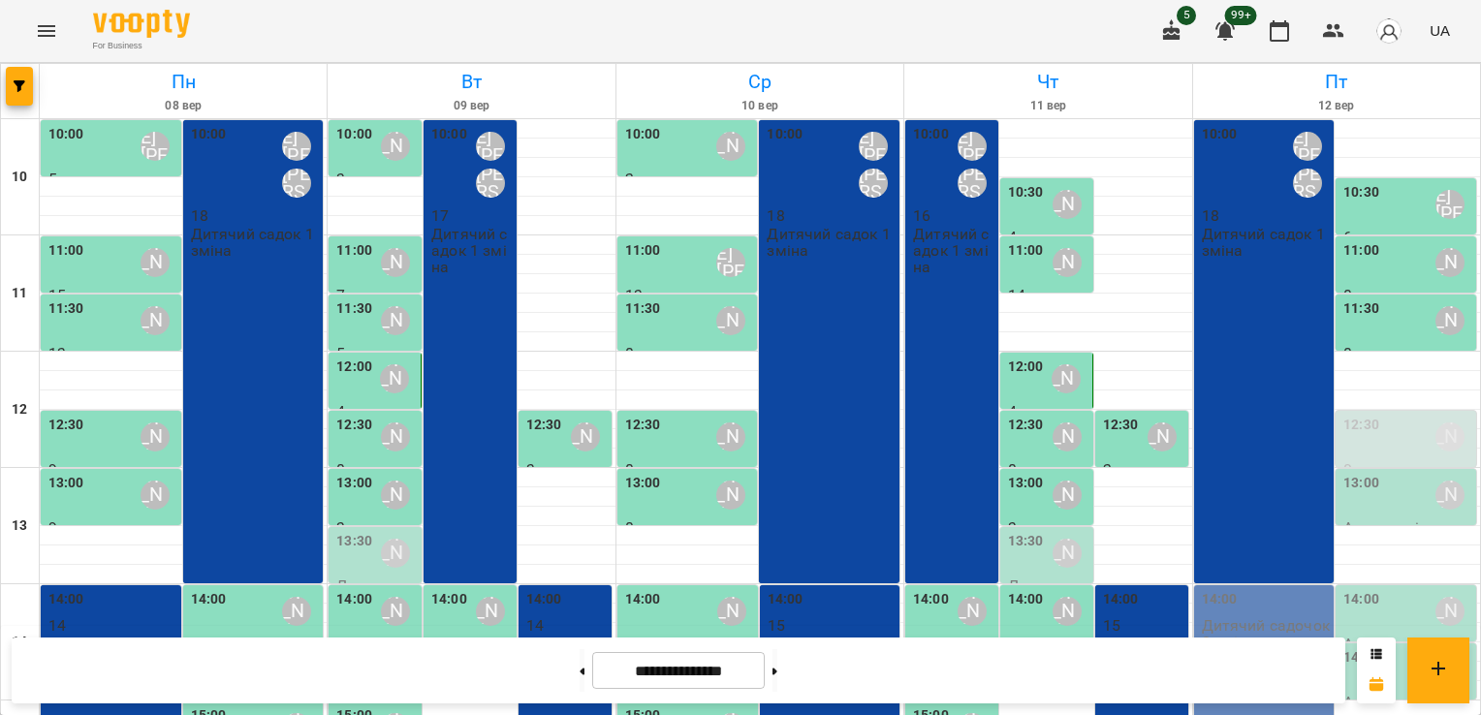
click at [1345, 434] on label "12:30" at bounding box center [1362, 425] width 36 height 21
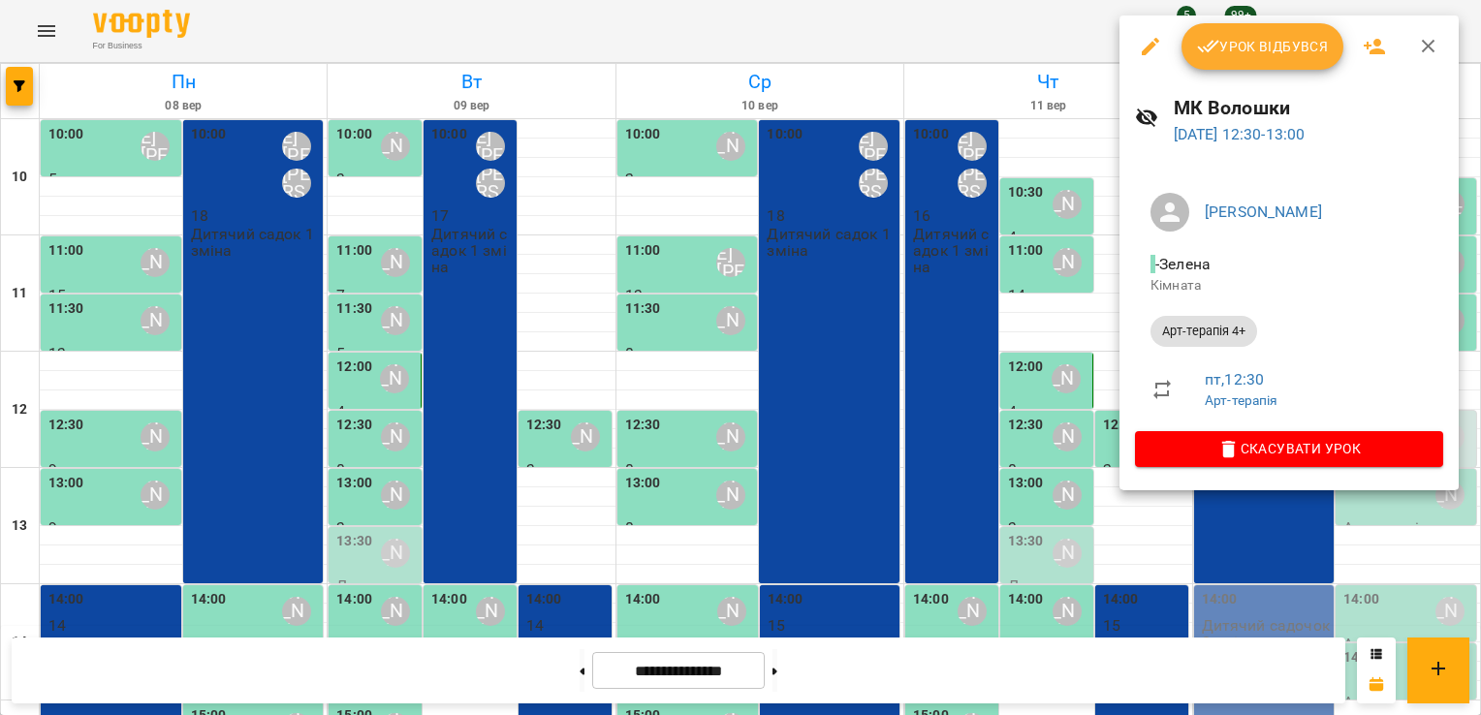
click at [1148, 48] on icon "button" at bounding box center [1150, 46] width 17 height 17
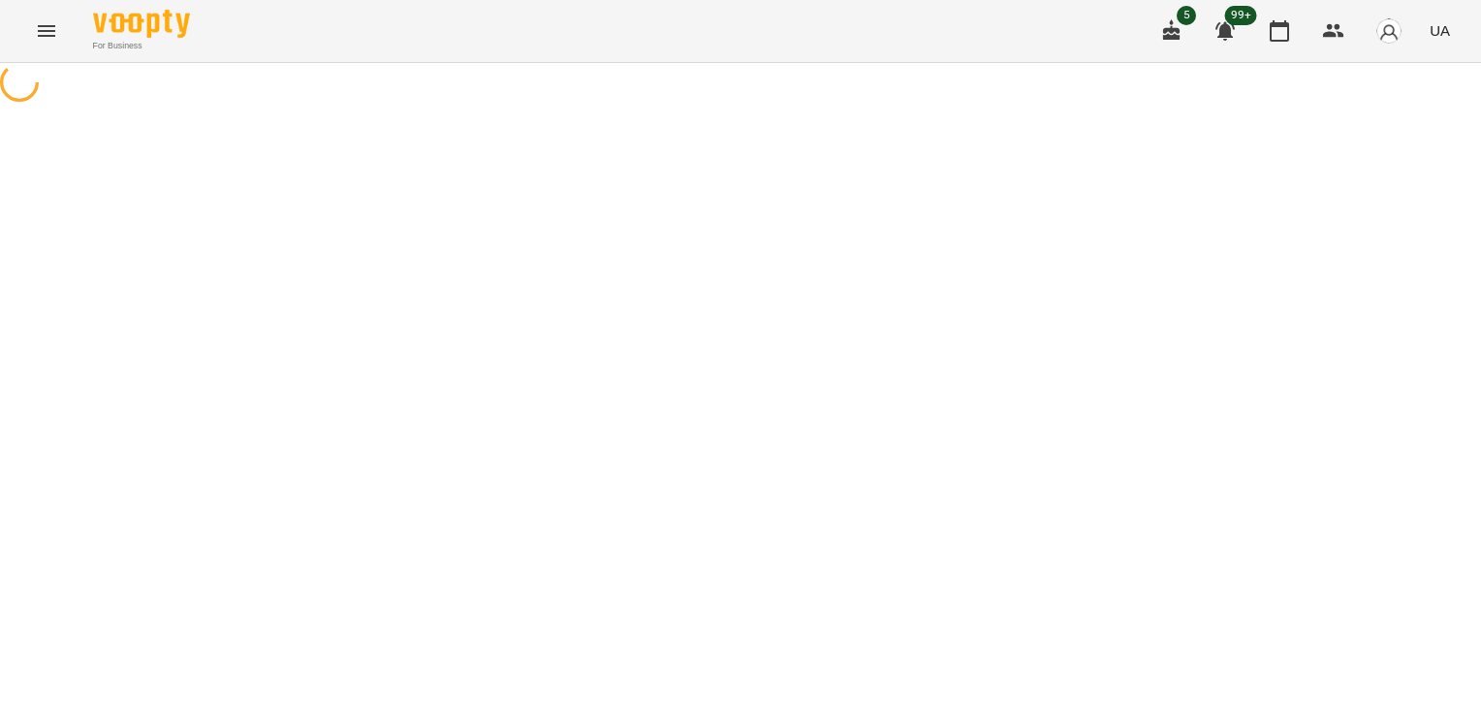
select select "**********"
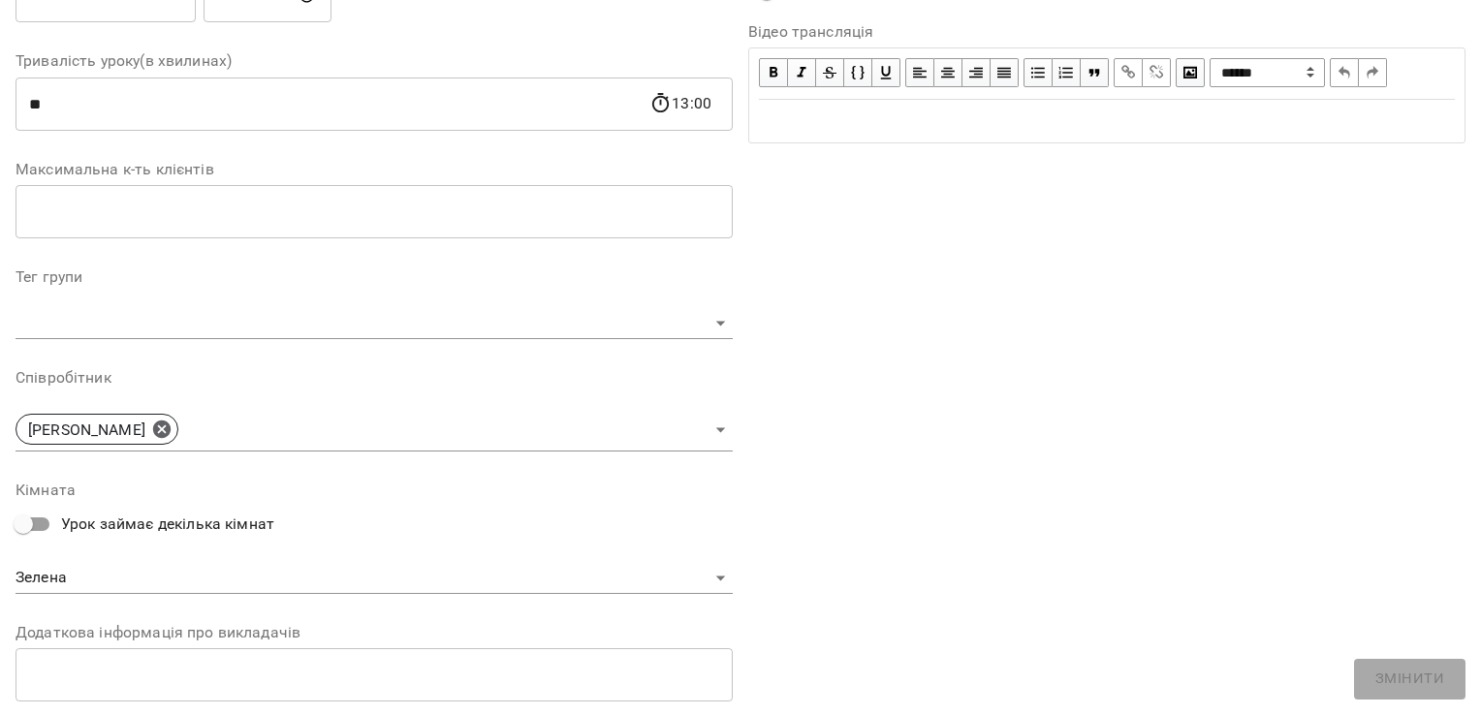
scroll to position [403, 0]
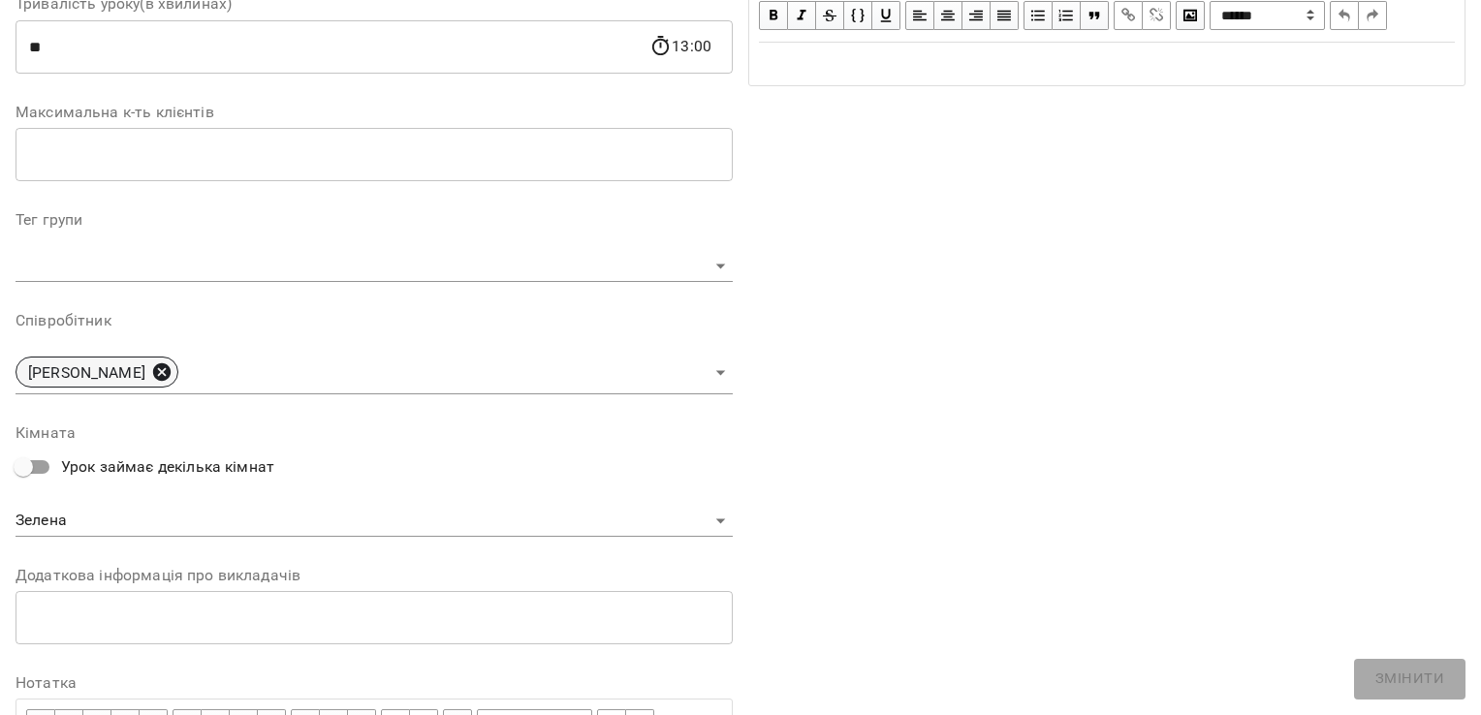
click at [171, 376] on icon at bounding box center [161, 372] width 17 height 17
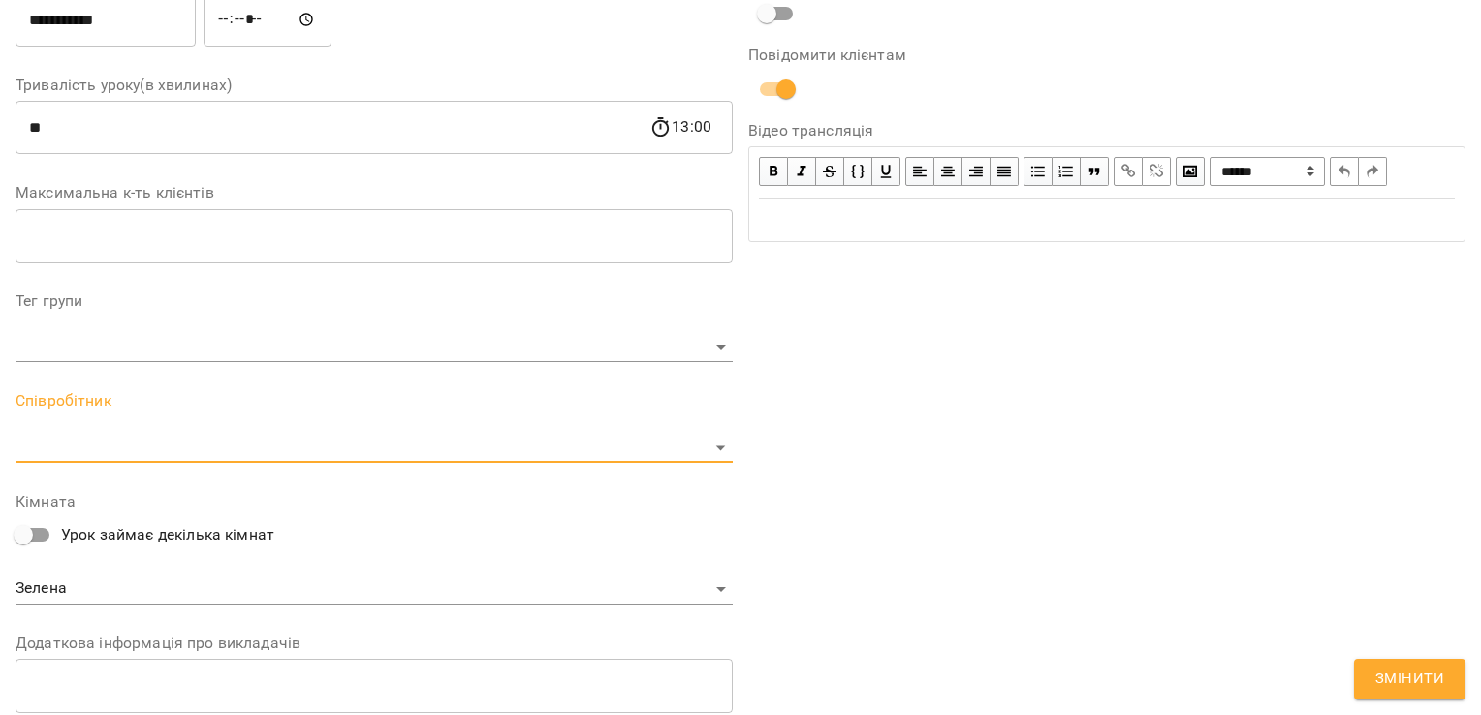
scroll to position [484, 0]
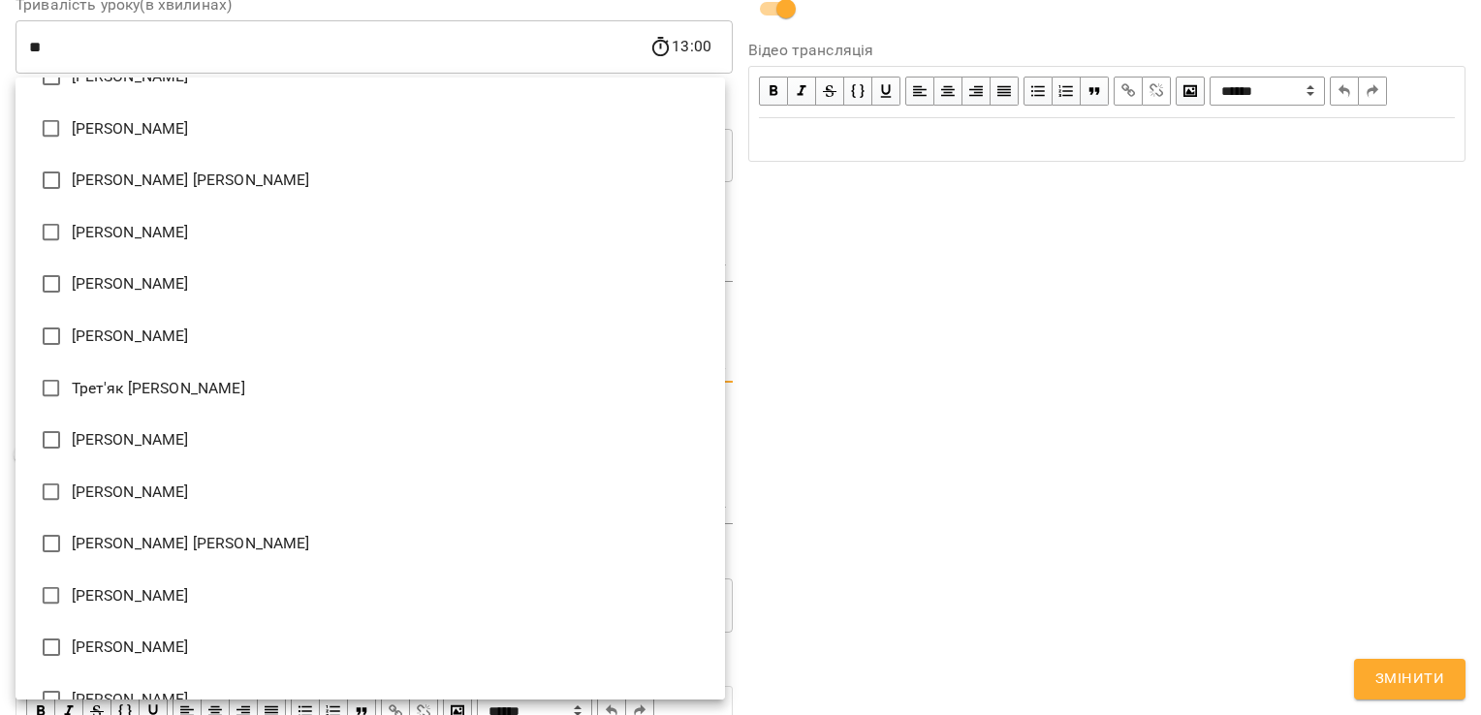
scroll to position [3131, 0]
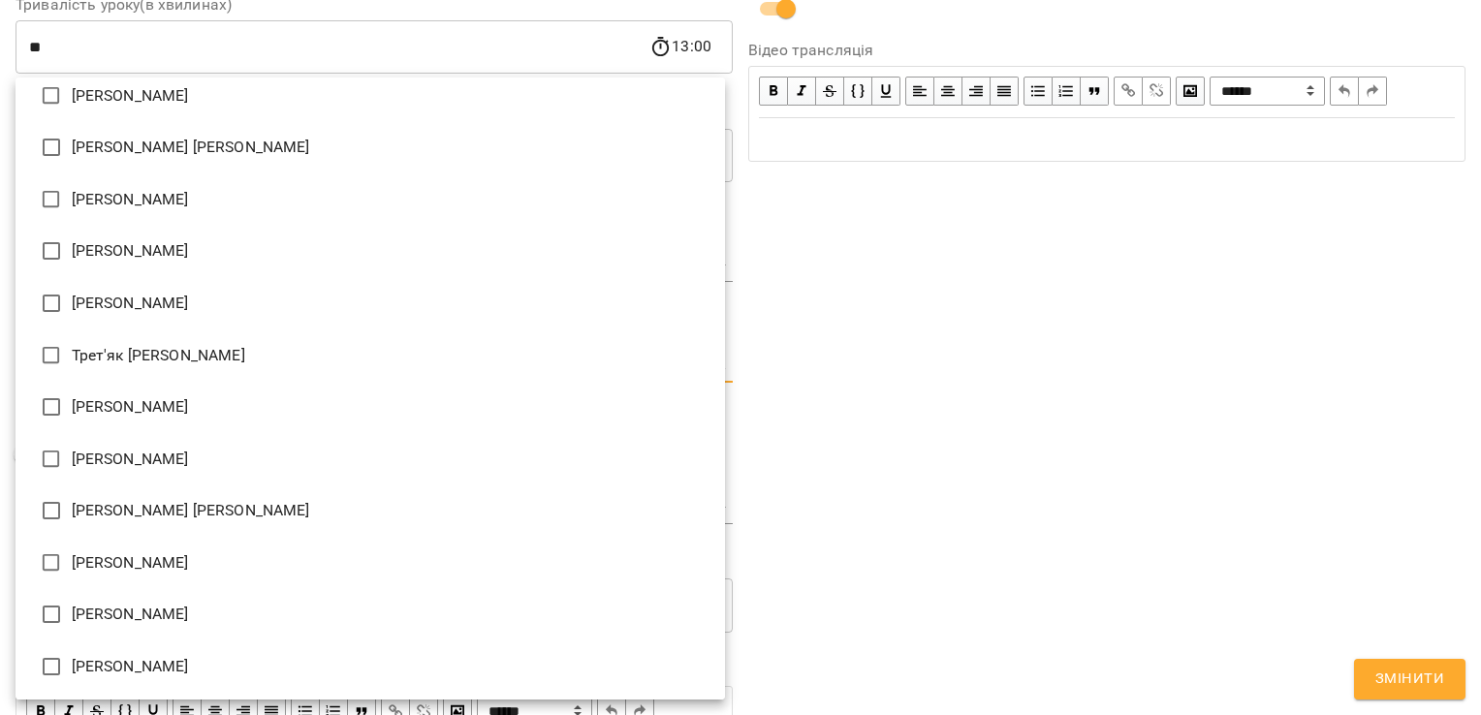
click at [244, 522] on li "[PERSON_NAME] [PERSON_NAME]" at bounding box center [371, 511] width 710 height 52
type input "**********"
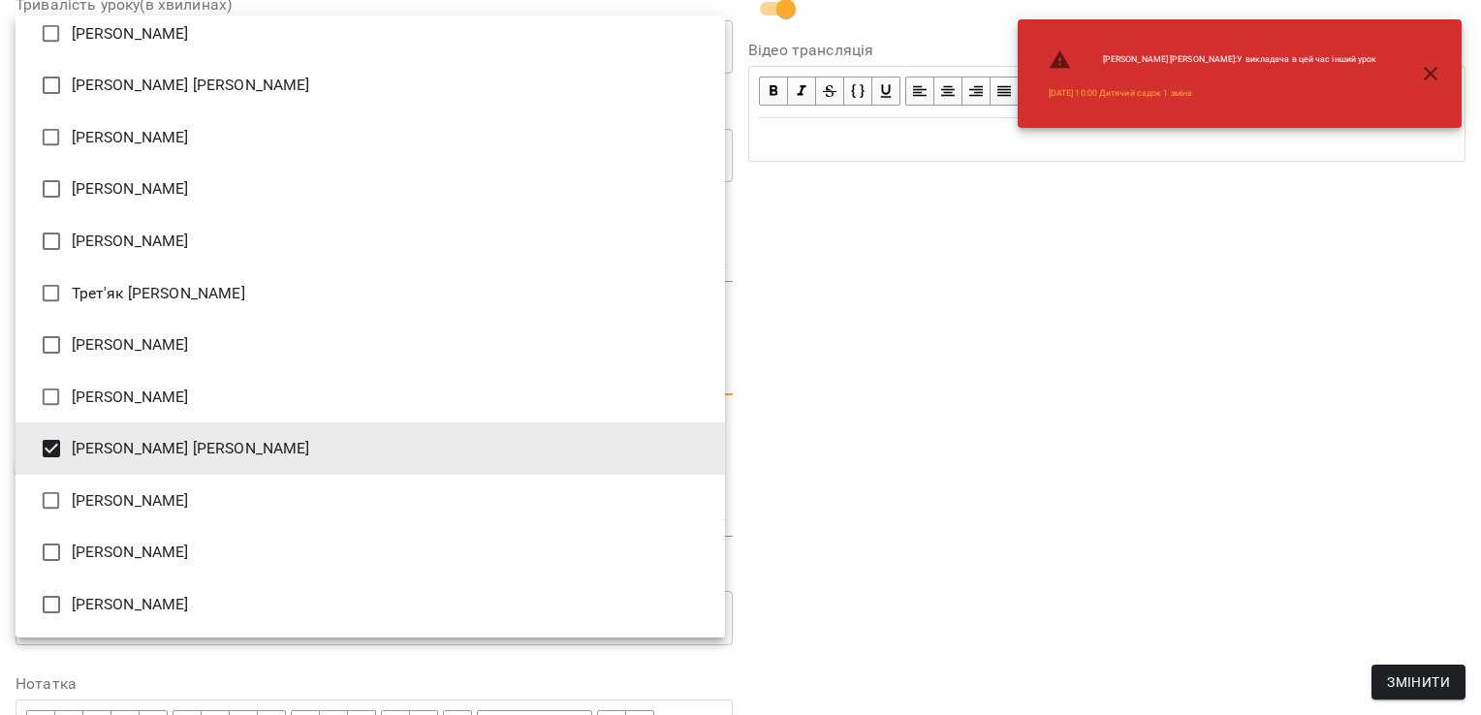
click at [938, 394] on div at bounding box center [740, 357] width 1481 height 715
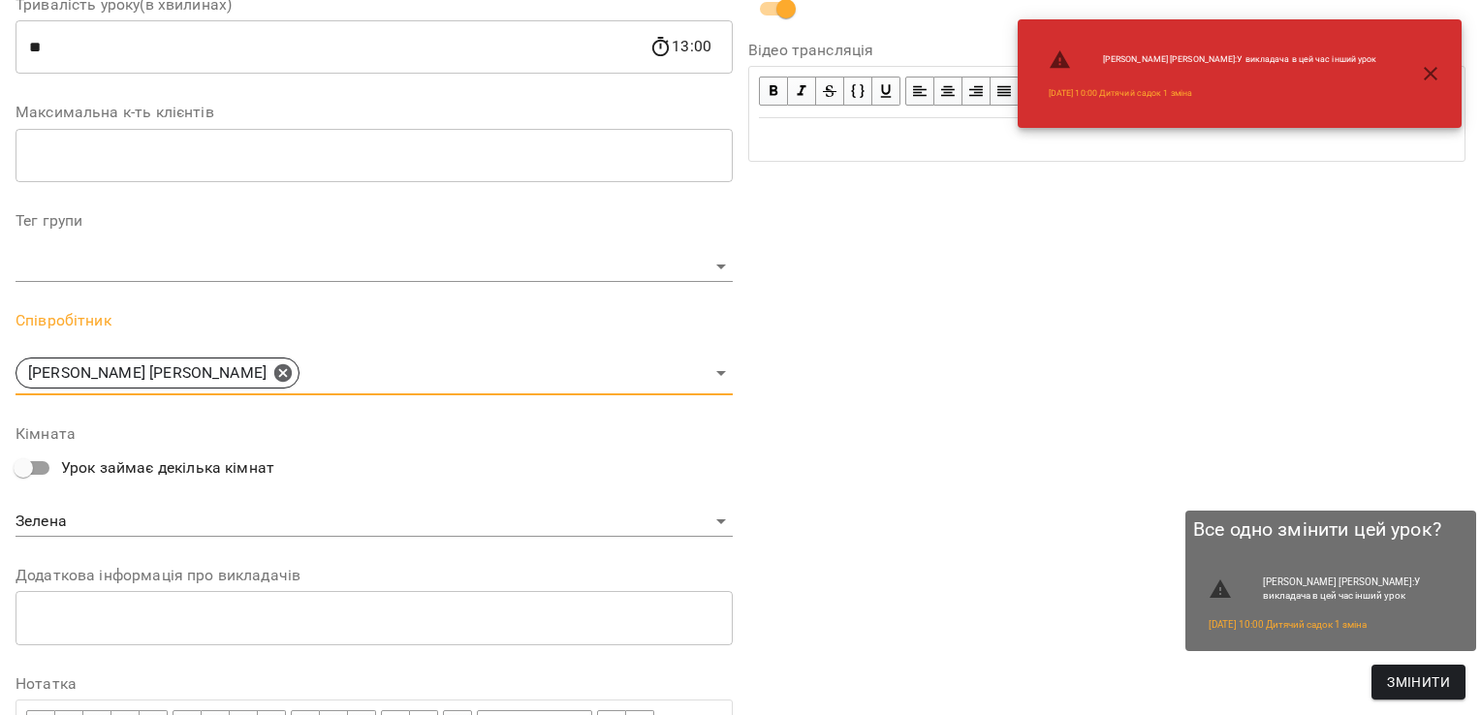
click at [1424, 683] on span "Змінити" at bounding box center [1418, 682] width 63 height 23
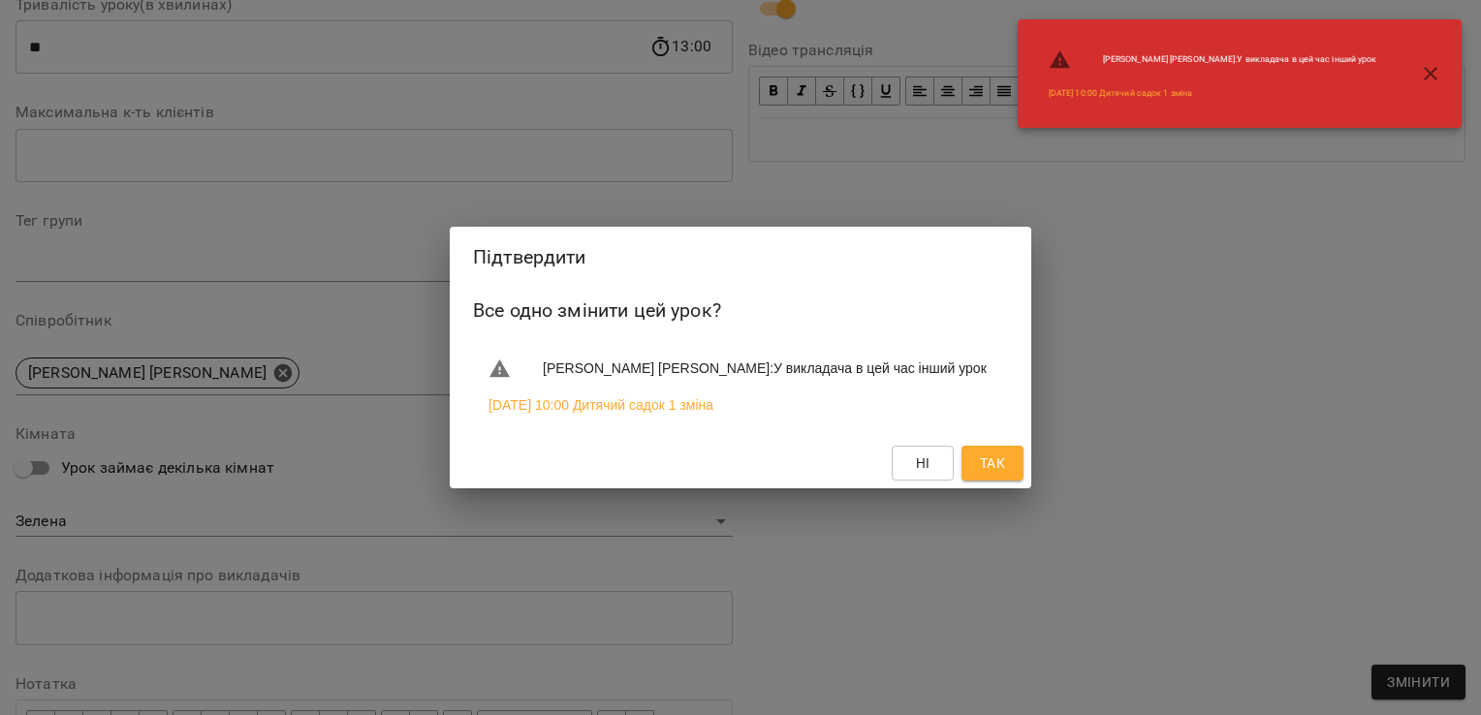
click at [1004, 468] on span "Так" at bounding box center [992, 463] width 25 height 23
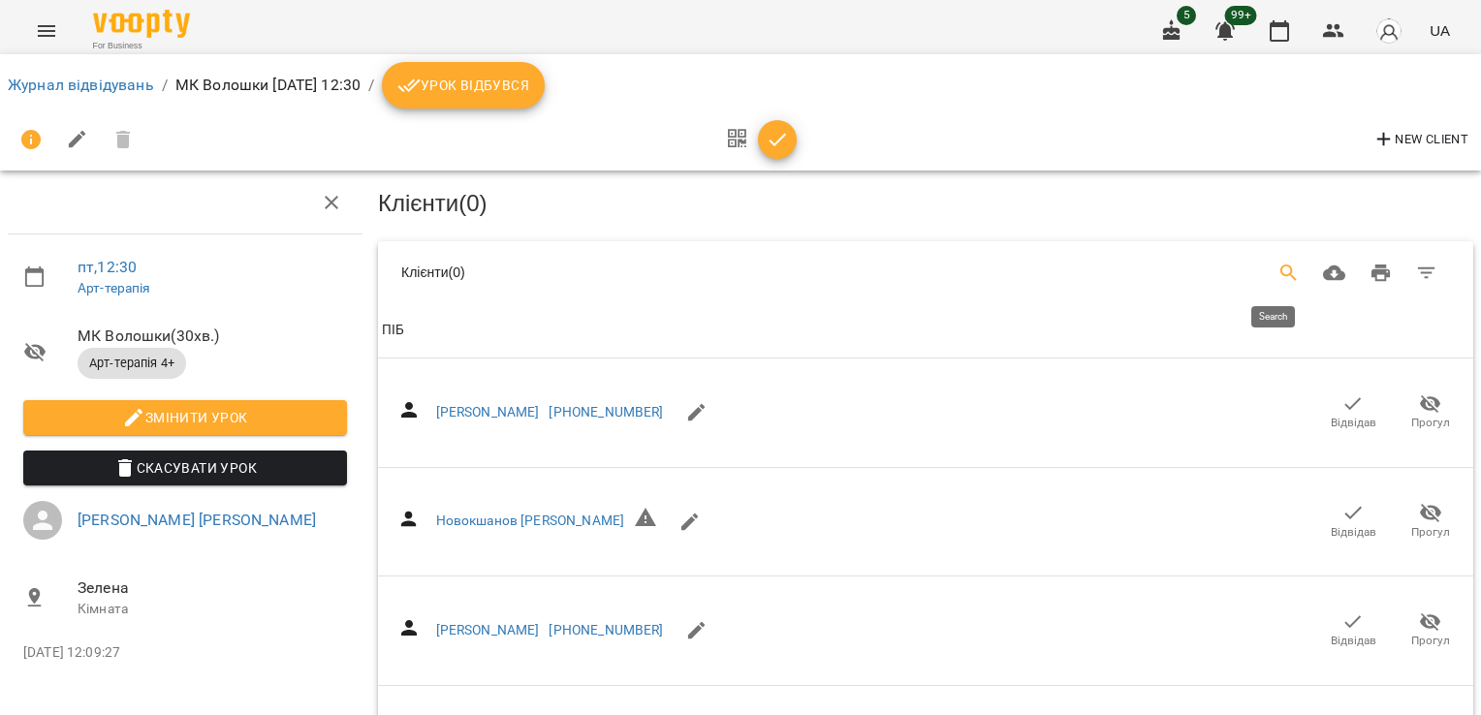
click at [1270, 283] on button "Search" at bounding box center [1289, 273] width 47 height 47
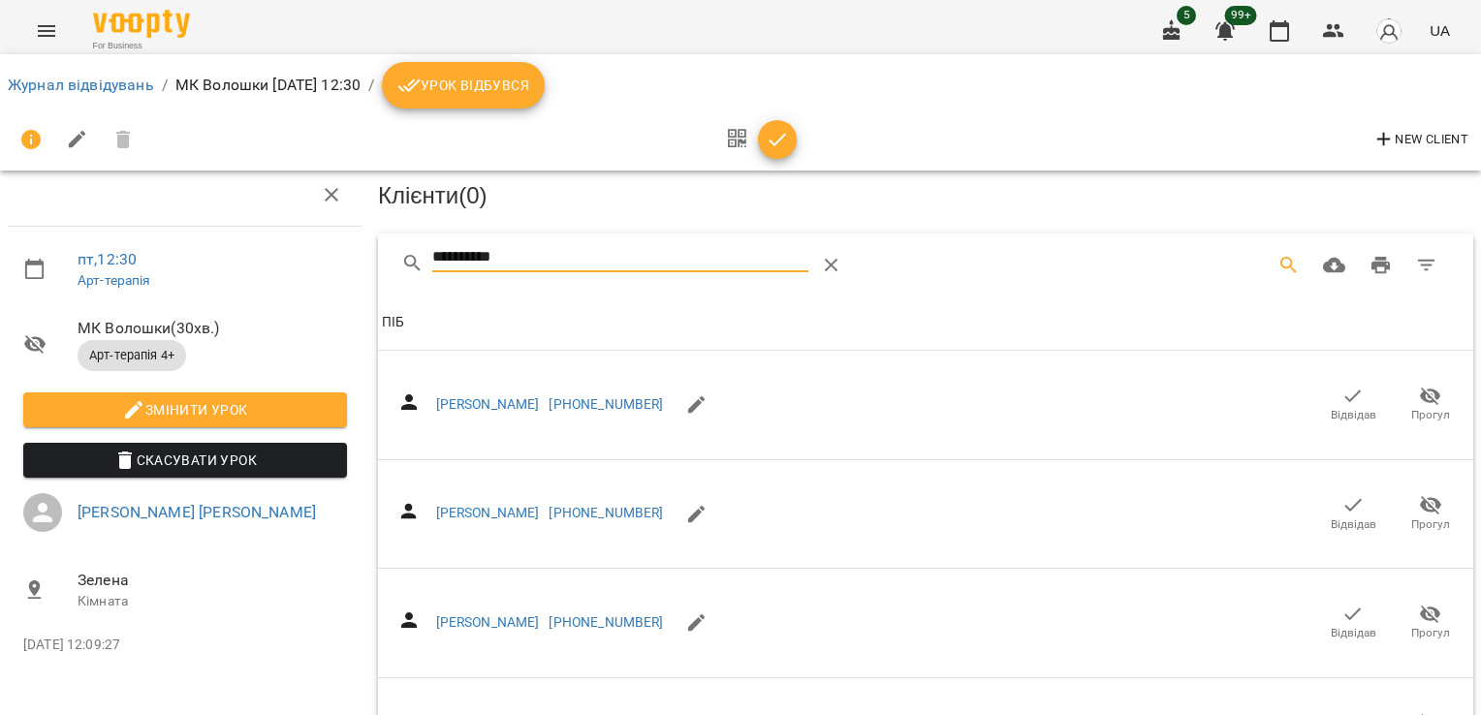
scroll to position [713, 0]
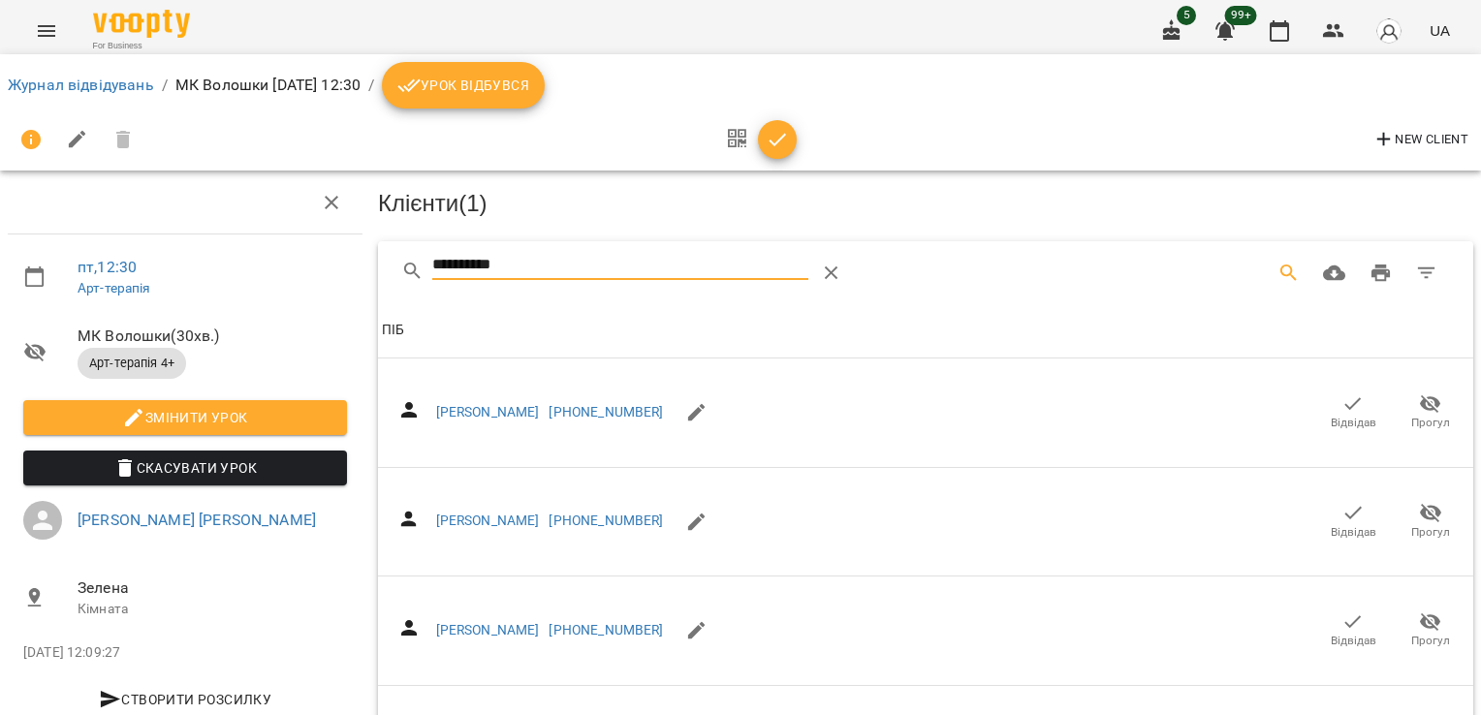
drag, startPoint x: 524, startPoint y: 260, endPoint x: 392, endPoint y: 262, distance: 132.8
click at [392, 262] on div "**********" at bounding box center [926, 272] width 1096 height 62
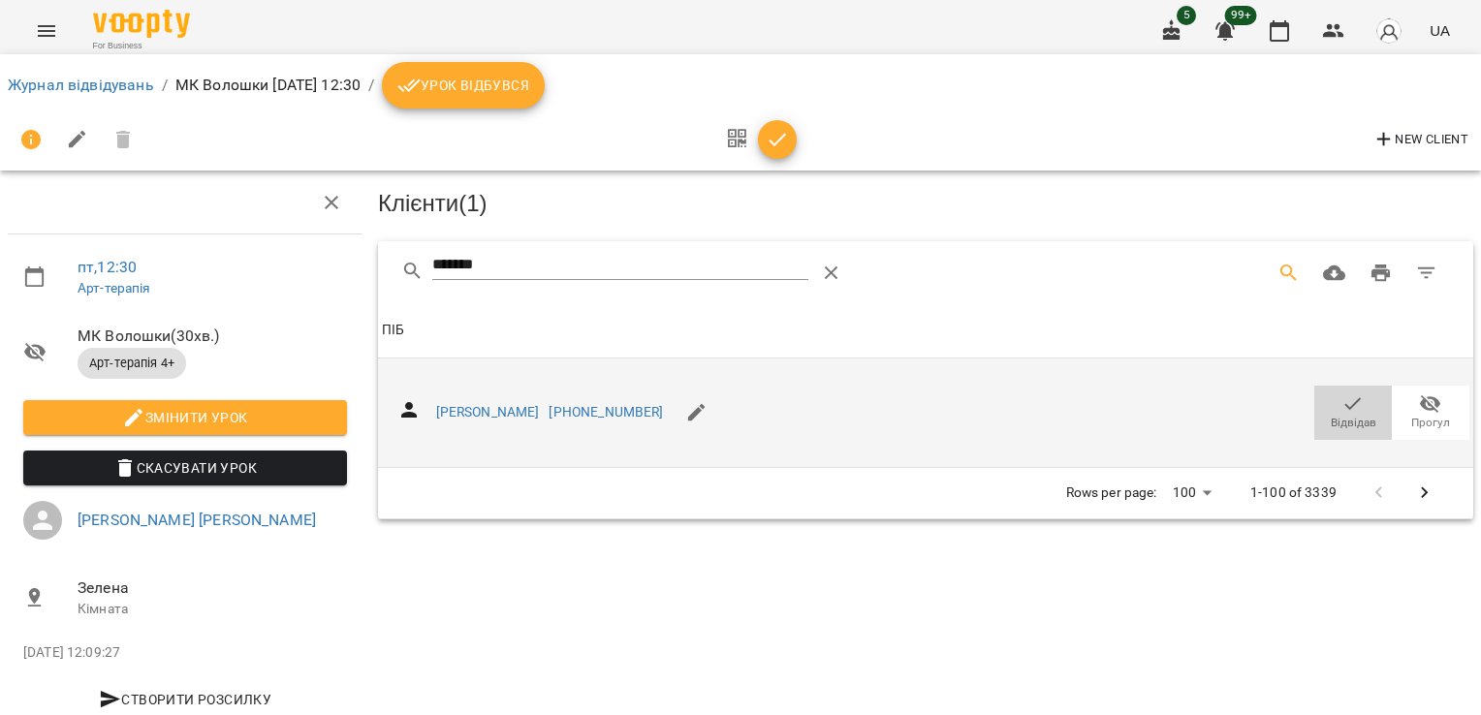
click at [1342, 406] on icon "button" at bounding box center [1353, 404] width 23 height 23
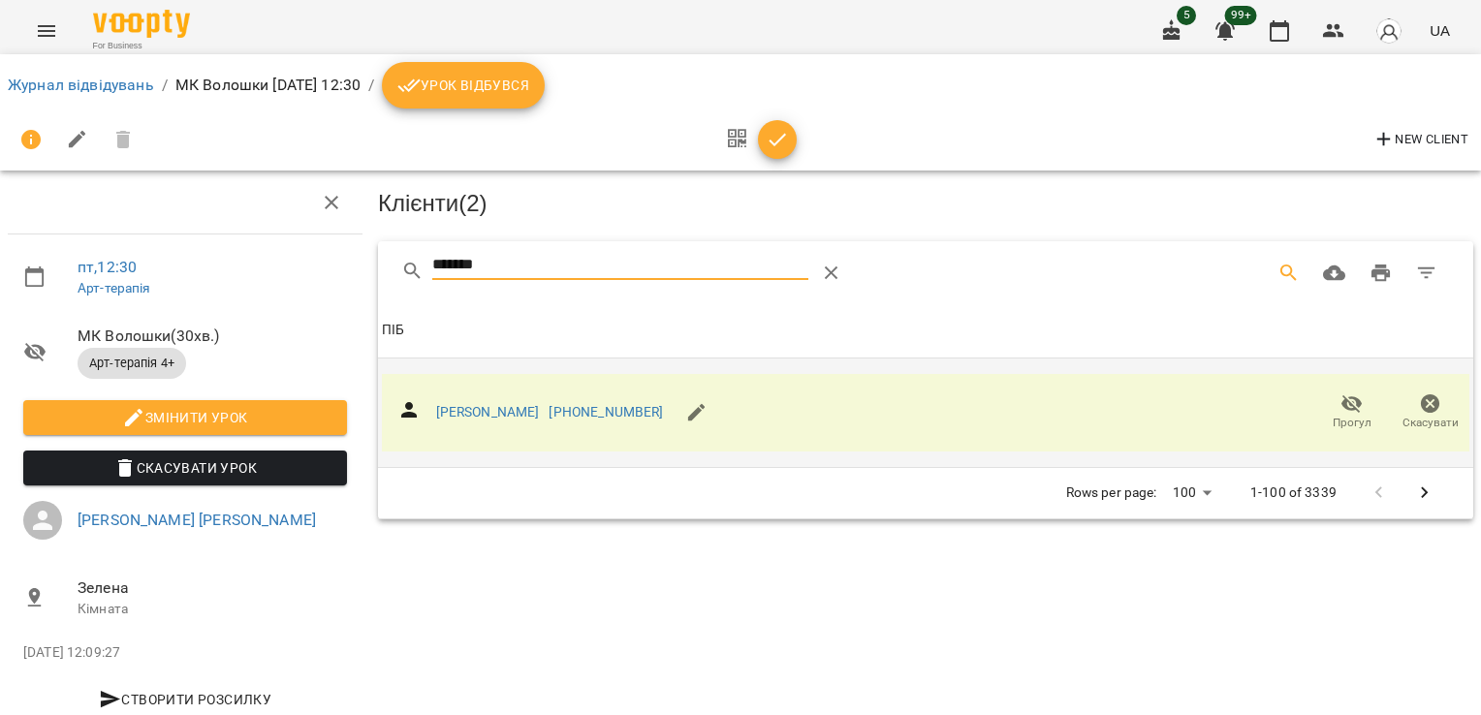
drag, startPoint x: 404, startPoint y: 260, endPoint x: 341, endPoint y: 246, distance: 64.5
click at [334, 255] on div "пт , 12:30 Арт-терапія МК Волошки ( 30 хв. ) Арт-терапія 4+ Змінити урок Скасув…" at bounding box center [740, 414] width 1497 height 670
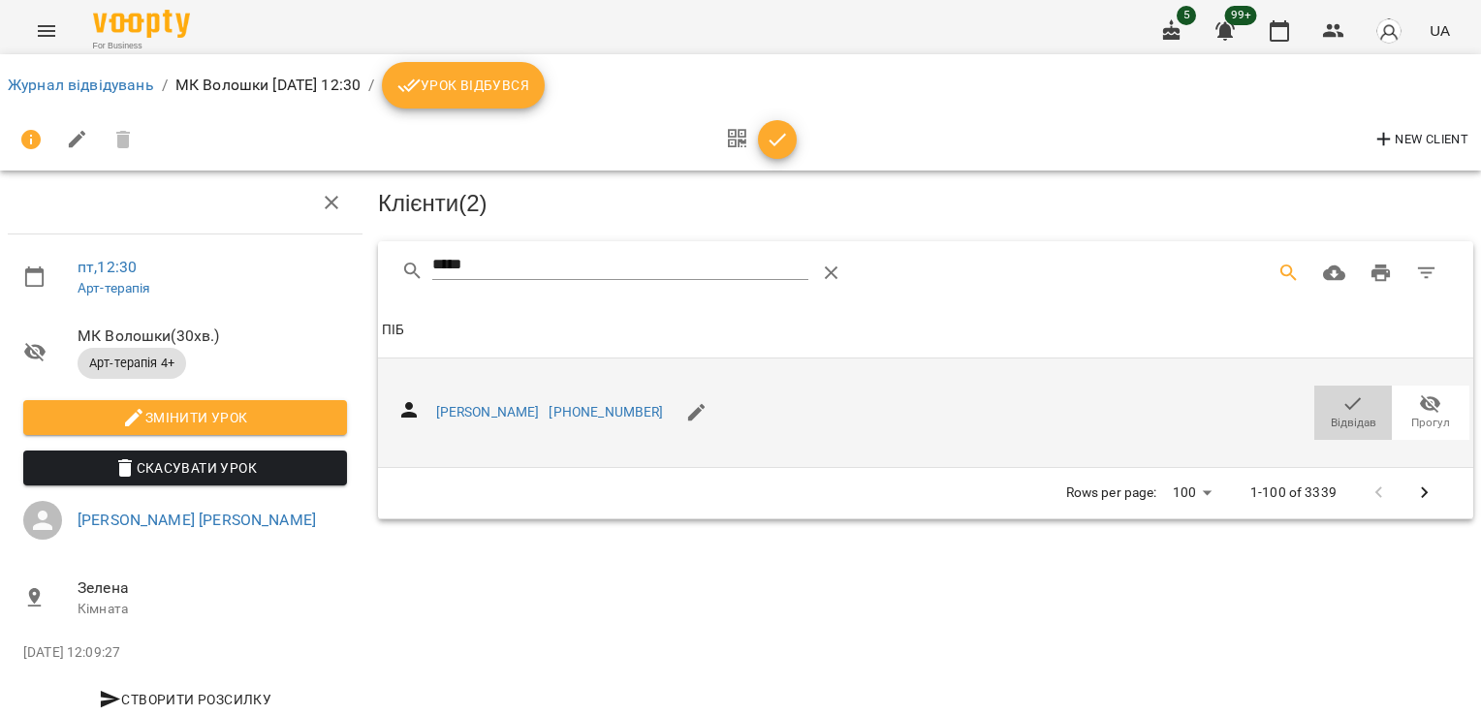
click at [1342, 407] on icon "button" at bounding box center [1353, 404] width 23 height 23
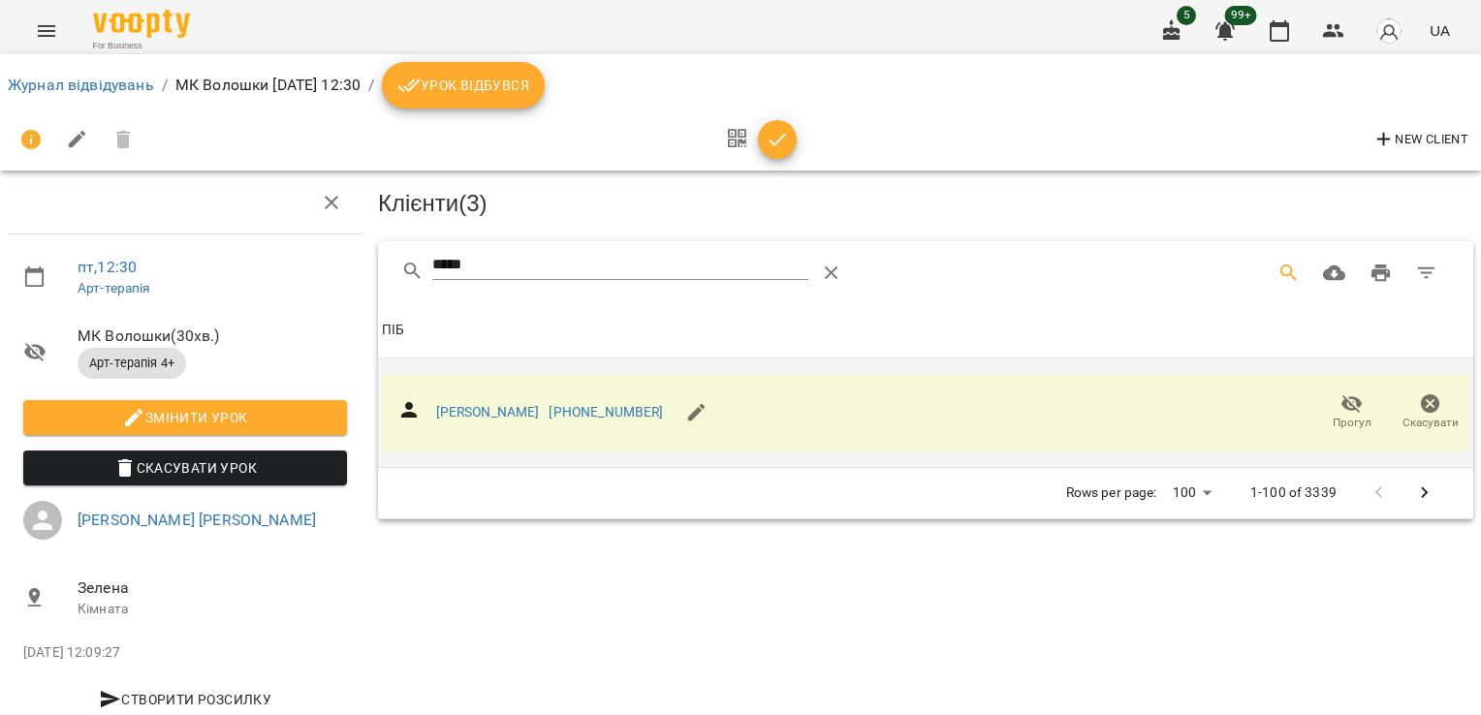
drag, startPoint x: 358, startPoint y: 250, endPoint x: 333, endPoint y: 247, distance: 24.4
click at [333, 247] on div "пт , 12:30 Арт-терапія МК Волошки ( 30 хв. ) Арт-терапія 4+ Змінити урок Скасув…" at bounding box center [740, 414] width 1497 height 670
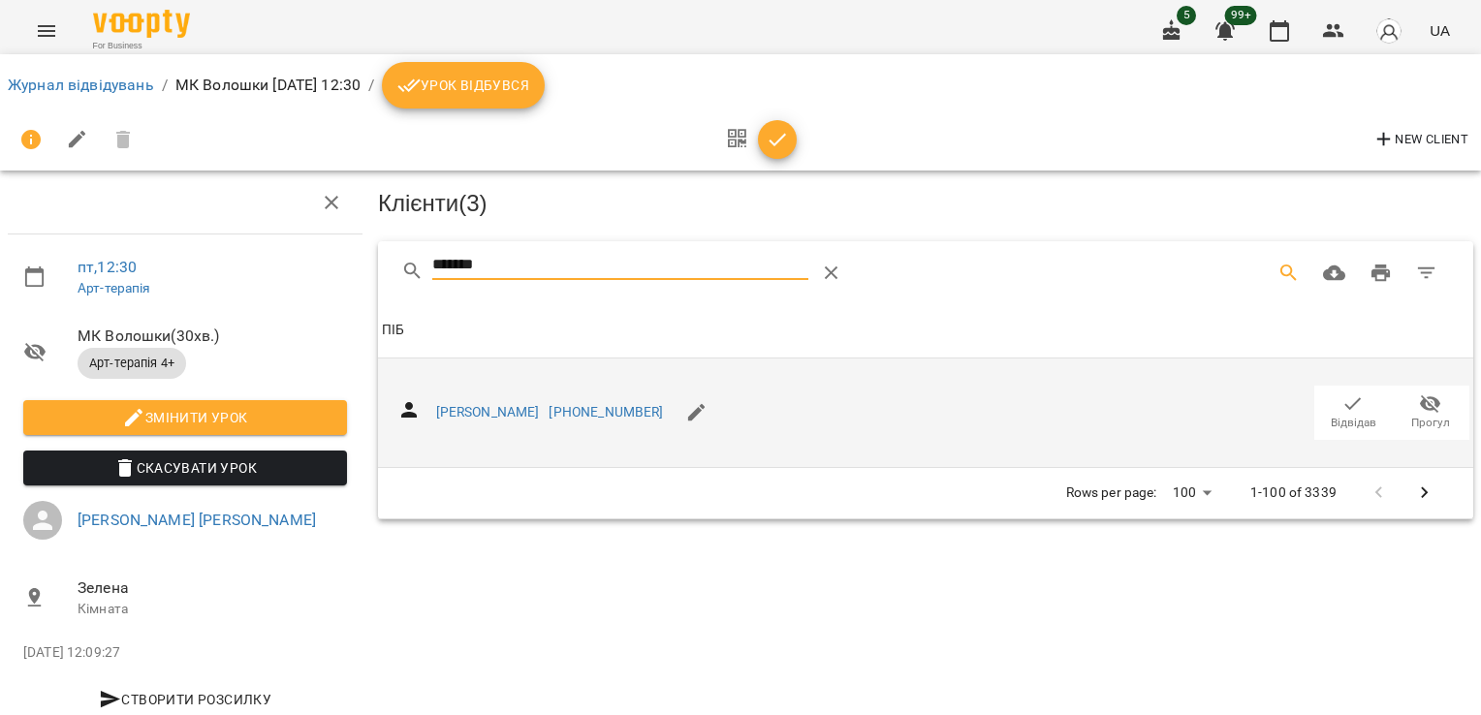
click at [1350, 401] on span "Відвідав" at bounding box center [1353, 412] width 54 height 39
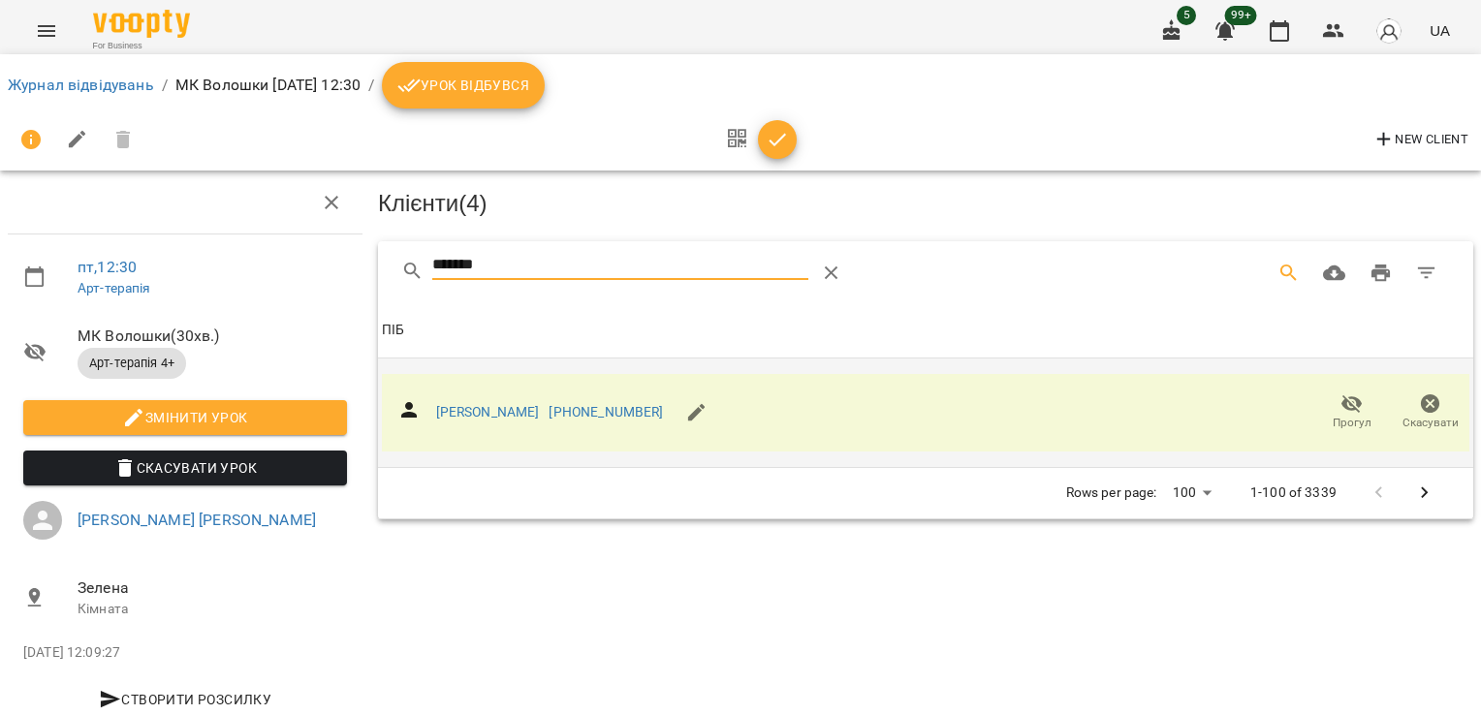
drag, startPoint x: 508, startPoint y: 265, endPoint x: 267, endPoint y: 258, distance: 241.5
click at [276, 260] on div "пт , 12:30 Арт-терапія МК Волошки ( 30 хв. ) Арт-терапія 4+ Змінити урок Скасув…" at bounding box center [740, 414] width 1497 height 670
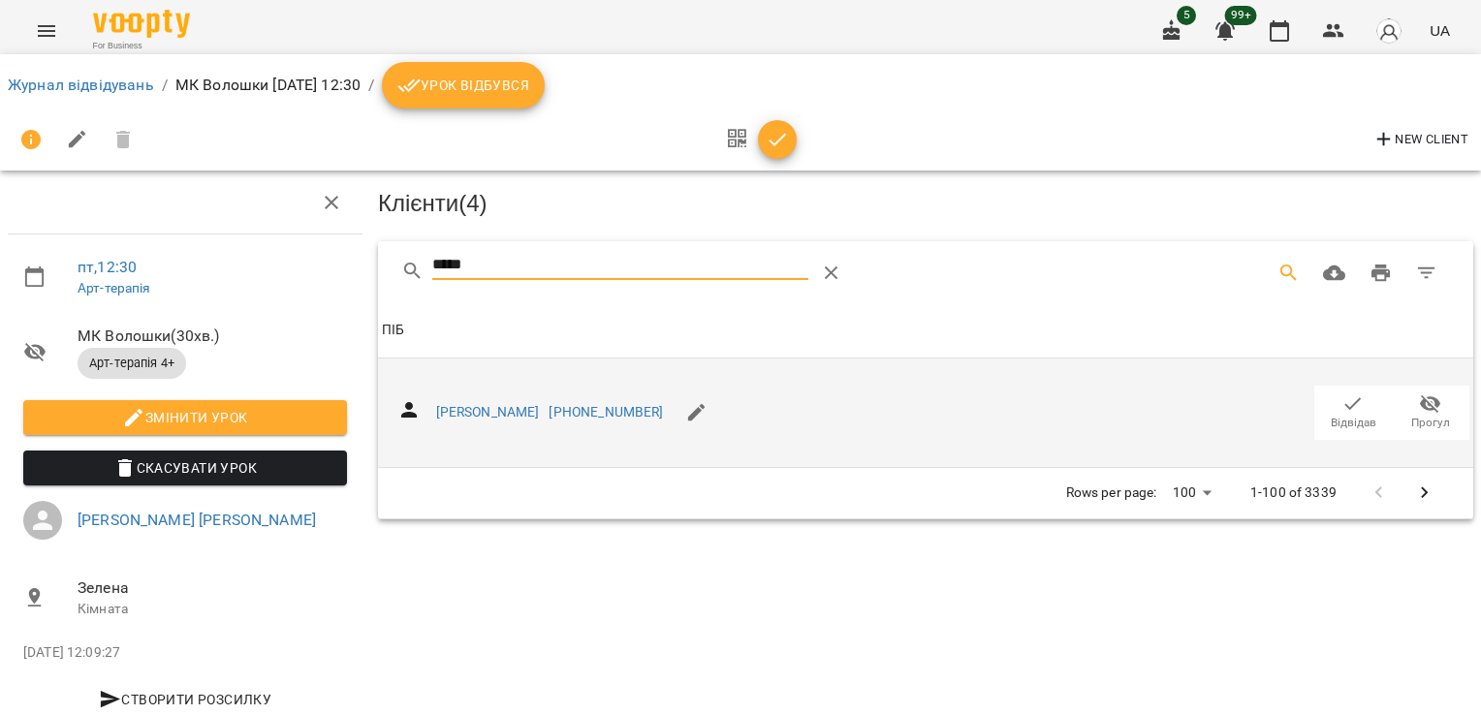
click at [1346, 410] on icon "button" at bounding box center [1353, 404] width 23 height 23
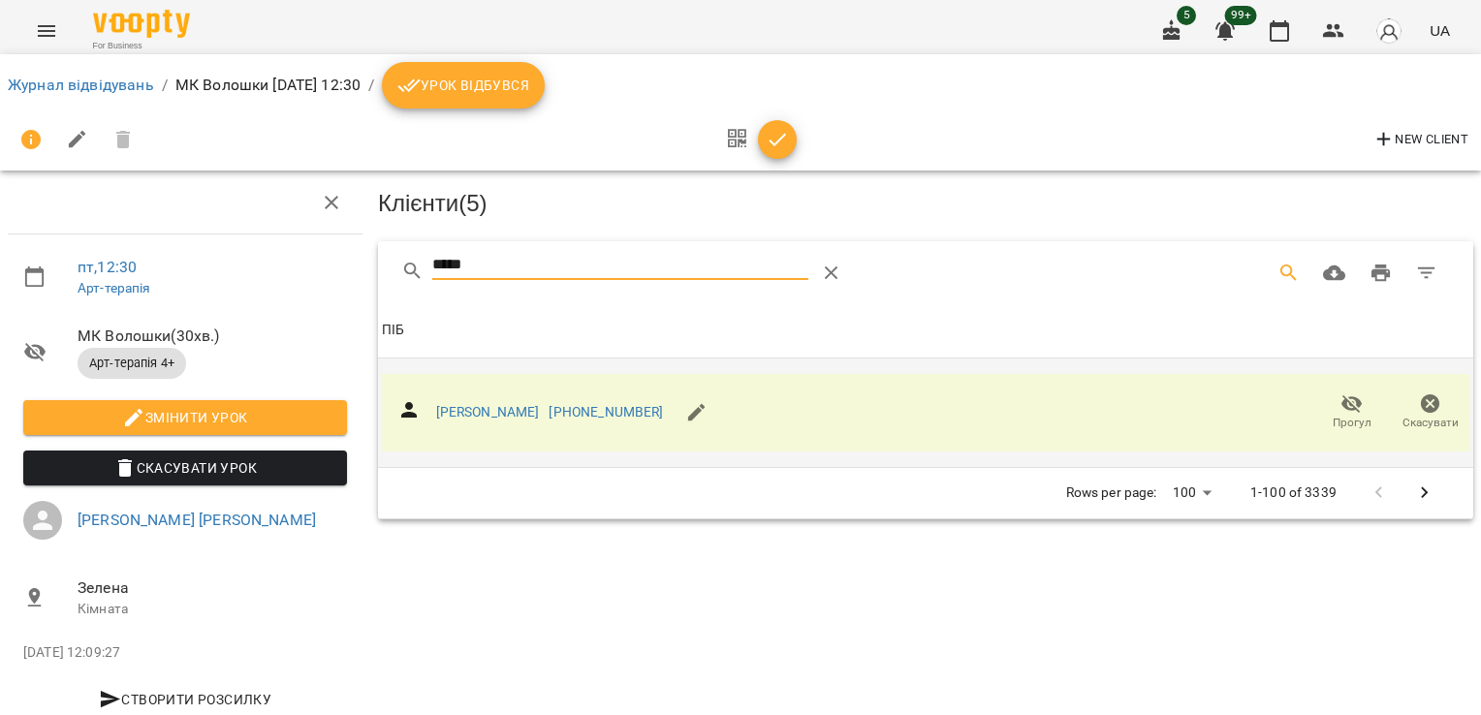
drag, startPoint x: 512, startPoint y: 262, endPoint x: 331, endPoint y: 245, distance: 182.0
click at [334, 246] on div "пт , 12:30 Арт-терапія МК Волошки ( 30 хв. ) Арт-терапія 4+ Змінити урок Скасув…" at bounding box center [740, 414] width 1497 height 670
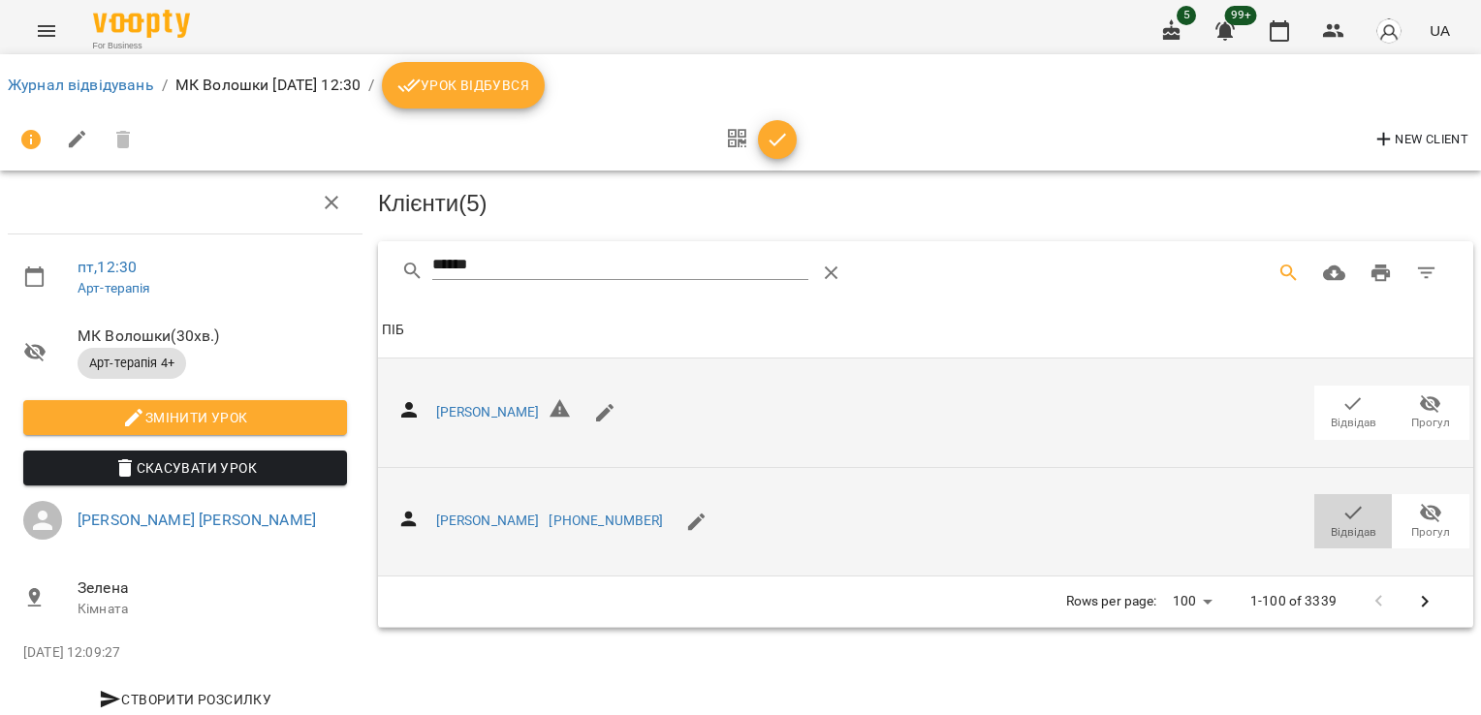
click at [1342, 507] on icon "button" at bounding box center [1353, 512] width 23 height 23
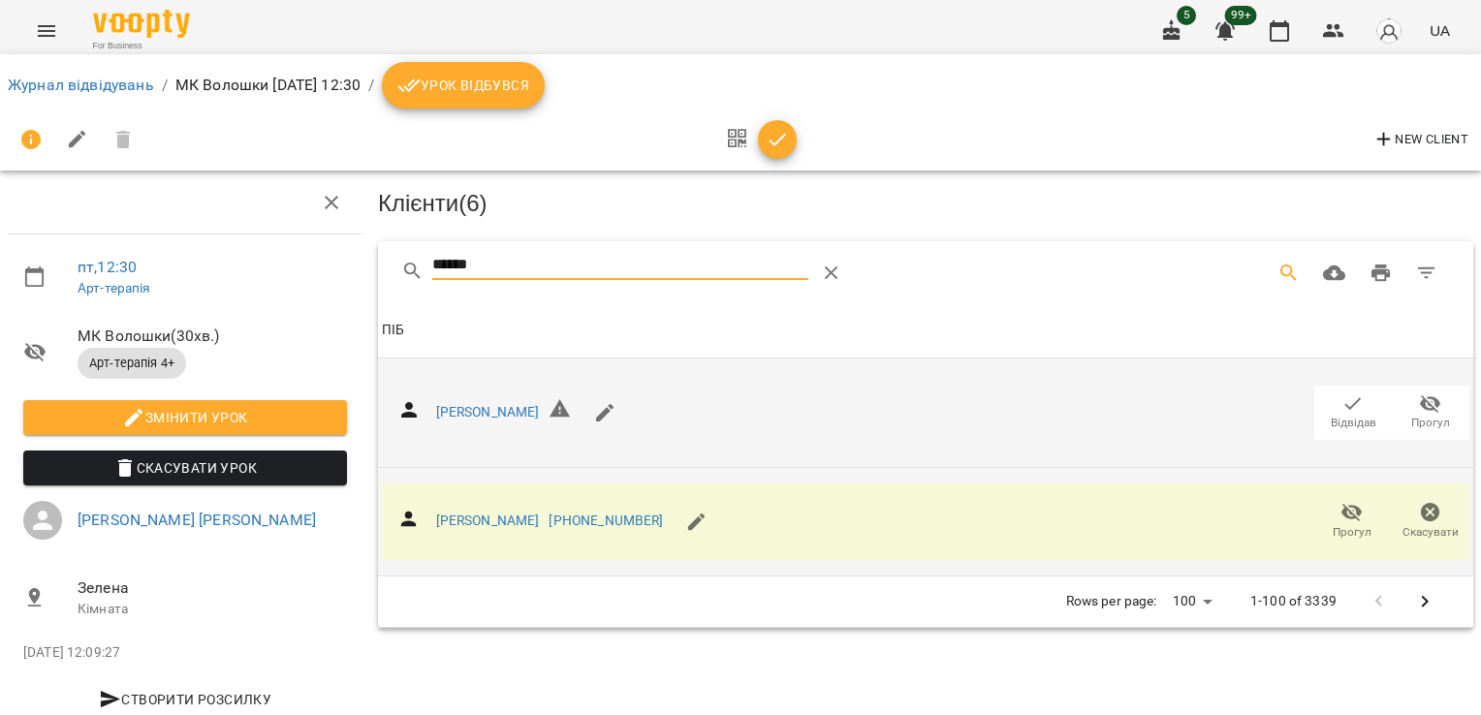
drag, startPoint x: 508, startPoint y: 267, endPoint x: 235, endPoint y: 242, distance: 274.5
click at [259, 258] on div "пт , 12:30 Арт-терапія МК Волошки ( 30 хв. ) Арт-терапія 4+ Змінити урок Скасув…" at bounding box center [740, 414] width 1497 height 670
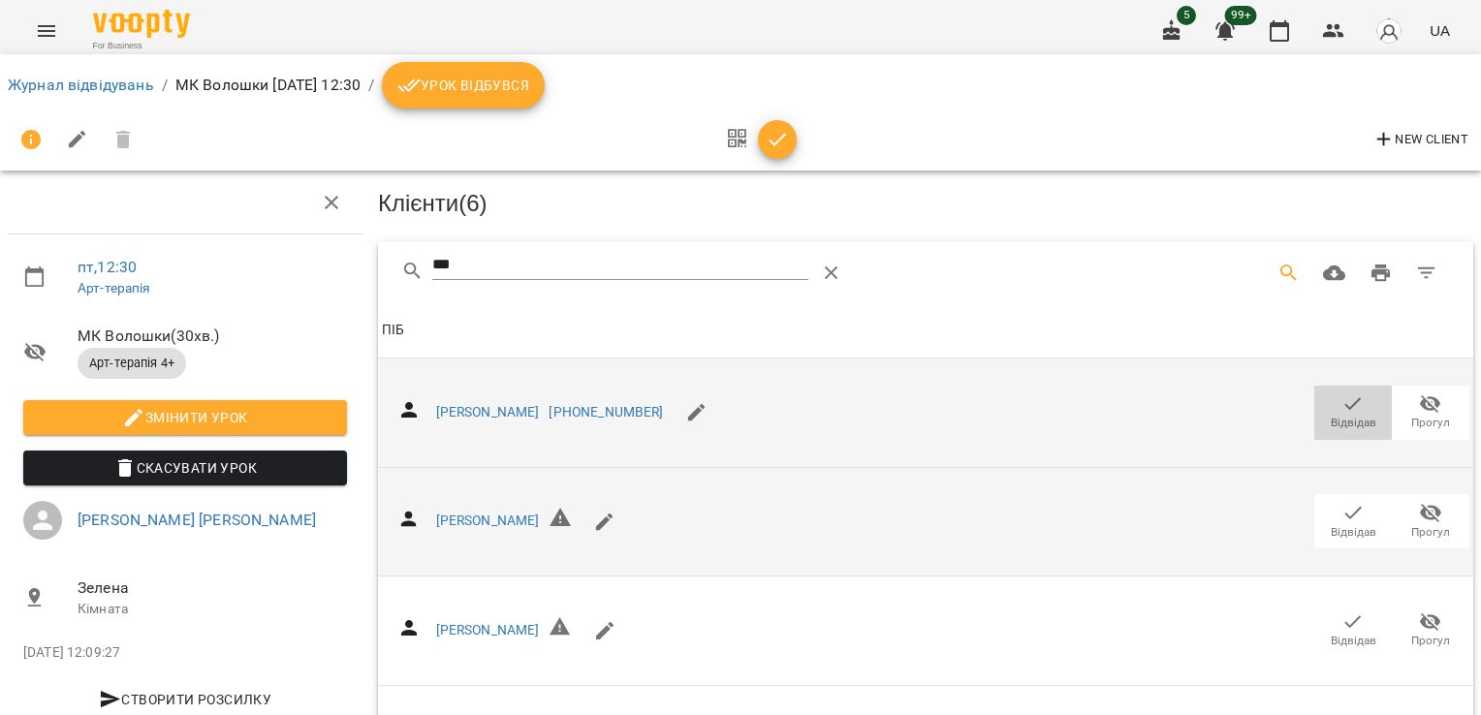
click at [1342, 393] on icon "button" at bounding box center [1353, 404] width 23 height 23
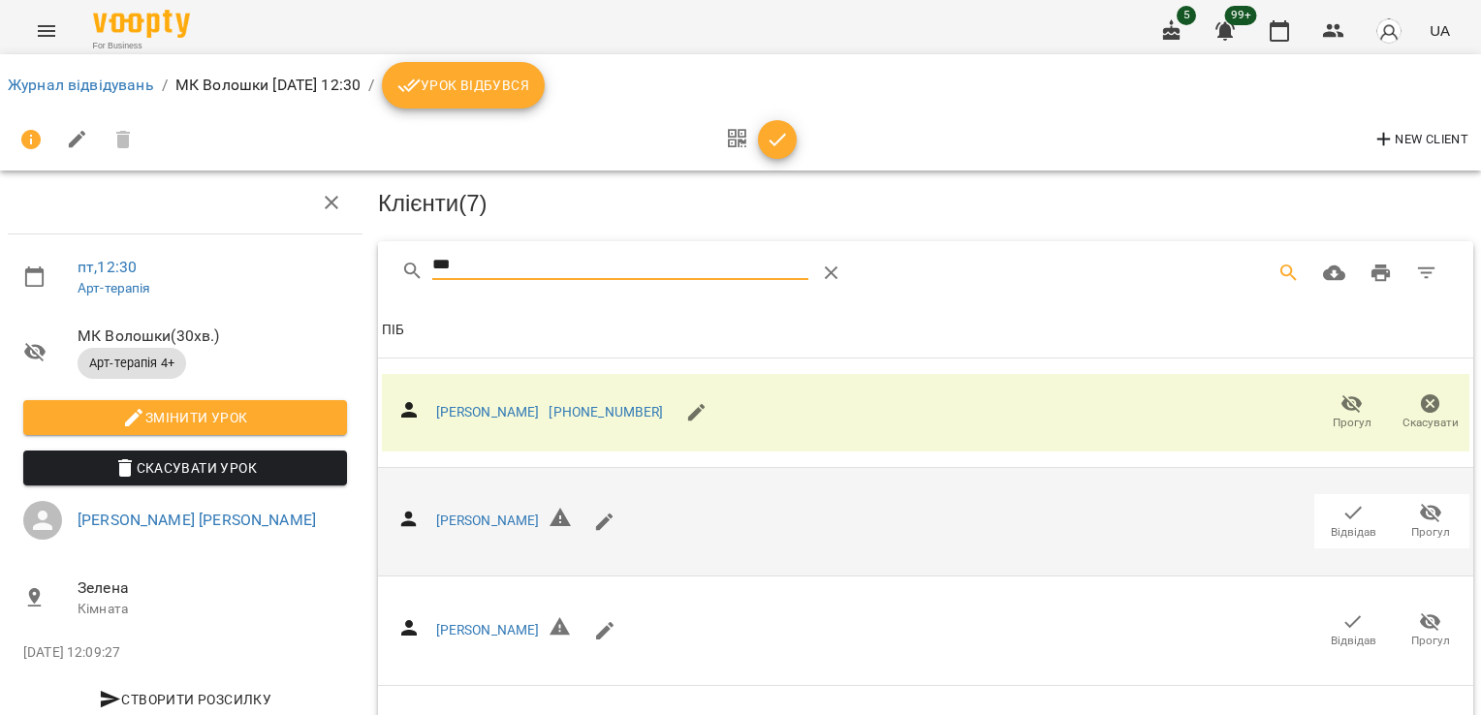
drag, startPoint x: 470, startPoint y: 277, endPoint x: 457, endPoint y: 277, distance: 13.6
click at [457, 277] on div "***" at bounding box center [620, 273] width 376 height 47
click at [423, 269] on div "***" at bounding box center [674, 273] width 547 height 47
drag, startPoint x: 458, startPoint y: 269, endPoint x: 371, endPoint y: 269, distance: 86.3
click at [374, 269] on div "*** Клієнти ( 7 ) [PERSON_NAME] [PHONE_NUMBER] Прогул Скасувати ПІБ [PERSON_NAM…" at bounding box center [925, 598] width 1103 height 721
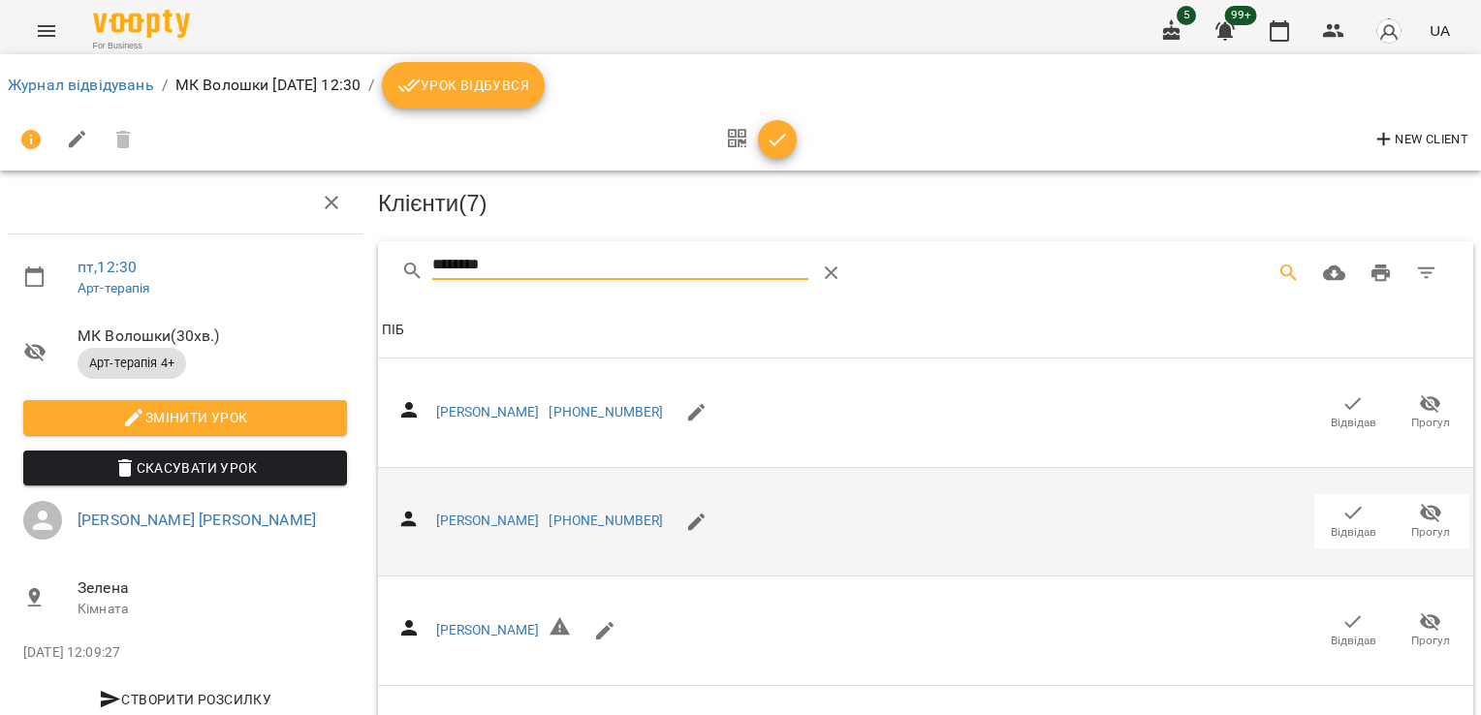
type input "********"
click at [1342, 512] on icon "button" at bounding box center [1353, 512] width 23 height 23
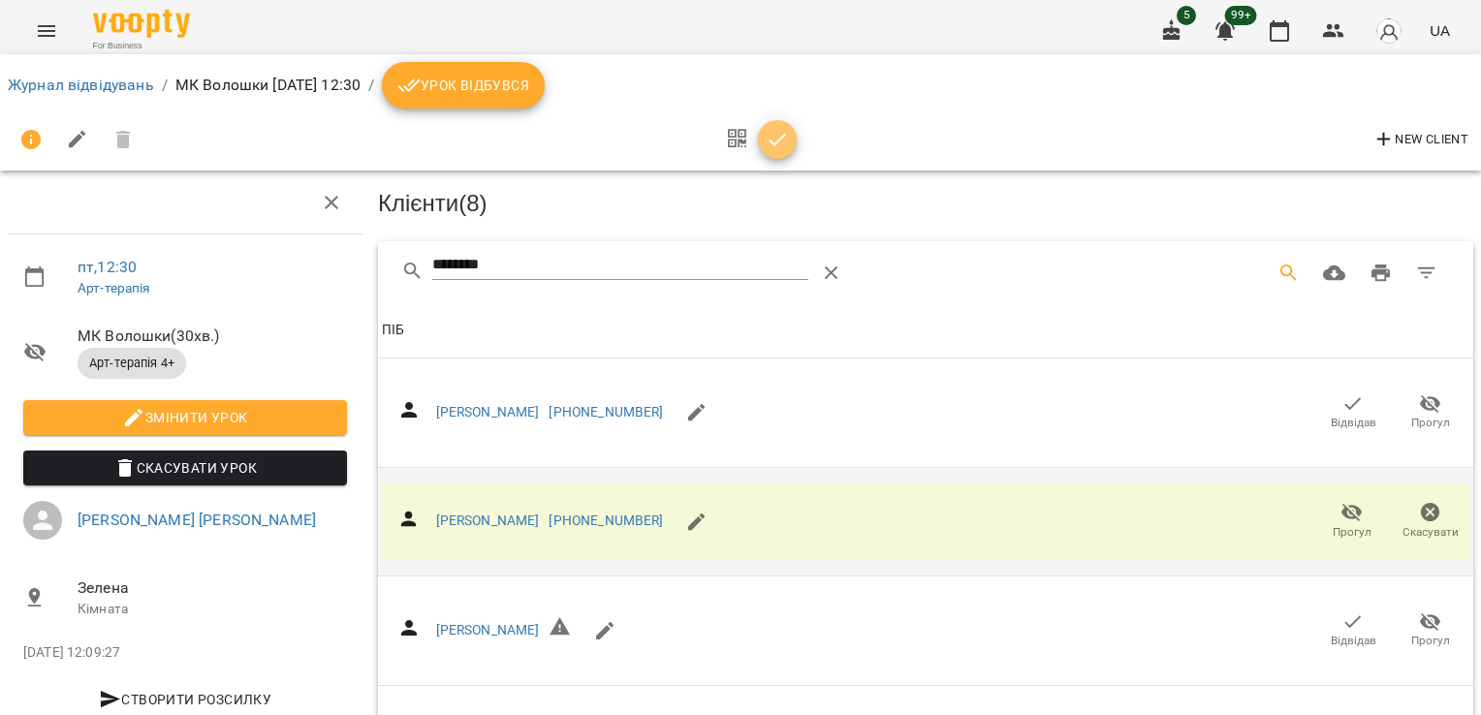
click at [781, 145] on icon "button" at bounding box center [777, 139] width 23 height 23
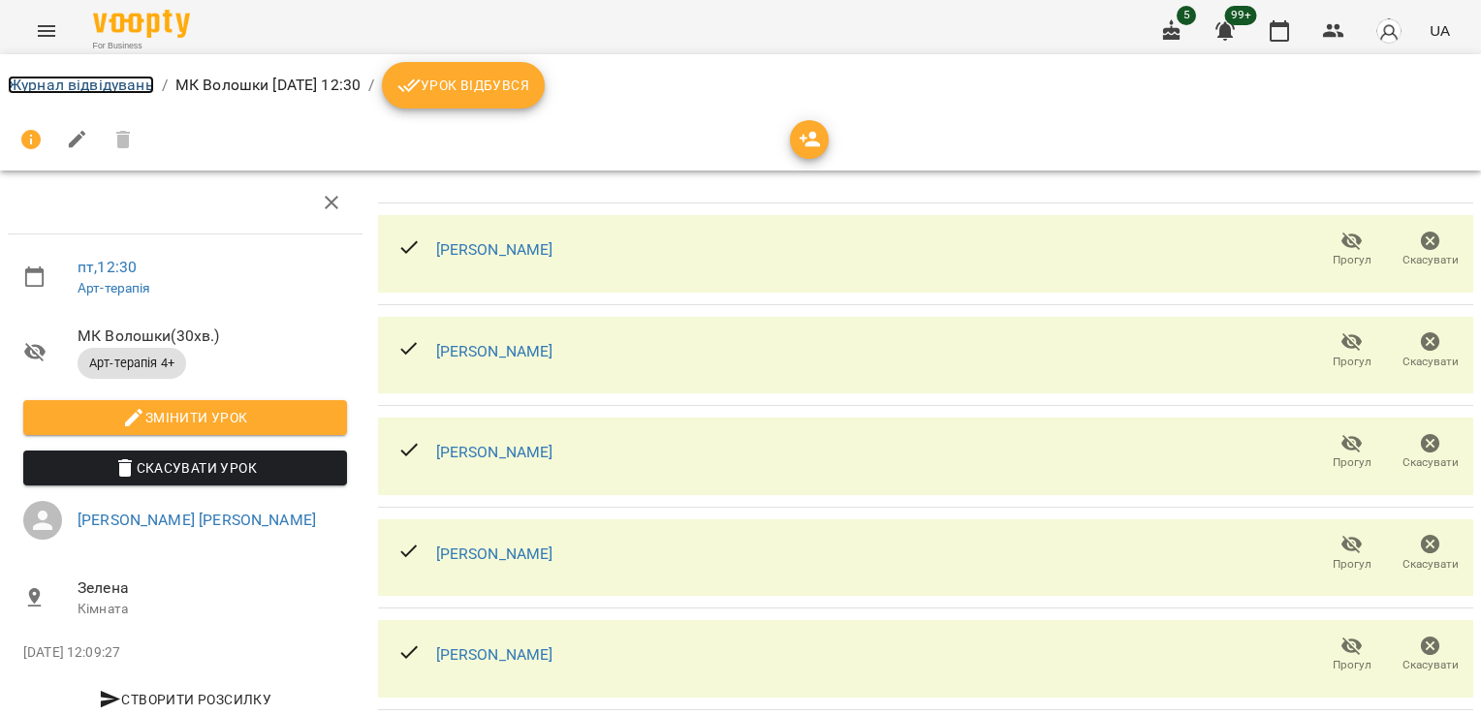
click at [131, 80] on link "Журнал відвідувань" at bounding box center [81, 85] width 146 height 18
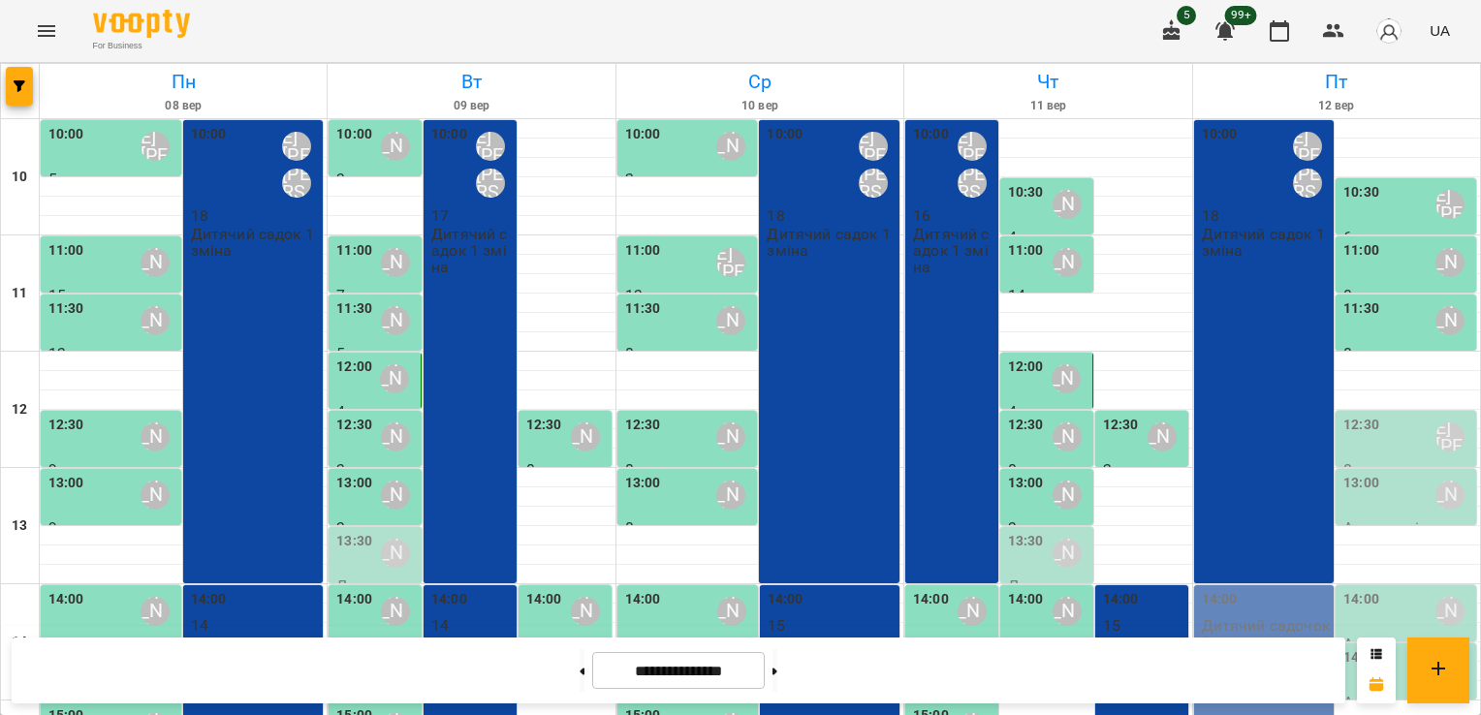
scroll to position [136, 0]
click at [1361, 415] on div "12:30" at bounding box center [1362, 437] width 36 height 45
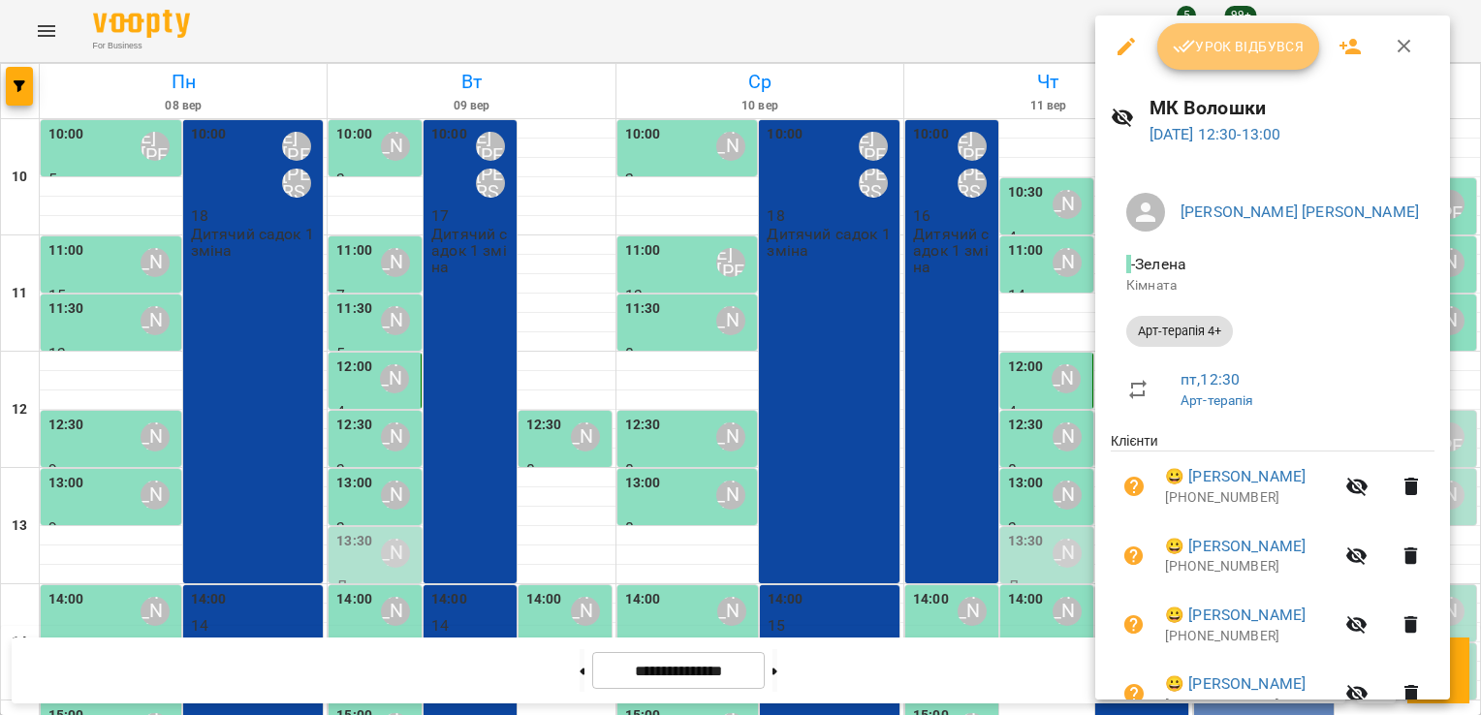
click at [1225, 56] on span "Урок відбувся" at bounding box center [1239, 46] width 132 height 23
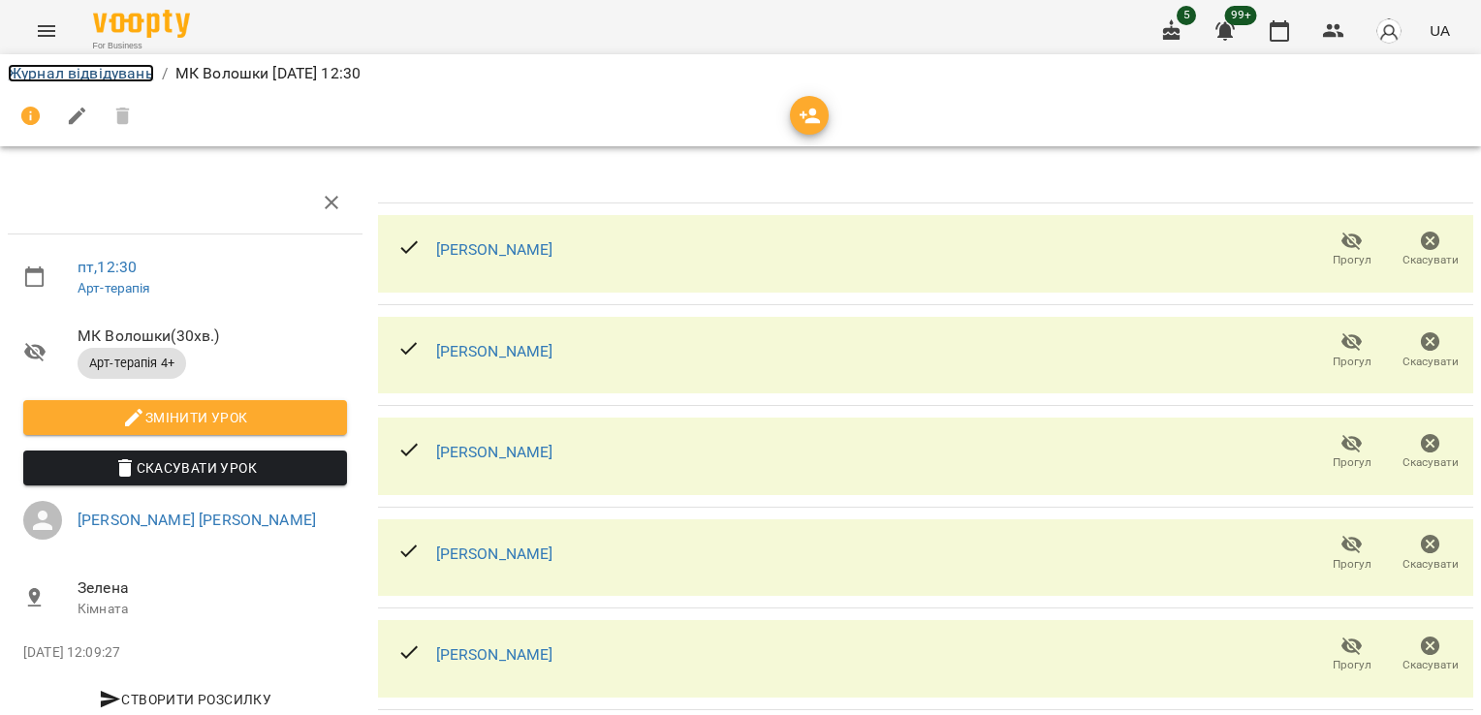
click at [91, 77] on link "Журнал відвідувань" at bounding box center [81, 73] width 146 height 18
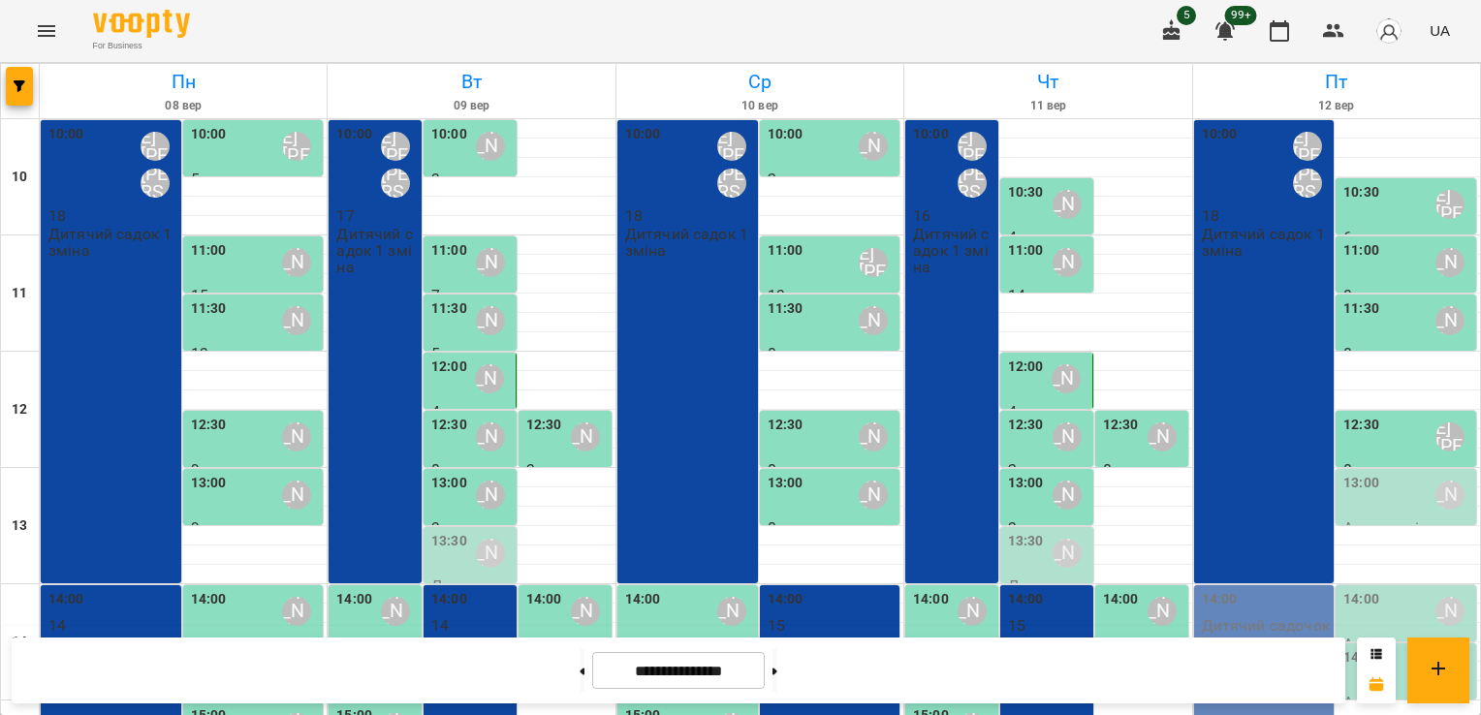
click at [1350, 496] on div "13:00" at bounding box center [1362, 495] width 36 height 45
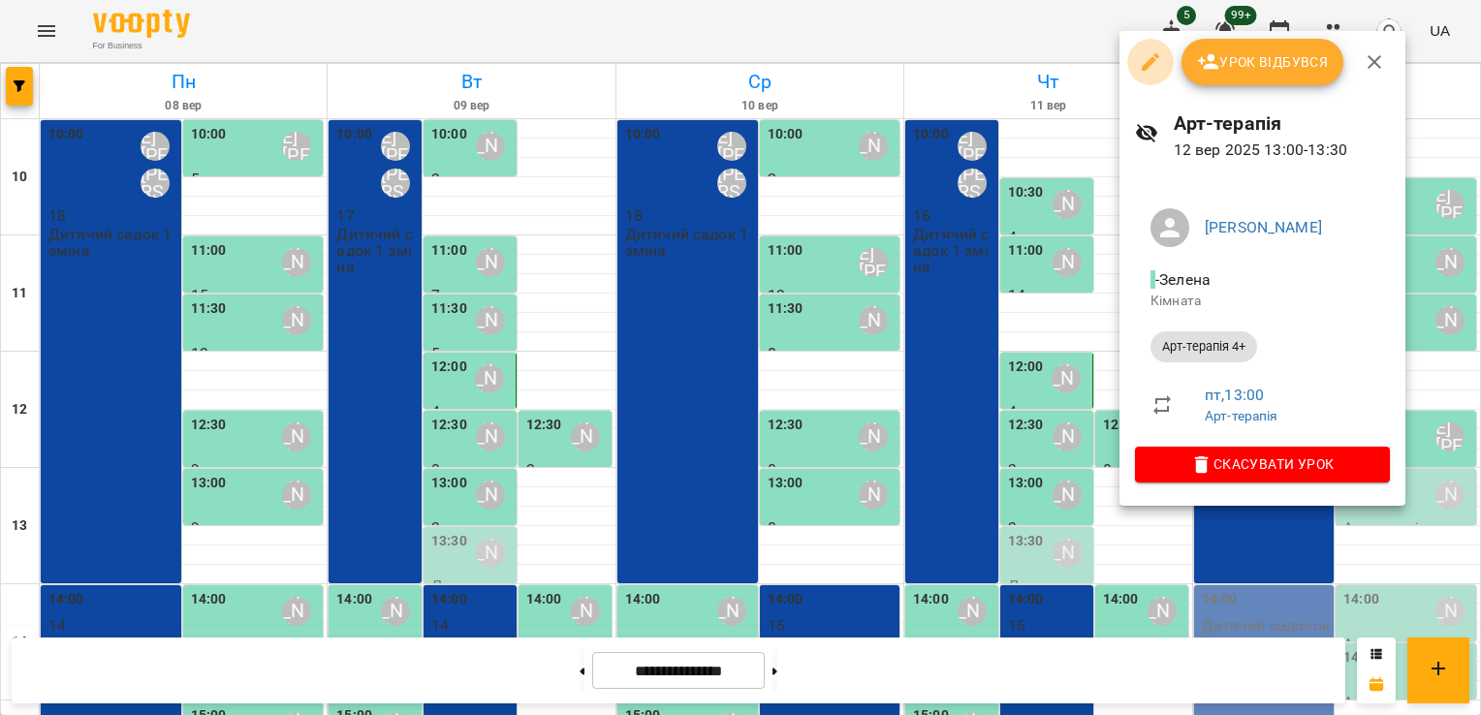
click at [1152, 56] on icon "button" at bounding box center [1150, 61] width 17 height 17
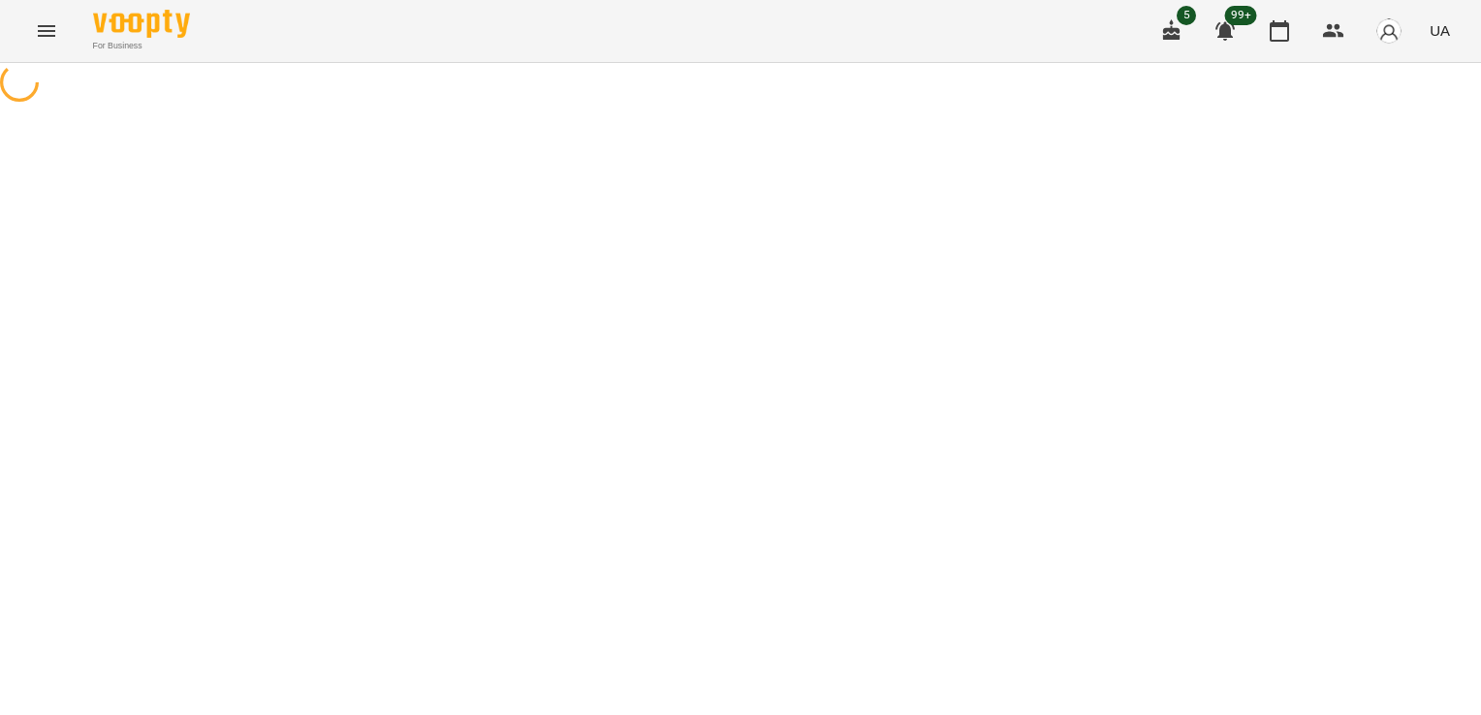
select select "**********"
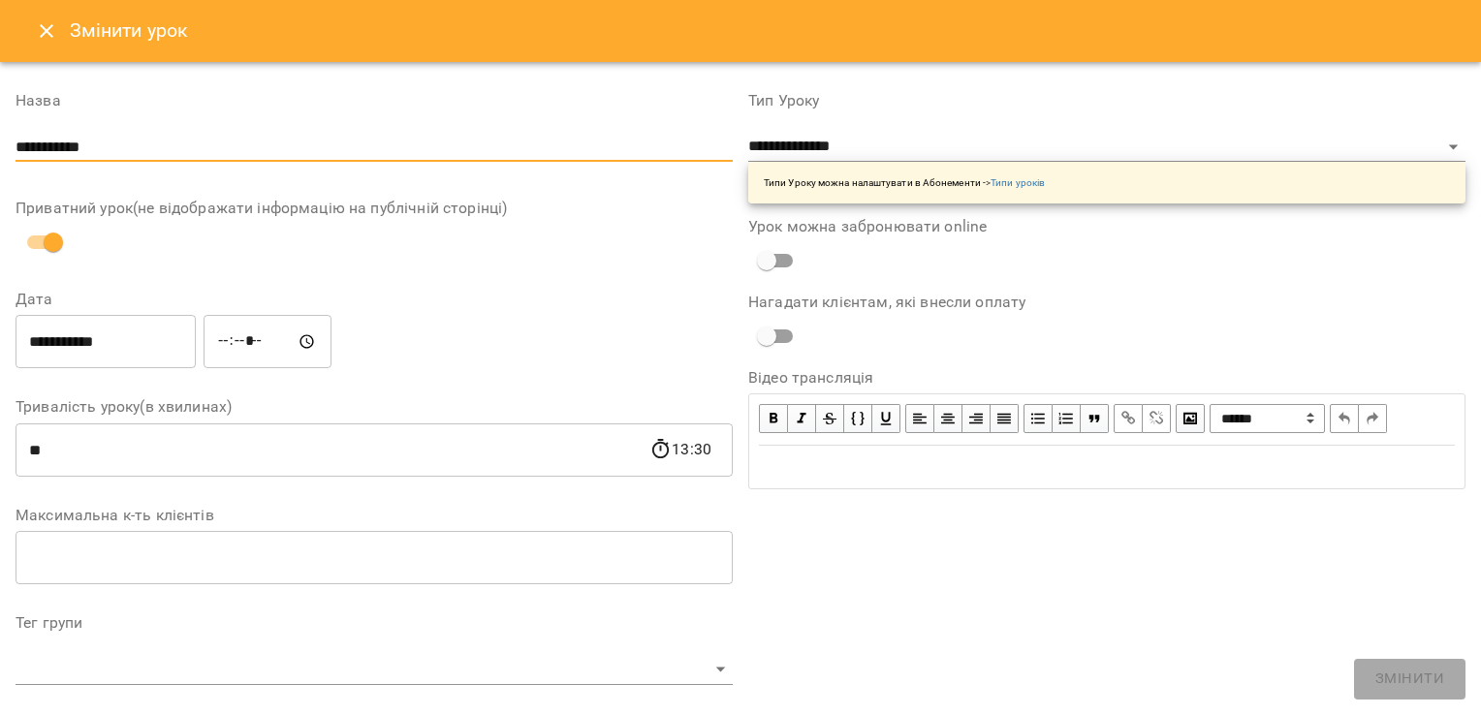
drag, startPoint x: 123, startPoint y: 138, endPoint x: -4, endPoint y: 120, distance: 128.2
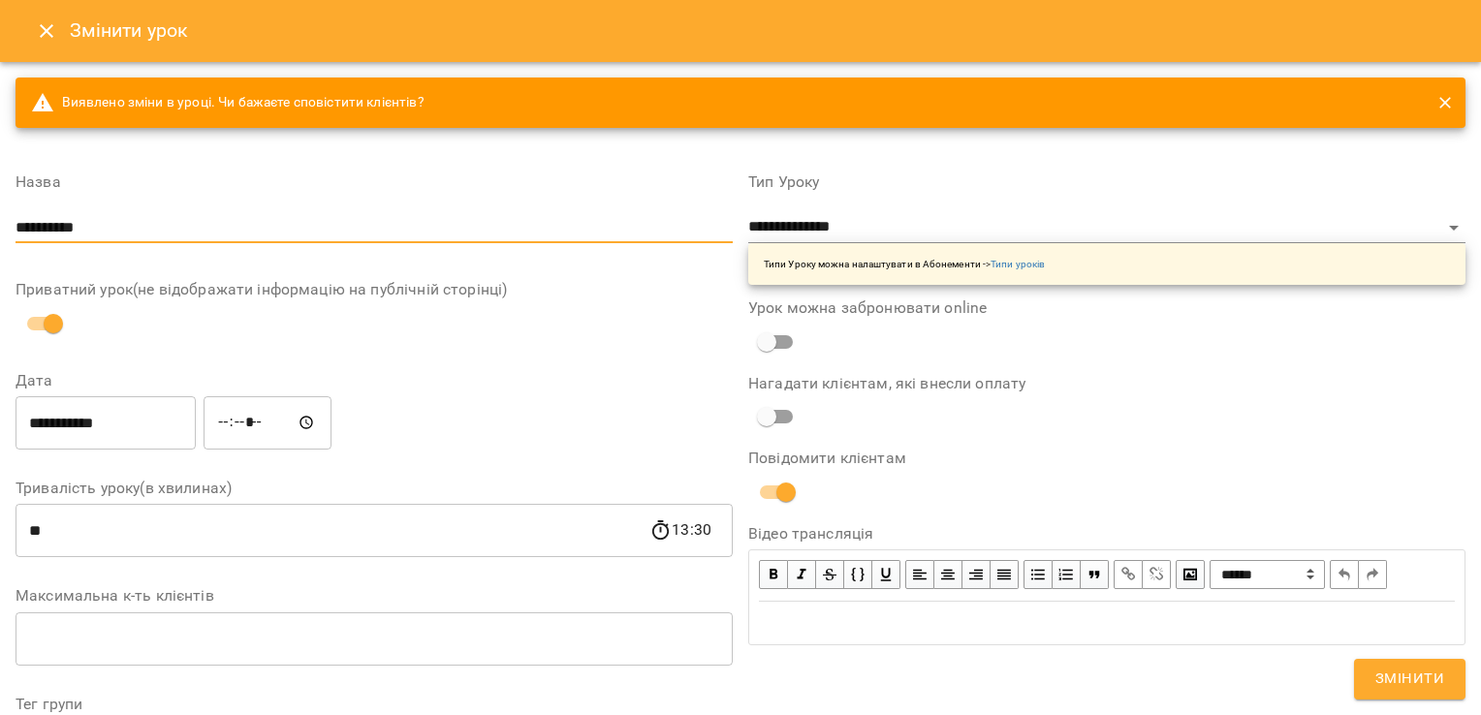
type input "**********"
click at [1100, 227] on select "**********" at bounding box center [1106, 227] width 717 height 31
drag, startPoint x: 1450, startPoint y: 391, endPoint x: 1447, endPoint y: 429, distance: 38.9
click at [1447, 429] on div "Нагадати клієнтам, які внесли оплату" at bounding box center [1106, 406] width 717 height 60
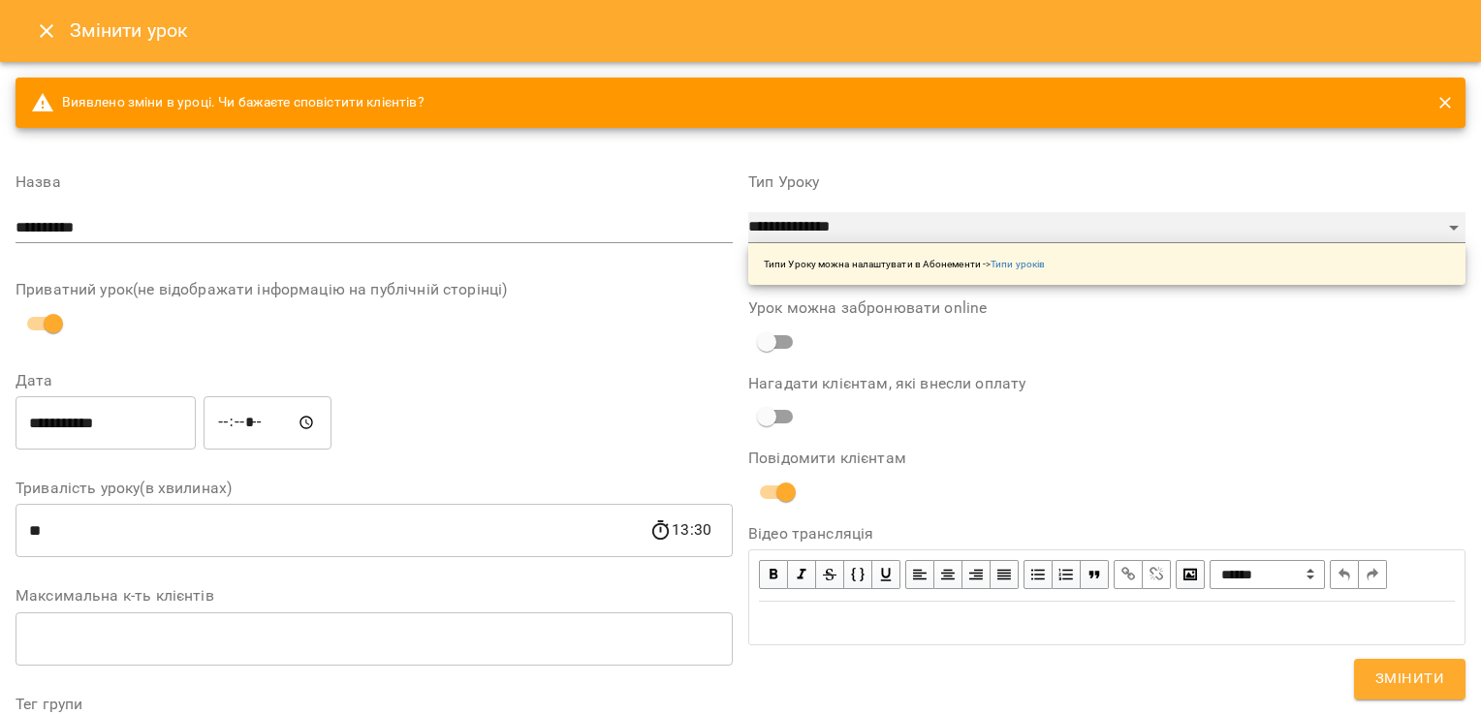
click at [1386, 213] on select "**********" at bounding box center [1106, 227] width 717 height 31
select select "*********"
click at [748, 212] on select "**********" at bounding box center [1106, 227] width 717 height 31
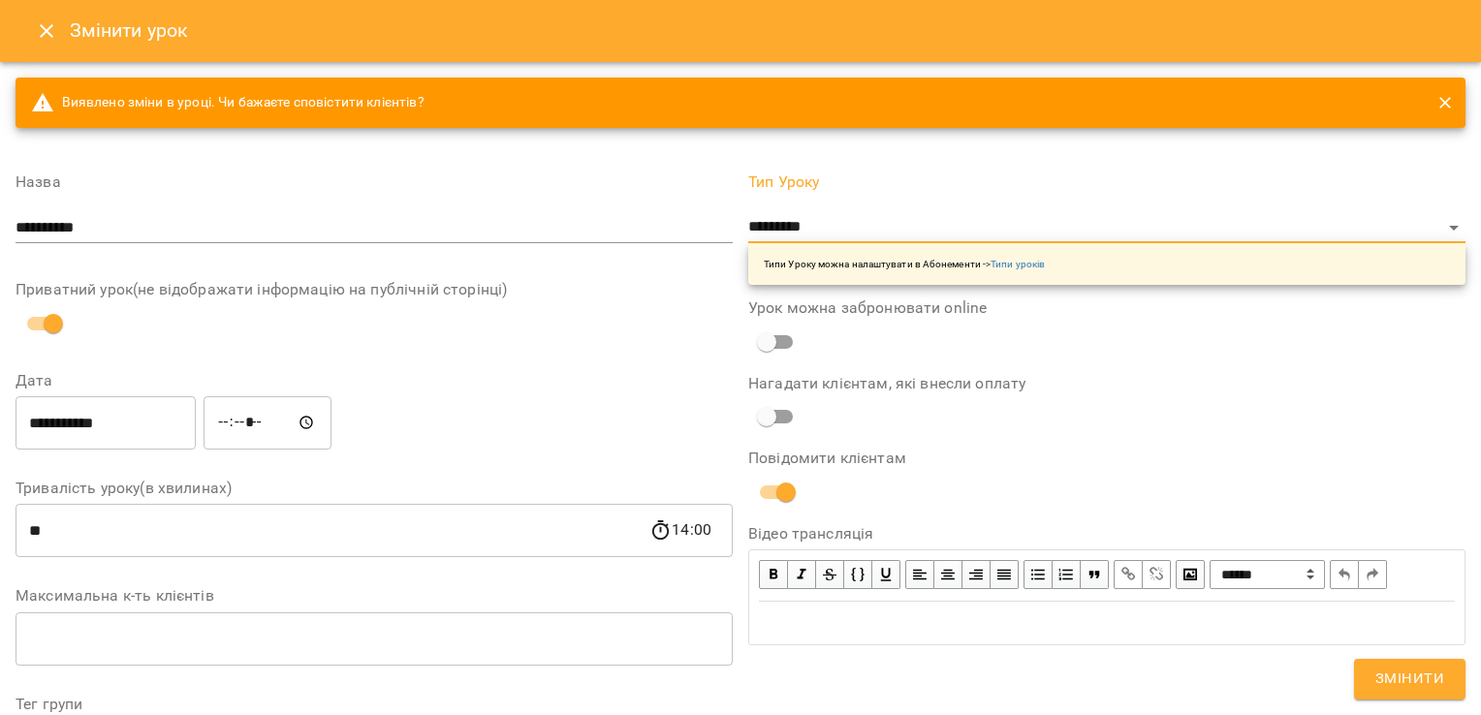
drag, startPoint x: 75, startPoint y: 526, endPoint x: 0, endPoint y: 514, distance: 75.7
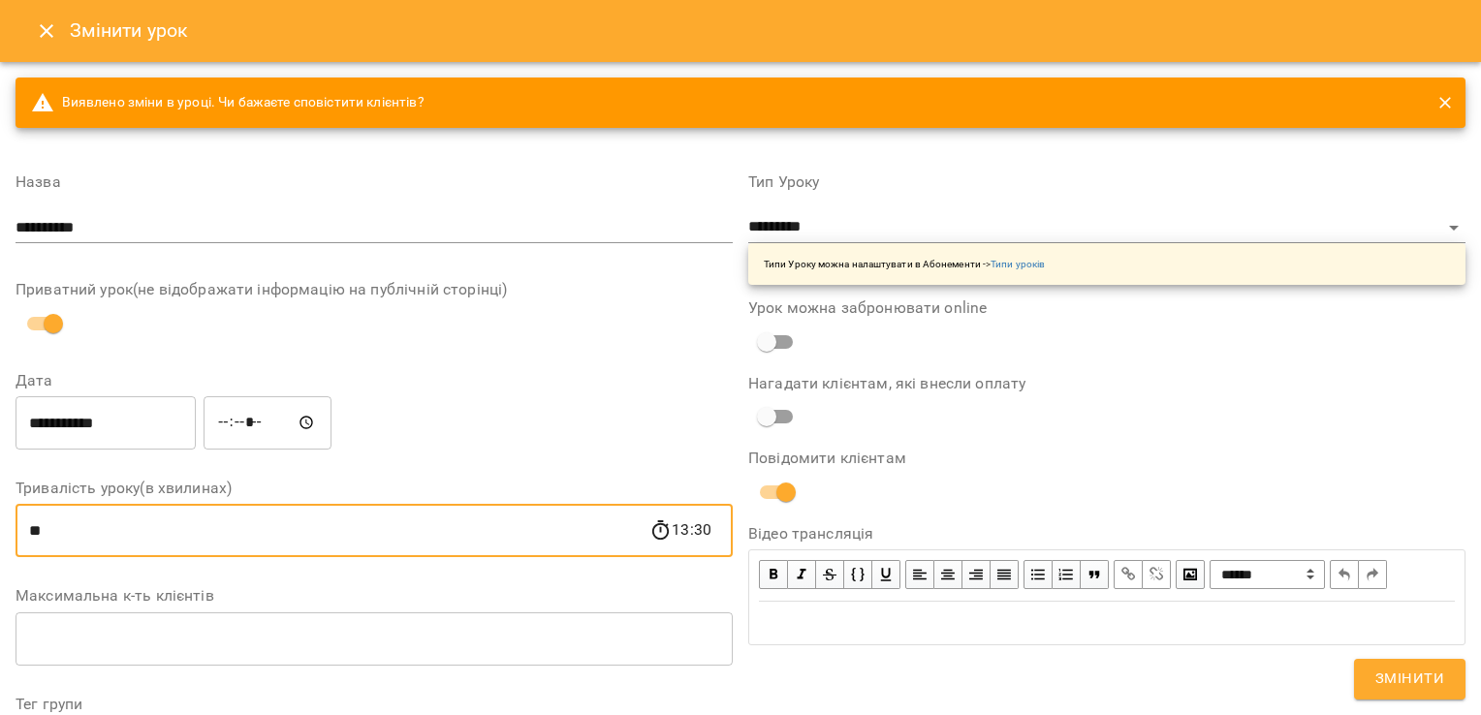
type input "**"
drag, startPoint x: 489, startPoint y: 401, endPoint x: 460, endPoint y: 410, distance: 30.4
click at [489, 401] on div "**********" at bounding box center [374, 423] width 725 height 62
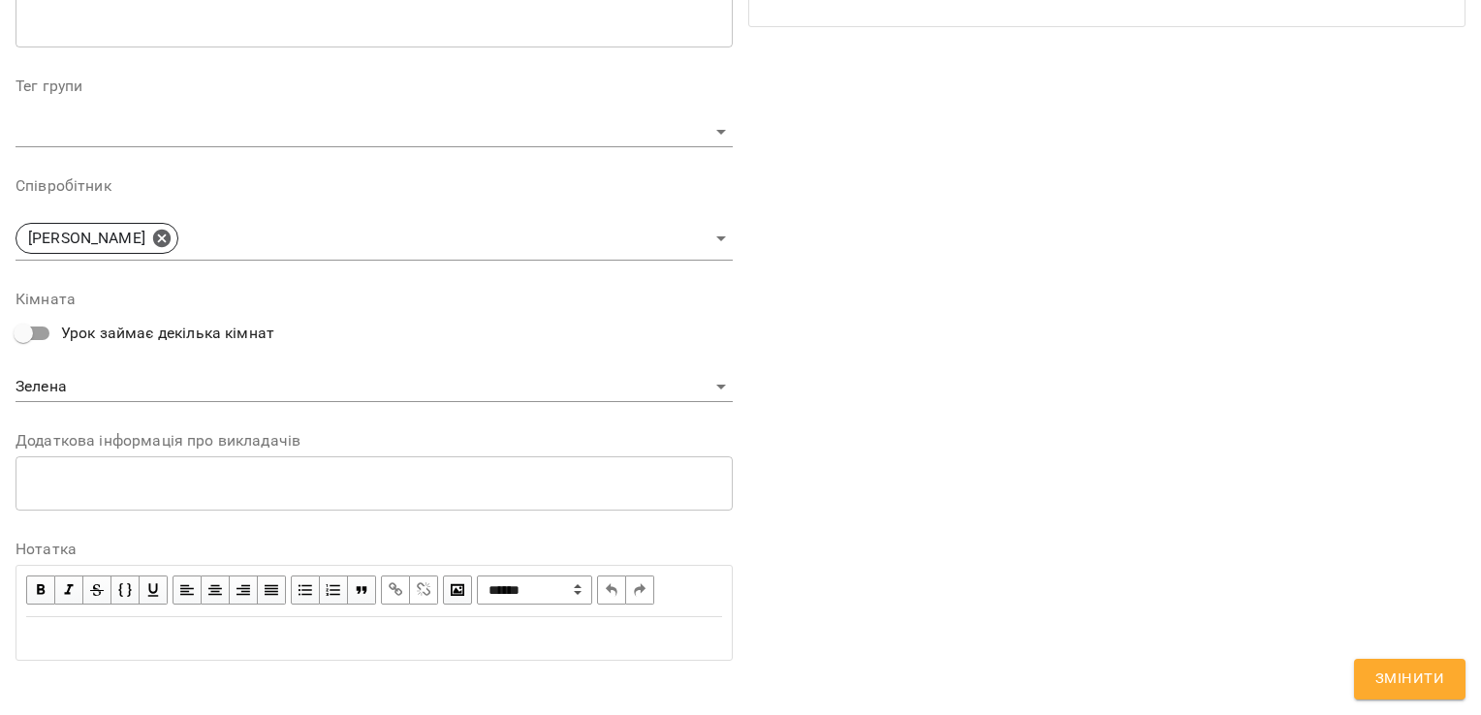
scroll to position [632, 0]
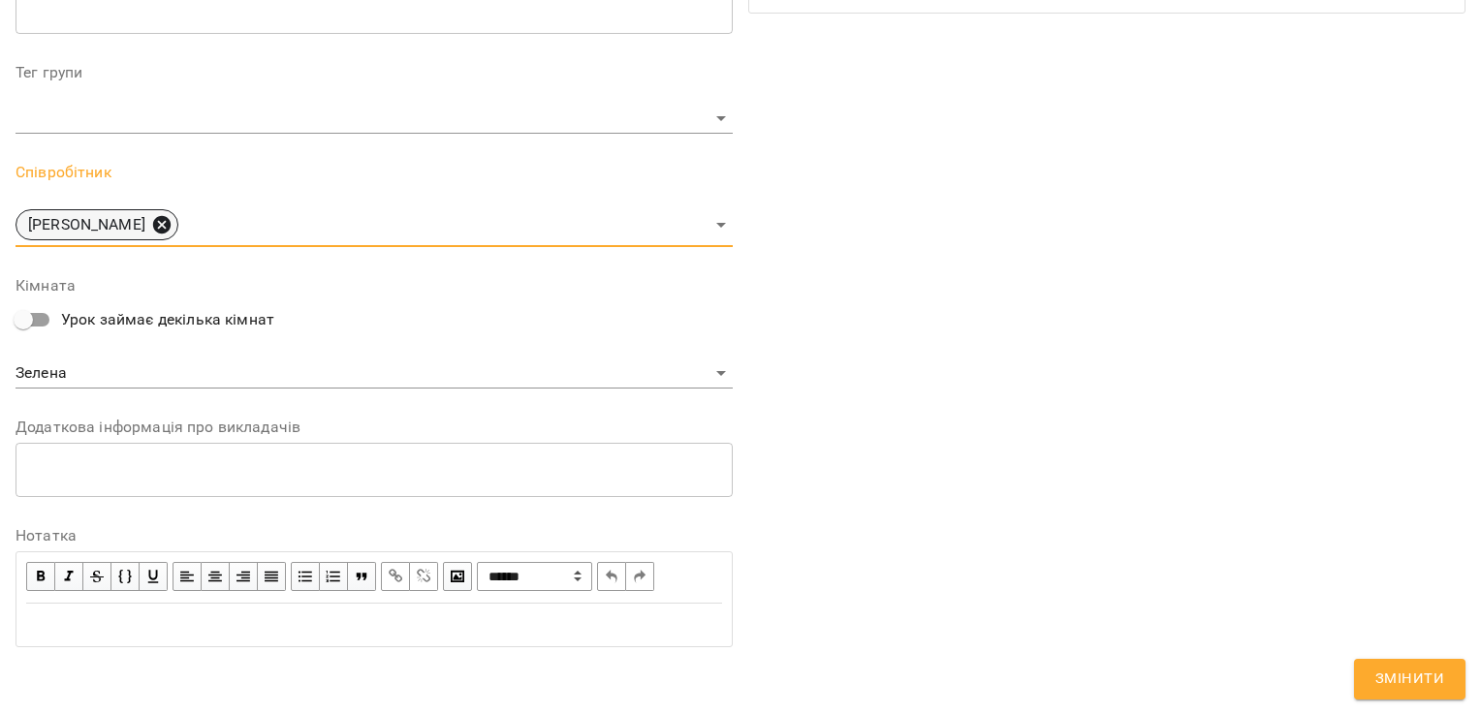
click at [171, 229] on icon at bounding box center [161, 224] width 17 height 17
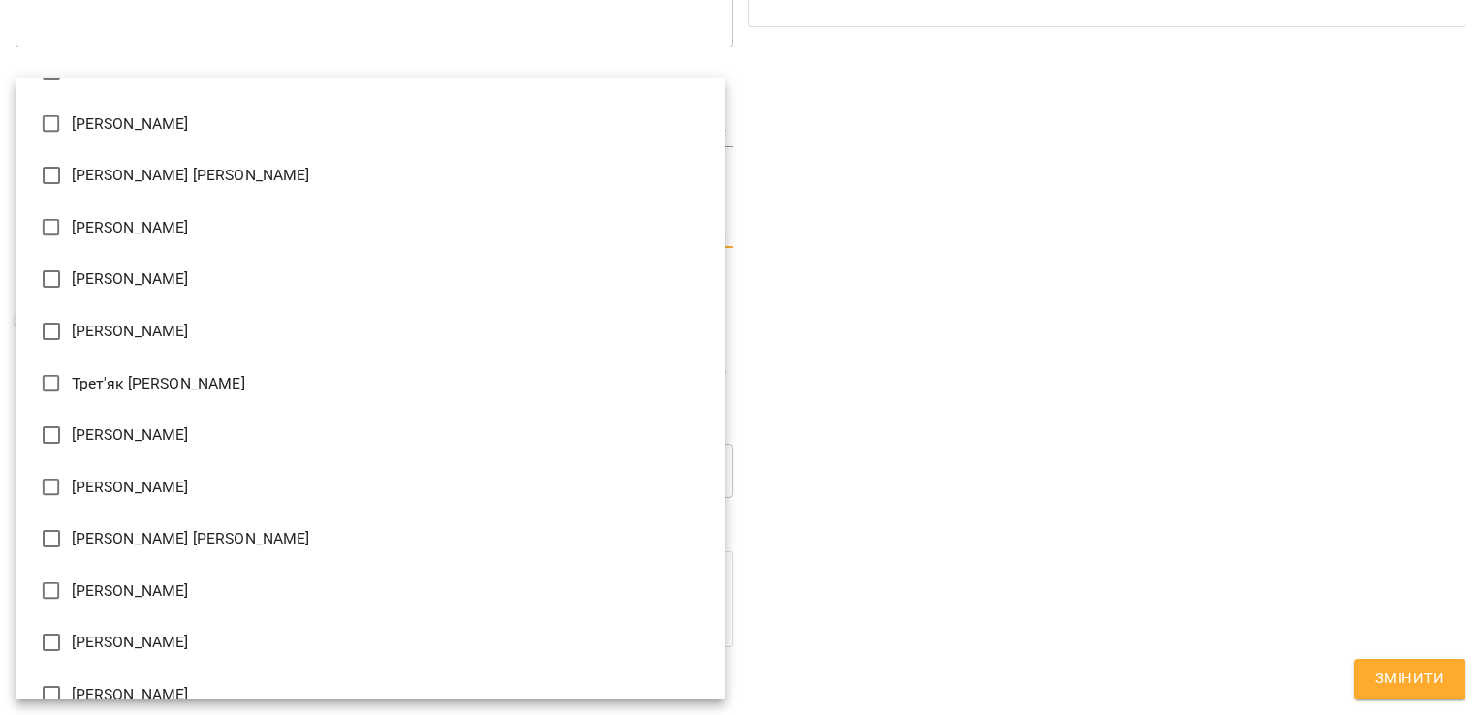
scroll to position [3131, 0]
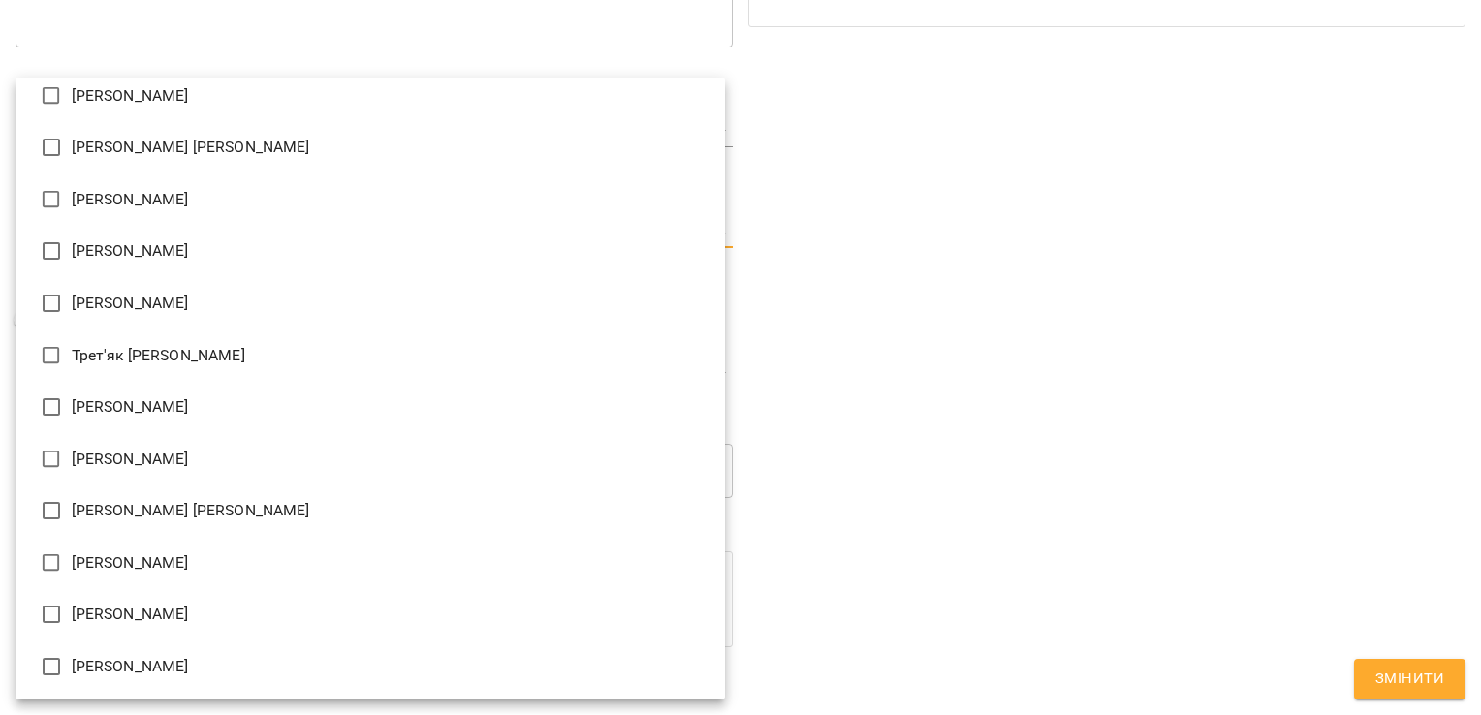
click at [148, 514] on li "[PERSON_NAME] [PERSON_NAME]" at bounding box center [371, 511] width 710 height 52
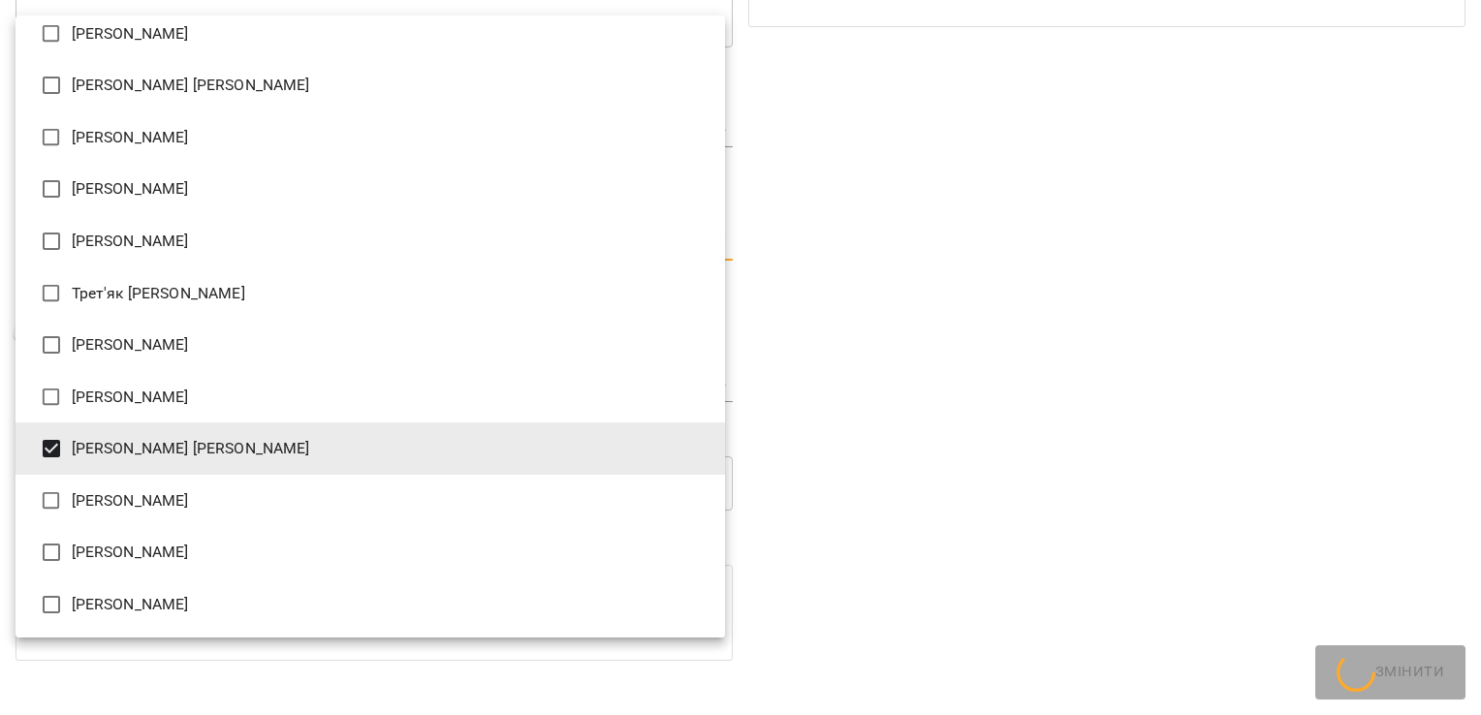
type input "**********"
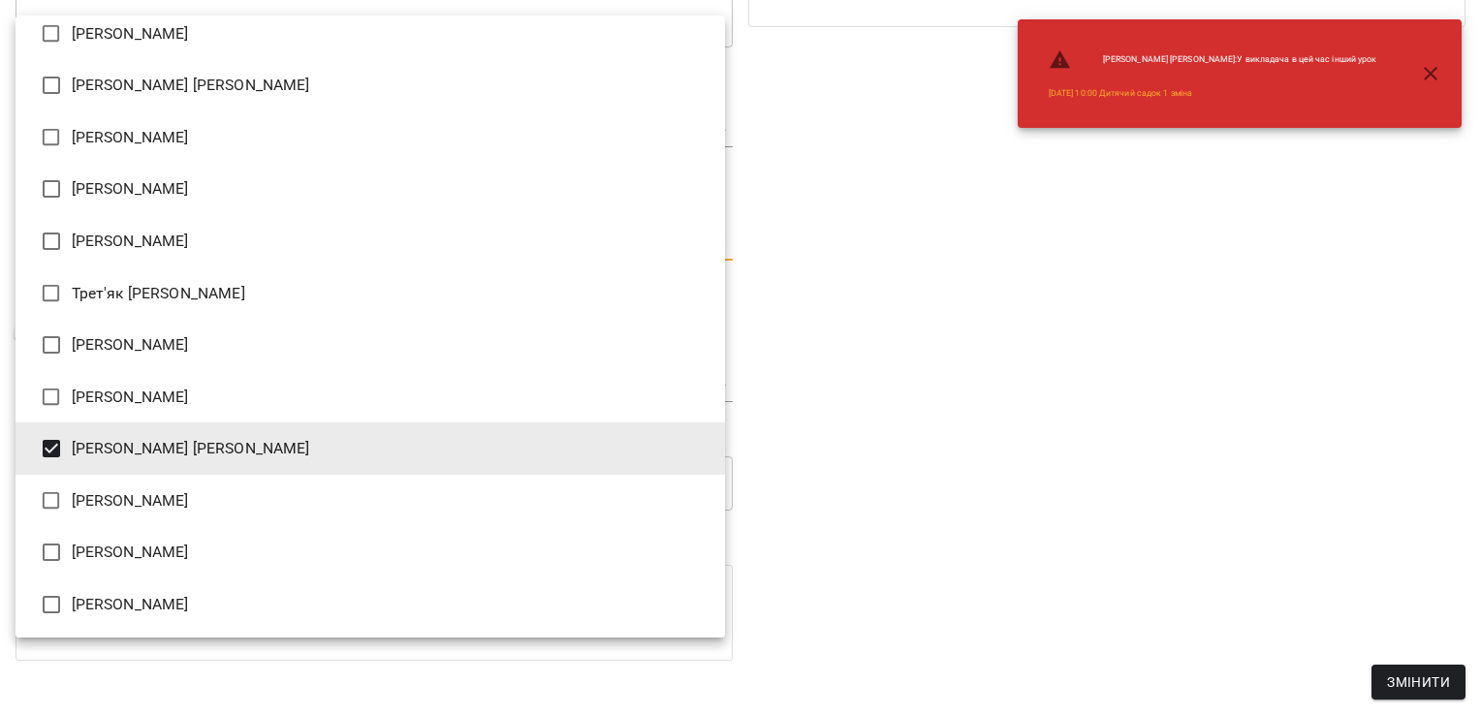
click at [931, 373] on div at bounding box center [740, 357] width 1481 height 715
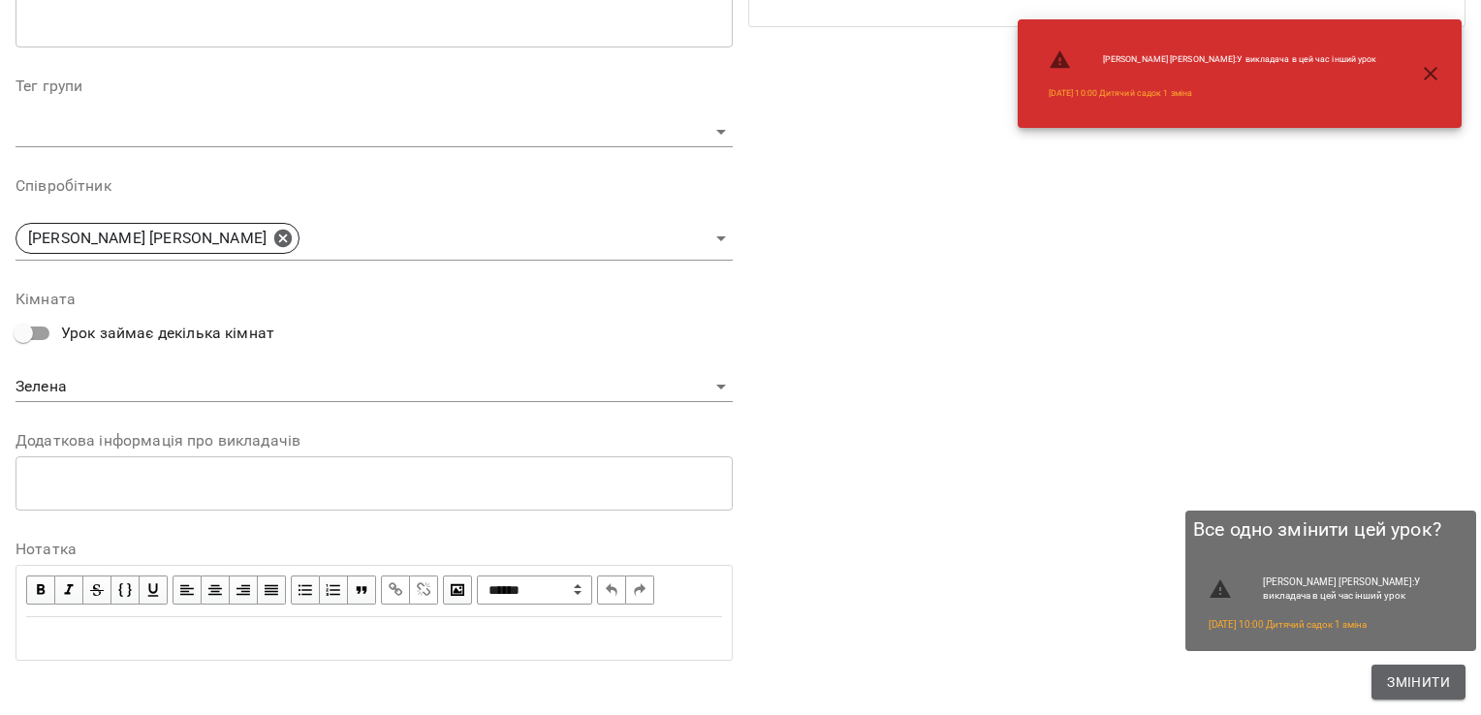
click at [1395, 679] on span "Змінити" at bounding box center [1418, 682] width 63 height 23
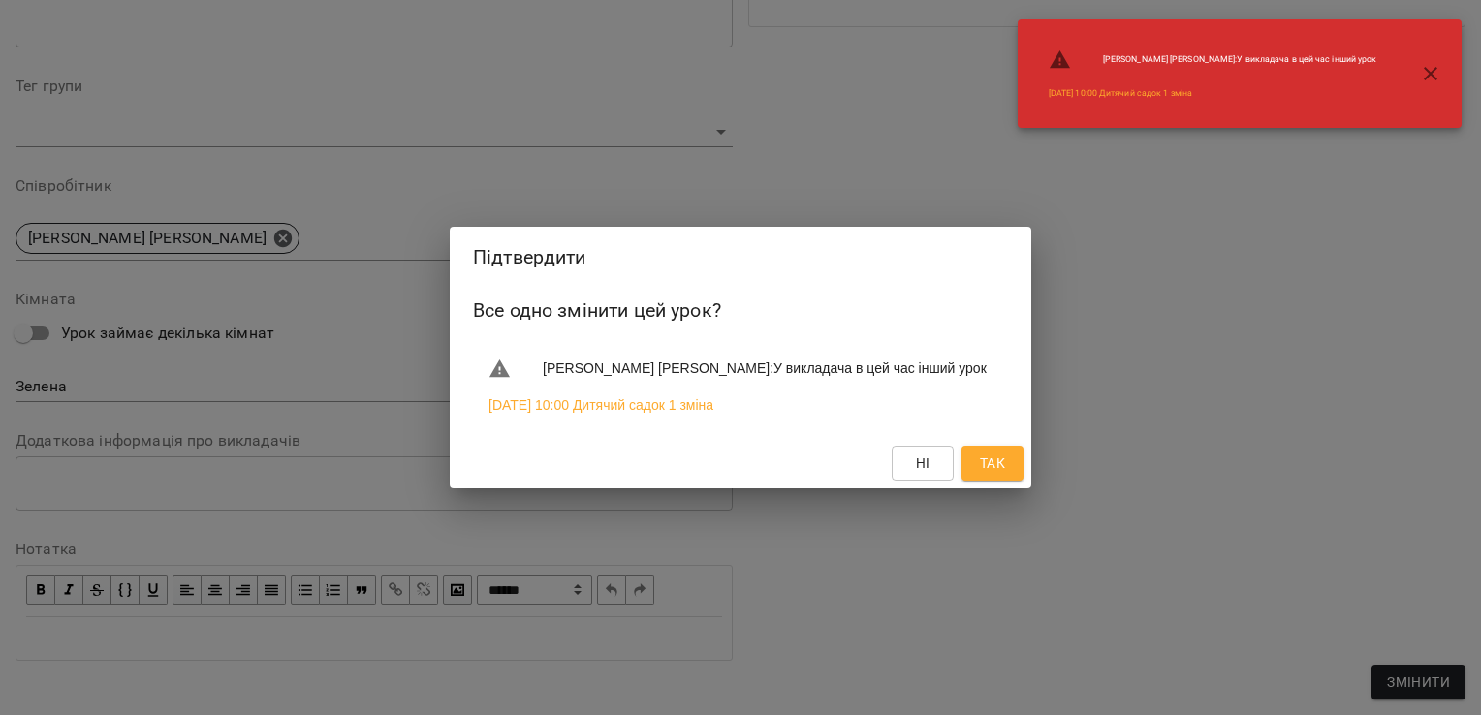
click at [993, 458] on span "Так" at bounding box center [992, 463] width 25 height 23
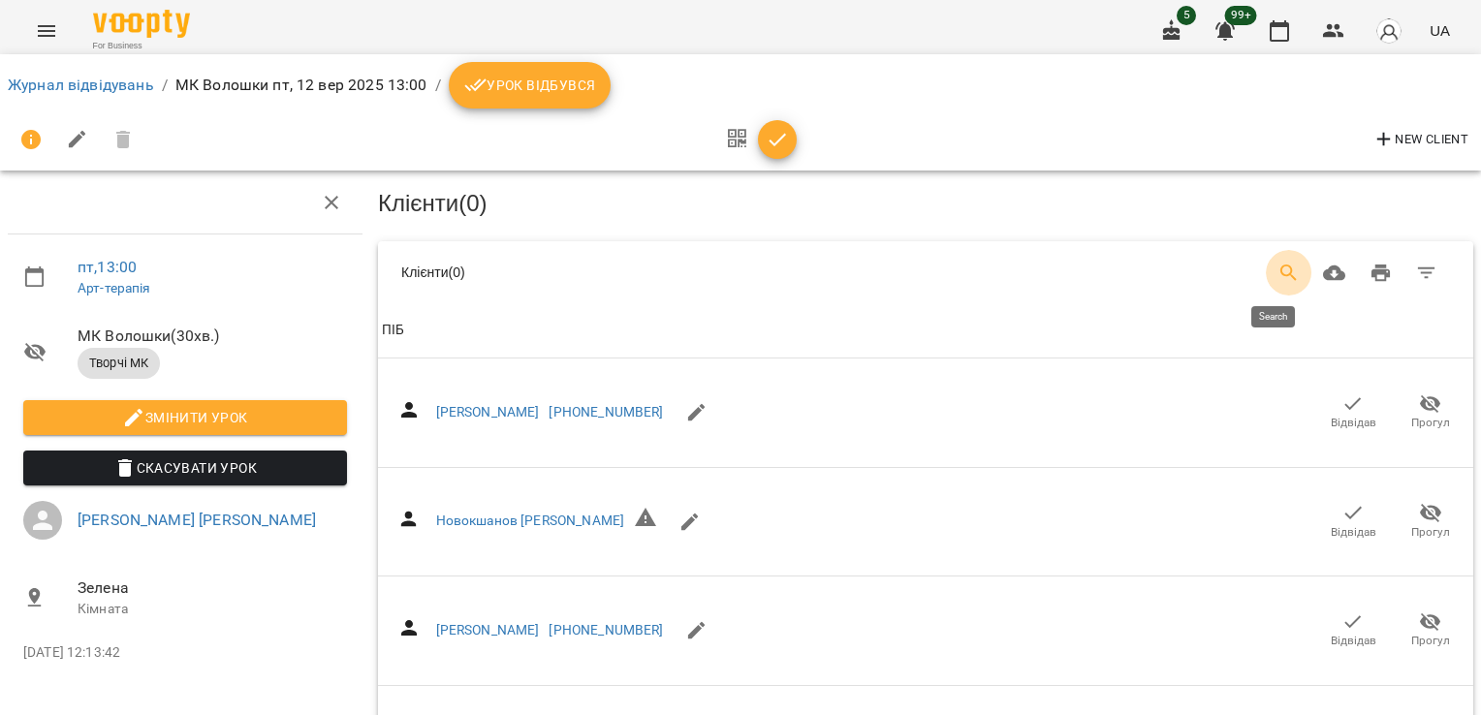
click at [1278, 273] on icon "Search" at bounding box center [1289, 273] width 23 height 23
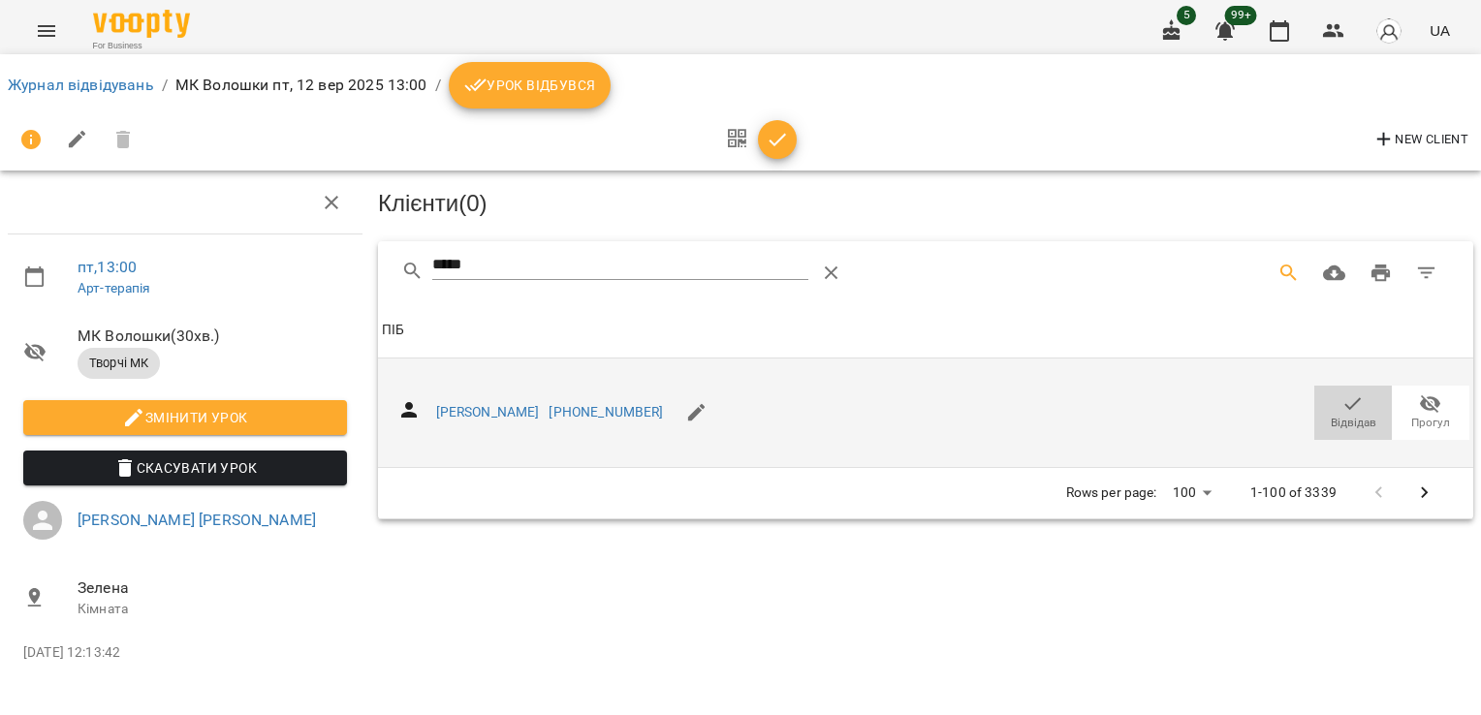
click at [1352, 395] on icon "button" at bounding box center [1353, 404] width 23 height 23
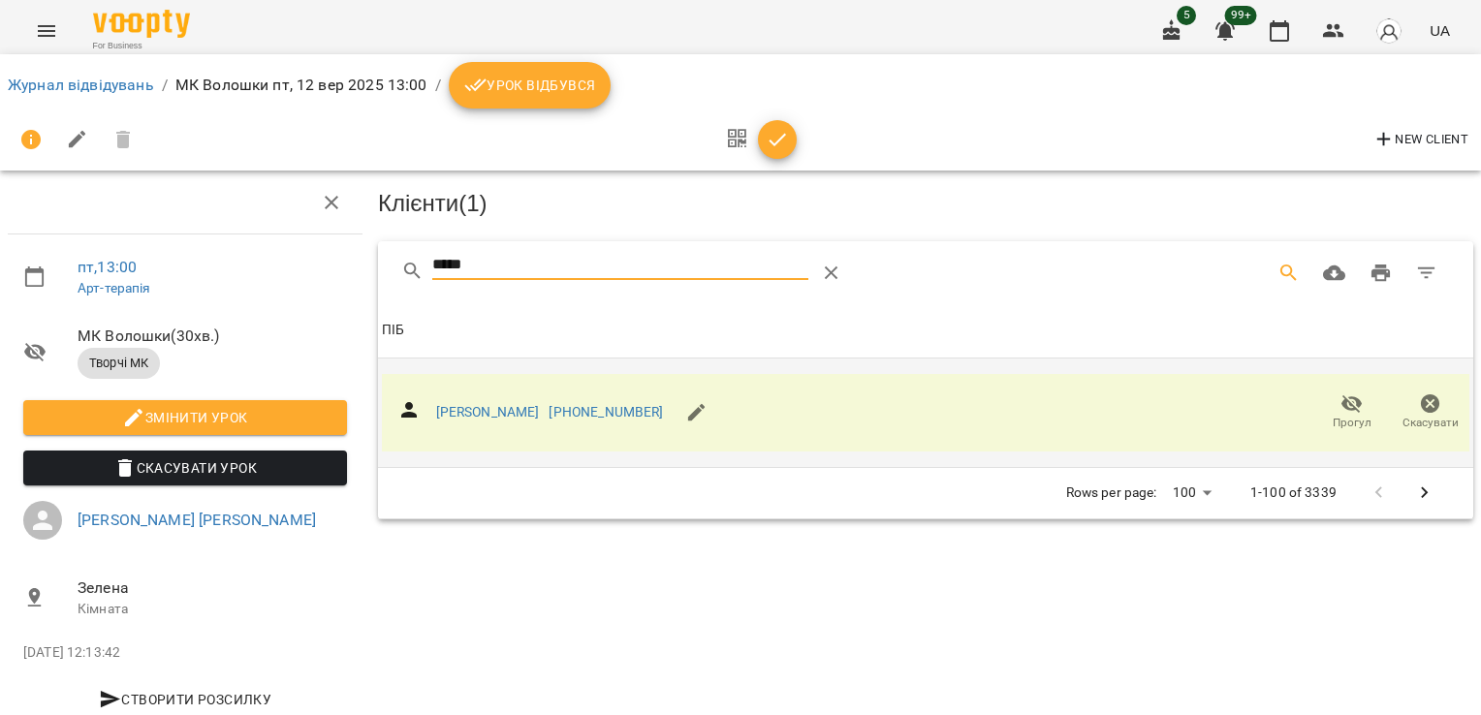
drag, startPoint x: 502, startPoint y: 274, endPoint x: 328, endPoint y: 270, distance: 174.5
click at [346, 273] on div "пт , 13:00 Арт-терапія МК Волошки ( 30 хв. ) Творчі МК Змінити урок Скасувати У…" at bounding box center [740, 414] width 1497 height 670
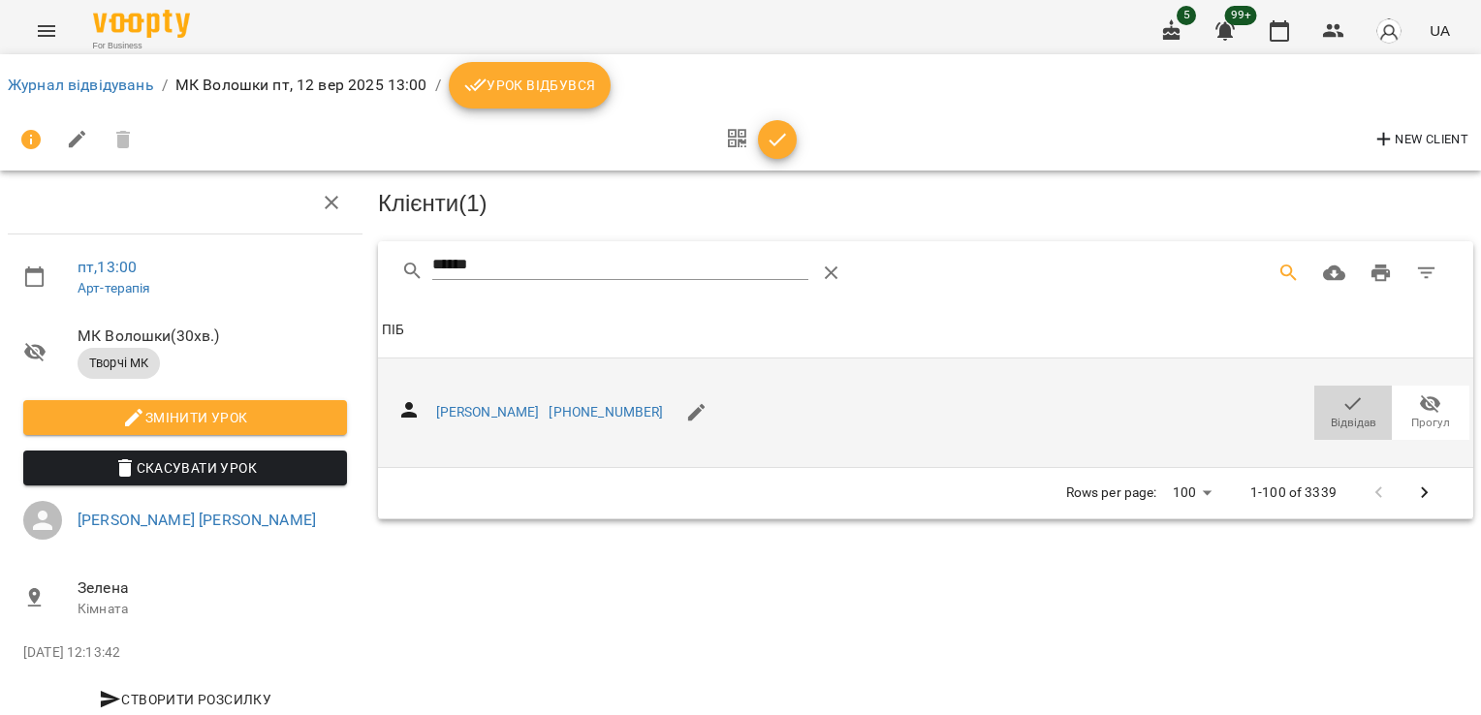
click at [1345, 415] on span "Відвідав" at bounding box center [1354, 423] width 46 height 16
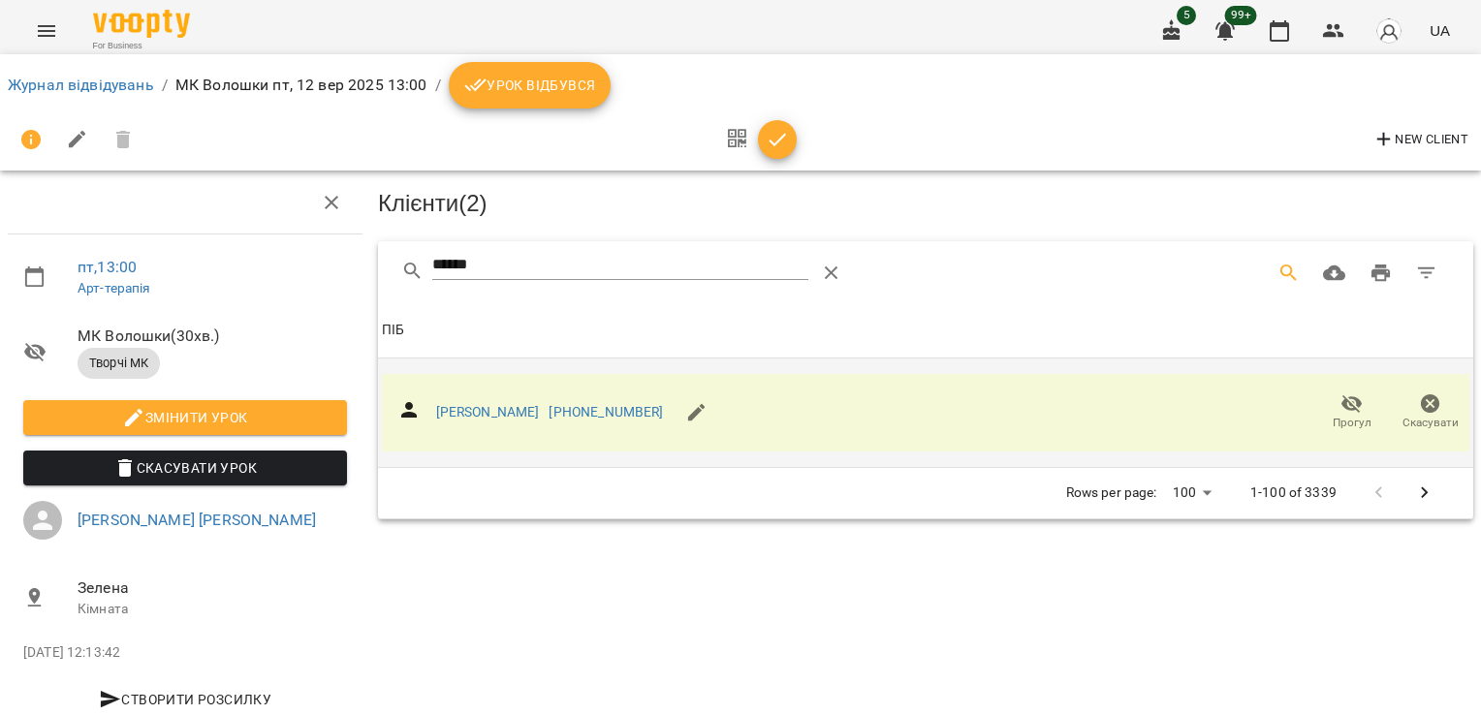
drag, startPoint x: 539, startPoint y: 256, endPoint x: 325, endPoint y: 226, distance: 216.4
click at [348, 231] on div "пт , 13:00 Арт-терапія МК Волошки ( 30 хв. ) Творчі МК Змінити урок Скасувати У…" at bounding box center [740, 414] width 1497 height 670
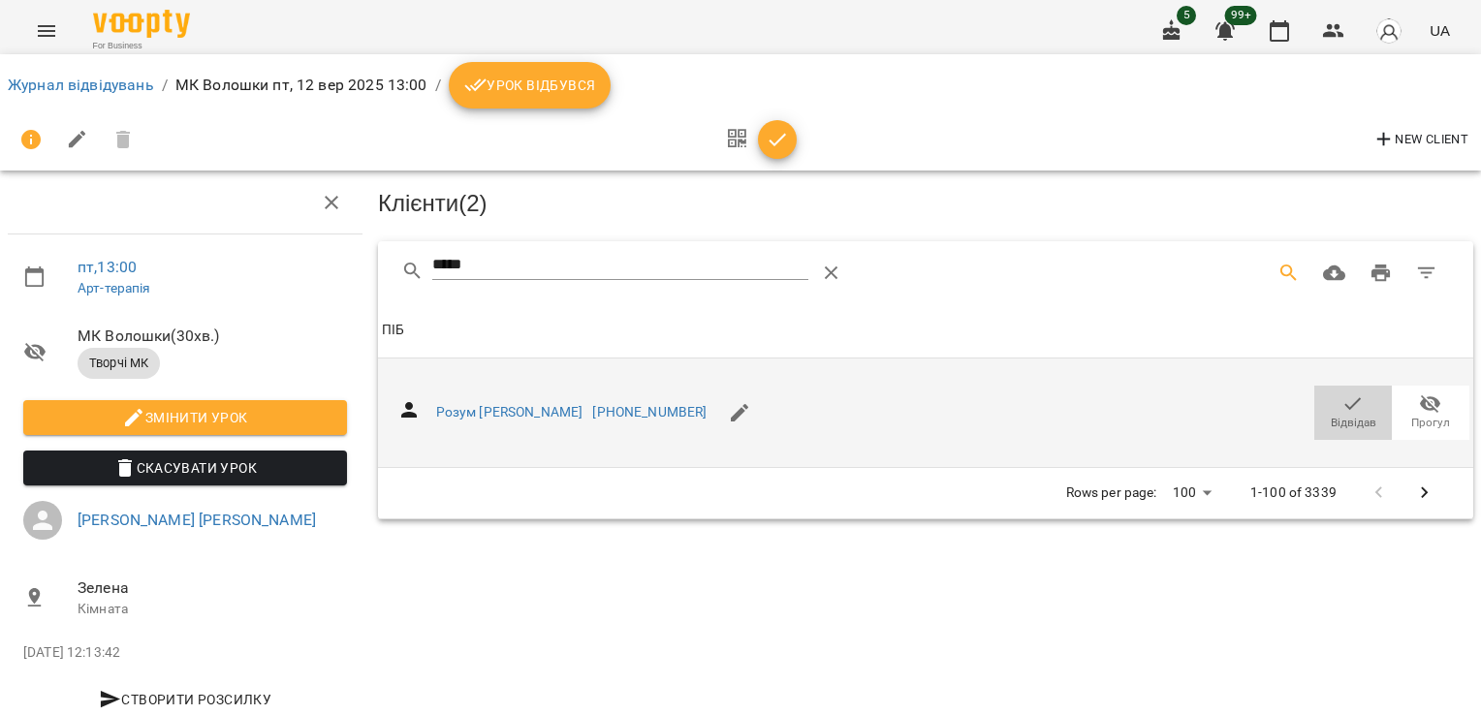
click at [1350, 406] on span "Відвідав" at bounding box center [1353, 412] width 54 height 39
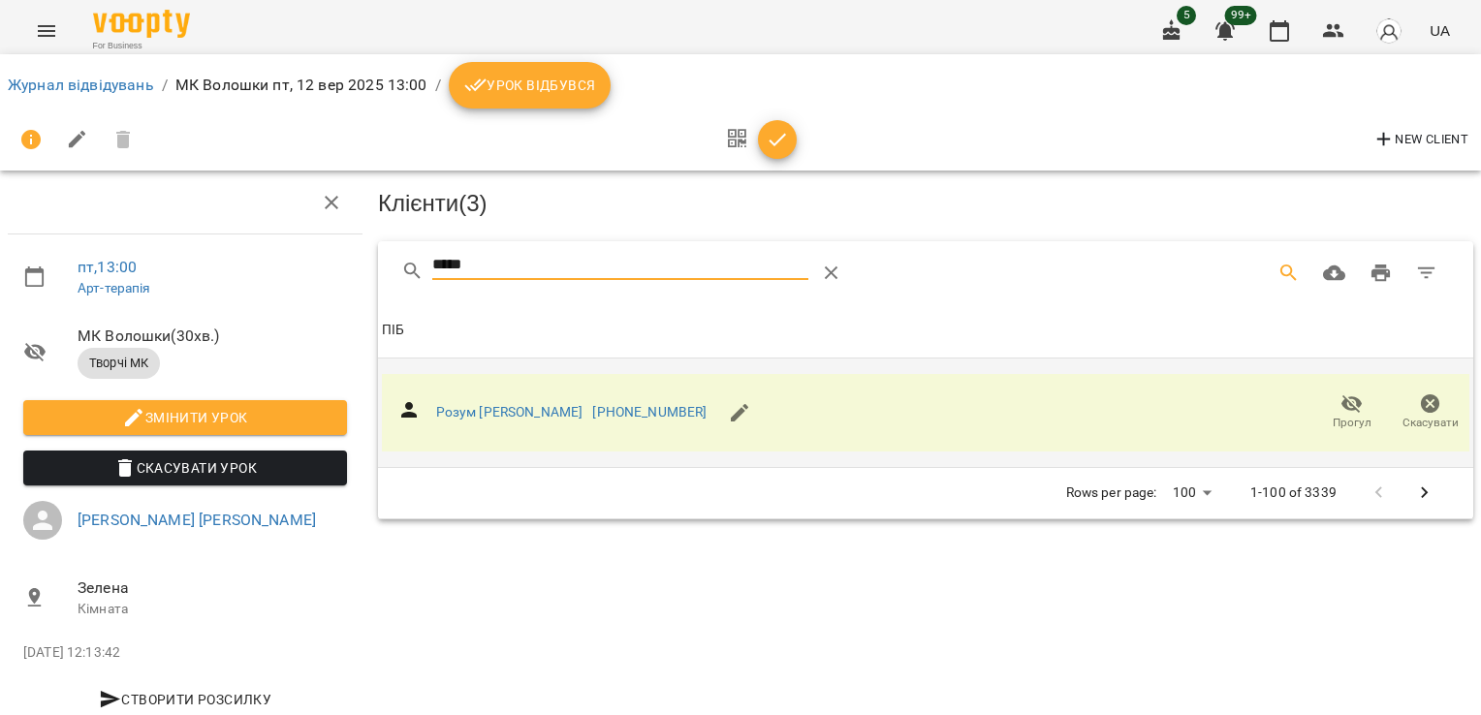
drag, startPoint x: 481, startPoint y: 250, endPoint x: 277, endPoint y: 260, distance: 203.8
click at [283, 260] on div "пт , 13:00 Арт-терапія МК Волошки ( 30 хв. ) Творчі МК Змінити урок Скасувати У…" at bounding box center [740, 414] width 1497 height 670
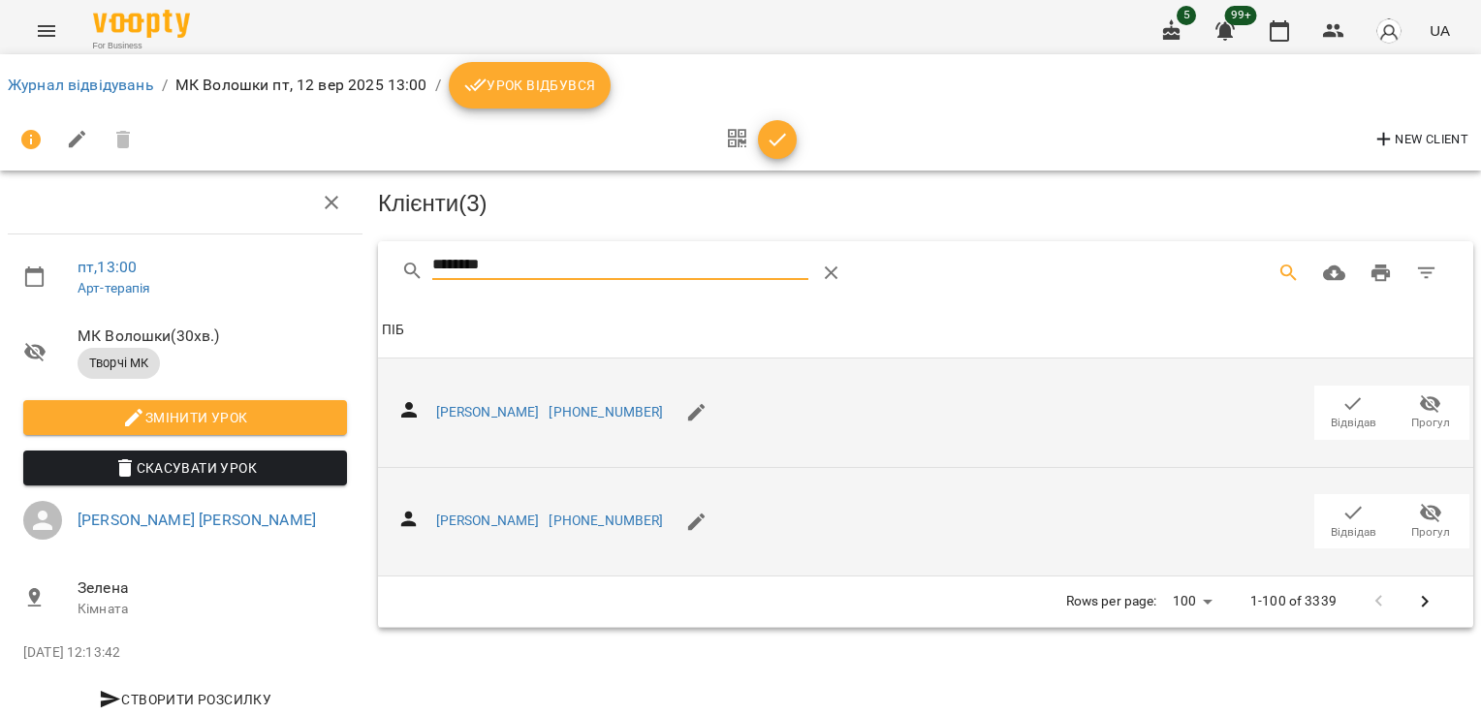
click at [1342, 517] on icon "button" at bounding box center [1353, 512] width 23 height 23
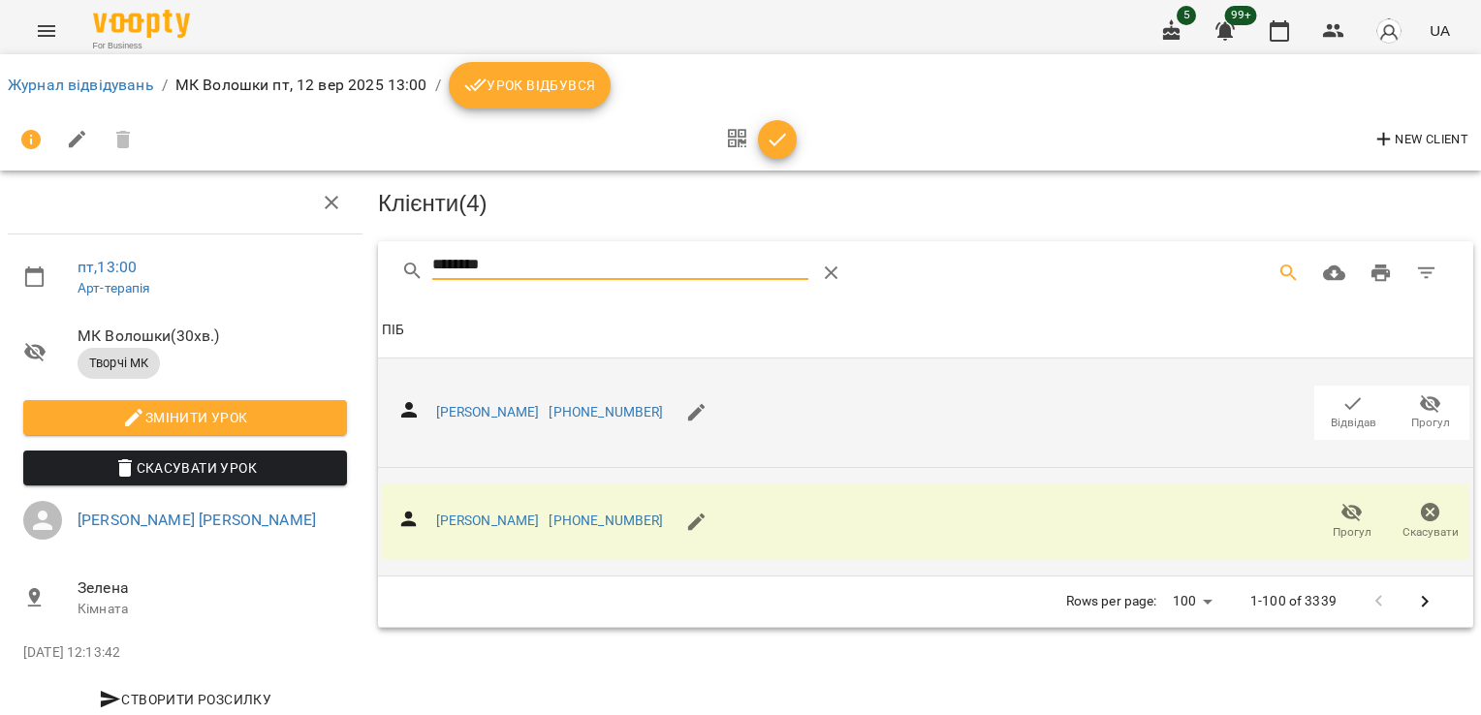
drag, startPoint x: 551, startPoint y: 269, endPoint x: 341, endPoint y: 283, distance: 209.9
click at [360, 282] on div "пт , 13:00 Арт-терапія МК Волошки ( 30 хв. ) Творчі МК Змінити урок Скасувати У…" at bounding box center [740, 414] width 1497 height 670
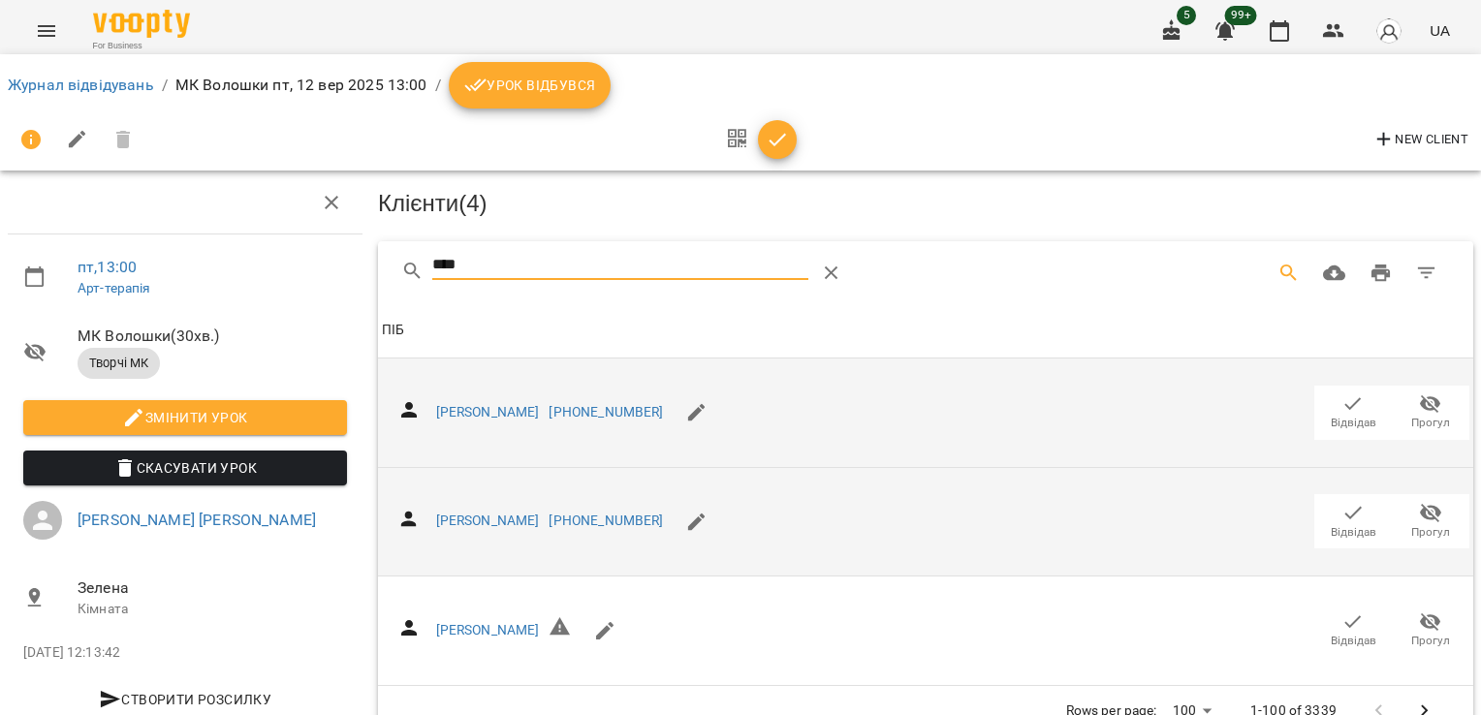
click at [1342, 393] on icon "button" at bounding box center [1353, 404] width 23 height 23
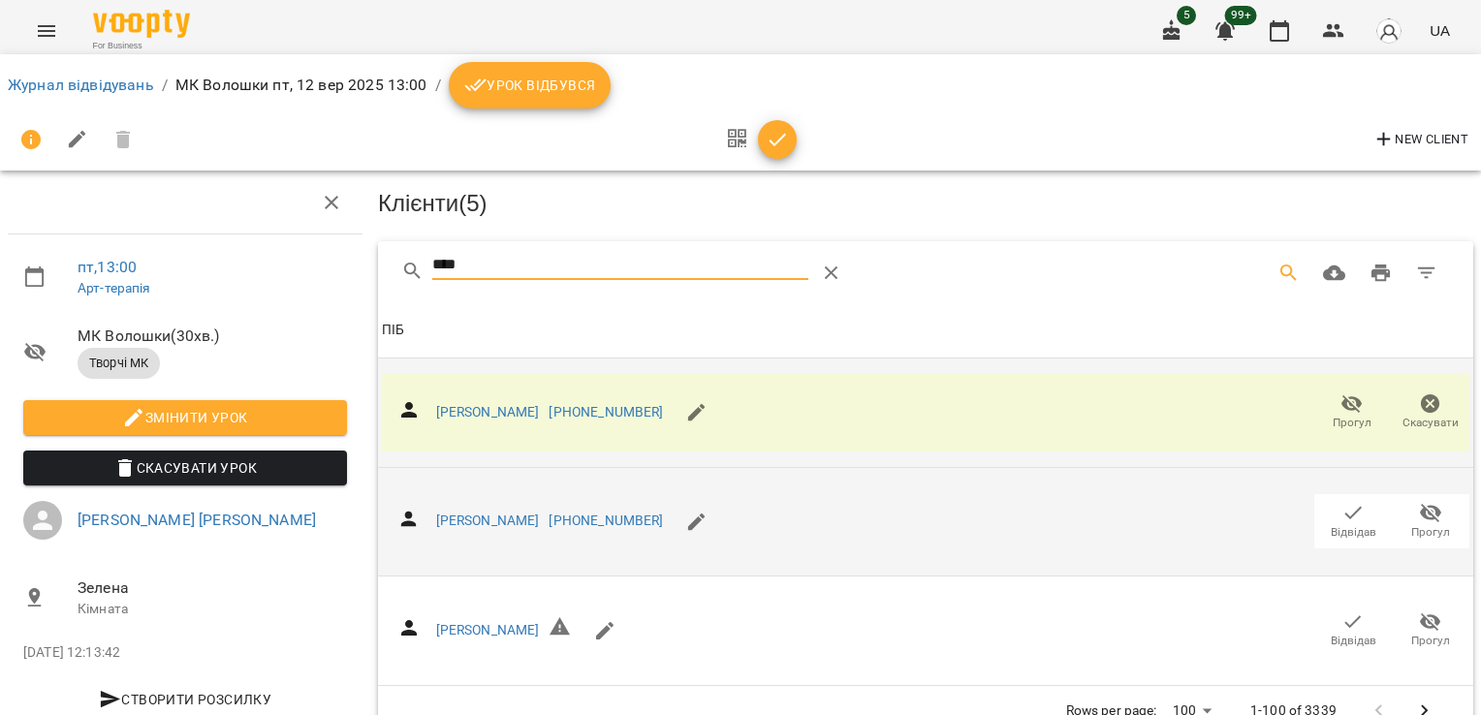
drag, startPoint x: 541, startPoint y: 265, endPoint x: 190, endPoint y: 273, distance: 351.1
click at [190, 273] on div "пт , 13:00 Арт-терапія МК Волошки ( 30 хв. ) Творчі МК Змінити урок Скасувати У…" at bounding box center [740, 416] width 1497 height 675
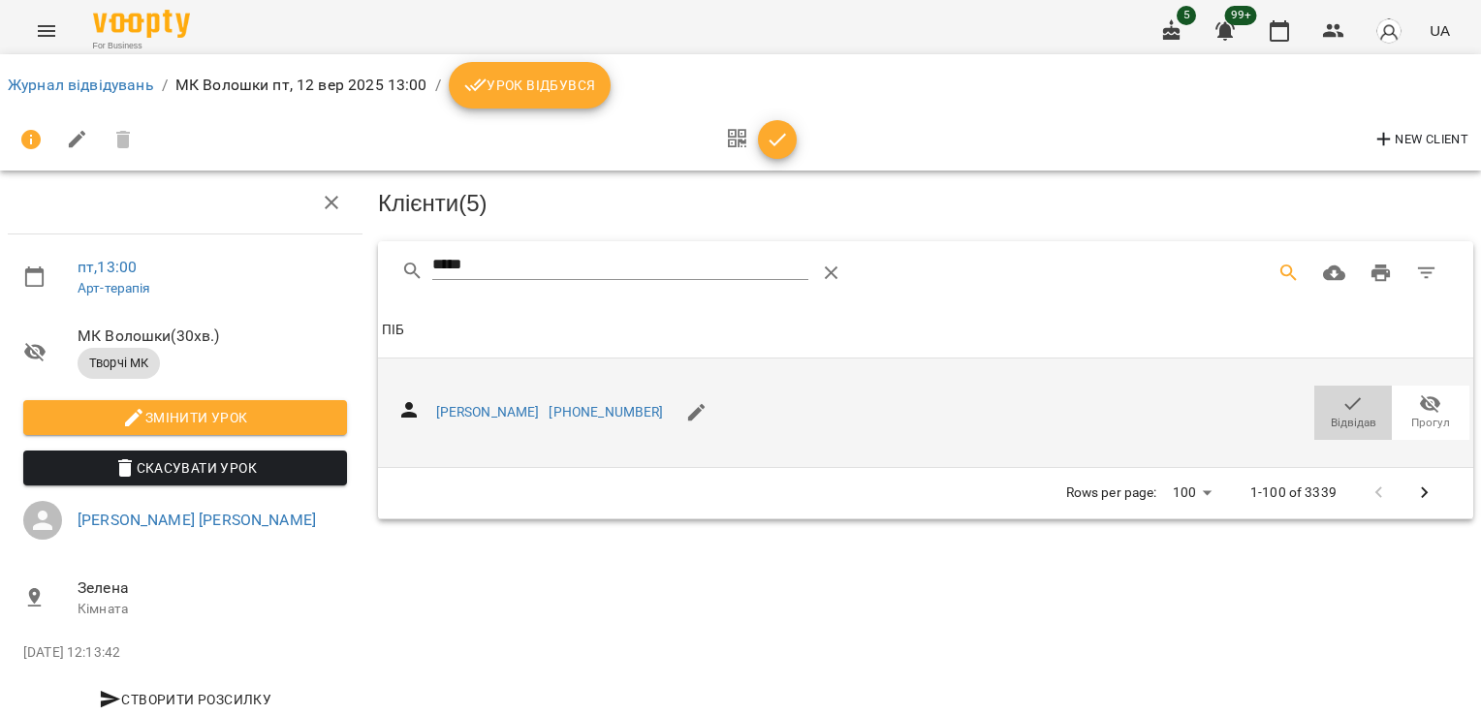
click at [1334, 415] on span "Відвідав" at bounding box center [1354, 423] width 46 height 16
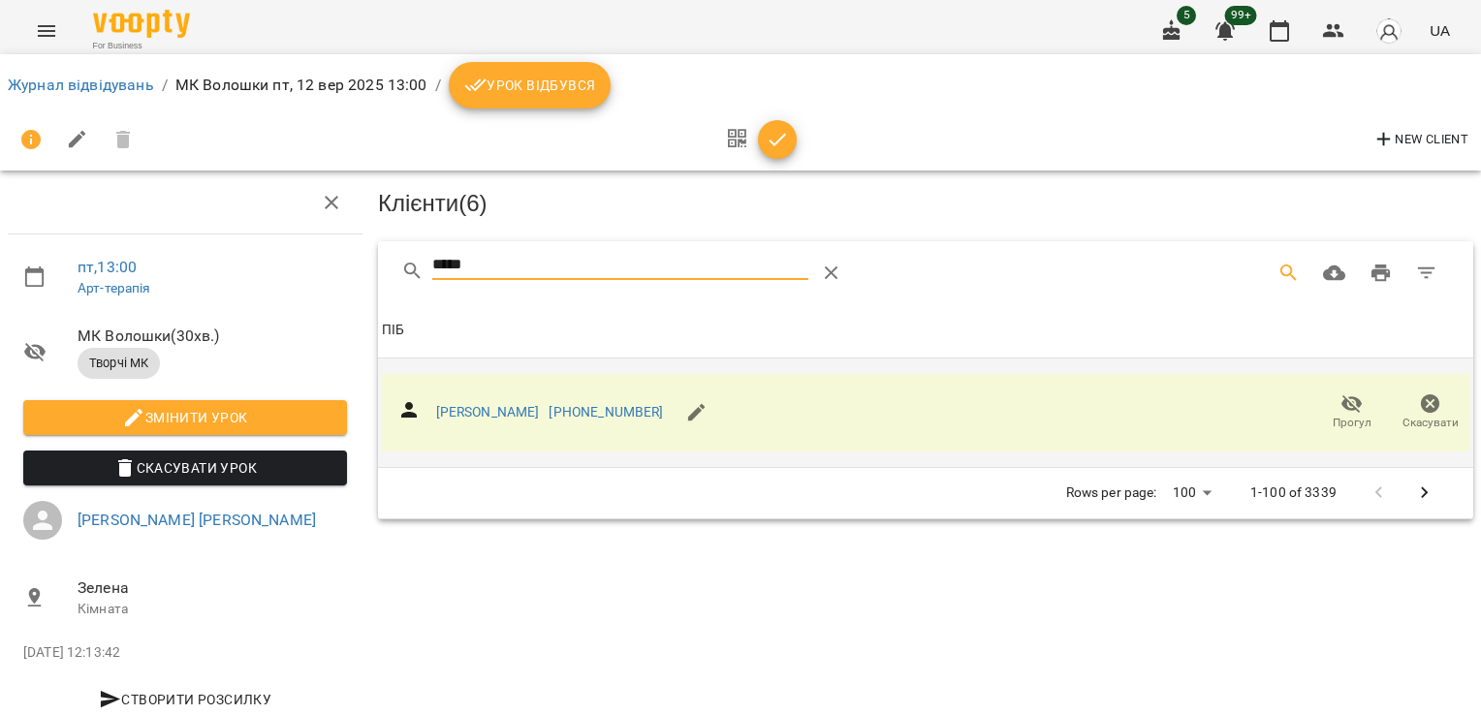
drag, startPoint x: 514, startPoint y: 265, endPoint x: 191, endPoint y: 253, distance: 323.0
click at [224, 257] on div "пт , 13:00 Арт-терапія МК Волошки ( 30 хв. ) Творчі МК Змінити урок Скасувати У…" at bounding box center [740, 414] width 1497 height 670
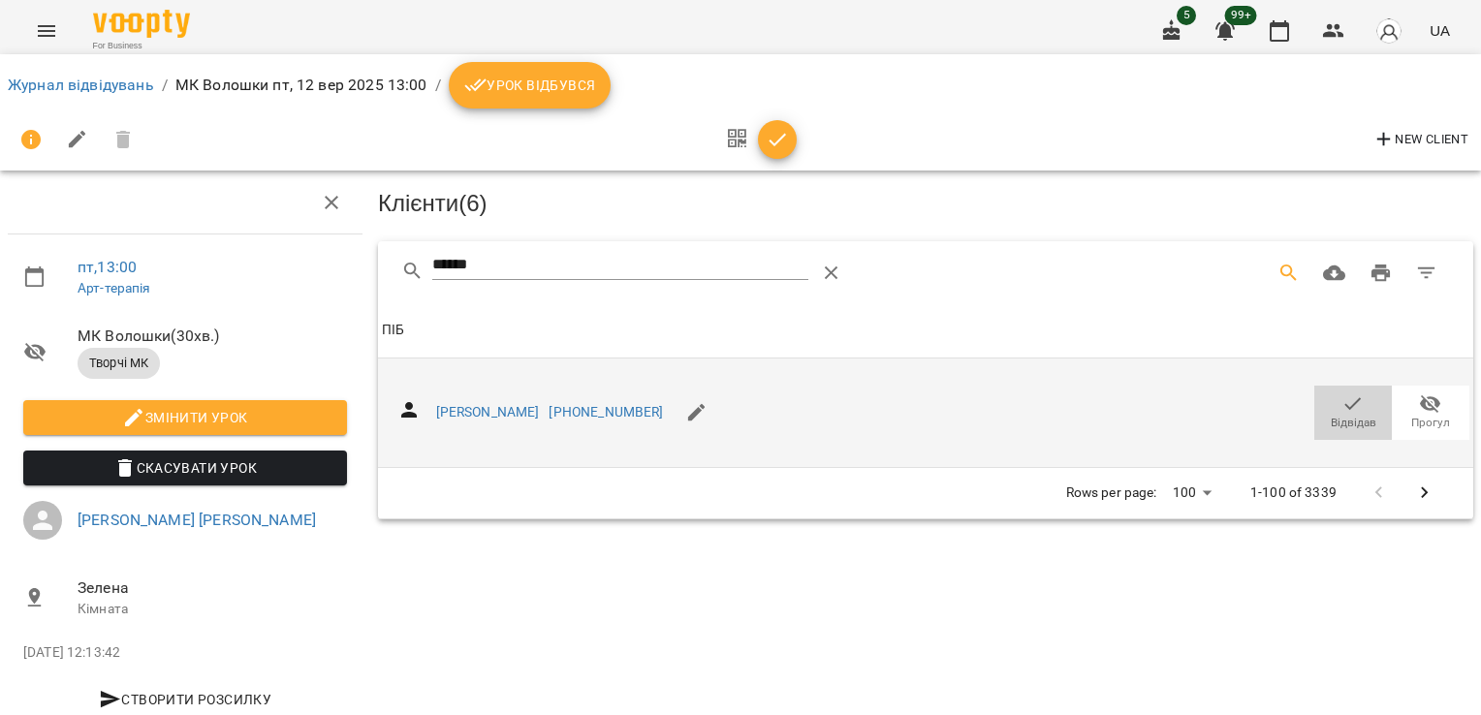
click at [1346, 393] on icon "button" at bounding box center [1353, 404] width 23 height 23
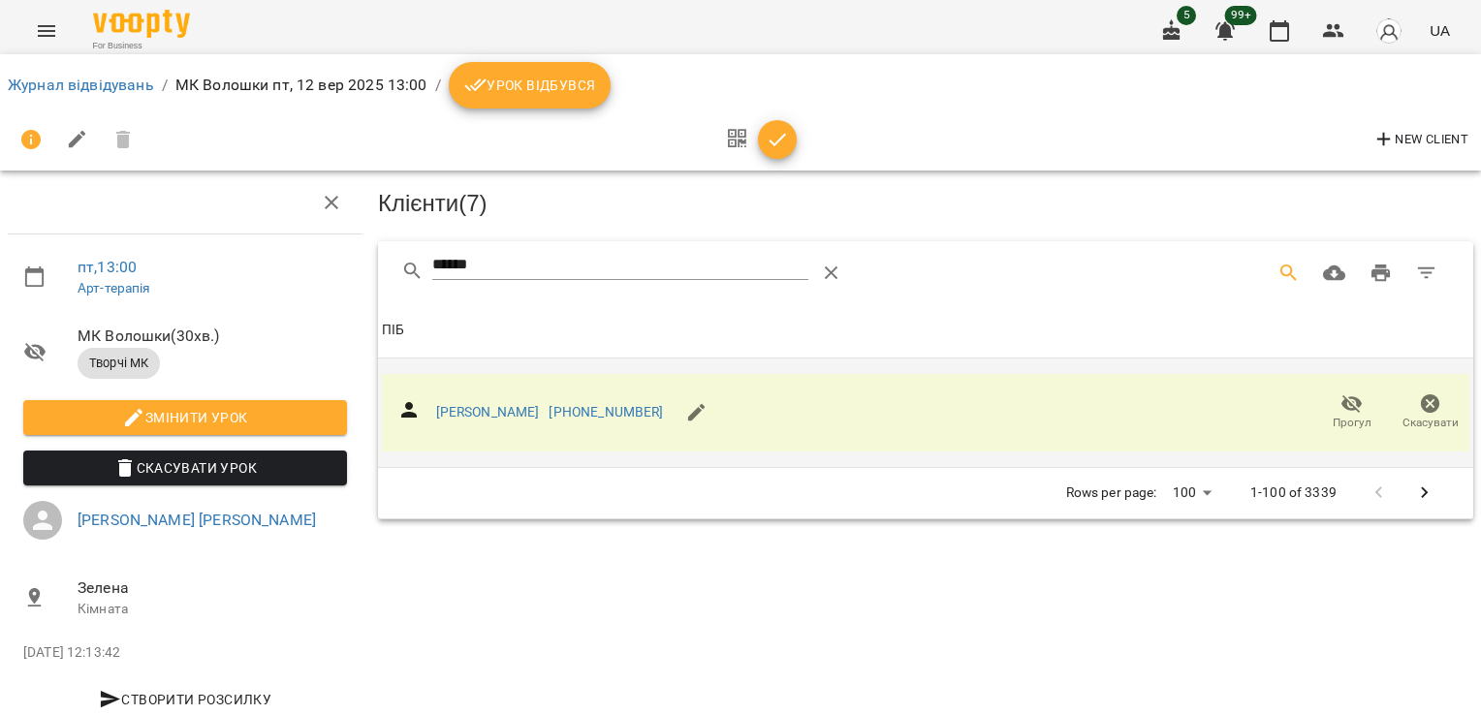
drag, startPoint x: 508, startPoint y: 270, endPoint x: 259, endPoint y: 272, distance: 249.2
click at [262, 272] on div "пт , 13:00 Арт-терапія МК Волошки ( 30 хв. ) Творчі МК Змінити урок Скасувати У…" at bounding box center [740, 414] width 1497 height 670
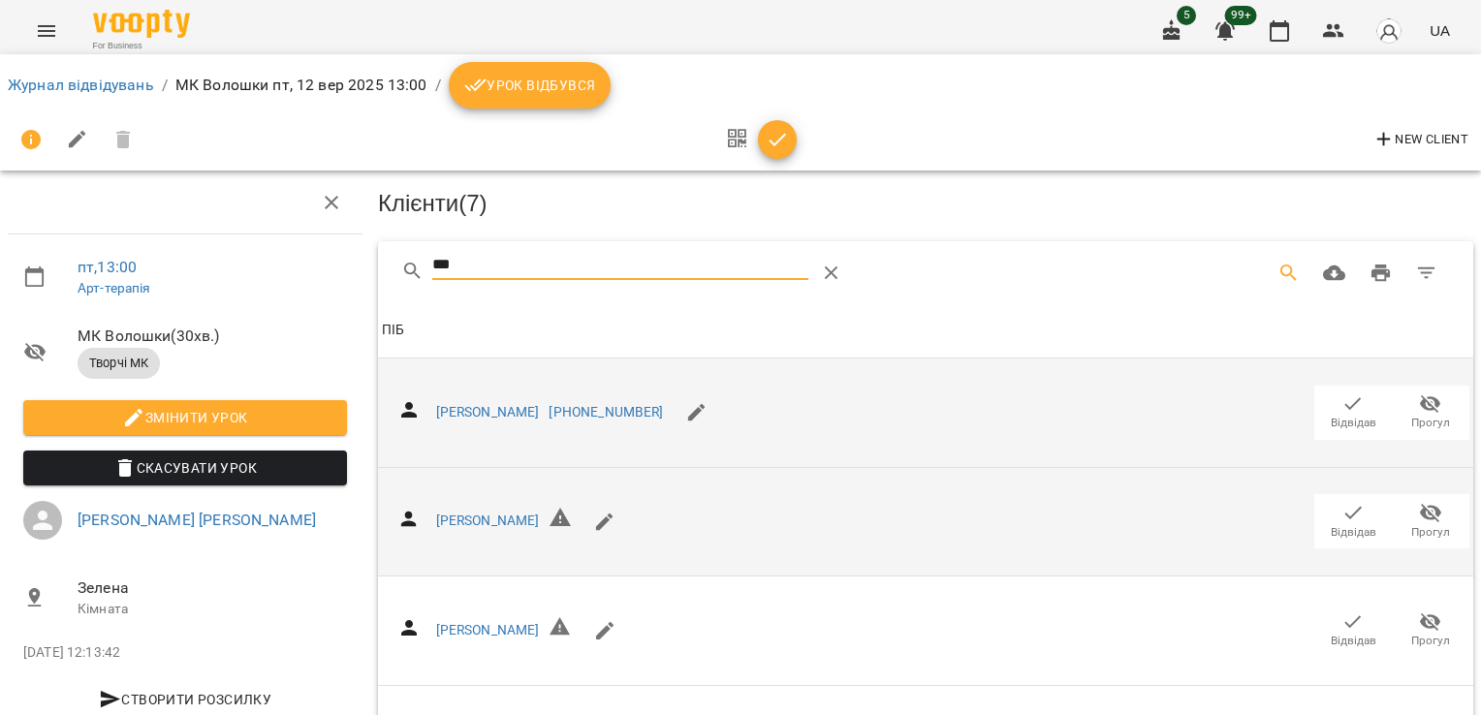
click at [1332, 524] on span "Відвідав" at bounding box center [1354, 532] width 46 height 16
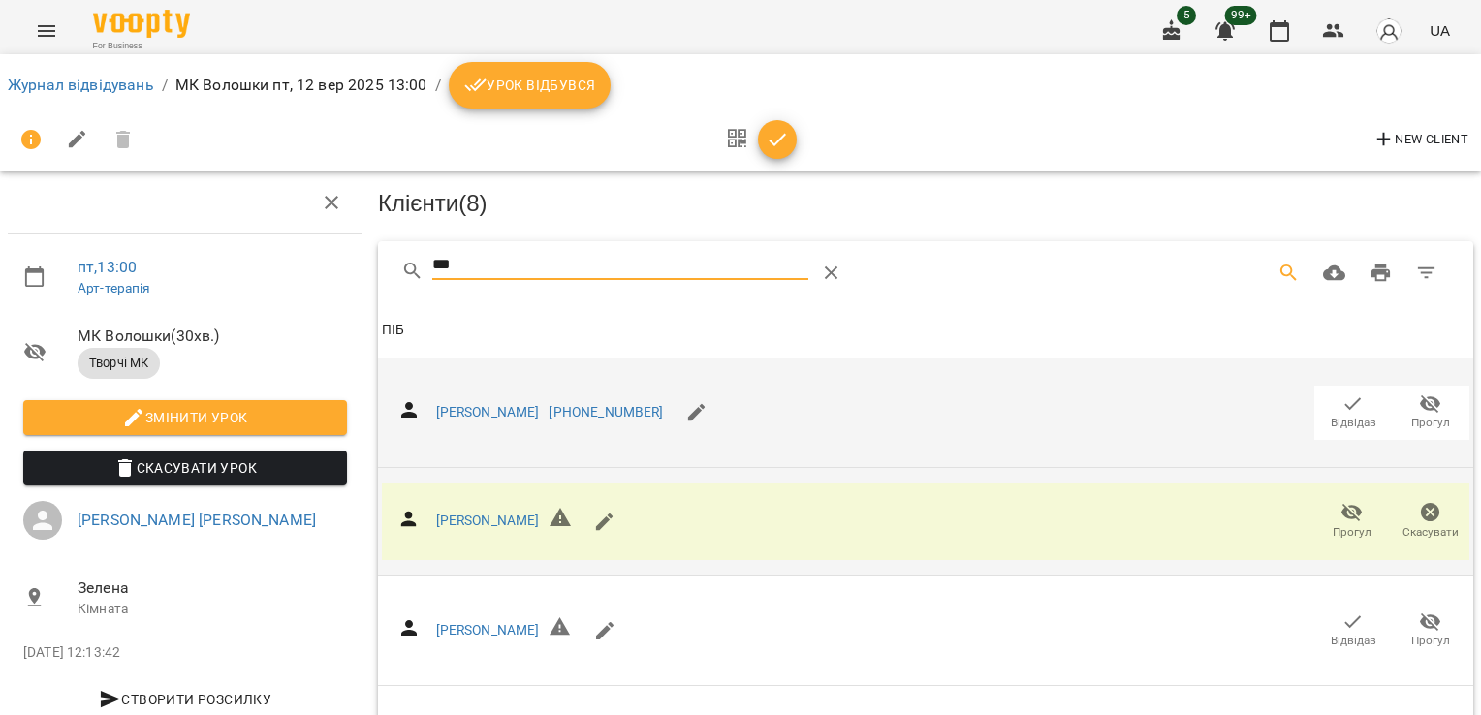
drag, startPoint x: 496, startPoint y: 262, endPoint x: 304, endPoint y: 276, distance: 192.5
click at [306, 276] on div "пт , 13:00 Арт-терапія МК Волошки ( 30 хв. ) Творчі МК Змінити урок [PERSON_NAM…" at bounding box center [740, 525] width 1497 height 893
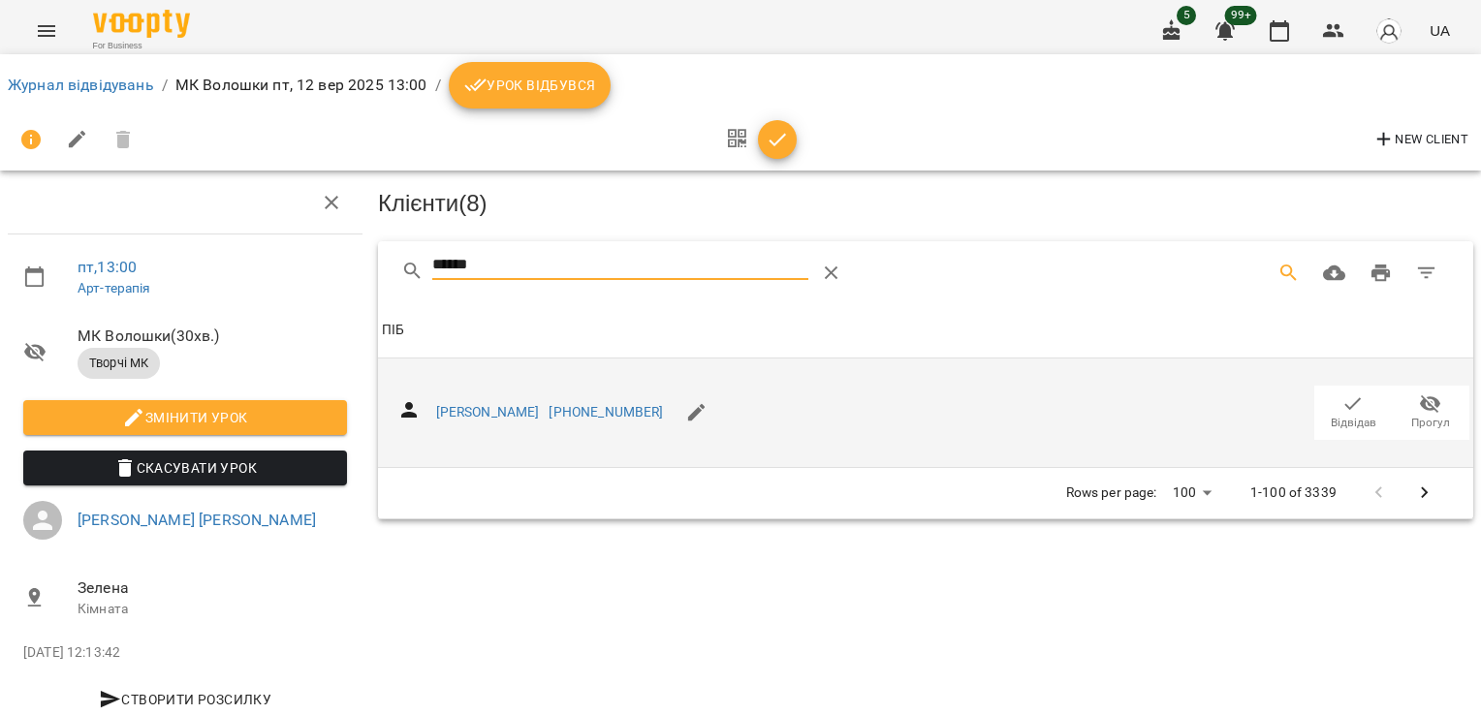
type input "******"
click at [1349, 407] on icon "button" at bounding box center [1353, 404] width 23 height 23
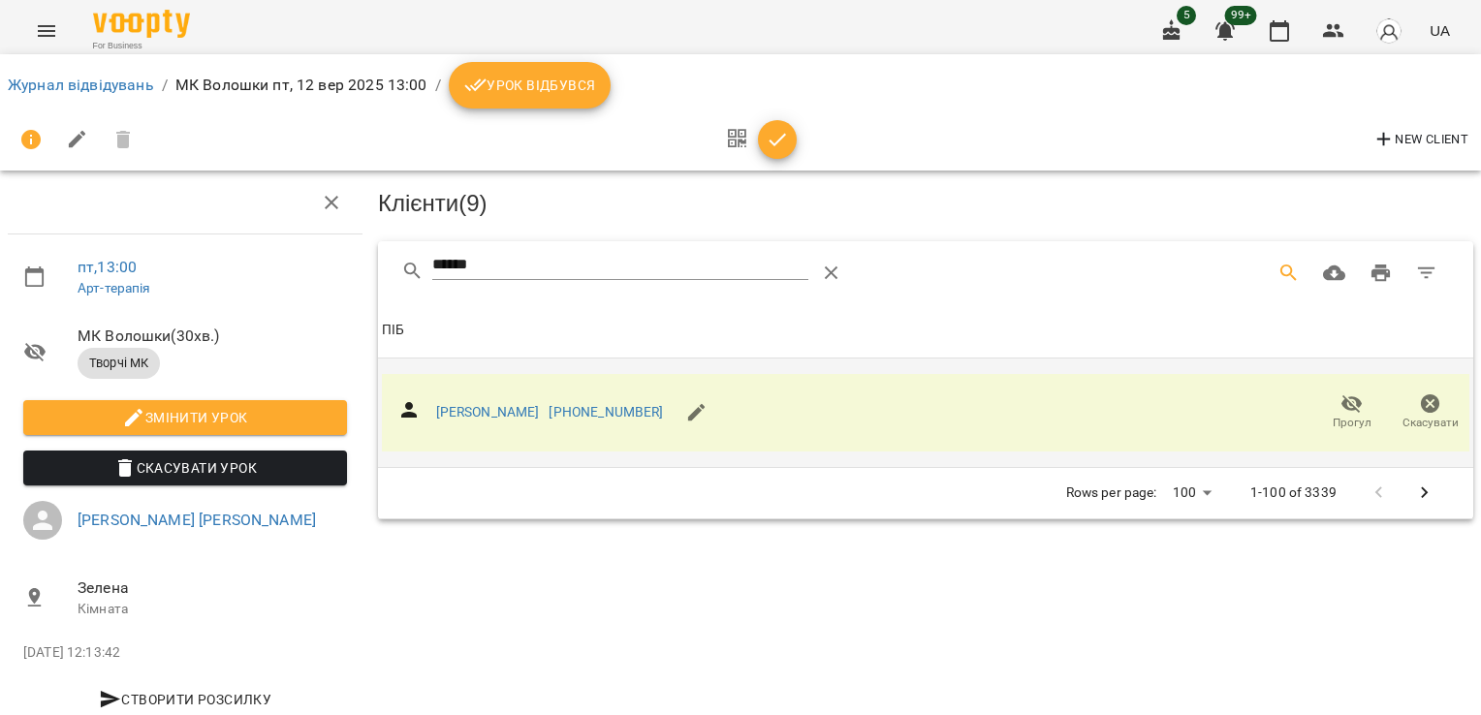
click at [778, 138] on icon "button" at bounding box center [777, 139] width 23 height 23
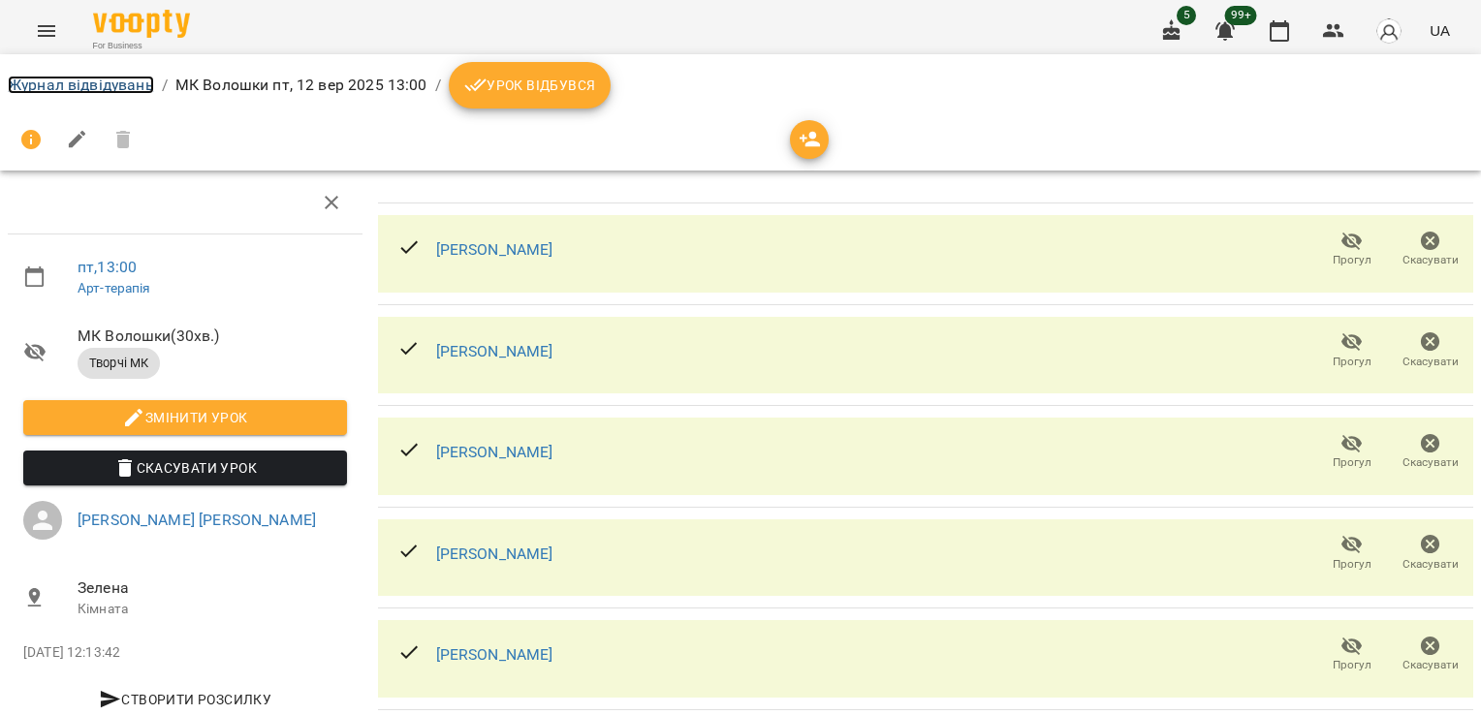
click at [112, 83] on link "Журнал відвідувань" at bounding box center [81, 85] width 146 height 18
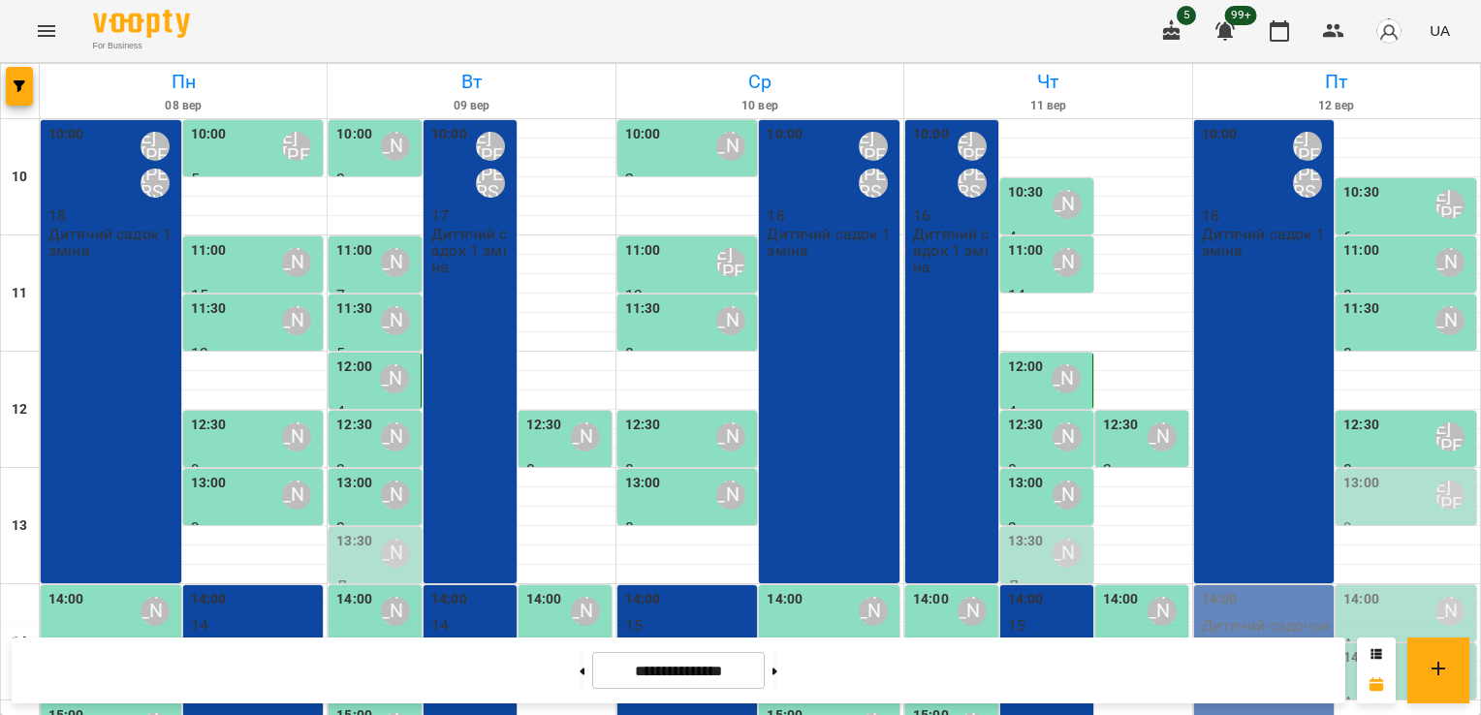
click at [1373, 491] on div "13:00 [PERSON_NAME] [PERSON_NAME]" at bounding box center [1408, 495] width 129 height 45
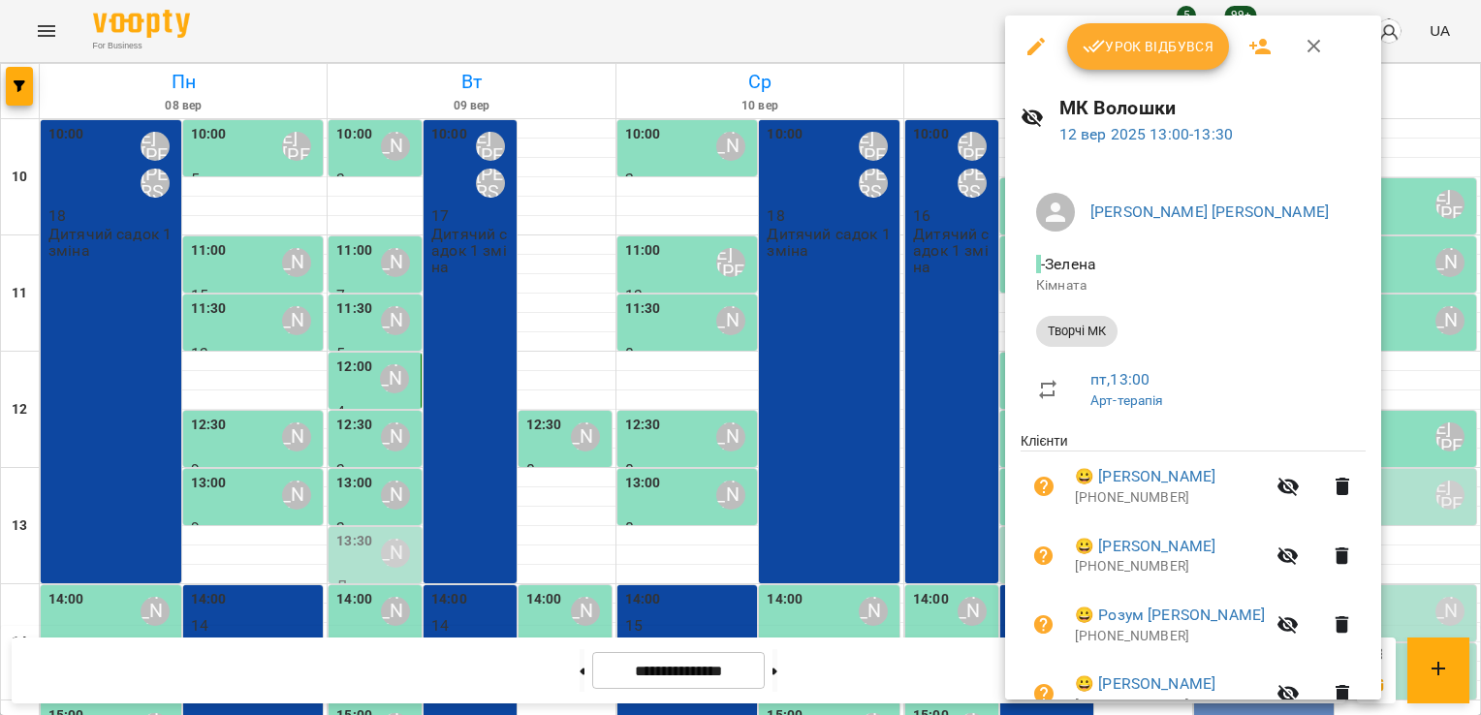
click at [1135, 49] on span "Урок відбувся" at bounding box center [1149, 46] width 132 height 23
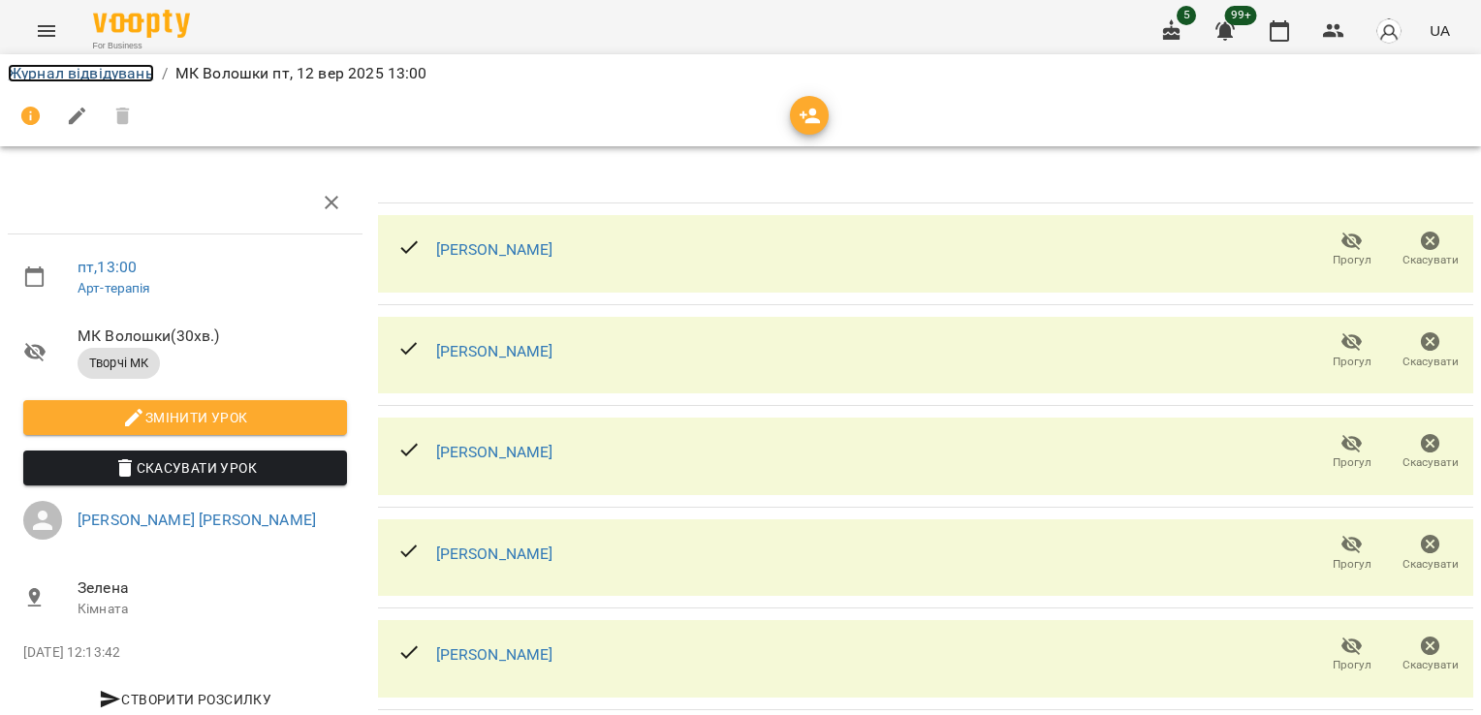
click at [81, 79] on link "Журнал відвідувань" at bounding box center [81, 73] width 146 height 18
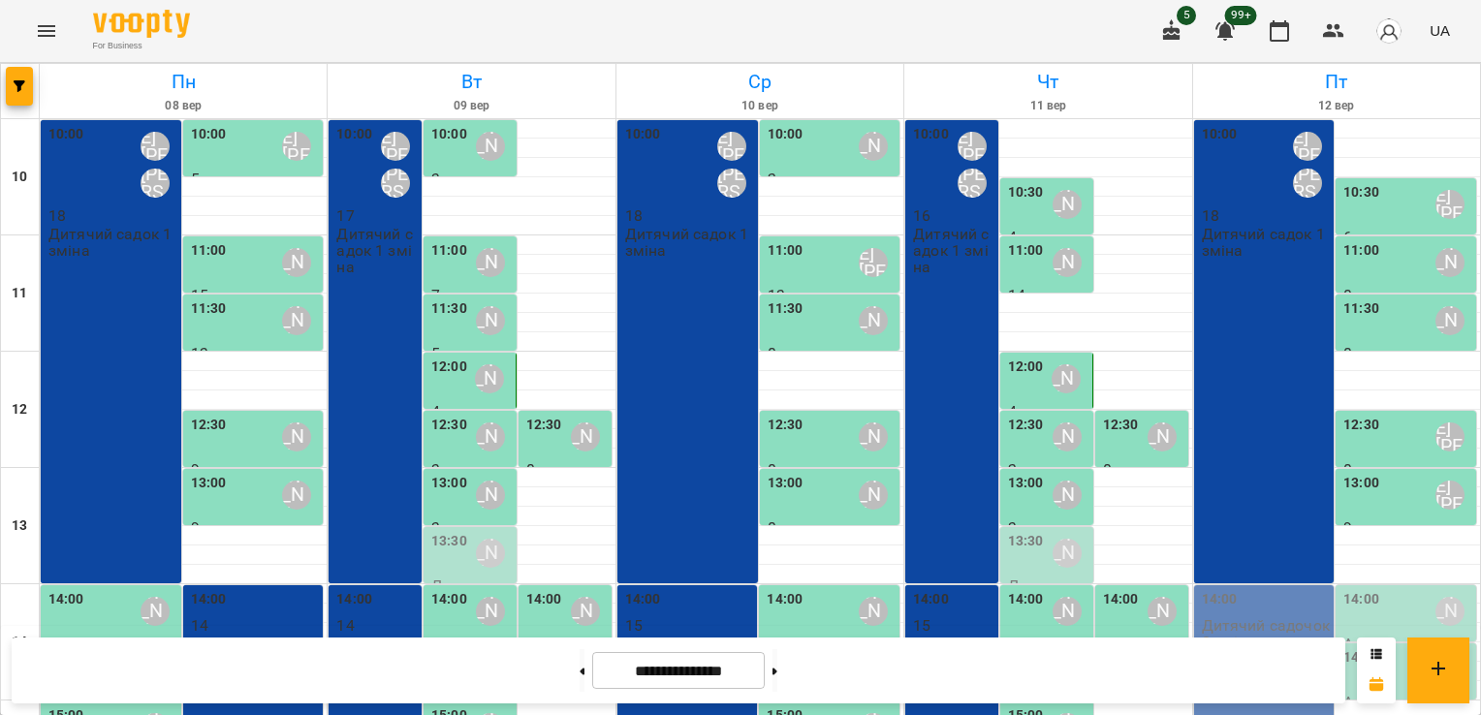
click at [1367, 430] on div "12:30 [PERSON_NAME] [PERSON_NAME]" at bounding box center [1408, 437] width 129 height 45
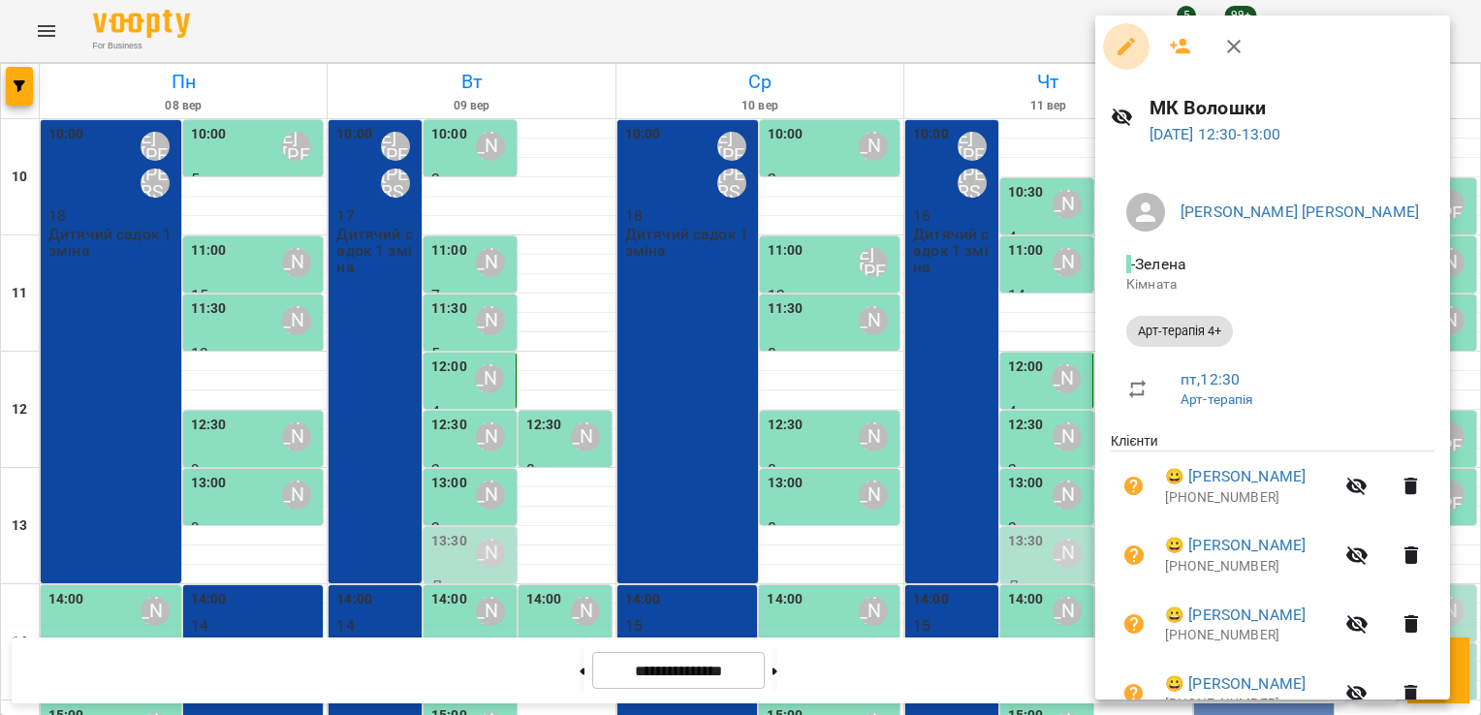
click at [1127, 45] on icon "button" at bounding box center [1126, 46] width 17 height 17
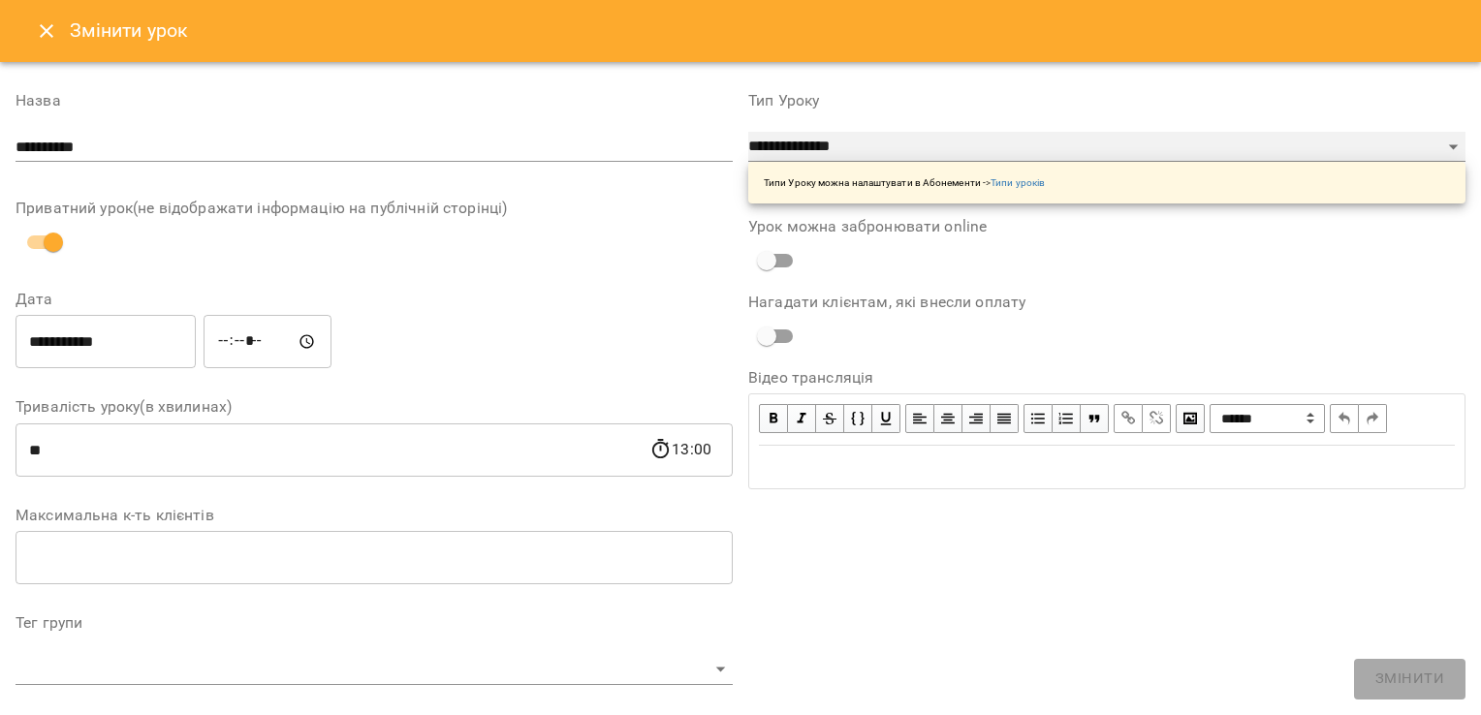
click at [1148, 143] on select "**********" at bounding box center [1106, 147] width 717 height 31
select select "*********"
click at [748, 163] on select "**********" at bounding box center [1106, 147] width 717 height 31
type input "**"
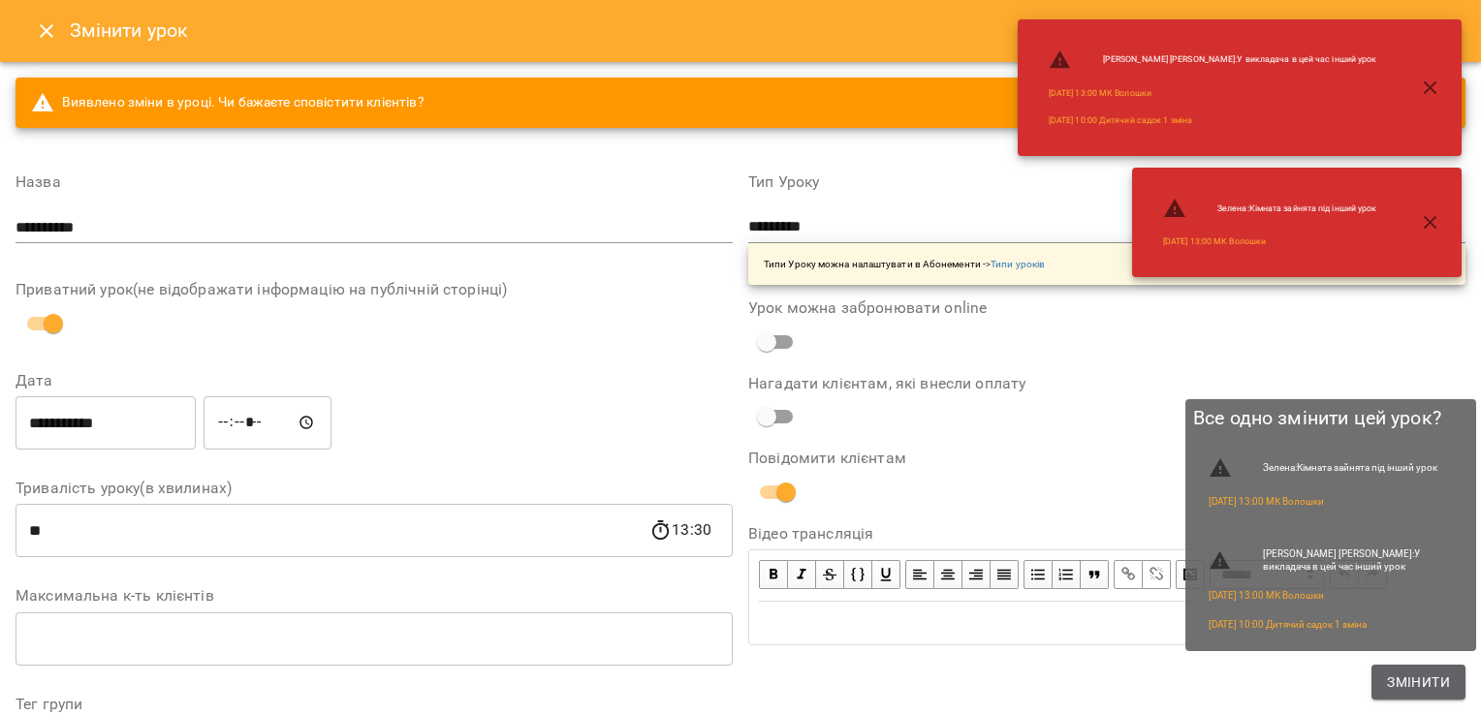
click at [1402, 681] on span "Змінити" at bounding box center [1418, 682] width 63 height 23
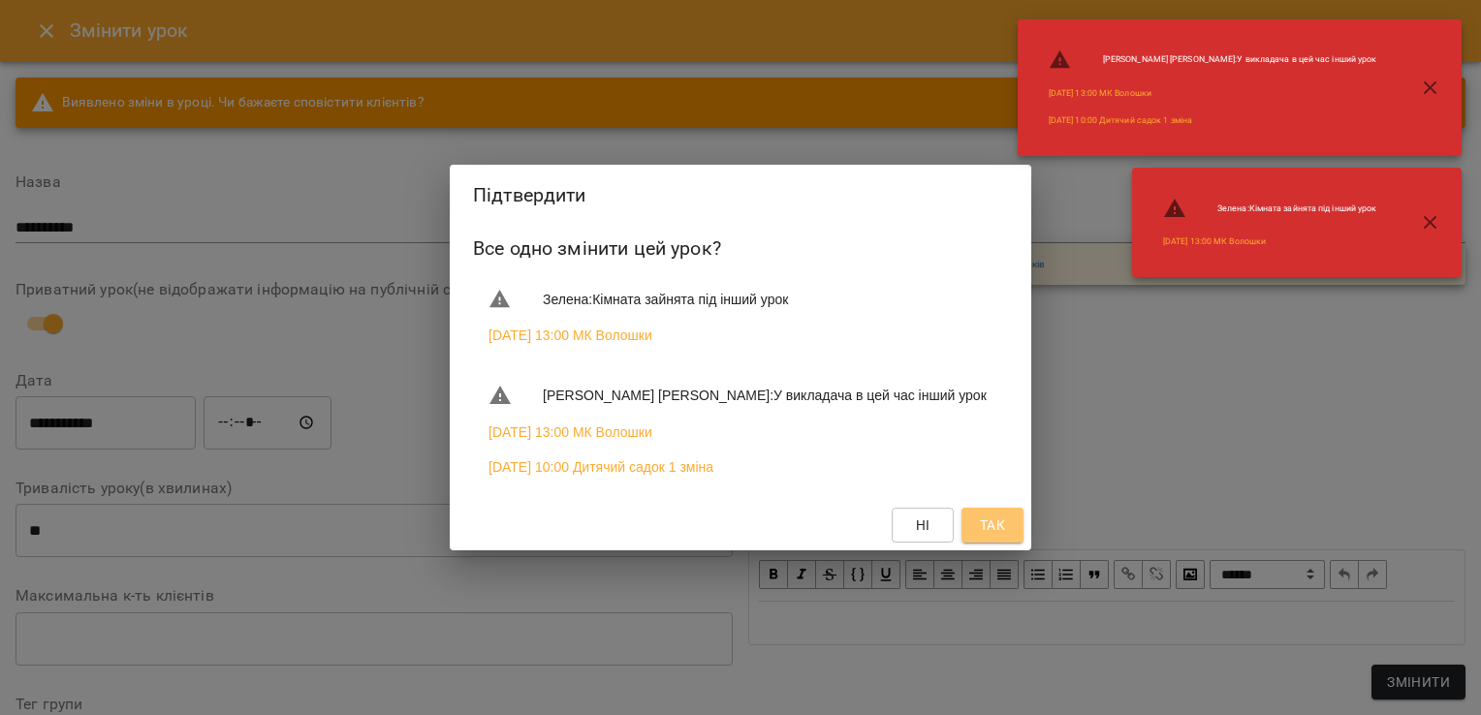
click at [1012, 536] on button "Так" at bounding box center [993, 525] width 62 height 35
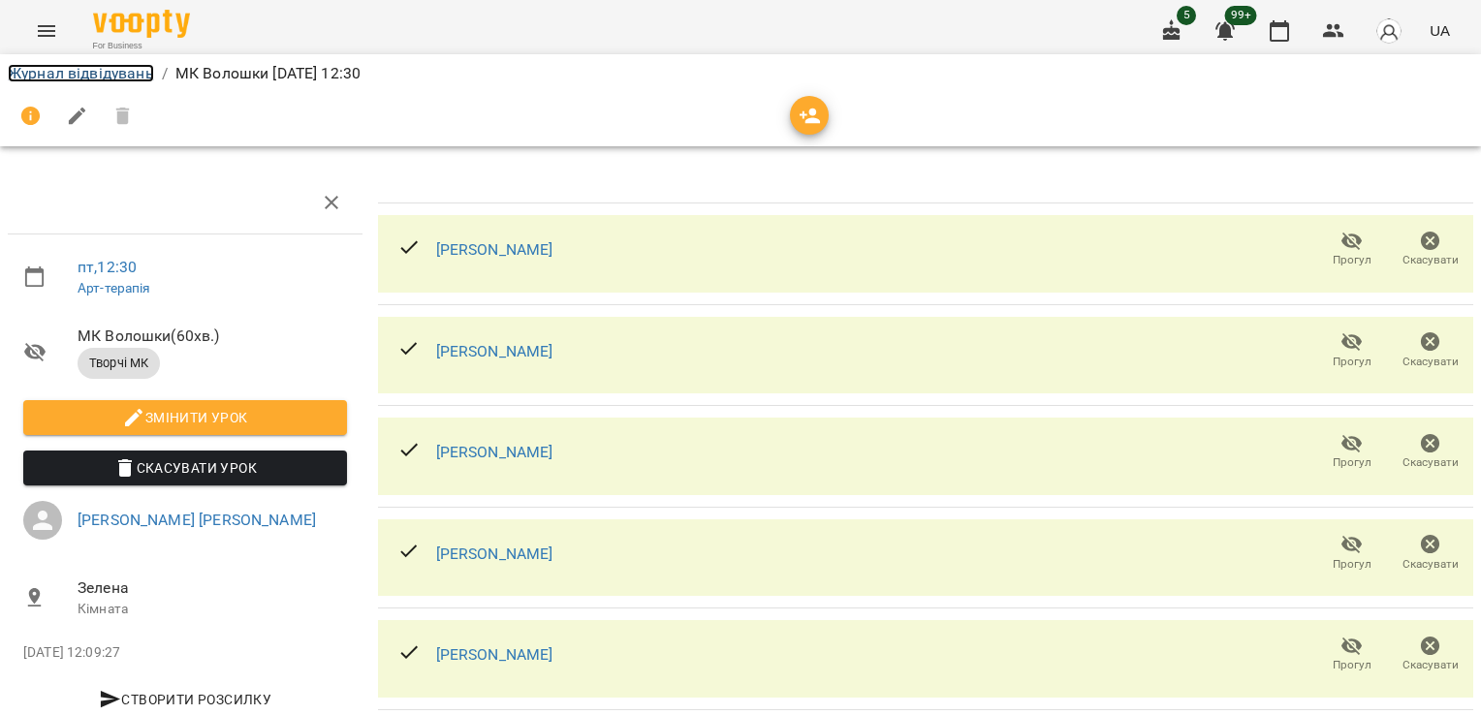
click at [96, 72] on link "Журнал відвідувань" at bounding box center [81, 73] width 146 height 18
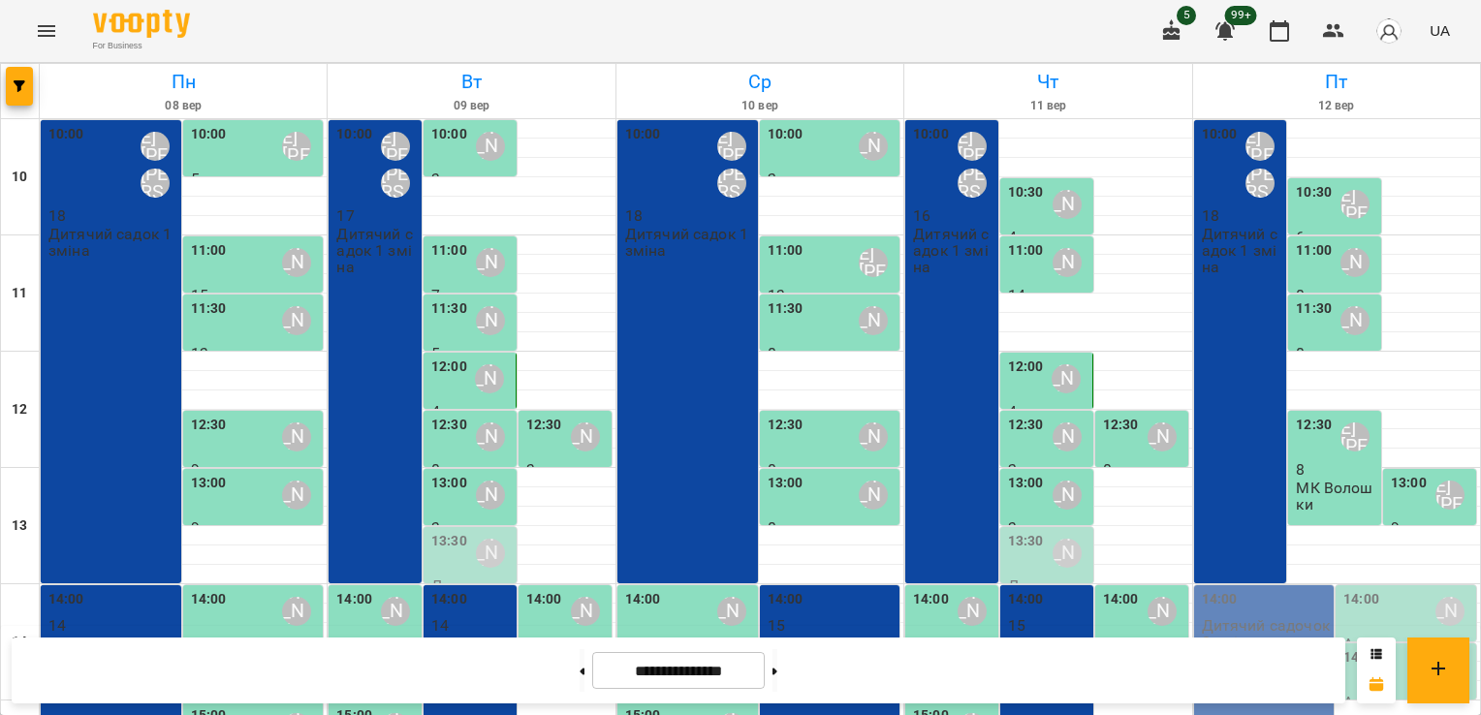
click at [1326, 498] on p "МК Волошки" at bounding box center [1336, 497] width 81 height 34
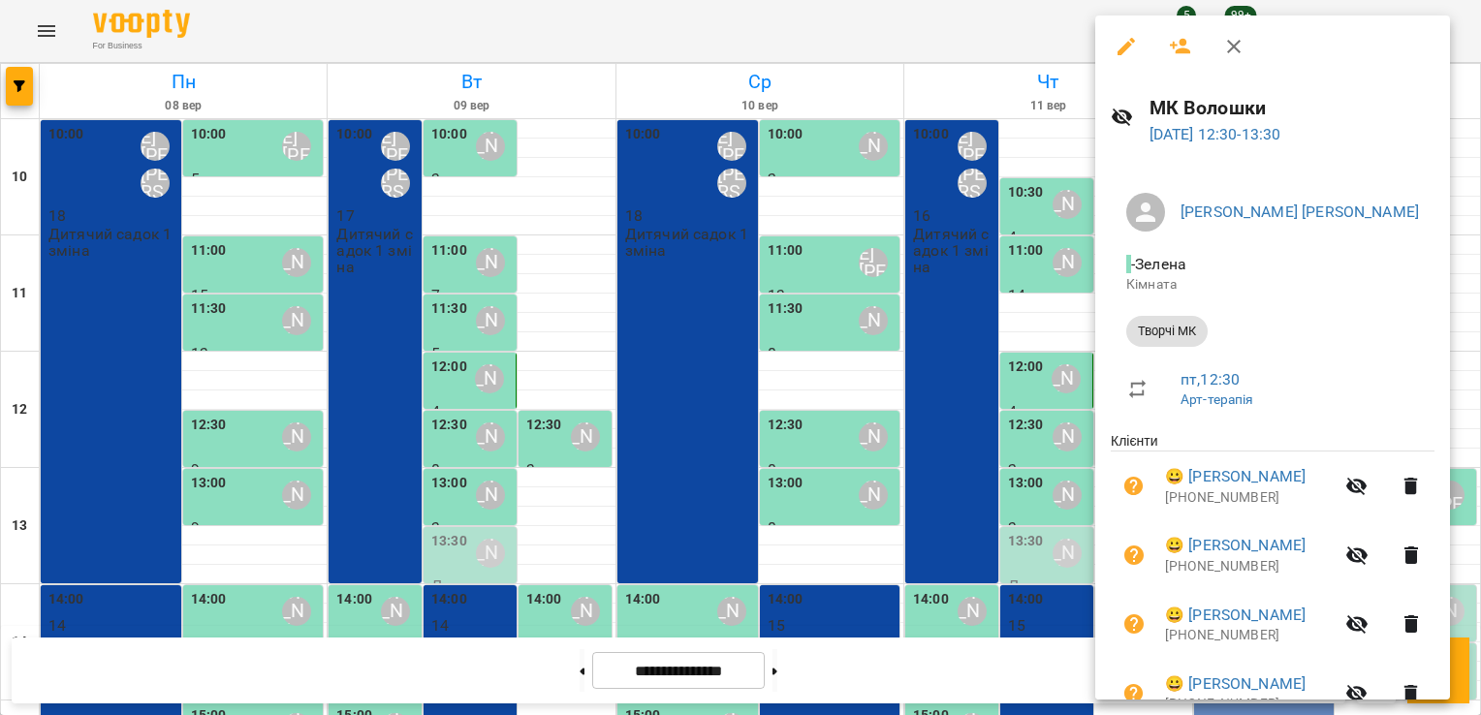
click at [1120, 53] on icon "button" at bounding box center [1126, 46] width 17 height 17
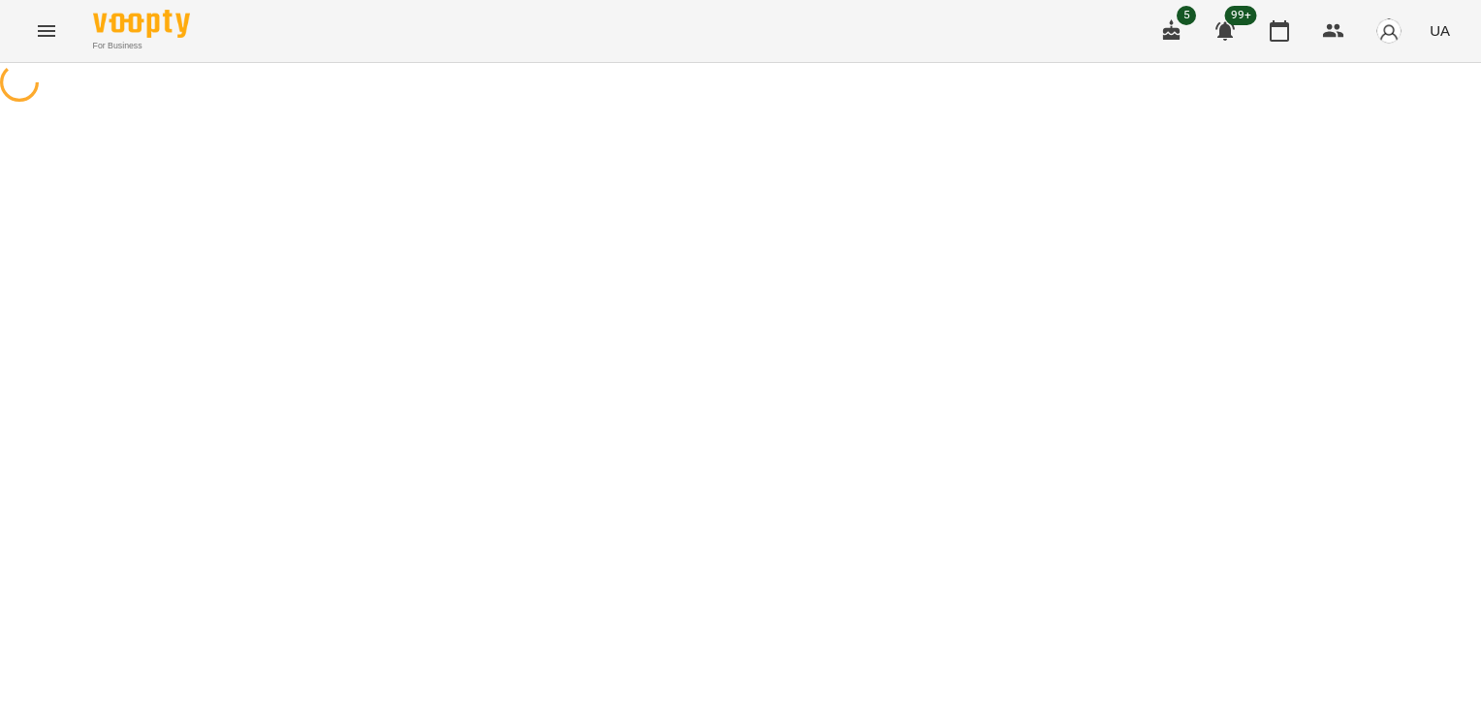
select select "*********"
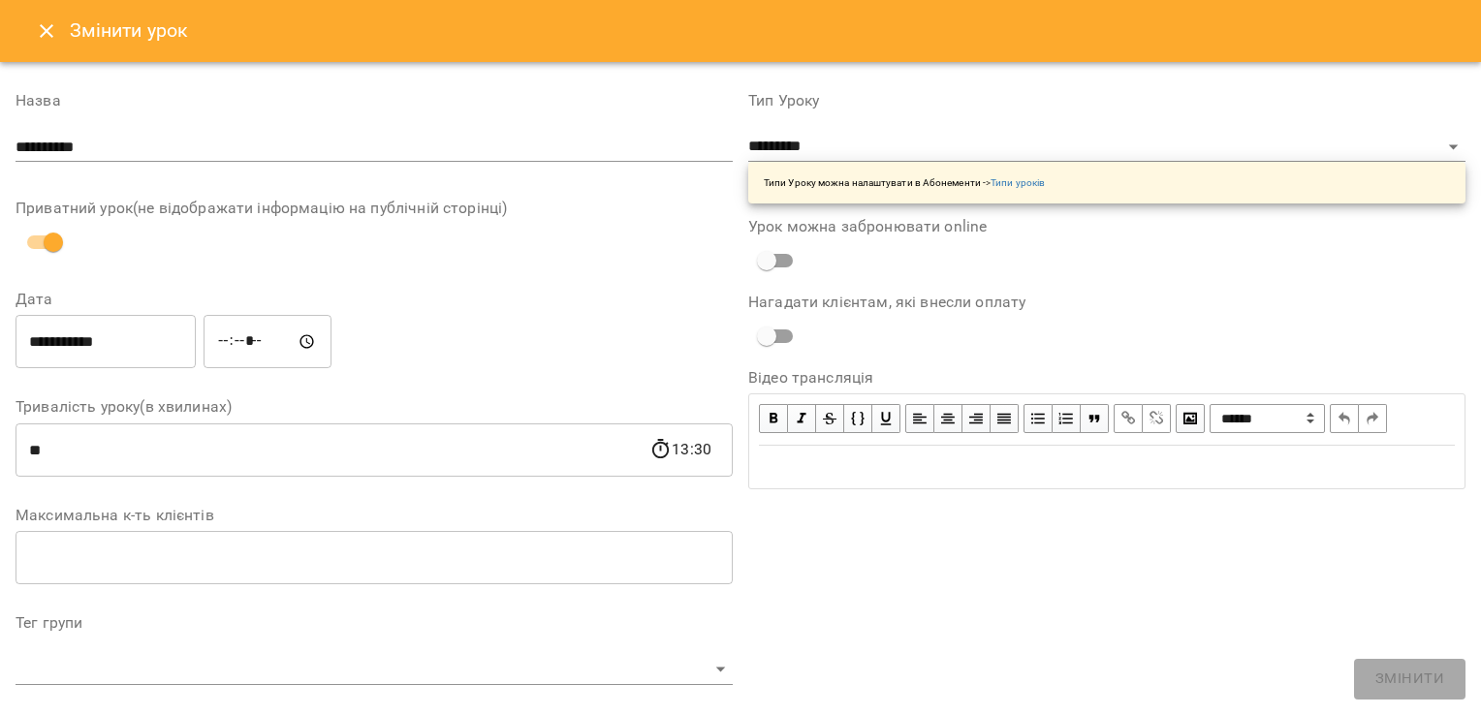
click at [0, 459] on html "For Business 5 99+ UA Журнал відвідувань / МК Волошки [DATE] 12:30 пт , 12:30 А…" at bounding box center [740, 511] width 1481 height 1023
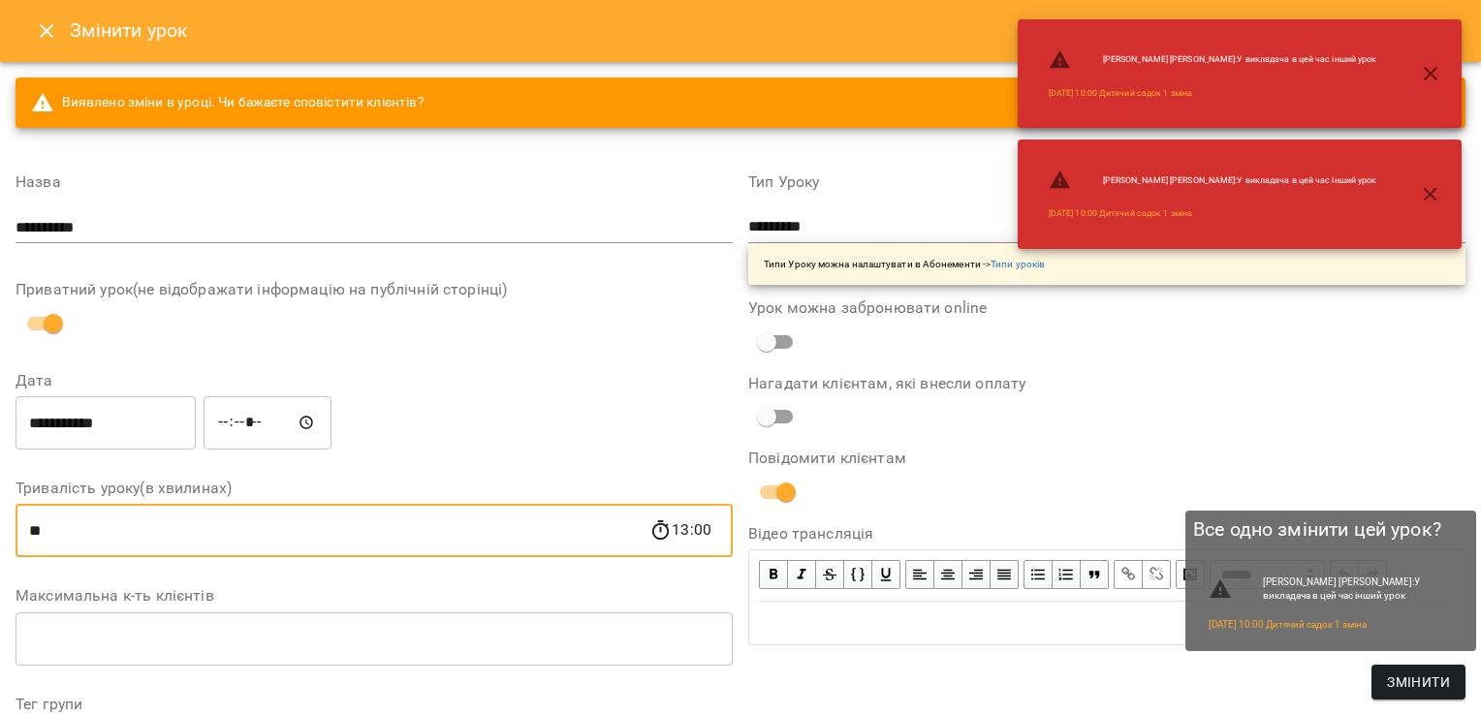
type input "**"
click at [1400, 684] on span "Змінити" at bounding box center [1418, 682] width 63 height 23
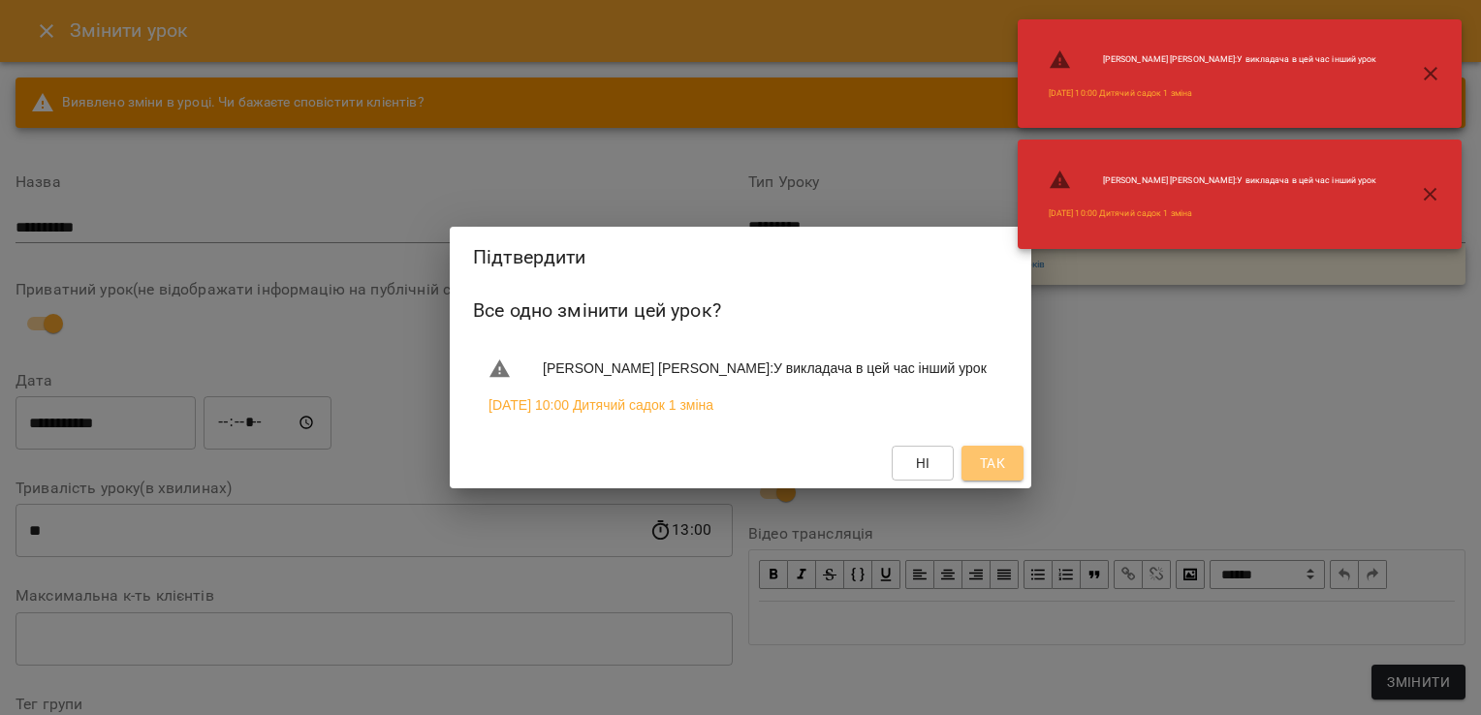
drag, startPoint x: 1006, startPoint y: 462, endPoint x: 1011, endPoint y: 443, distance: 20.0
click at [1005, 462] on span "Так" at bounding box center [992, 463] width 31 height 23
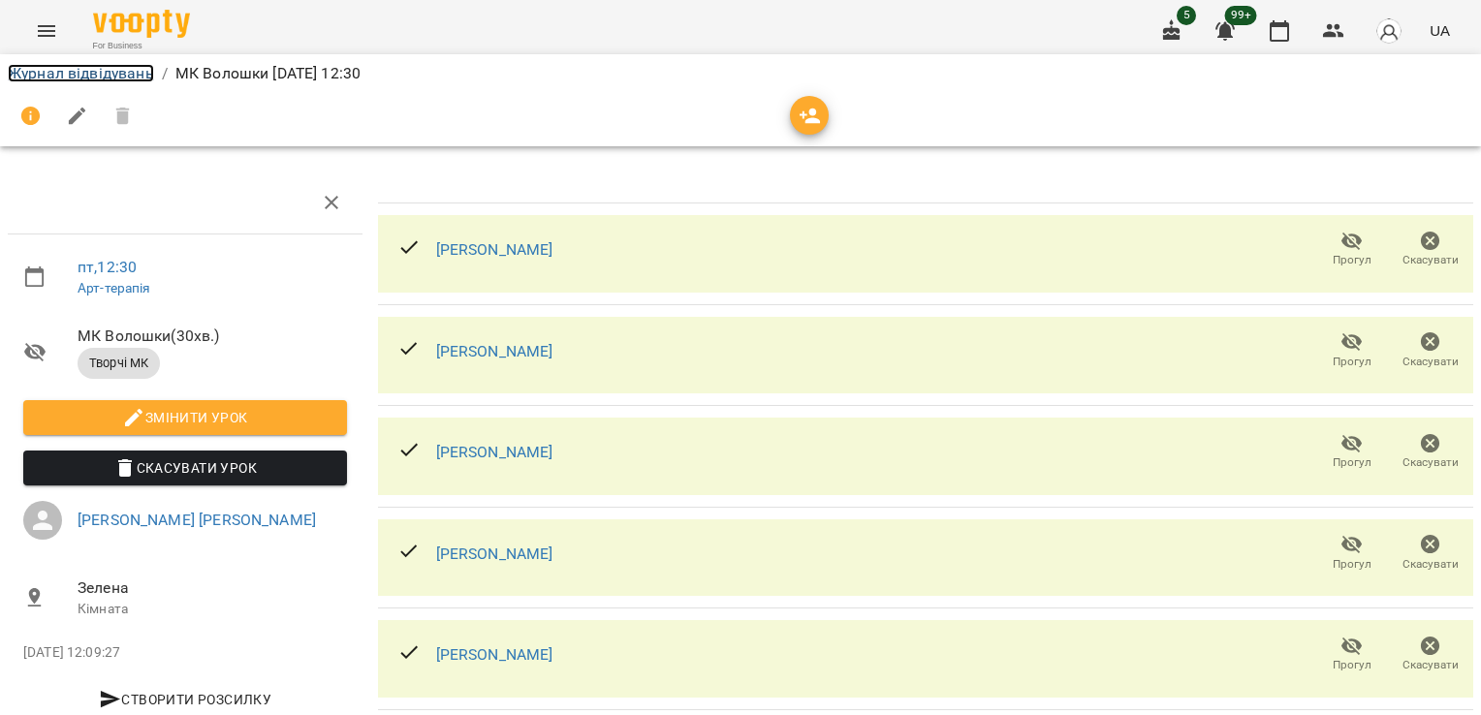
click at [56, 68] on link "Журнал відвідувань" at bounding box center [81, 73] width 146 height 18
